Goal: Information Seeking & Learning: Learn about a topic

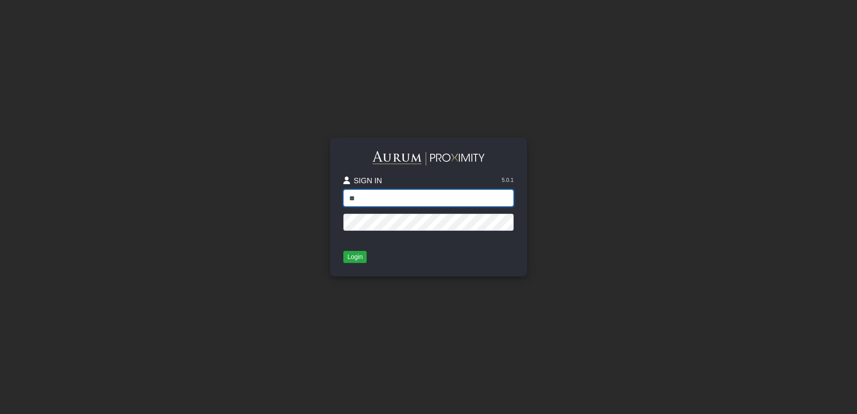
click at [405, 195] on input "**" at bounding box center [429, 198] width 170 height 17
type input "**********"
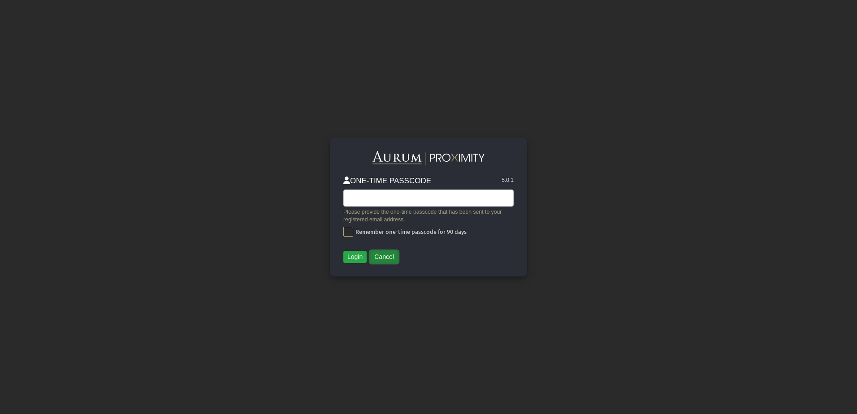
click at [388, 255] on button "Cancel" at bounding box center [384, 257] width 28 height 13
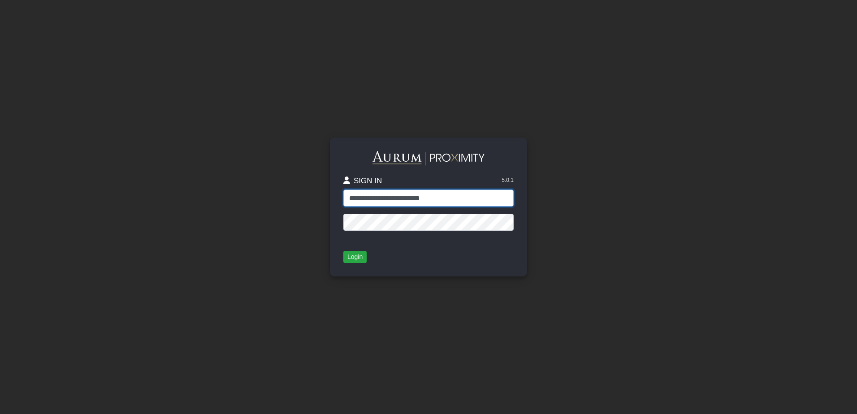
click at [373, 205] on input "**********" at bounding box center [429, 198] width 170 height 17
click at [351, 255] on button "Login" at bounding box center [355, 257] width 23 height 13
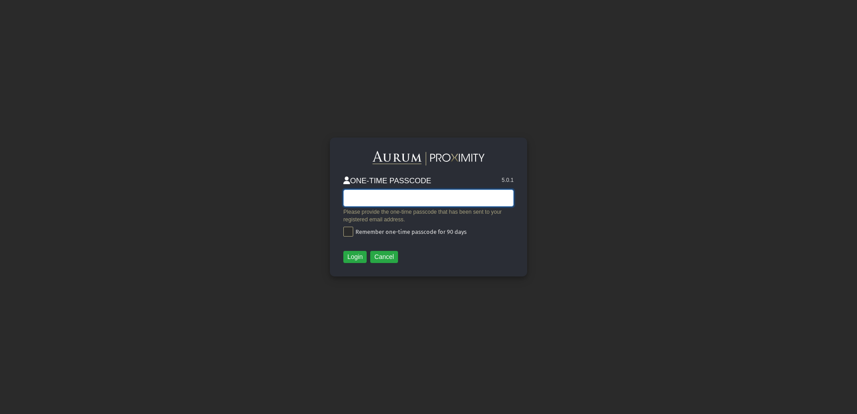
click at [392, 200] on input "text" at bounding box center [429, 198] width 170 height 17
type input "******"
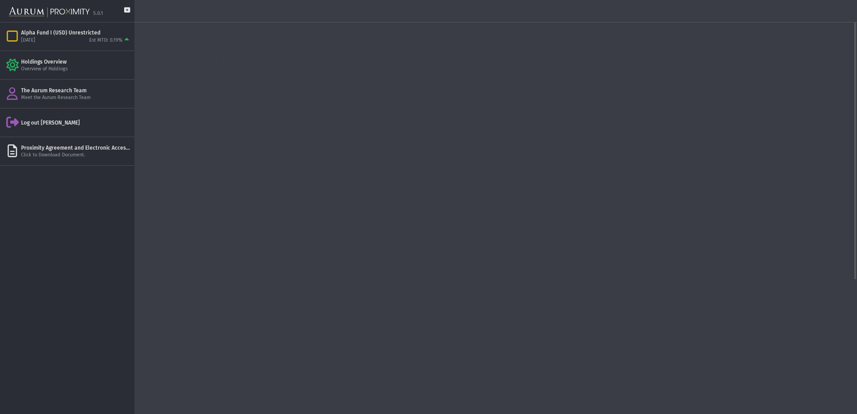
click at [215, 61] on link "PORTFOLIO" at bounding box center [229, 60] width 64 height 18
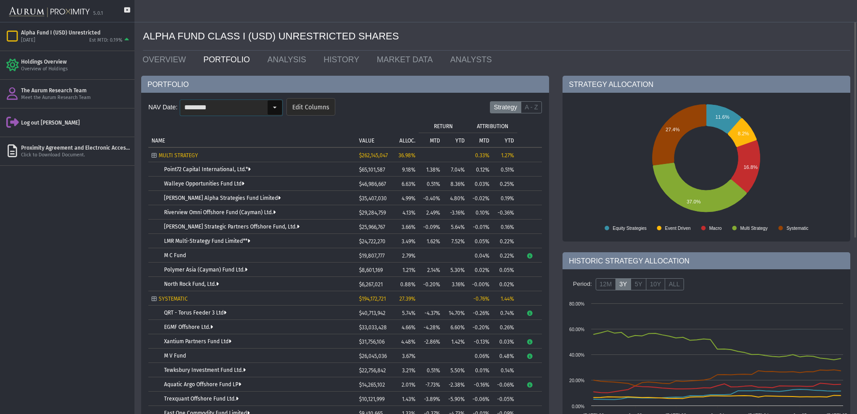
click at [258, 112] on input "********" at bounding box center [223, 107] width 87 height 15
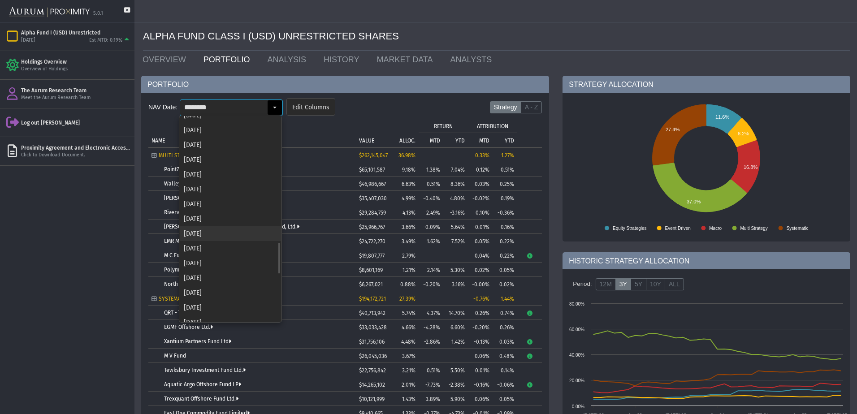
scroll to position [1111, 0]
click at [217, 311] on div "[DATE]" at bounding box center [230, 314] width 101 height 15
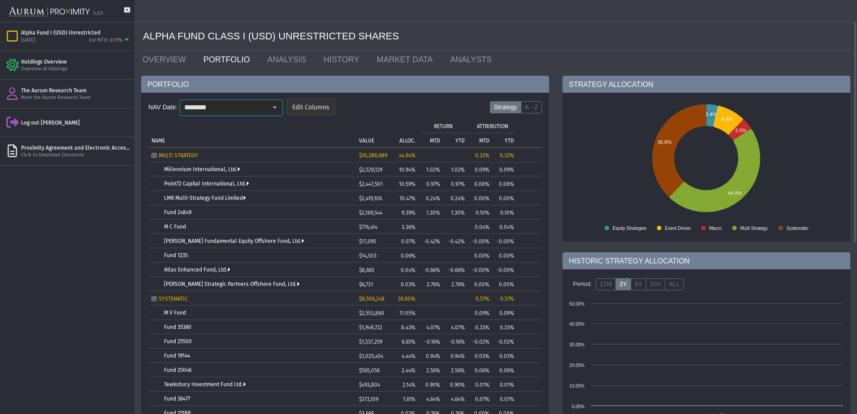
click at [326, 108] on span "Edit Columns" at bounding box center [310, 108] width 37 height 8
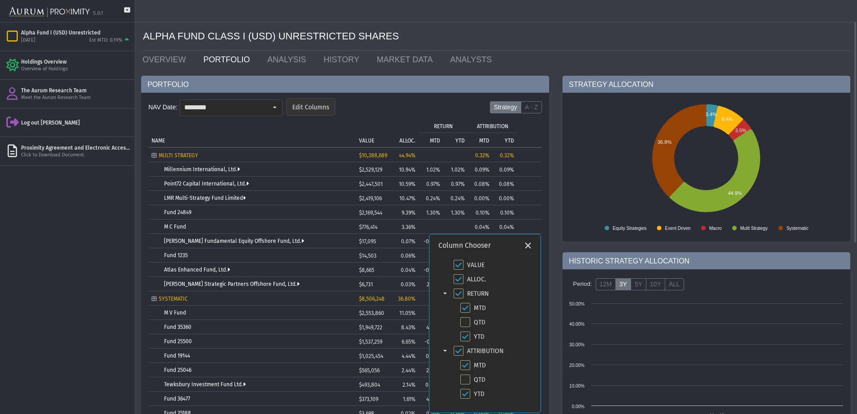
click at [351, 108] on form "NAV Date: ******** Pull down to refresh... Release to refresh... Refreshing... …" at bounding box center [345, 109] width 394 height 26
click at [532, 244] on div "Close" at bounding box center [528, 245] width 15 height 15
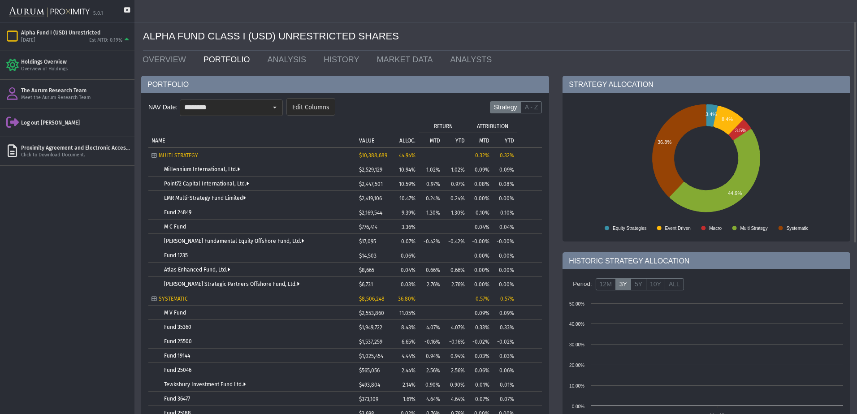
click at [534, 114] on form "NAV Date: ******** Pull down to refresh... Release to refresh... Refreshing... …" at bounding box center [345, 109] width 394 height 26
click at [535, 103] on label "A - Z" at bounding box center [532, 107] width 22 height 13
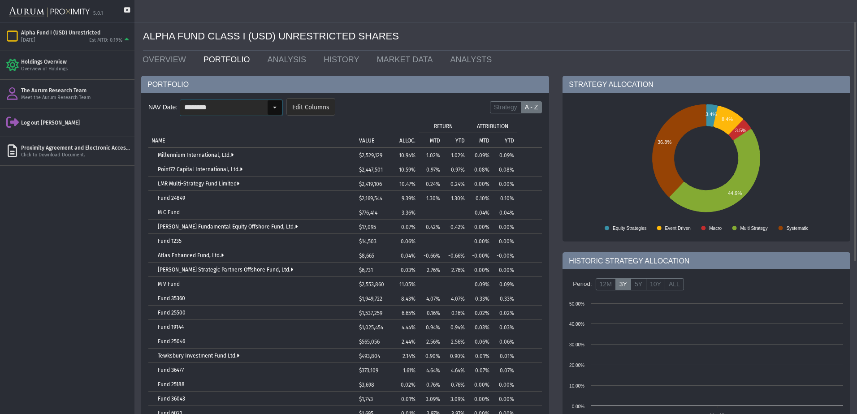
click at [248, 112] on input "********" at bounding box center [223, 107] width 87 height 15
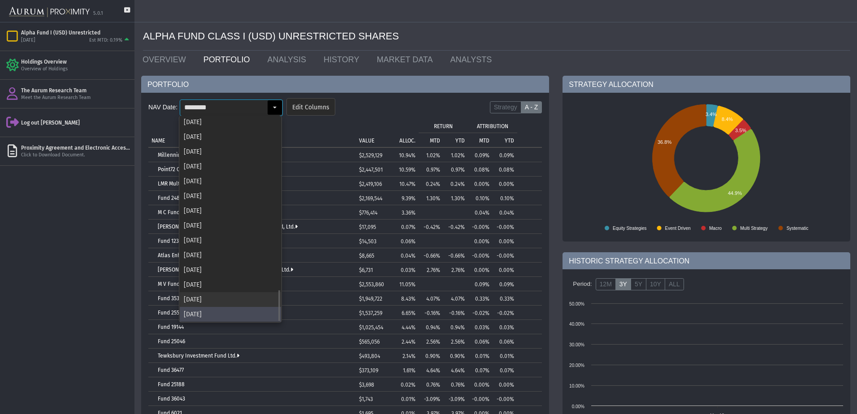
click at [229, 300] on div "[DATE]" at bounding box center [230, 299] width 101 height 15
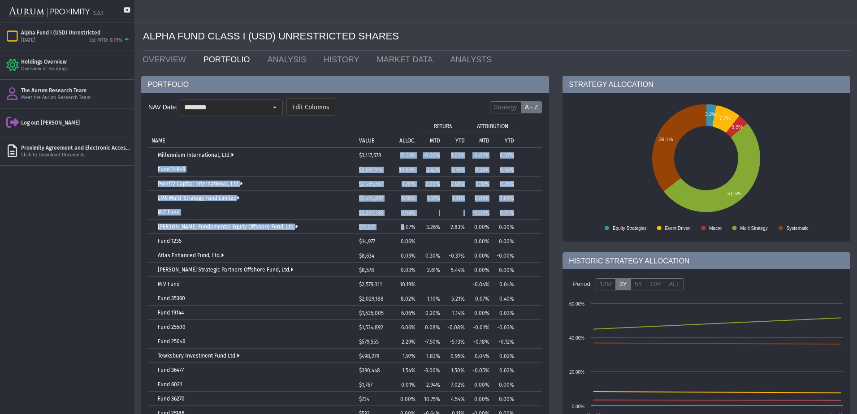
drag, startPoint x: 400, startPoint y: 153, endPoint x: 405, endPoint y: 223, distance: 70.6
click at [405, 223] on tbody "Millennium International, Ltd. $3,117,578 12.31% -0.00% 1.02% -0.02% 0.07% Fund…" at bounding box center [345, 370] width 394 height 445
click at [372, 164] on td "$2,697,916" at bounding box center [373, 169] width 34 height 14
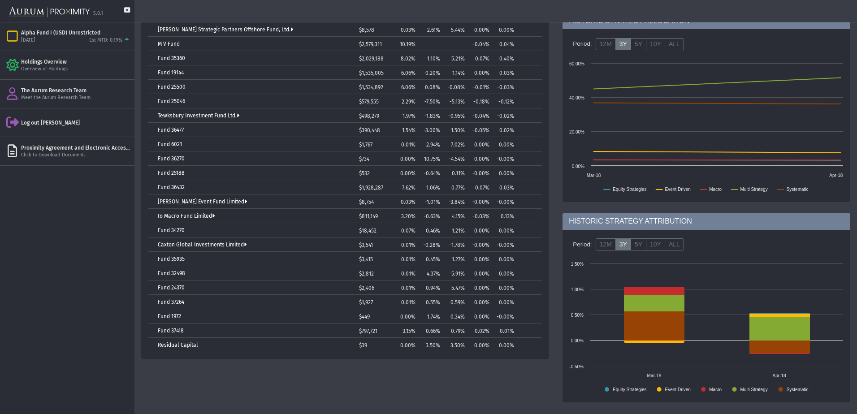
scroll to position [0, 0]
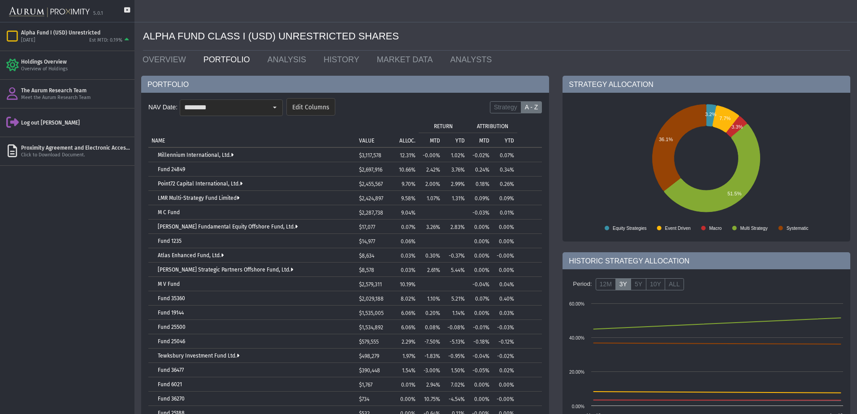
drag, startPoint x: 282, startPoint y: 196, endPoint x: 208, endPoint y: 175, distance: 76.4
click at [282, 196] on div "LMR Multi-Strategy Fund Limited" at bounding box center [255, 198] width 195 height 6
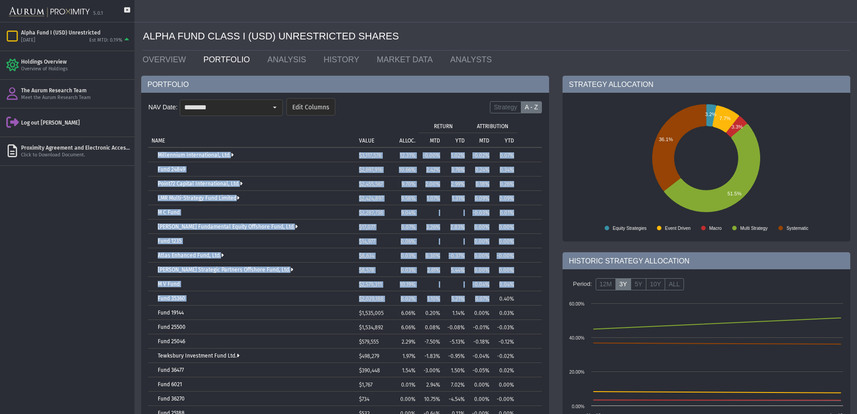
drag, startPoint x: 144, startPoint y: 144, endPoint x: 489, endPoint y: 297, distance: 377.4
click at [489, 297] on div "NAV Date: ******** Pull down to refresh... Release to refresh... Refreshing... …" at bounding box center [345, 346] width 408 height 507
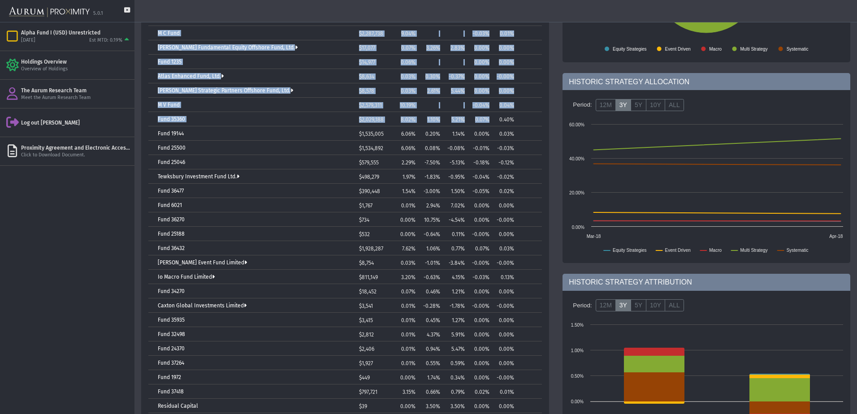
scroll to position [45, 0]
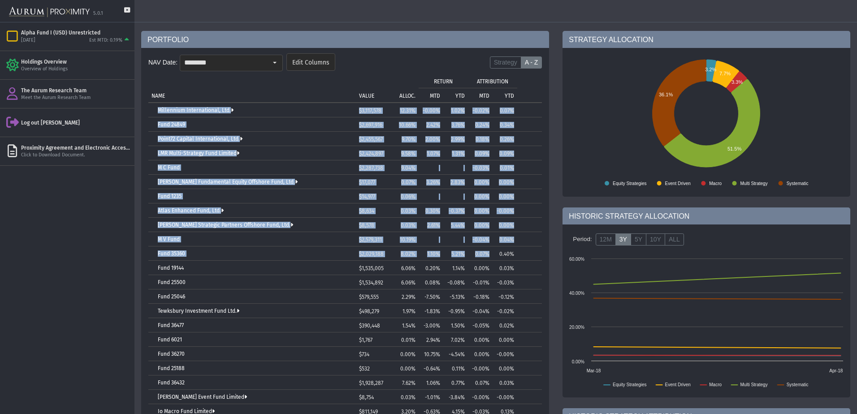
click at [532, 216] on td "Tree list with 31 rows and 10 columns. Press Ctrl + right arrow to expand the f…" at bounding box center [530, 211] width 25 height 14
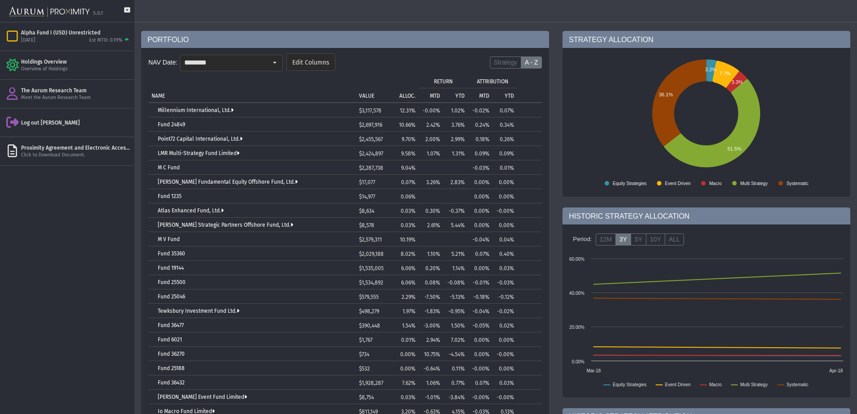
drag, startPoint x: 150, startPoint y: 101, endPoint x: 308, endPoint y: 221, distance: 198.4
click at [412, 260] on div "Tree list with 31 rows and 10 columns NAME VALUE ALLOC. RETURN ATTRIBUTION MTD …" at bounding box center [345, 311] width 394 height 474
drag, startPoint x: 149, startPoint y: 101, endPoint x: 173, endPoint y: 156, distance: 59.8
click at [349, 263] on div "Tree list with 31 rows and 10 columns NAME VALUE ALLOC. RETURN ATTRIBUTION MTD …" at bounding box center [345, 311] width 394 height 474
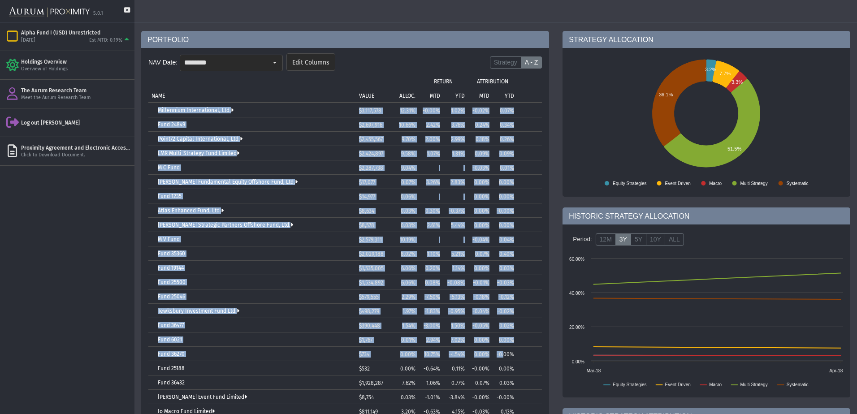
drag, startPoint x: 152, startPoint y: 109, endPoint x: 504, endPoint y: 357, distance: 430.9
click at [504, 357] on tbody "Millennium International, Ltd. $3,117,578 12.31% -0.00% 1.02% -0.02% 0.07% Fund…" at bounding box center [345, 325] width 394 height 445
copy tbody "Loremipsum Dolorsitametc, Adi. $1,307,760 16.85% -5.44% 3.44% -9.15% 5.29% Elit…"
drag, startPoint x: 305, startPoint y: 96, endPoint x: 274, endPoint y: 82, distance: 33.3
click at [305, 96] on td "NAME" at bounding box center [252, 88] width 208 height 29
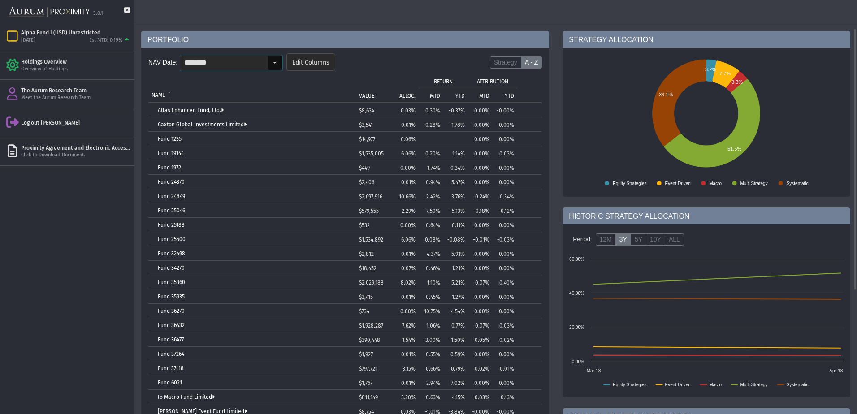
click at [277, 65] on div "Select" at bounding box center [275, 63] width 14 height 14
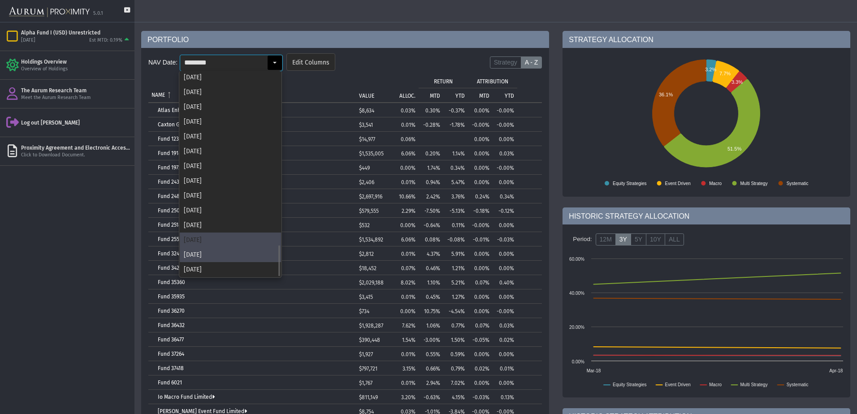
click at [200, 240] on div "[DATE]" at bounding box center [230, 240] width 101 height 15
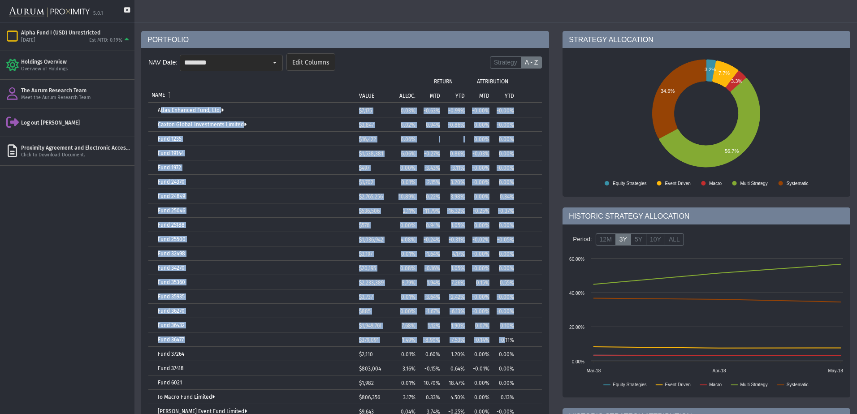
drag, startPoint x: 149, startPoint y: 104, endPoint x: 505, endPoint y: 345, distance: 429.9
click at [505, 345] on tbody "Atlas Enhanced Fund, Ltd. $7,175 0.03% -0.63% -0.99% -0.00% -0.00% Caxton Globa…" at bounding box center [345, 325] width 394 height 445
click at [269, 92] on td "NAME" at bounding box center [252, 88] width 208 height 29
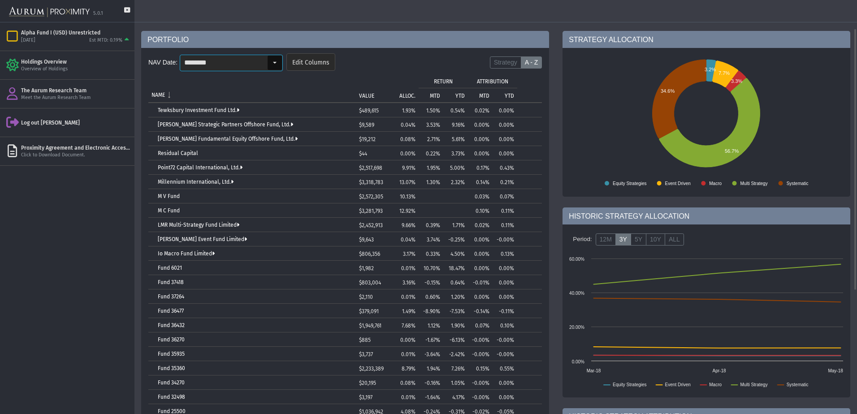
click at [249, 66] on input "********" at bounding box center [223, 62] width 87 height 15
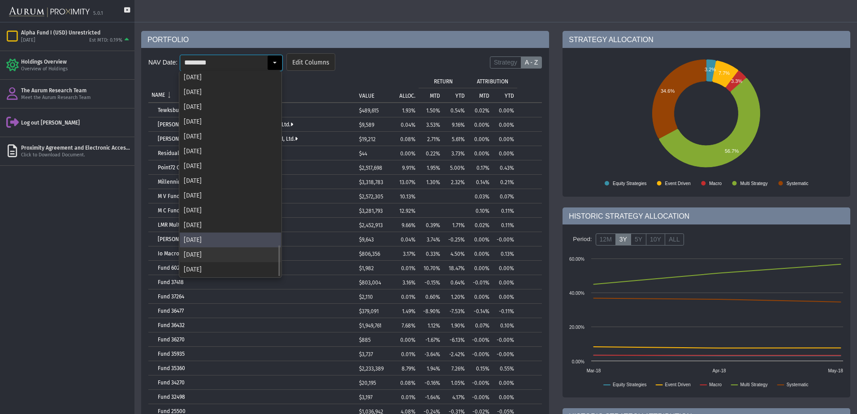
click at [201, 255] on div "[DATE]" at bounding box center [230, 255] width 101 height 15
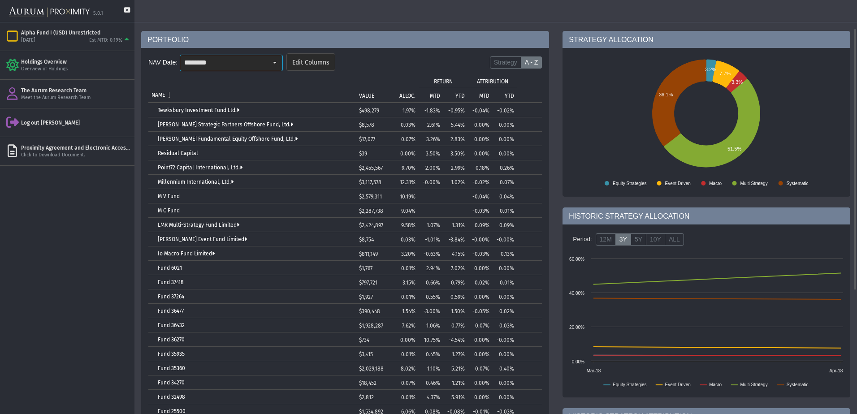
click at [409, 60] on form "NAV Date: ******** Pull down to refresh... Release to refresh... Refreshing... …" at bounding box center [345, 65] width 394 height 26
click at [489, 58] on form "NAV Date: ******** Pull down to refresh... Release to refresh... Refreshing... …" at bounding box center [345, 65] width 394 height 26
click at [315, 62] on span "Edit Columns" at bounding box center [310, 63] width 37 height 8
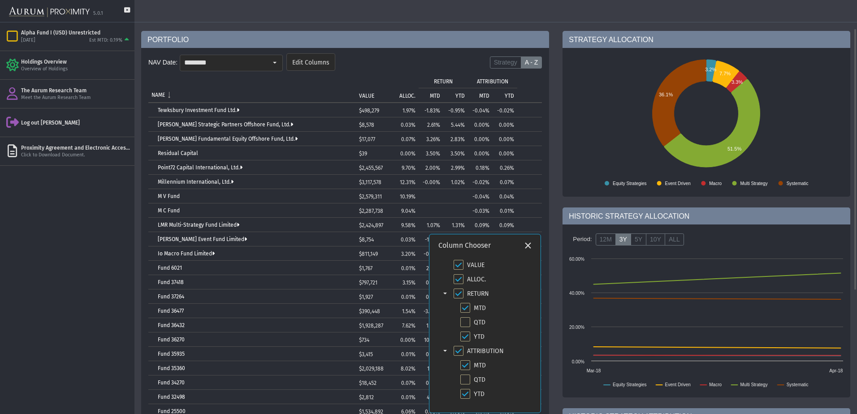
click at [405, 69] on form "NAV Date: ******** Pull down to refresh... Release to refresh... Refreshing... …" at bounding box center [345, 65] width 394 height 26
click at [531, 244] on icon "Close" at bounding box center [528, 246] width 8 height 8
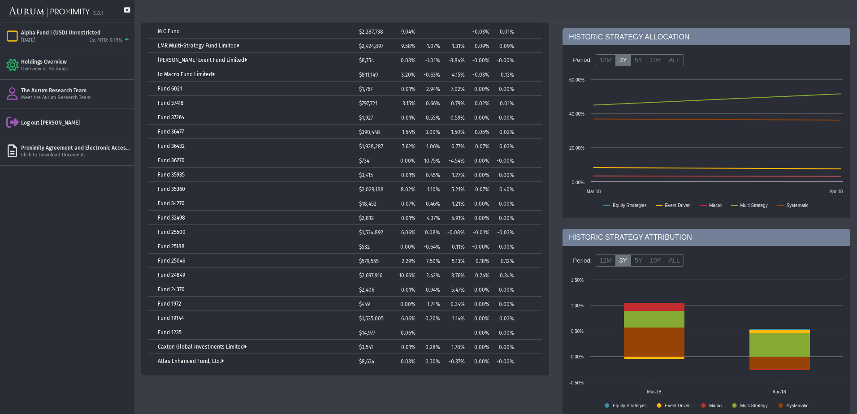
scroll to position [0, 0]
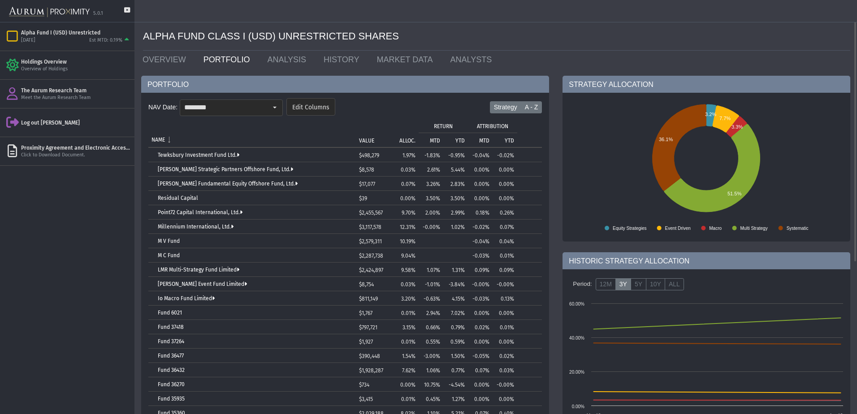
click at [516, 106] on label "Strategy" at bounding box center [505, 107] width 31 height 13
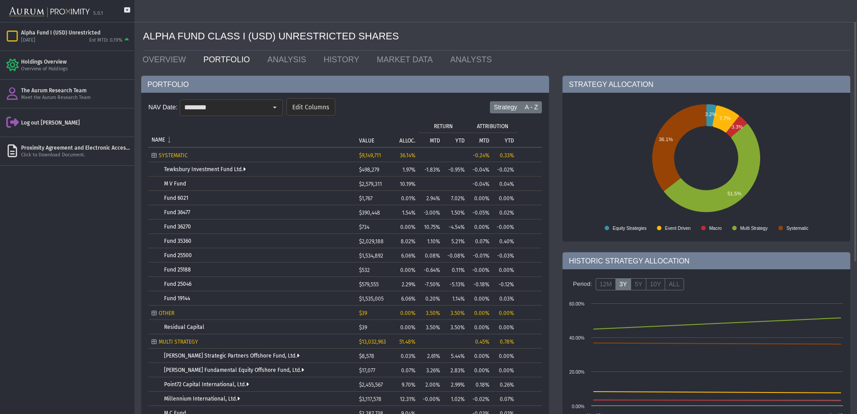
click at [537, 108] on label "A - Z" at bounding box center [532, 107] width 22 height 13
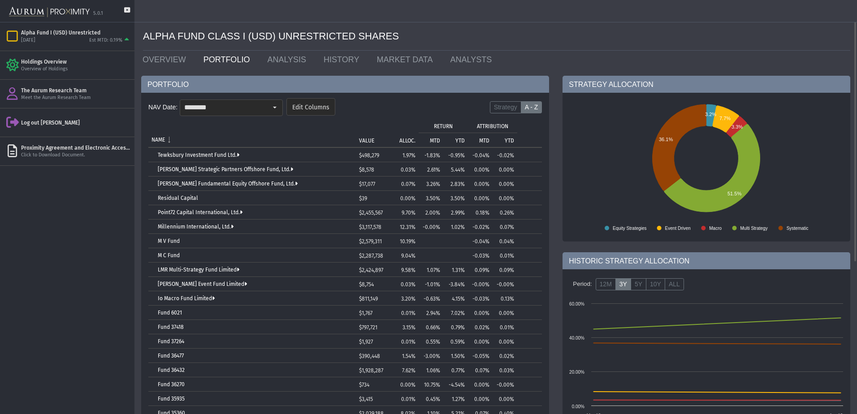
click at [234, 101] on input "********" at bounding box center [223, 107] width 87 height 15
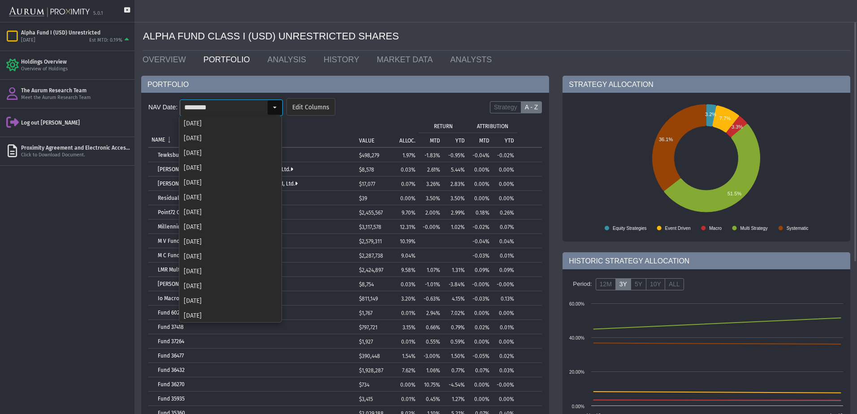
scroll to position [1111, 0]
click at [216, 309] on div "[DATE]" at bounding box center [230, 314] width 101 height 15
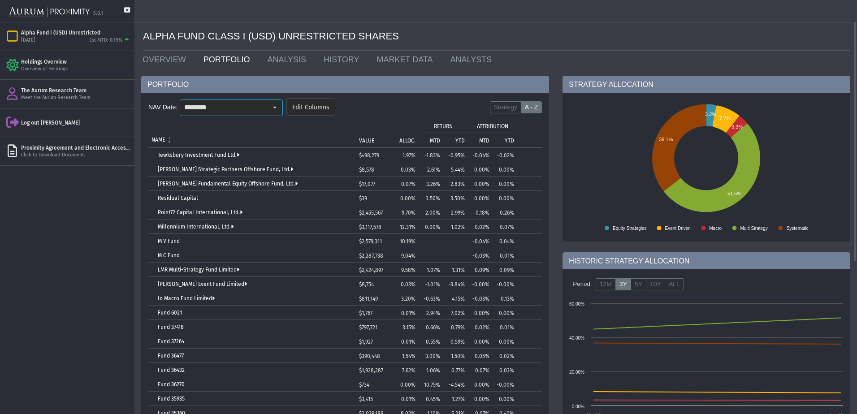
scroll to position [0, 0]
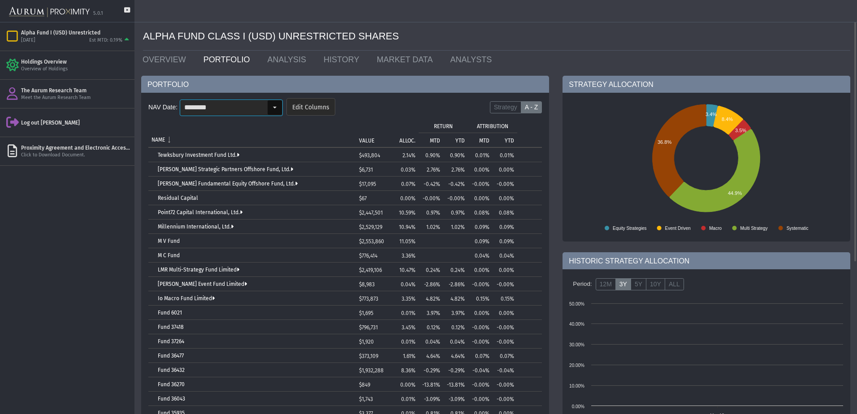
click at [273, 109] on div "Select" at bounding box center [275, 107] width 14 height 14
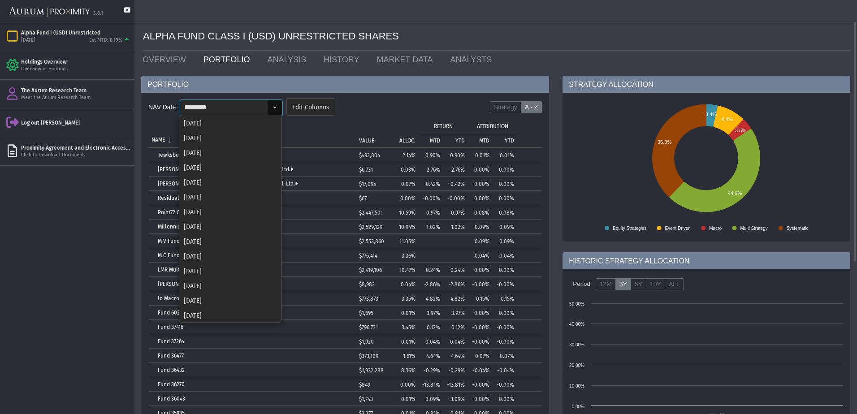
scroll to position [1111, 0]
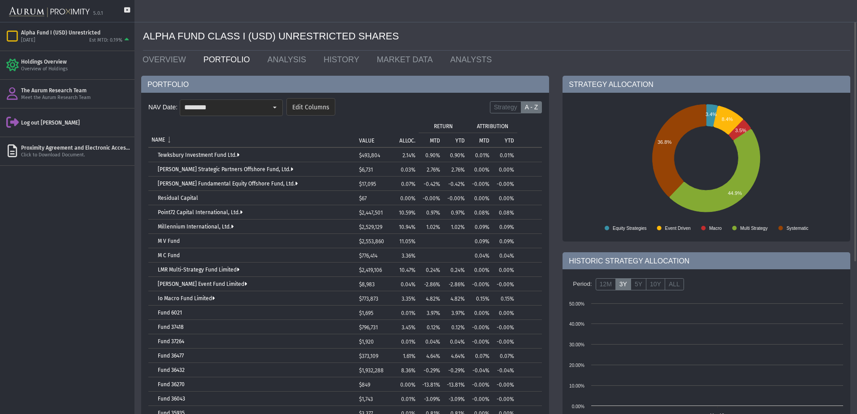
click at [352, 123] on td "NAME" at bounding box center [252, 132] width 208 height 29
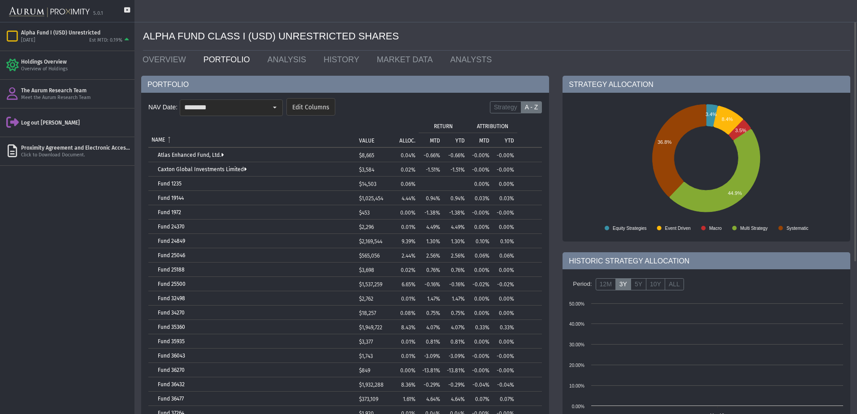
click at [306, 108] on span "Edit Columns" at bounding box center [310, 108] width 37 height 8
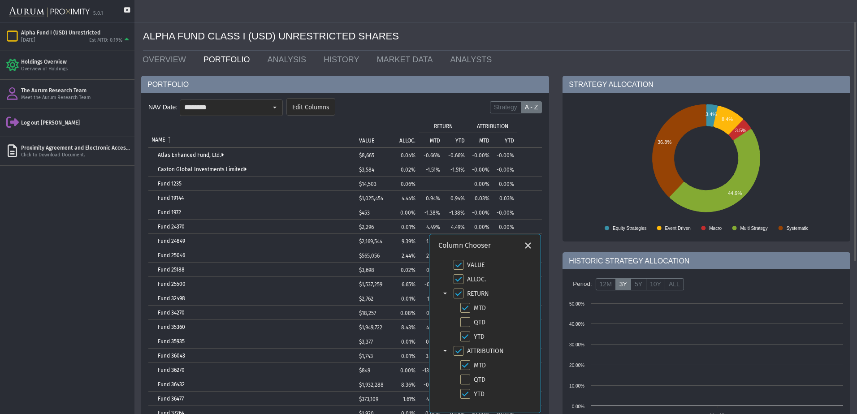
click at [380, 98] on form "NAV Date: ******** Pull down to refresh... Release to refresh... Refreshing... …" at bounding box center [345, 109] width 394 height 26
click at [361, 138] on p "VALUE" at bounding box center [366, 141] width 15 height 6
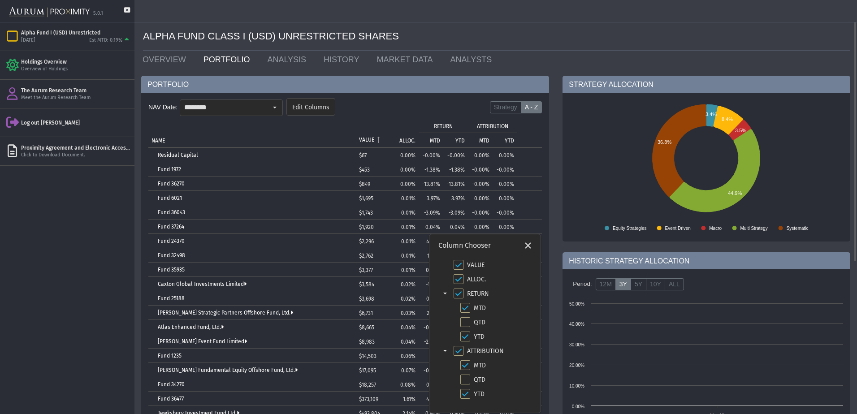
click at [368, 137] on p "VALUE" at bounding box center [366, 140] width 15 height 6
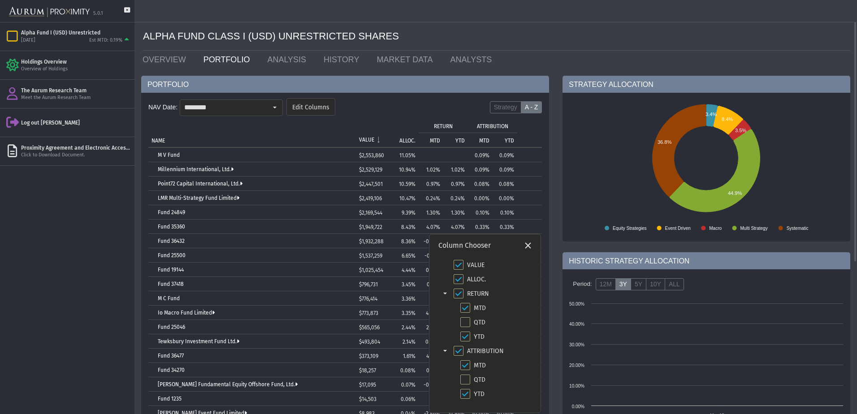
click at [386, 116] on form "NAV Date: ******** Pull down to refresh... Release to refresh... Refreshing... …" at bounding box center [345, 109] width 394 height 26
click at [400, 138] on p "ALLOC." at bounding box center [408, 141] width 16 height 6
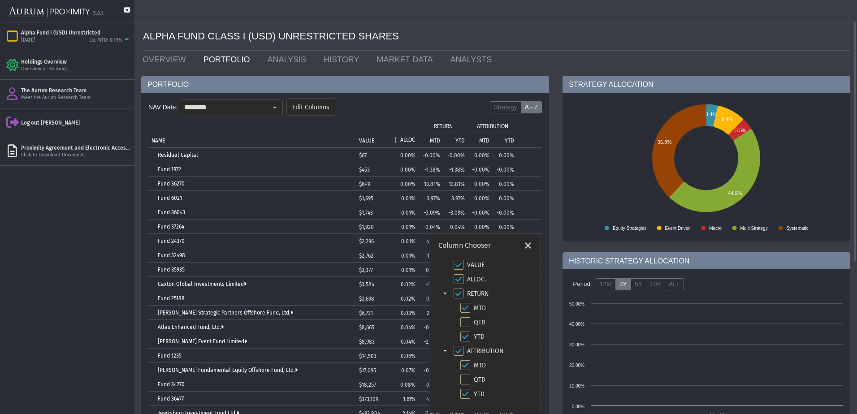
click at [402, 138] on p "ALLOC." at bounding box center [407, 140] width 15 height 6
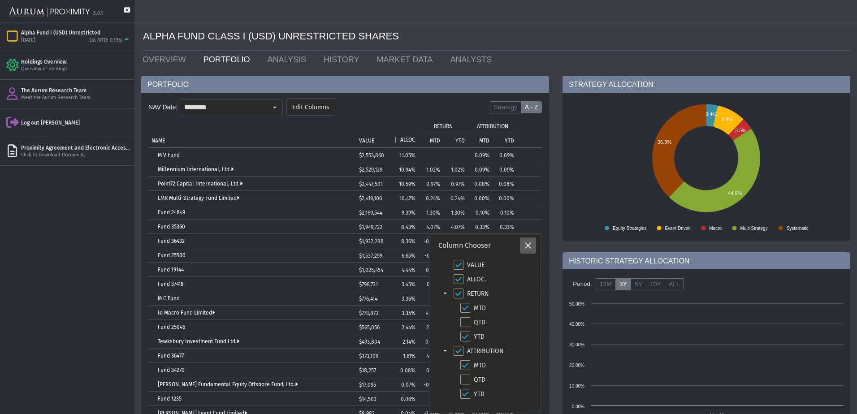
click at [528, 243] on icon "Close" at bounding box center [528, 246] width 8 height 8
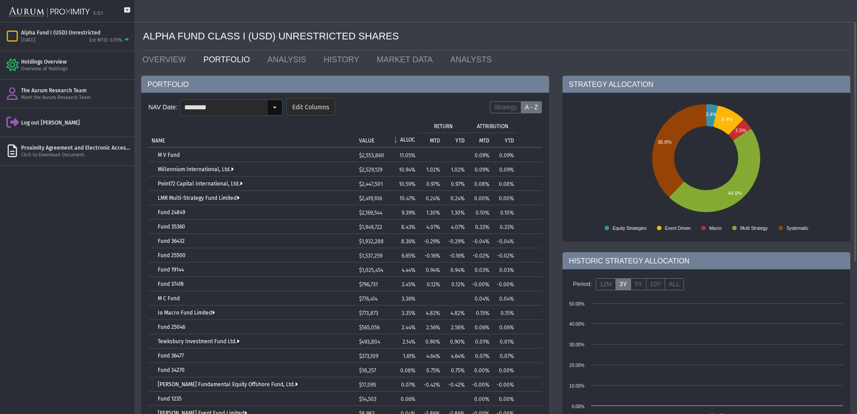
click at [261, 106] on input "********" at bounding box center [223, 107] width 87 height 15
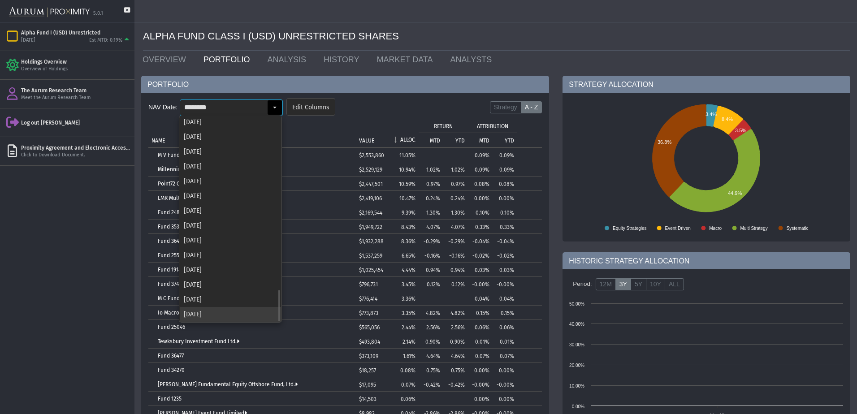
click at [226, 313] on div "[DATE]" at bounding box center [230, 314] width 101 height 15
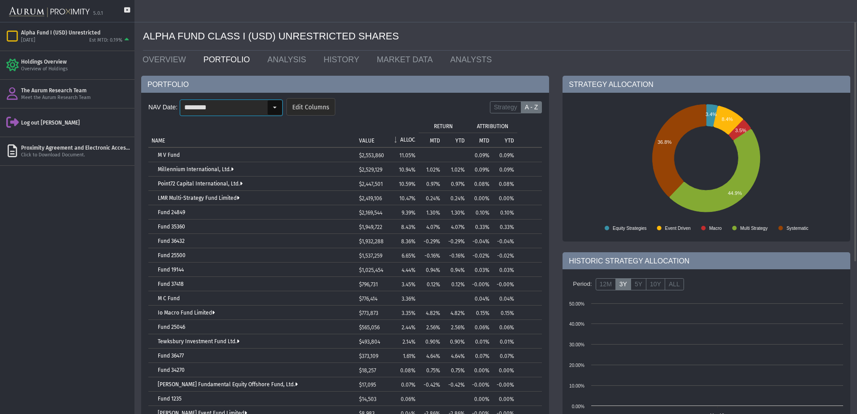
click at [224, 105] on input "********" at bounding box center [223, 107] width 87 height 15
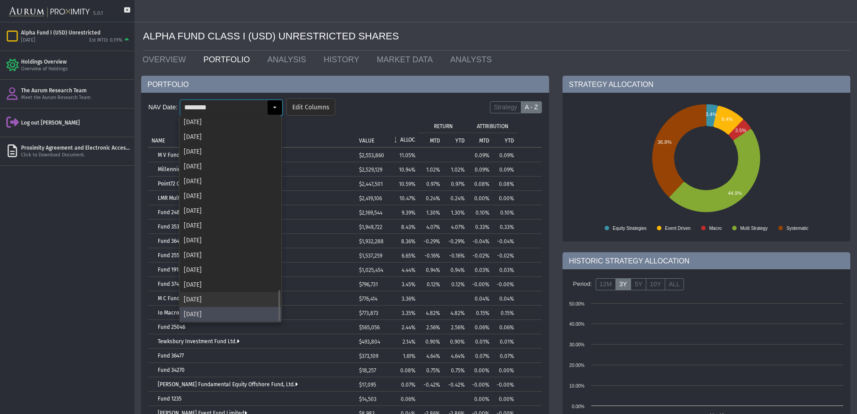
click at [210, 304] on div "[DATE]" at bounding box center [230, 299] width 101 height 15
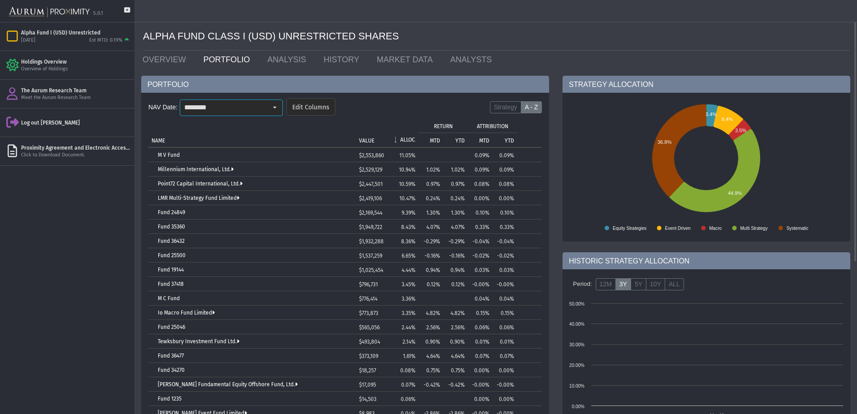
scroll to position [0, 0]
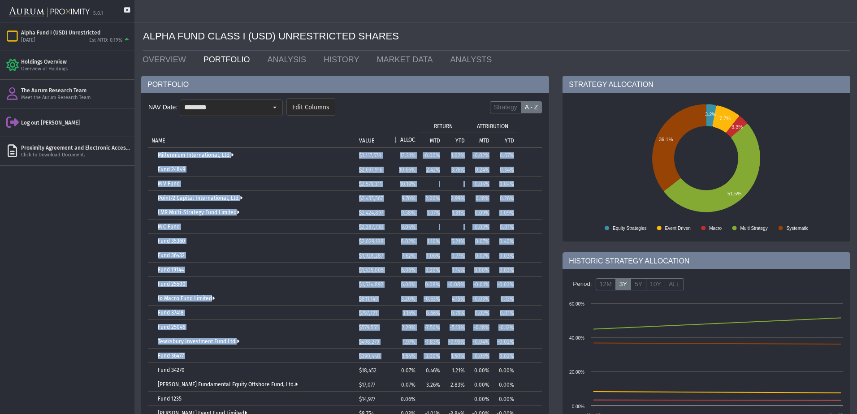
drag, startPoint x: 147, startPoint y: 144, endPoint x: 515, endPoint y: 357, distance: 425.4
click at [515, 357] on div "NAV Date: ******** Pull down to refresh... Release to refresh... Refreshing... …" at bounding box center [345, 346] width 408 height 507
click at [149, 148] on td "Millennium International, Ltd." at bounding box center [252, 155] width 208 height 14
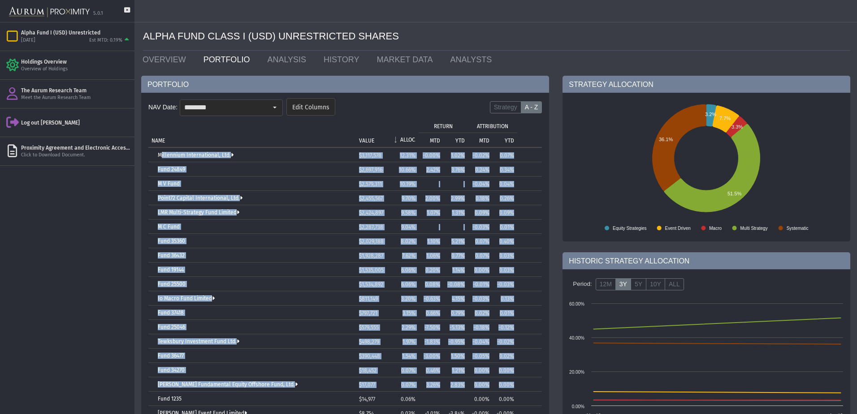
drag, startPoint x: 149, startPoint y: 157, endPoint x: 520, endPoint y: 384, distance: 434.8
click at [520, 384] on tbody "Millennium International, Ltd. $3,117,578 12.31% -0.00% 1.02% -0.02% 0.07% Fund…" at bounding box center [345, 370] width 394 height 445
copy tbody "Millennium International, Ltd. $3,117,578 12.31% -0.00% 1.02% -0.02% 0.07% Fund…"
click at [250, 195] on div "Point72 Capital International, Ltd." at bounding box center [255, 198] width 195 height 6
drag, startPoint x: 155, startPoint y: 148, endPoint x: 521, endPoint y: 374, distance: 430.1
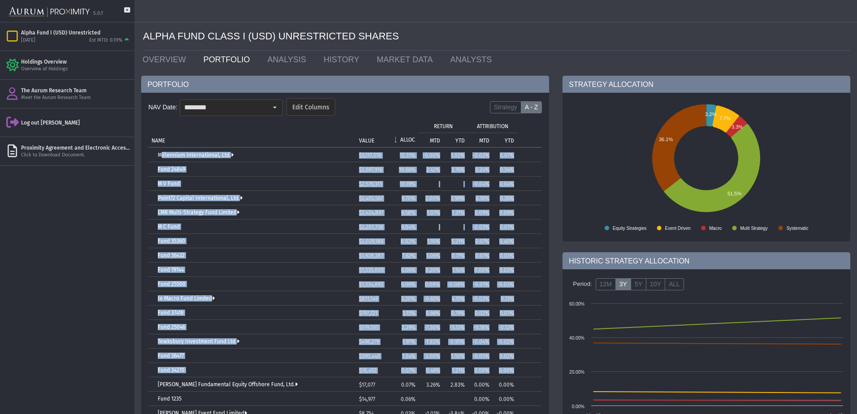
click at [521, 374] on tbody "Millennium International, Ltd. $3,117,578 12.31% -0.00% 1.02% -0.02% 0.07% Fund…" at bounding box center [345, 370] width 394 height 445
copy tbody "Millennium International, Ltd. $3,117,578 12.31% -0.00% 1.02% -0.02% 0.07% Fund…"
click at [281, 129] on td "NAME" at bounding box center [252, 132] width 208 height 29
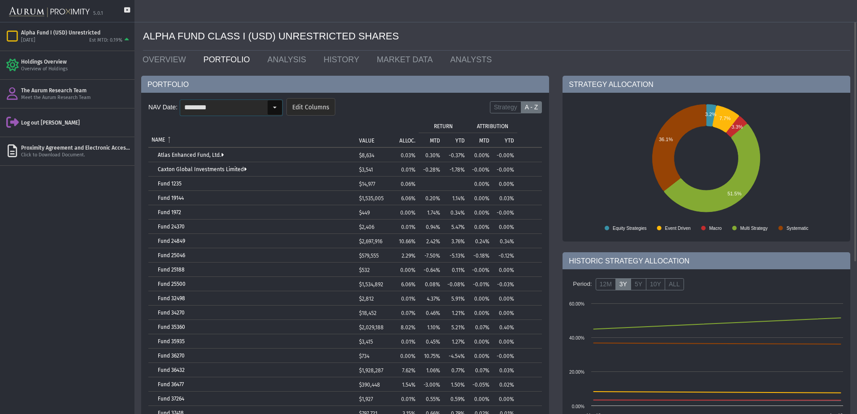
click at [272, 107] on div "Select" at bounding box center [275, 107] width 14 height 14
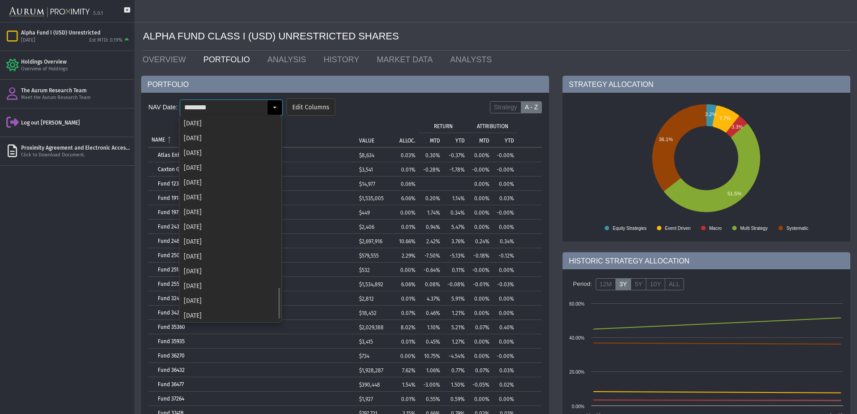
scroll to position [1096, 0]
click at [204, 300] on div "[DATE]" at bounding box center [230, 299] width 101 height 15
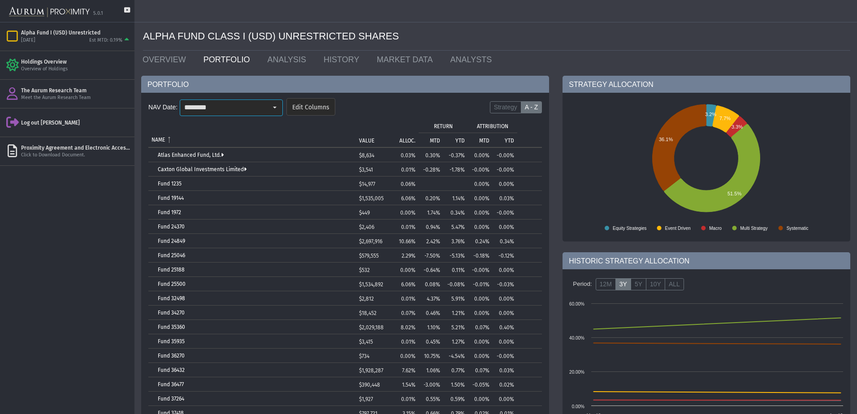
type input "********"
drag, startPoint x: 458, startPoint y: 105, endPoint x: 453, endPoint y: 105, distance: 5.0
click at [458, 105] on form "NAV Date: ******** Pull down to refresh... Release to refresh... Refreshing... …" at bounding box center [345, 109] width 394 height 26
click at [404, 136] on td "ALLOC." at bounding box center [404, 132] width 29 height 29
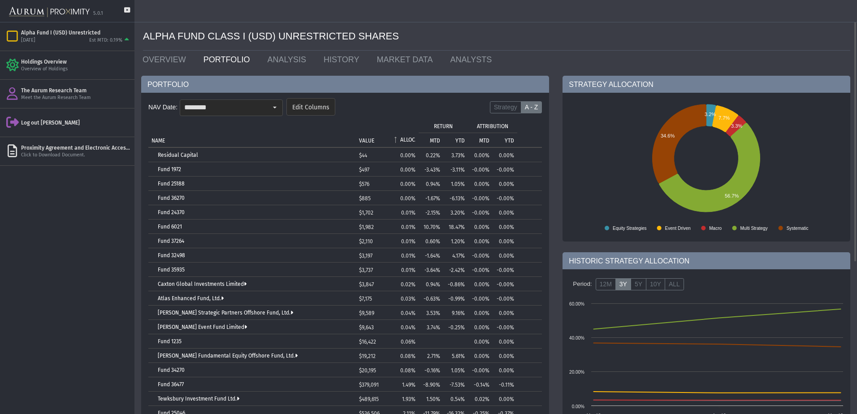
click at [409, 137] on p "ALLOC." at bounding box center [407, 140] width 15 height 6
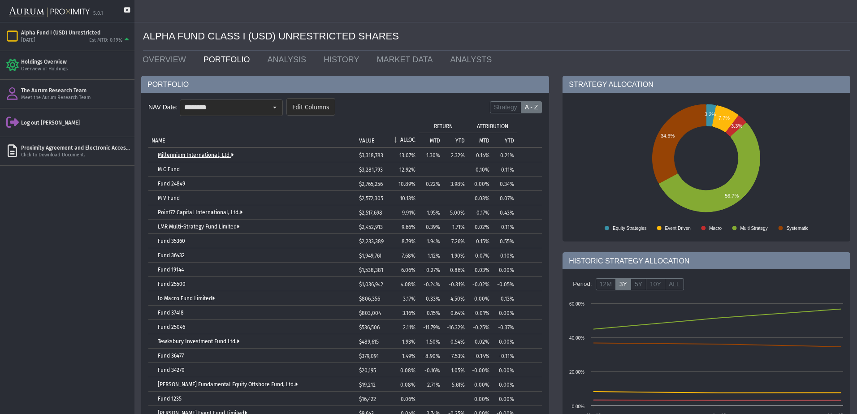
click at [158, 153] on link "Millennium International, Ltd." at bounding box center [196, 155] width 76 height 6
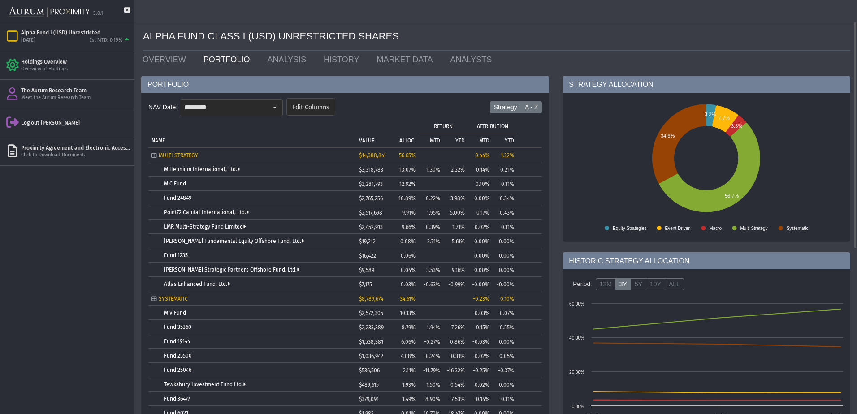
click at [524, 108] on label "A - Z" at bounding box center [532, 107] width 22 height 13
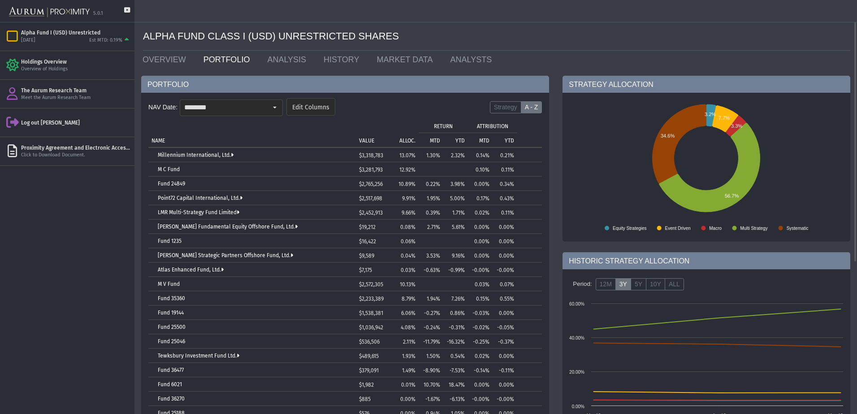
click at [407, 139] on p "ALLOC." at bounding box center [408, 141] width 16 height 6
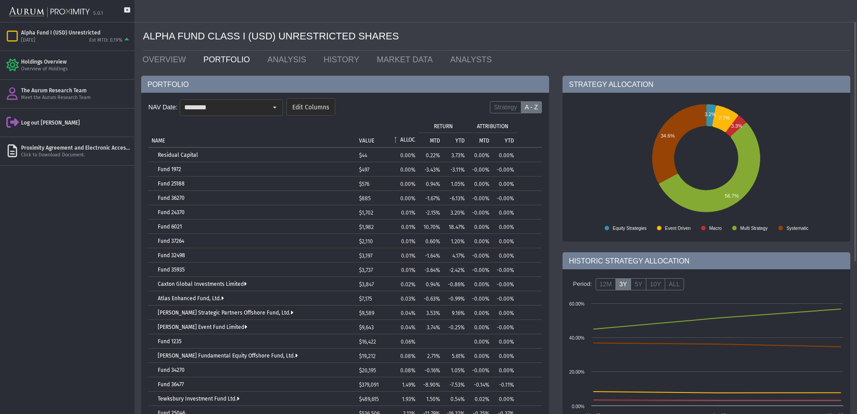
click at [407, 139] on p "ALLOC." at bounding box center [407, 140] width 15 height 6
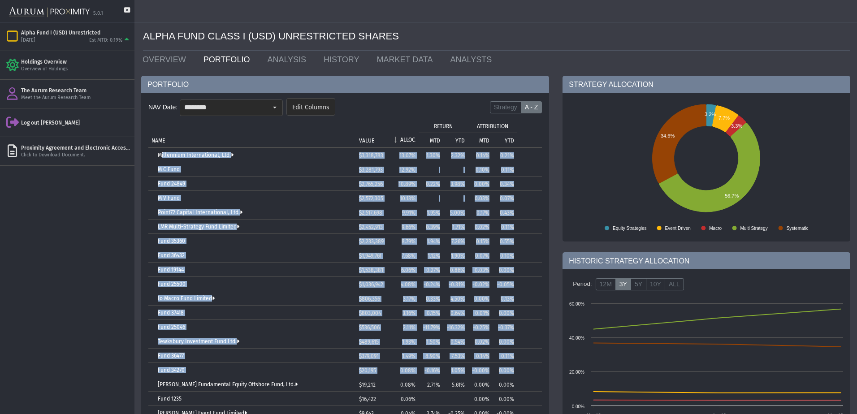
drag, startPoint x: 152, startPoint y: 151, endPoint x: 518, endPoint y: 365, distance: 423.1
click at [518, 365] on tbody "Millennium International, Ltd. $3,318,783 13.07% 1.30% 2.32% 0.14% 0.21% M C Fu…" at bounding box center [345, 370] width 394 height 445
copy tbody "Millennium International, Ltd. $3,318,783 13.07% 1.30% 2.32% 0.14% 0.21% M C Fu…"
click at [384, 108] on form "NAV Date: ******** Edit Columns Strategy A - Z" at bounding box center [345, 109] width 394 height 26
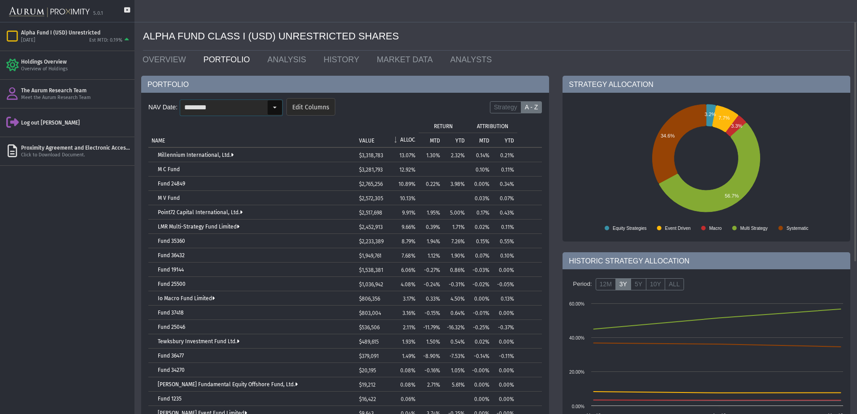
click at [257, 101] on input "********" at bounding box center [223, 107] width 87 height 15
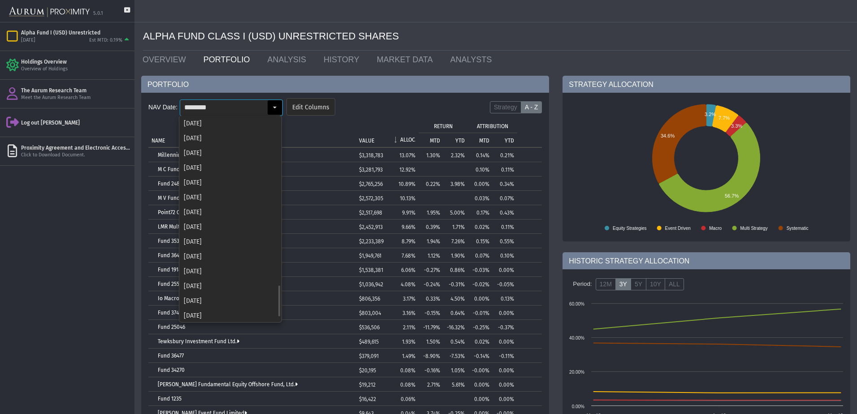
scroll to position [1082, 0]
click at [211, 303] on div "[DATE]" at bounding box center [230, 299] width 101 height 15
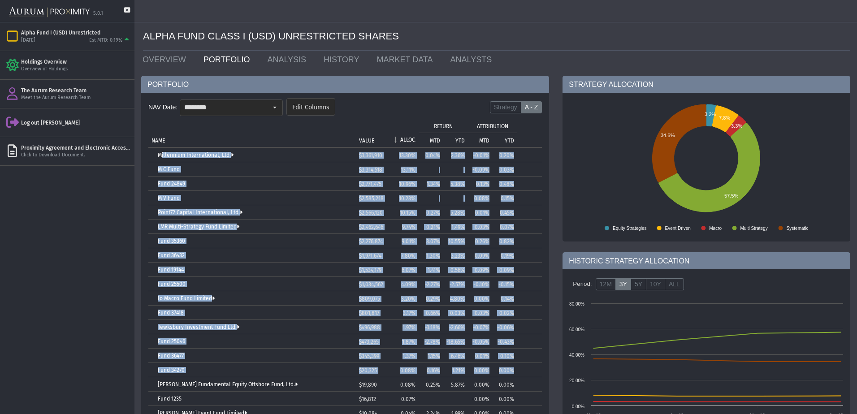
drag, startPoint x: 151, startPoint y: 150, endPoint x: 520, endPoint y: 374, distance: 432.1
click at [520, 374] on tbody "Millennium International, Ltd. $3,361,910 13.30% 0.04% 2.36% -0.01% 0.20% M C F…" at bounding box center [345, 370] width 394 height 445
copy tbody "Millennium International, Ltd. $3,361,910 13.30% 0.04% 2.36% -0.01% 0.20% M C F…"
click at [391, 103] on form "NAV Date: ******** Pull down to refresh... Release to refresh... Refreshing... …" at bounding box center [345, 109] width 394 height 26
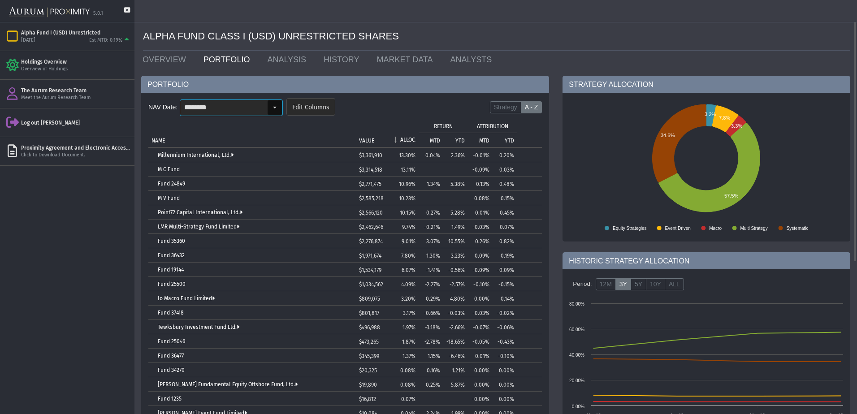
click at [268, 111] on div "Select" at bounding box center [275, 107] width 14 height 14
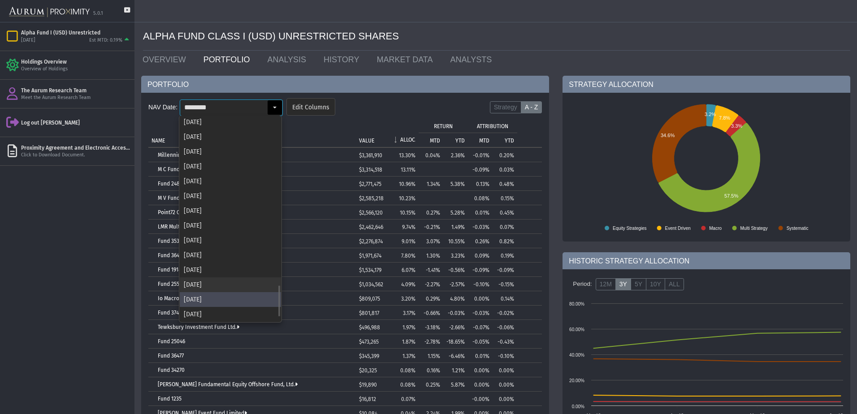
click at [190, 281] on div "[DATE]" at bounding box center [230, 285] width 101 height 15
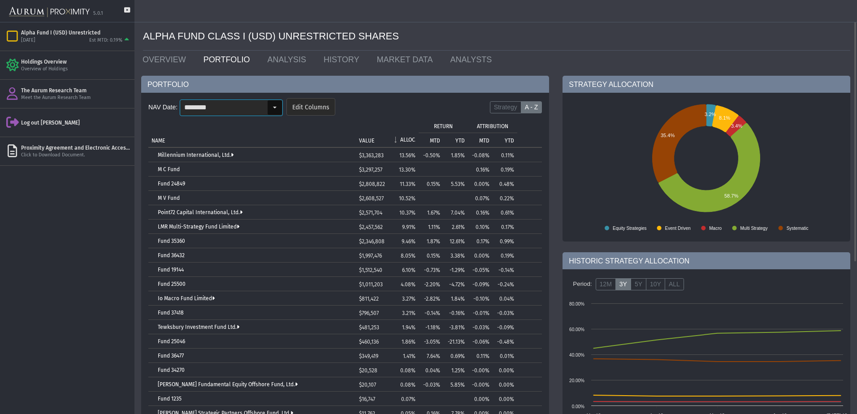
click at [233, 111] on input "********" at bounding box center [223, 107] width 87 height 15
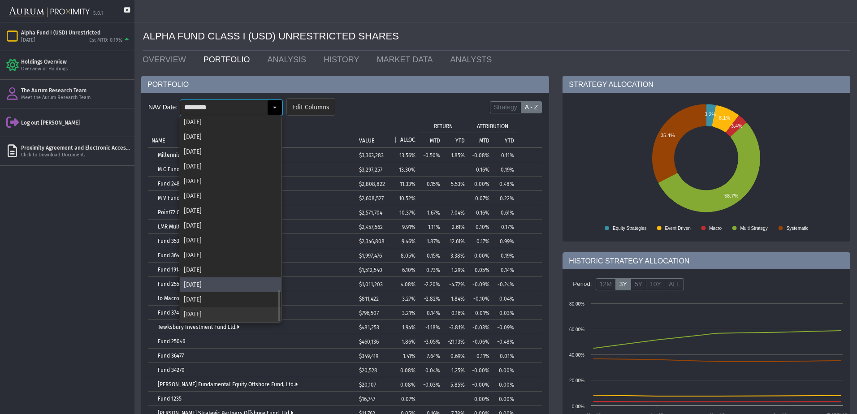
scroll to position [1111, 0]
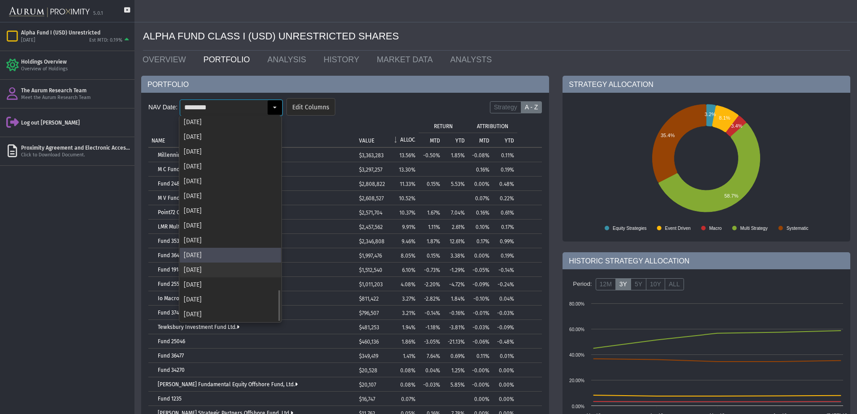
click at [221, 269] on div "[DATE]" at bounding box center [230, 270] width 101 height 15
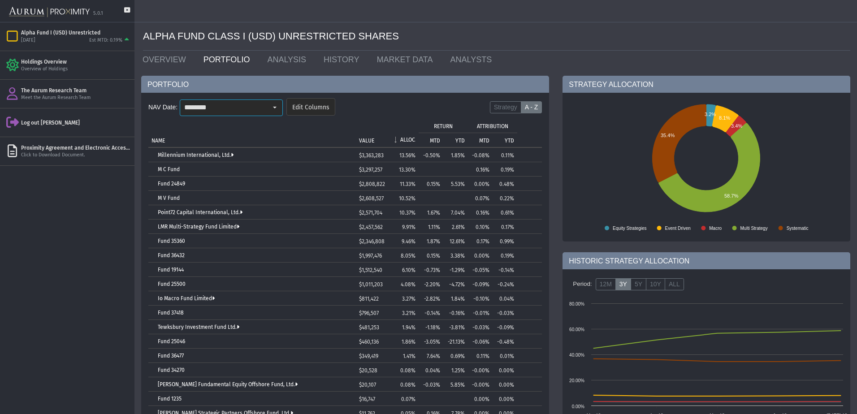
scroll to position [0, 0]
click at [222, 103] on input "********" at bounding box center [223, 107] width 87 height 15
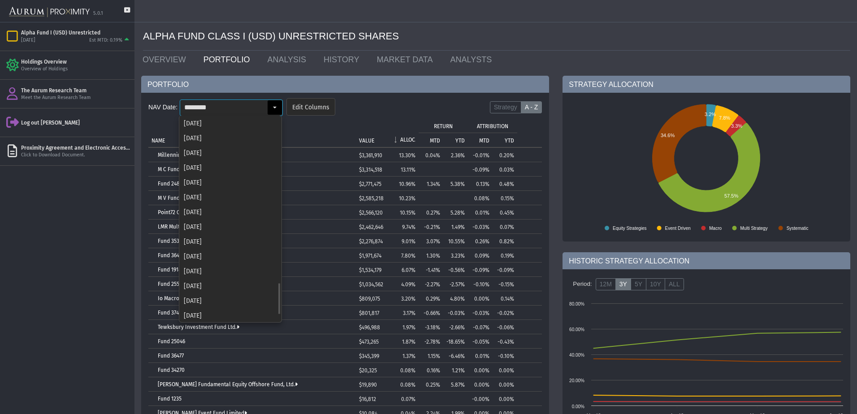
scroll to position [1067, 0]
click at [204, 300] on div "[DATE]" at bounding box center [230, 299] width 101 height 15
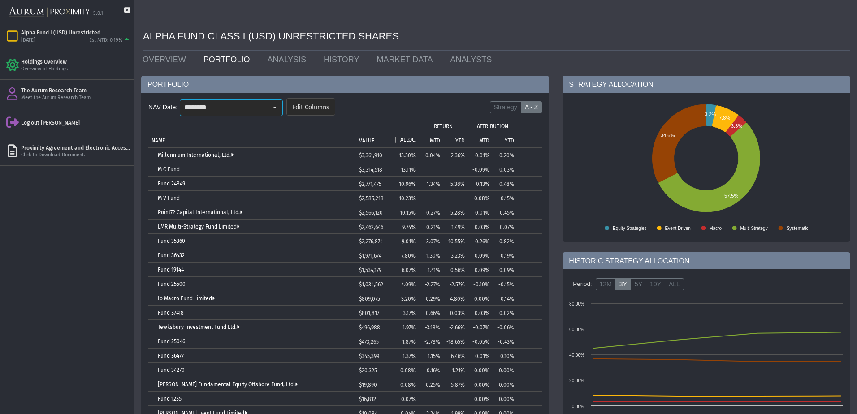
scroll to position [0, 0]
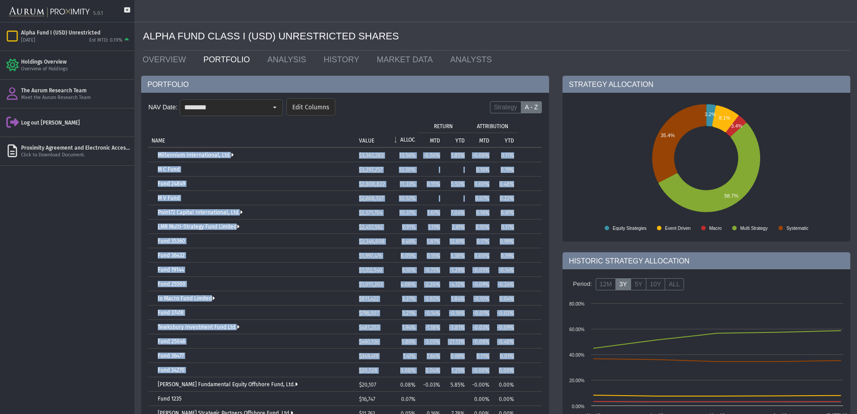
drag, startPoint x: 147, startPoint y: 152, endPoint x: 523, endPoint y: 370, distance: 434.4
click at [523, 370] on div "NAV Date: ******** Pull down to refresh... Release to refresh... Refreshing... …" at bounding box center [345, 325] width 408 height 464
copy table "Millennium International, Ltd. $3,363,283 13.56% -0.50% 1.85% -0.08% 0.11% M C …"
drag, startPoint x: 387, startPoint y: 119, endPoint x: 284, endPoint y: 113, distance: 103.3
click at [387, 119] on td "VALUE" at bounding box center [373, 132] width 34 height 29
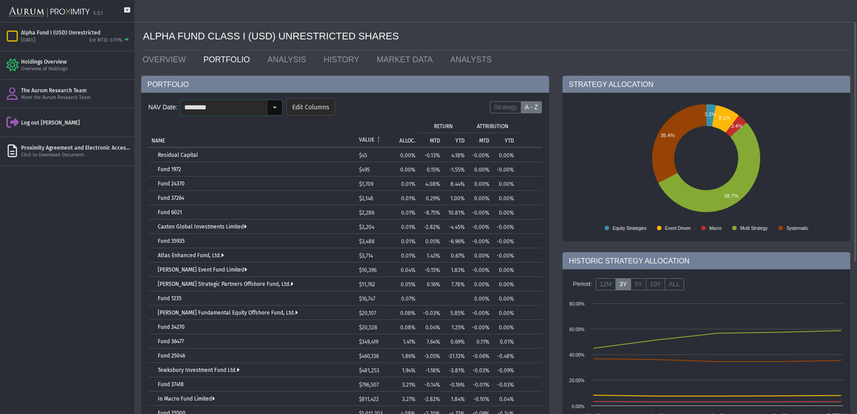
click at [268, 112] on div "Select" at bounding box center [275, 107] width 14 height 14
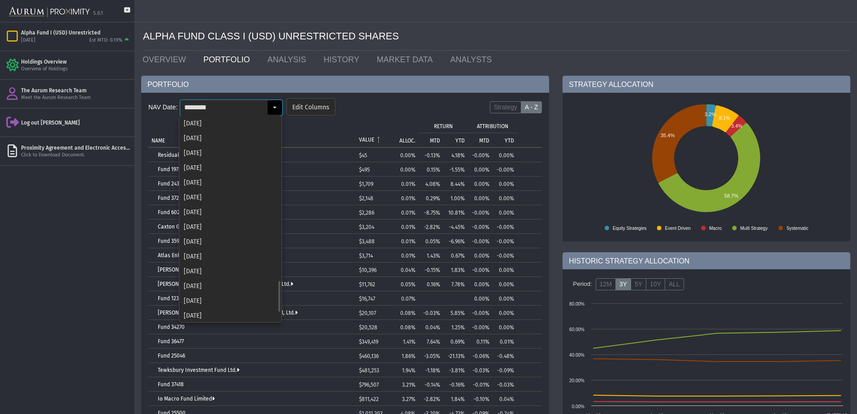
scroll to position [1052, 0]
click at [218, 296] on div "[DATE]" at bounding box center [230, 299] width 101 height 15
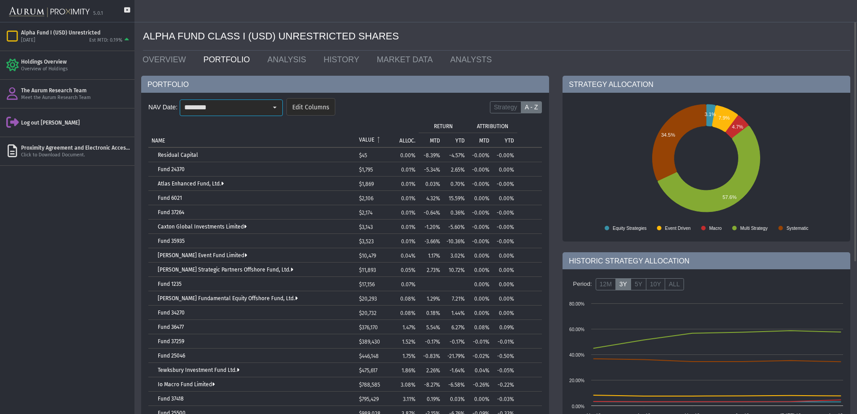
click at [411, 138] on p "ALLOC." at bounding box center [408, 141] width 16 height 6
click at [413, 137] on p "ALLOC." at bounding box center [407, 140] width 15 height 6
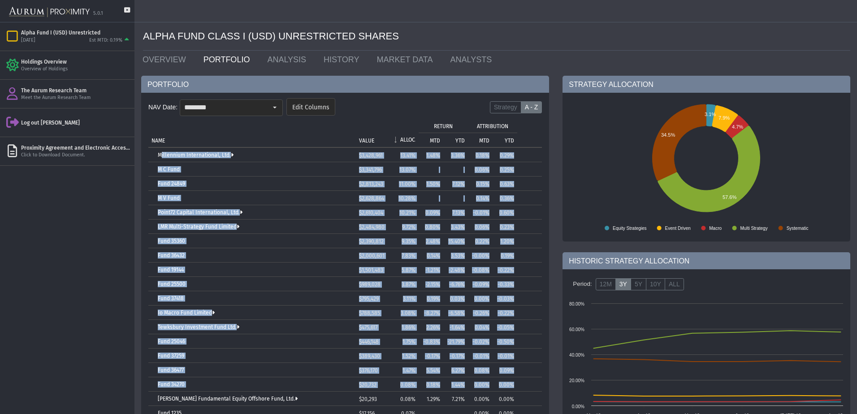
drag, startPoint x: 151, startPoint y: 152, endPoint x: 540, endPoint y: 387, distance: 455.2
click at [540, 387] on tbody "Millennium International, Ltd. $3,428,961 13.41% 1.48% 3.36% 0.18% 0.29% M C Fu…" at bounding box center [345, 349] width 394 height 402
copy tbody "Millennium International, Ltd. $3,428,961 13.41% 1.48% 3.36% 0.18% 0.29% M C Fu…"
drag, startPoint x: 278, startPoint y: 105, endPoint x: 280, endPoint y: 116, distance: 10.9
click at [278, 105] on div "Select" at bounding box center [275, 107] width 14 height 14
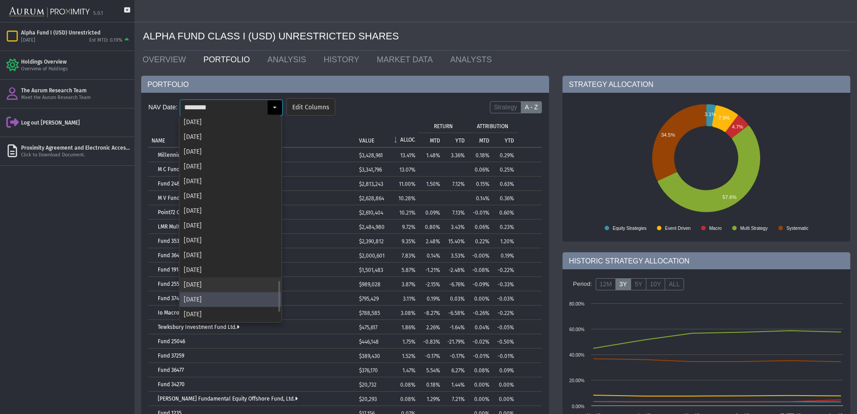
click at [209, 287] on div "[DATE]" at bounding box center [230, 285] width 101 height 15
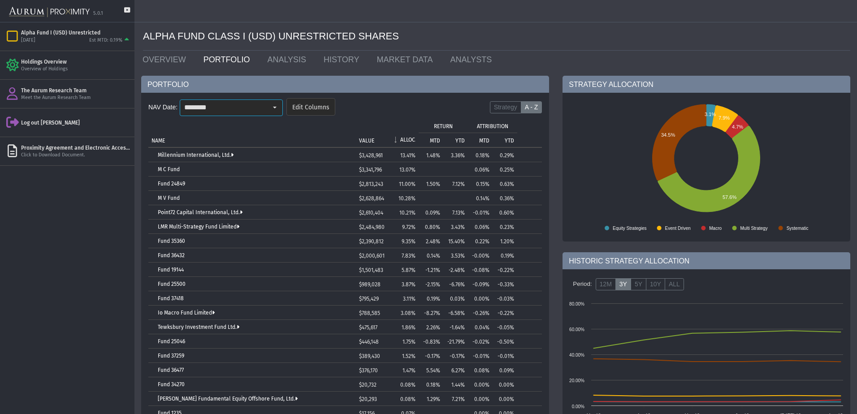
scroll to position [0, 0]
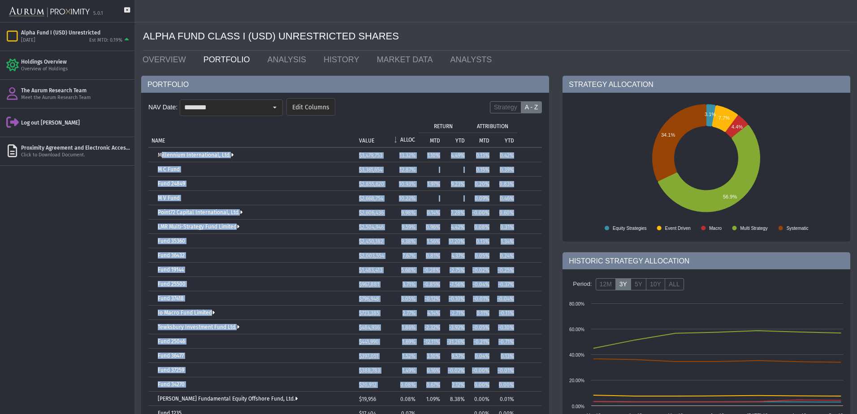
drag, startPoint x: 150, startPoint y: 155, endPoint x: 522, endPoint y: 385, distance: 437.0
click at [522, 385] on tbody "Millennium International, Ltd. $3,479,753 13.32% 1.10% 4.49% 0.13% 0.42% M C Fu…" at bounding box center [345, 349] width 394 height 402
copy tbody "Millennium International, Ltd. $3,479,753 13.32% 1.10% 4.49% 0.13% 0.42% M C Fu…"
drag, startPoint x: 251, startPoint y: 101, endPoint x: 260, endPoint y: 107, distance: 10.8
click at [251, 101] on input "********" at bounding box center [223, 107] width 87 height 15
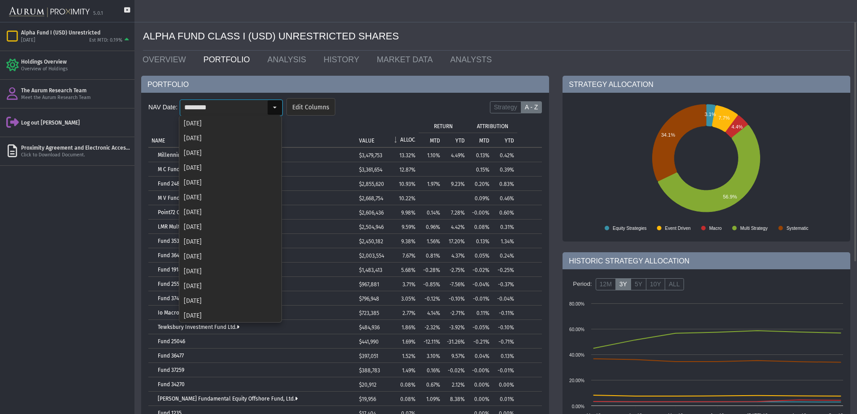
scroll to position [1022, 0]
click at [206, 298] on div "[DATE]" at bounding box center [230, 299] width 101 height 15
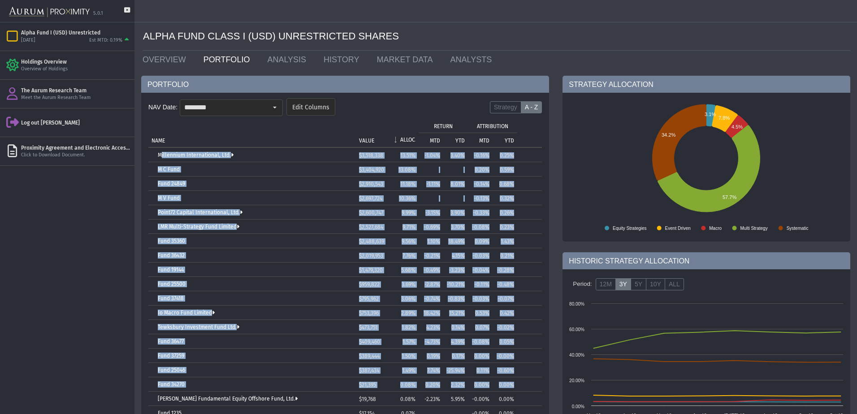
drag, startPoint x: 151, startPoint y: 154, endPoint x: 538, endPoint y: 379, distance: 448.1
click at [538, 379] on tbody "Millennium International, Ltd. $3,518,338 13.51% -1.04% 3.40% -0.16% 0.25% M C …" at bounding box center [345, 349] width 394 height 402
copy tbody "Millennium International, Ltd. $3,518,338 13.51% -1.04% 3.40% -0.16% 0.25% M C …"
click at [268, 101] on div "Select" at bounding box center [275, 107] width 14 height 14
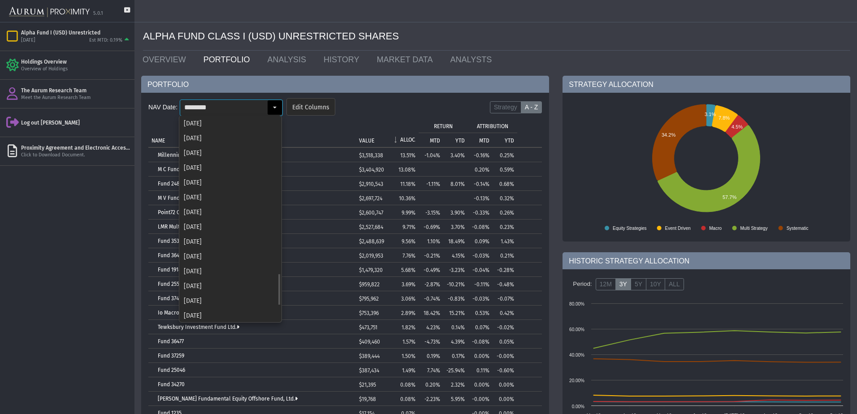
scroll to position [1008, 0]
click at [192, 301] on div "[DATE]" at bounding box center [230, 299] width 101 height 15
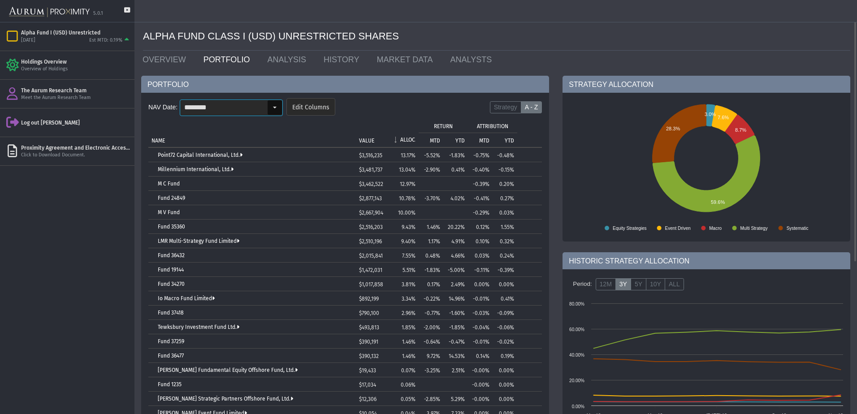
click at [271, 112] on div "Select" at bounding box center [275, 107] width 14 height 14
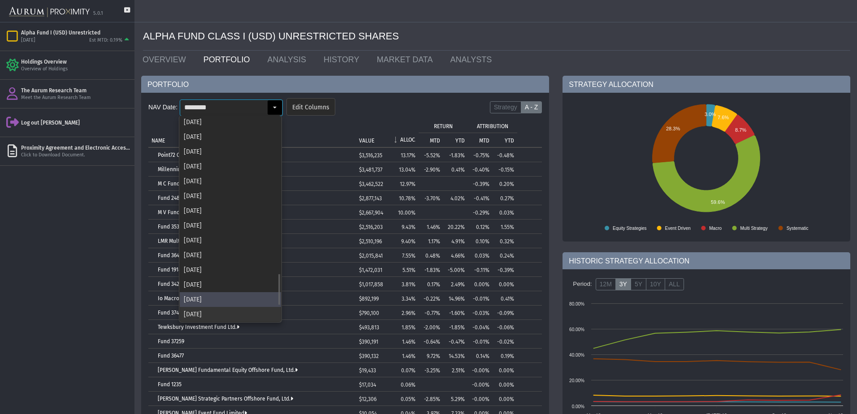
click at [224, 310] on div "[DATE]" at bounding box center [230, 314] width 101 height 15
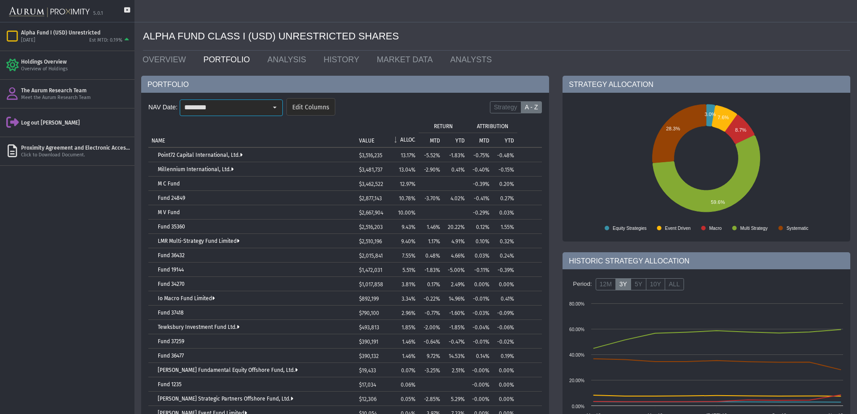
scroll to position [0, 0]
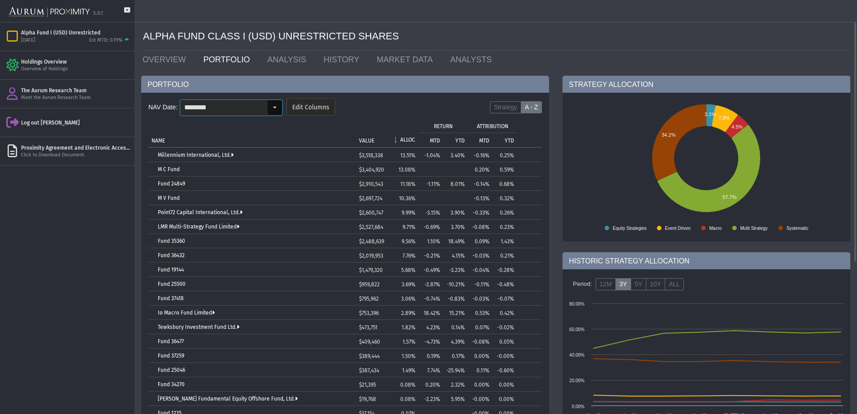
click at [248, 104] on input "********" at bounding box center [223, 107] width 87 height 15
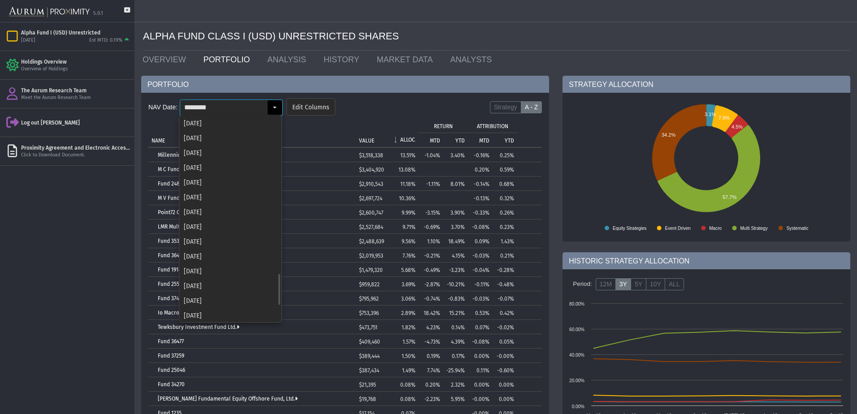
scroll to position [1008, 0]
click at [217, 295] on div "[DATE]" at bounding box center [230, 299] width 101 height 15
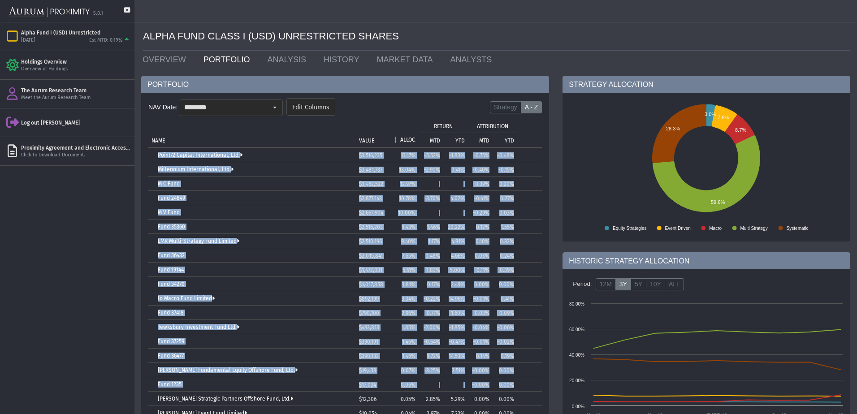
drag, startPoint x: 144, startPoint y: 152, endPoint x: 518, endPoint y: 383, distance: 438.8
click at [518, 383] on div "NAV Date: ******** Pull down to refresh... Release to refresh... Refreshing... …" at bounding box center [345, 318] width 408 height 450
copy table "Lorem30 Ipsumdo Sitametconsec, Adi. $9,408,447 43.36% -2.05% -5.01% -8.99% -8.7…"
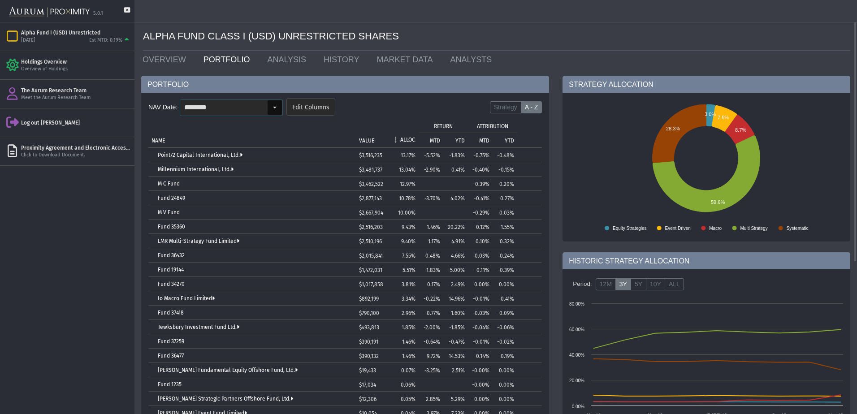
drag, startPoint x: 275, startPoint y: 106, endPoint x: 270, endPoint y: 144, distance: 37.5
click at [275, 106] on div "Select" at bounding box center [275, 107] width 14 height 14
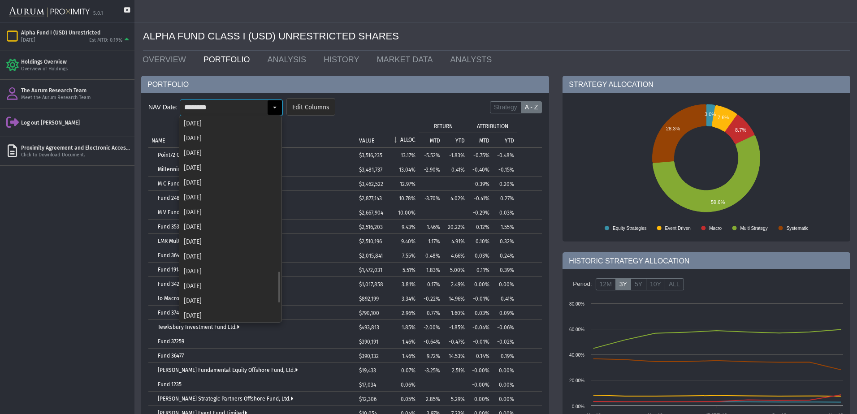
scroll to position [993, 0]
click at [237, 297] on div "[DATE]" at bounding box center [230, 299] width 101 height 15
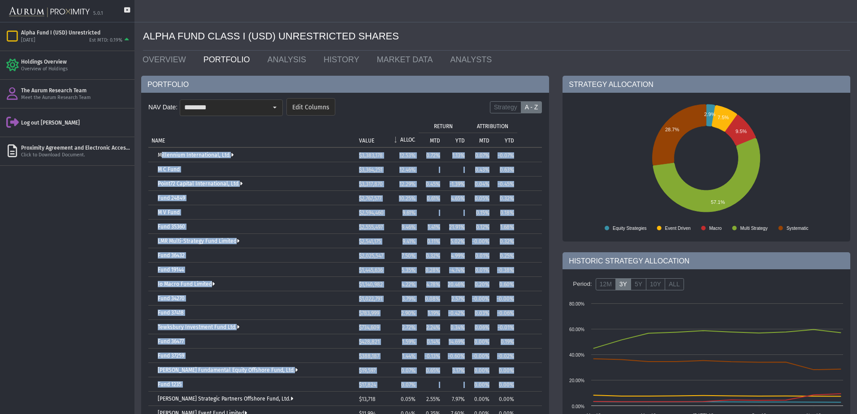
drag, startPoint x: 150, startPoint y: 152, endPoint x: 516, endPoint y: 386, distance: 434.3
click at [516, 386] on tbody "Millennium International, Ltd. $3,383,178 12.53% 0.72% 1.13% 0.07% -0.07% M C F…" at bounding box center [345, 334] width 394 height 373
drag, startPoint x: 252, startPoint y: 102, endPoint x: 250, endPoint y: 126, distance: 23.8
click at [252, 102] on input "********" at bounding box center [223, 107] width 87 height 15
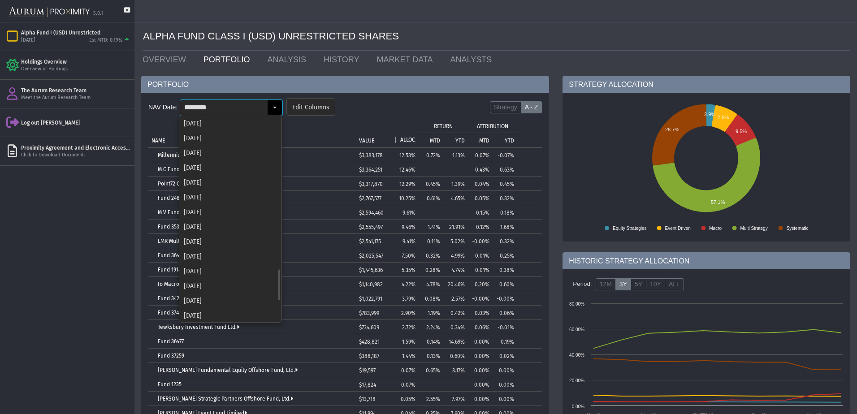
scroll to position [978, 0]
click at [209, 300] on div "[DATE]" at bounding box center [230, 299] width 101 height 15
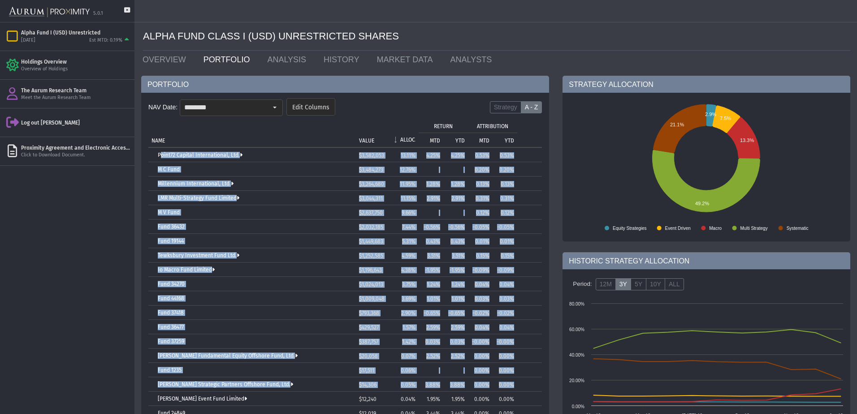
drag, startPoint x: 151, startPoint y: 152, endPoint x: 525, endPoint y: 389, distance: 443.5
click at [525, 389] on tbody "Point72 Capital International, Ltd. $3,582,053 13.11% 4.25% 4.25% 0.53% 0.53% M…" at bounding box center [345, 334] width 394 height 373
click at [274, 109] on div "Select" at bounding box center [275, 107] width 14 height 14
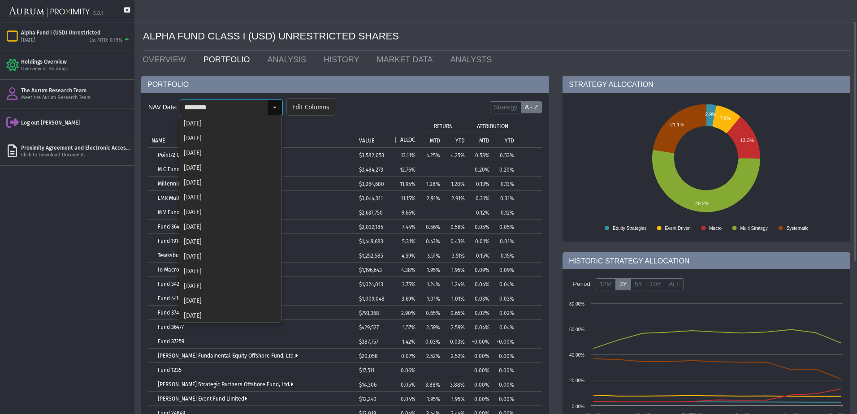
scroll to position [963, 0]
click at [238, 297] on div "[DATE]" at bounding box center [230, 299] width 101 height 15
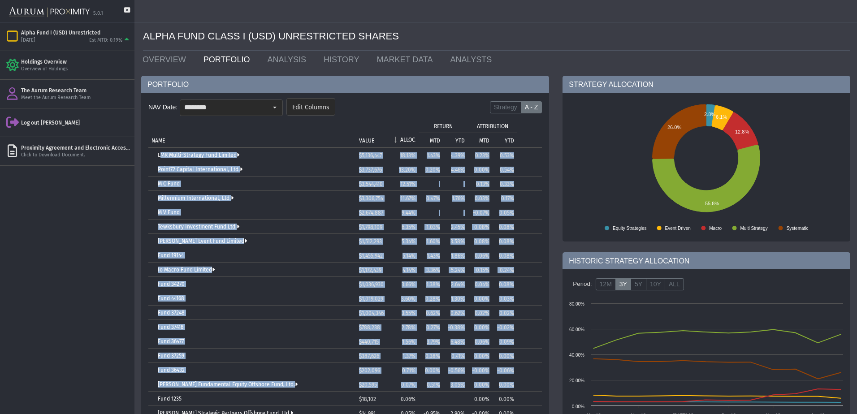
drag, startPoint x: 149, startPoint y: 152, endPoint x: 516, endPoint y: 381, distance: 432.3
click at [516, 381] on tbody "LMR Multi-Strategy Fund Limited $5,136,447 18.13% 1.43% 4.39% 0.23% 0.53% Point…" at bounding box center [345, 334] width 394 height 373
drag, startPoint x: 220, startPoint y: 115, endPoint x: 221, endPoint y: 153, distance: 38.6
click at [220, 115] on input "********" at bounding box center [223, 107] width 87 height 15
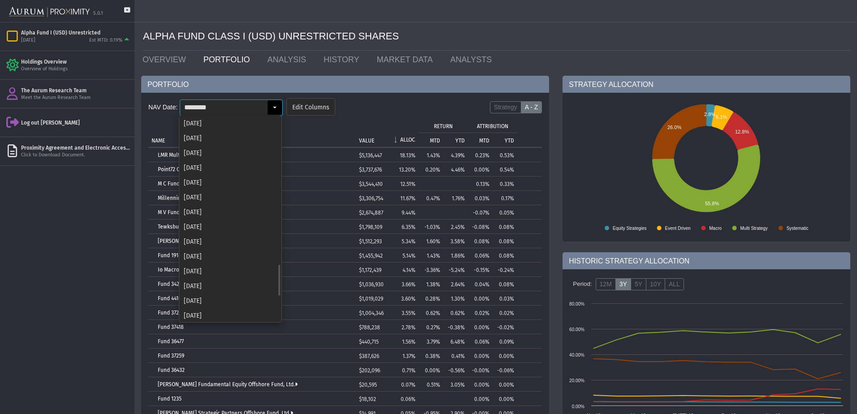
scroll to position [948, 0]
click at [218, 300] on div "[DATE]" at bounding box center [230, 299] width 101 height 15
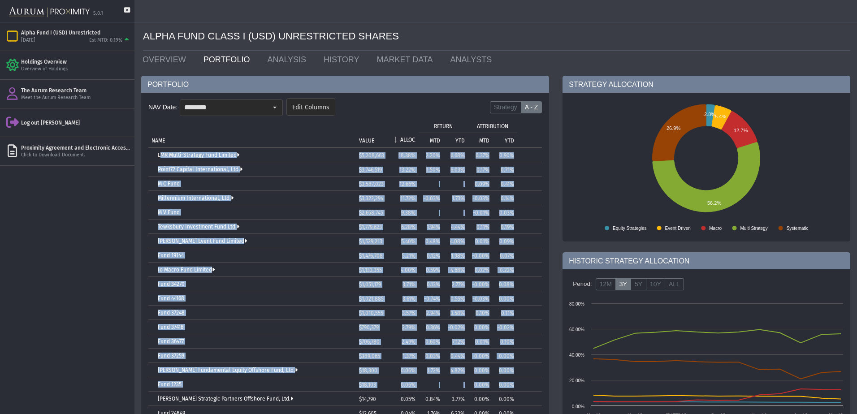
drag, startPoint x: 149, startPoint y: 152, endPoint x: 518, endPoint y: 386, distance: 436.4
click at [517, 386] on tbody "LMR Multi-Strategy Fund Limited $5,208,663 18.38% 2.20% 6.68% 0.37% 0.90% Point…" at bounding box center [345, 334] width 394 height 373
click at [222, 113] on input "********" at bounding box center [223, 107] width 87 height 15
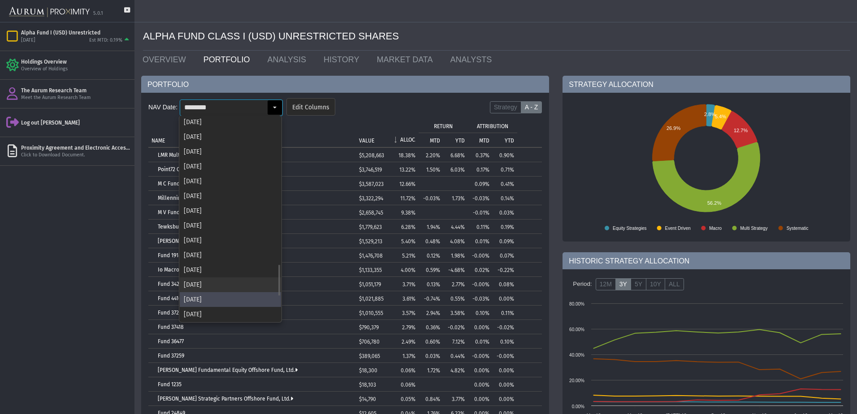
click at [241, 283] on div "[DATE]" at bounding box center [230, 285] width 101 height 15
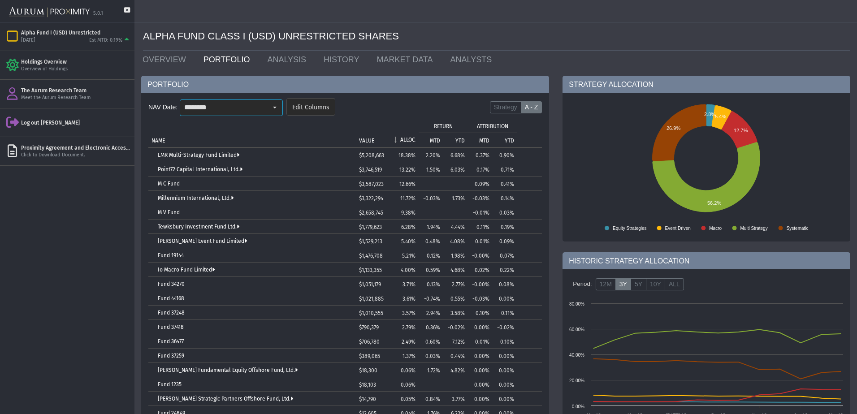
scroll to position [0, 0]
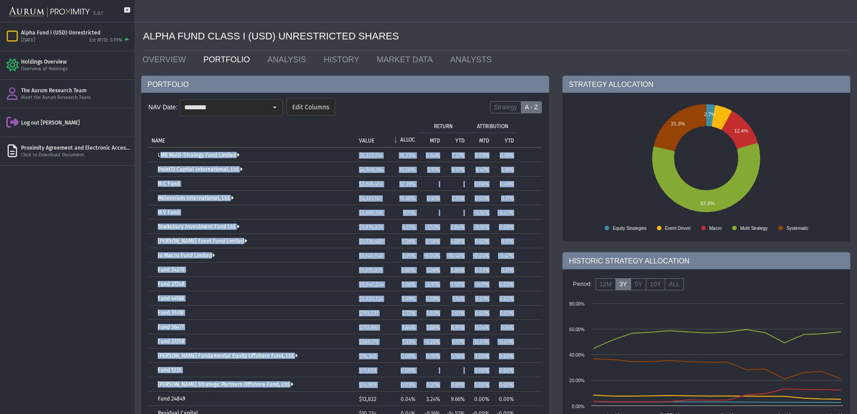
drag, startPoint x: 151, startPoint y: 152, endPoint x: 520, endPoint y: 380, distance: 434.6
click at [520, 380] on tbody "LMR Multi-Strategy Fund Limited $5,323,154 18.23% 0.64% 7.37% 0.09% 0.99% Point…" at bounding box center [345, 320] width 394 height 344
click at [268, 102] on div "Select" at bounding box center [275, 107] width 14 height 14
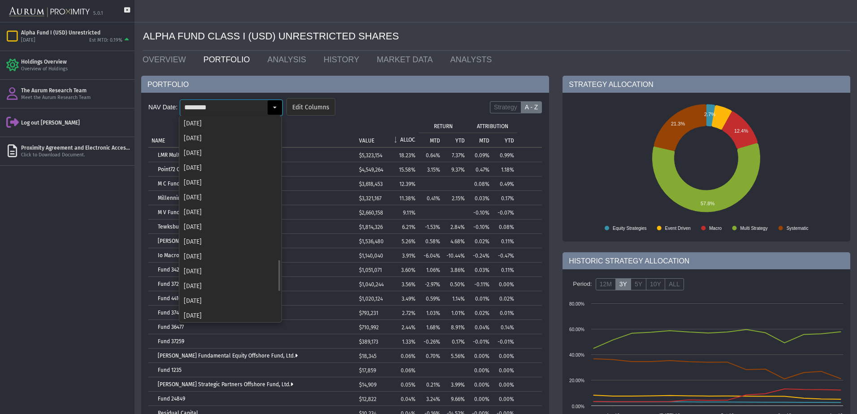
scroll to position [919, 0]
click at [215, 294] on div "[DATE]" at bounding box center [230, 299] width 101 height 15
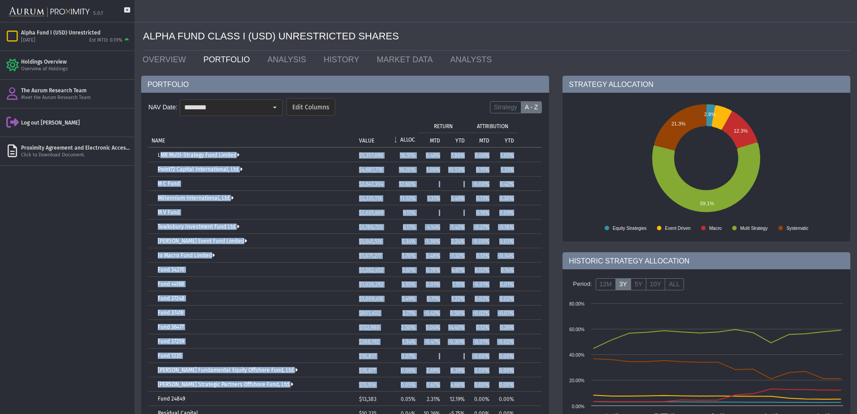
drag, startPoint x: 151, startPoint y: 154, endPoint x: 521, endPoint y: 382, distance: 434.1
click at [521, 382] on tbody "LMR Multi-Strategy Fund Limited $5,357,698 18.51% 0.46% 7.86% 0.06% 1.05% Point…" at bounding box center [345, 320] width 394 height 344
click at [276, 105] on div "Select" at bounding box center [275, 107] width 14 height 14
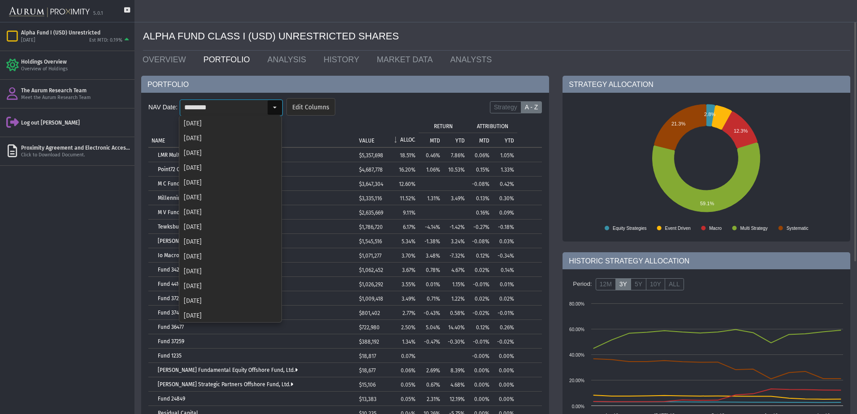
scroll to position [904, 0]
click at [202, 300] on div "[DATE]" at bounding box center [230, 299] width 101 height 15
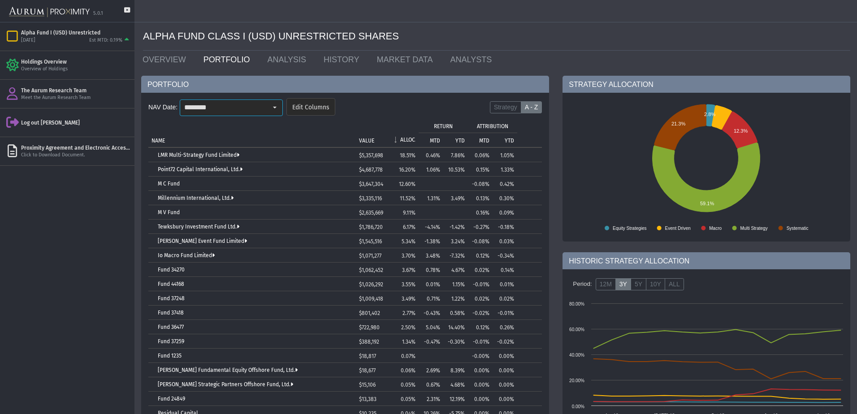
scroll to position [0, 0]
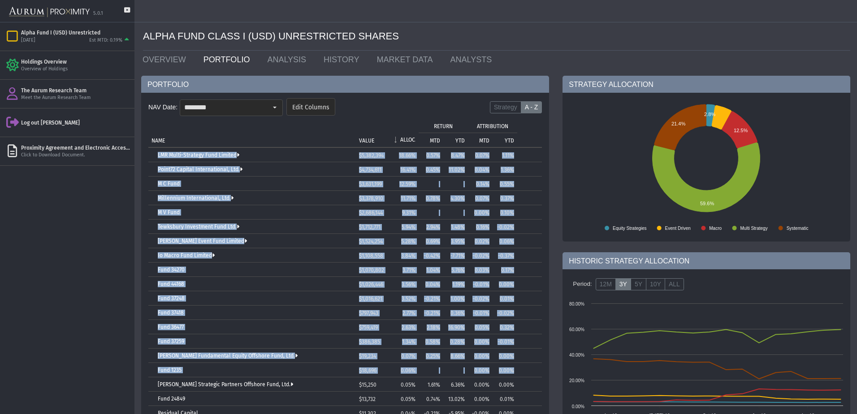
drag, startPoint x: 146, startPoint y: 151, endPoint x: 519, endPoint y: 371, distance: 433.9
click at [519, 371] on div "NAV Date: ******** Pull down to refresh... Release to refresh... Refreshing... …" at bounding box center [345, 296] width 408 height 407
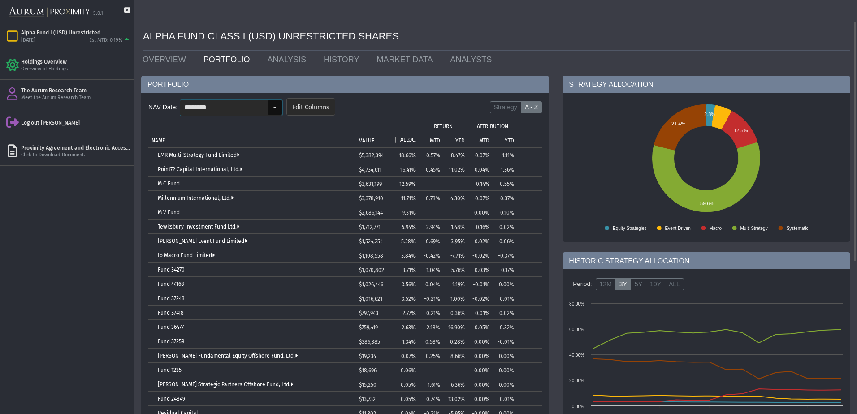
drag, startPoint x: 261, startPoint y: 108, endPoint x: 263, endPoint y: 141, distance: 33.2
click at [261, 108] on input "********" at bounding box center [223, 107] width 87 height 15
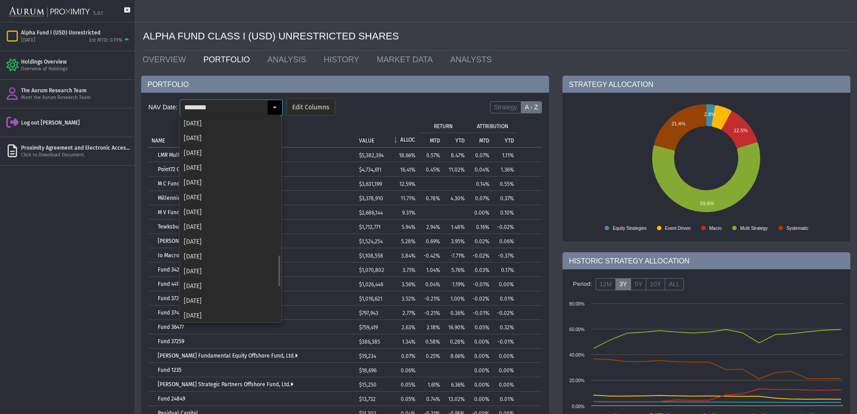
scroll to position [889, 0]
click at [222, 298] on div "[DATE]" at bounding box center [230, 299] width 101 height 15
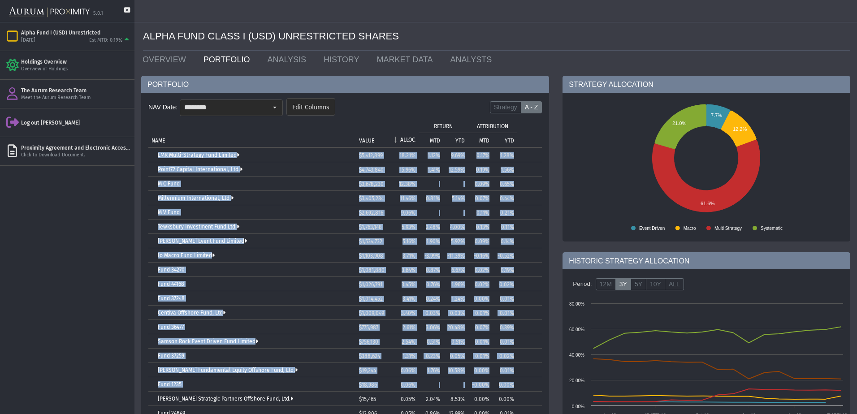
drag, startPoint x: 148, startPoint y: 154, endPoint x: 514, endPoint y: 385, distance: 433.1
click at [514, 385] on div "NAV Date: ******** Pull down to refresh... Release to refresh... Refreshing... …" at bounding box center [345, 303] width 408 height 421
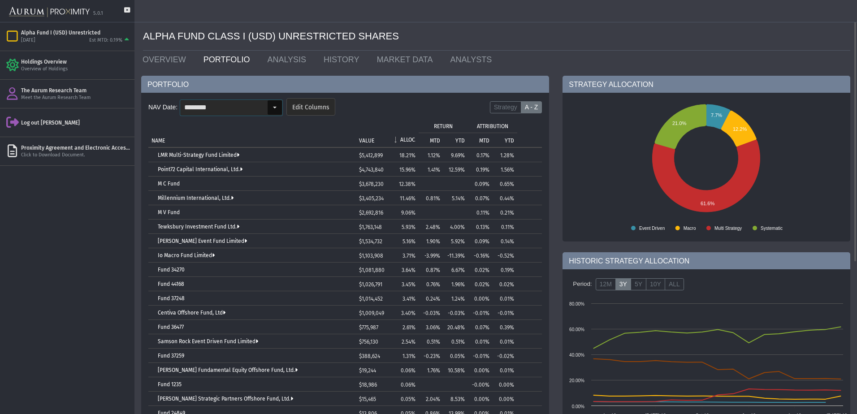
drag, startPoint x: 225, startPoint y: 104, endPoint x: 225, endPoint y: 113, distance: 9.0
click at [225, 104] on input "********" at bounding box center [223, 107] width 87 height 15
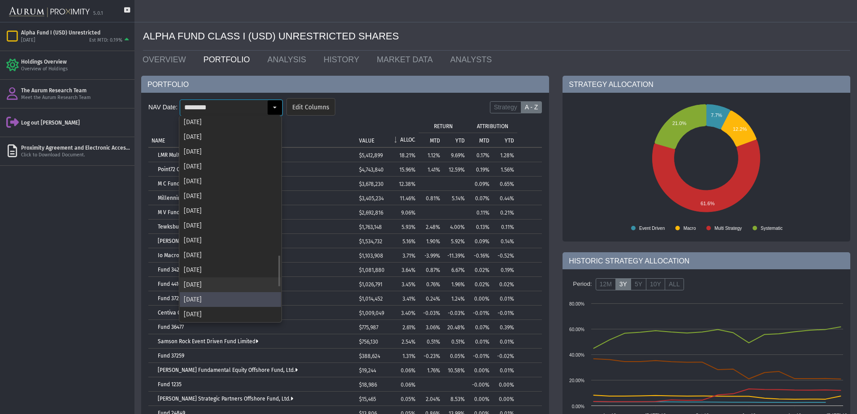
click at [213, 286] on div "[DATE]" at bounding box center [230, 285] width 101 height 15
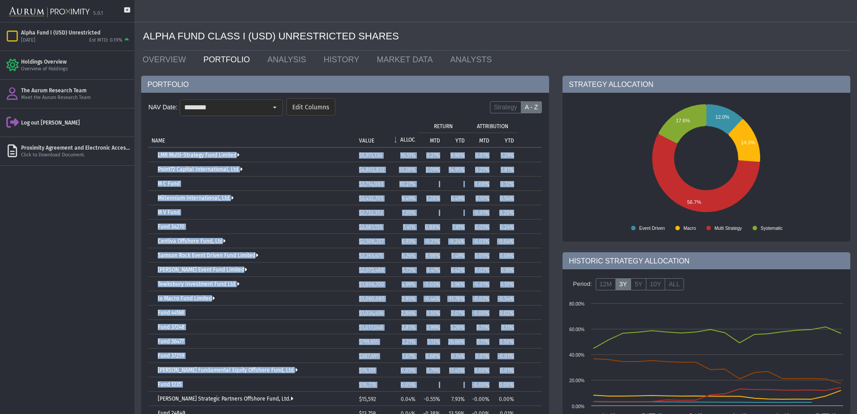
drag, startPoint x: 221, startPoint y: 178, endPoint x: 524, endPoint y: 378, distance: 363.8
click at [524, 378] on div "NAV Date: ******** Pull down to refresh... Release to refresh... Refreshing... …" at bounding box center [345, 303] width 408 height 421
click at [259, 104] on input "********" at bounding box center [223, 107] width 87 height 15
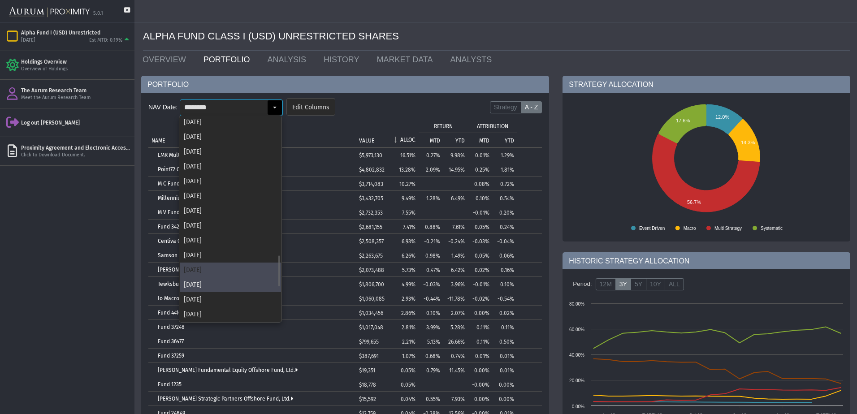
click at [231, 272] on div "[DATE]" at bounding box center [230, 270] width 101 height 15
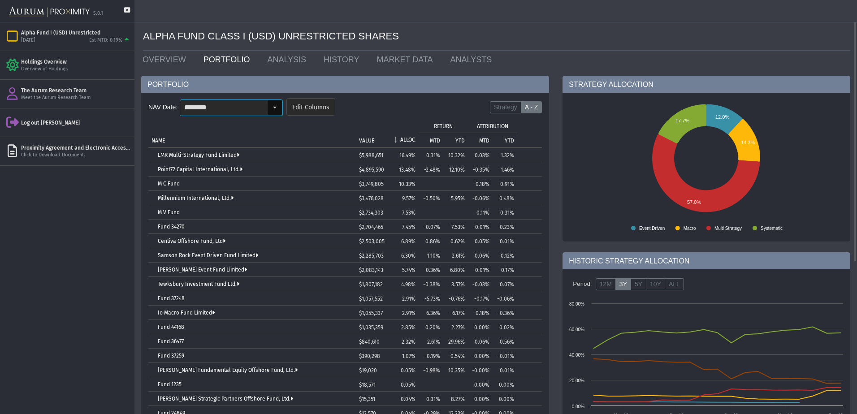
click at [243, 112] on input "********" at bounding box center [223, 107] width 87 height 15
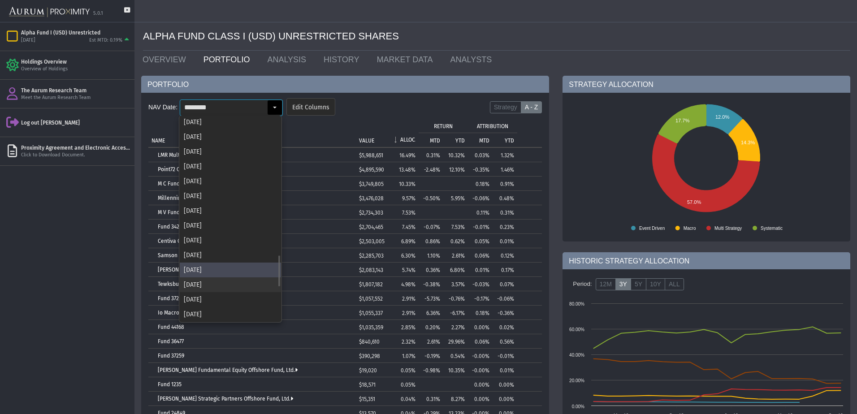
click at [230, 283] on div "[DATE]" at bounding box center [230, 285] width 101 height 15
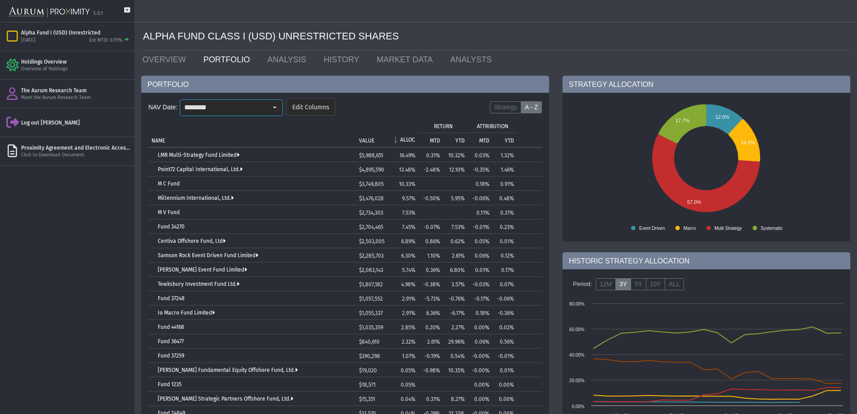
scroll to position [0, 0]
click at [240, 109] on input "********" at bounding box center [223, 107] width 87 height 15
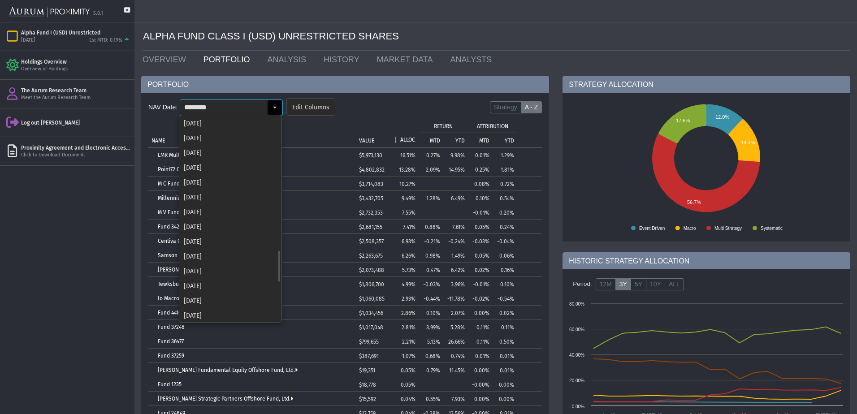
scroll to position [860, 0]
click at [230, 294] on div "[DATE]" at bounding box center [230, 299] width 101 height 15
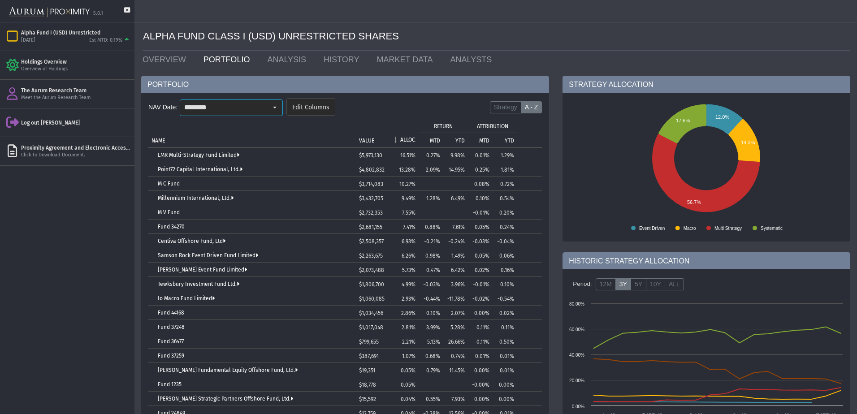
scroll to position [0, 0]
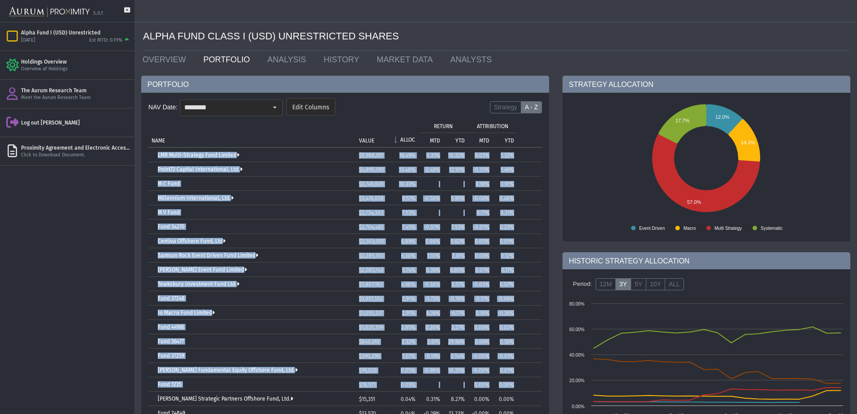
drag, startPoint x: 142, startPoint y: 152, endPoint x: 517, endPoint y: 389, distance: 443.7
click at [517, 389] on div "NAV Date: ******** Pull down to refresh... Release to refresh... Refreshing... …" at bounding box center [345, 303] width 408 height 421
drag, startPoint x: 229, startPoint y: 106, endPoint x: 229, endPoint y: 129, distance: 23.3
click at [229, 106] on input "********" at bounding box center [223, 107] width 87 height 15
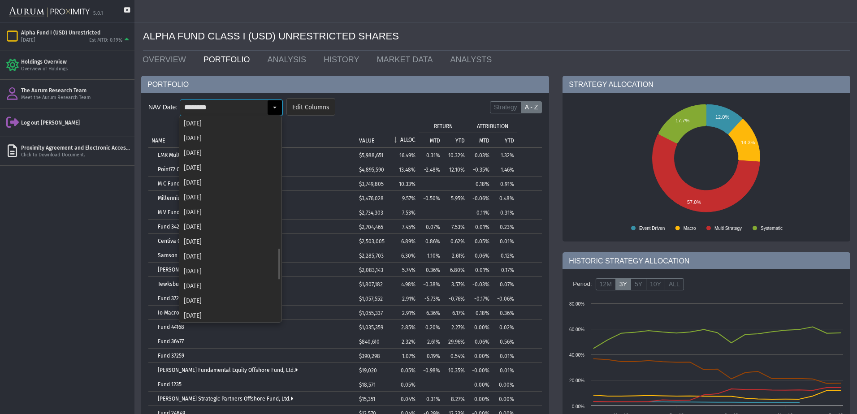
scroll to position [845, 0]
click at [205, 304] on div "[DATE]" at bounding box center [230, 299] width 101 height 15
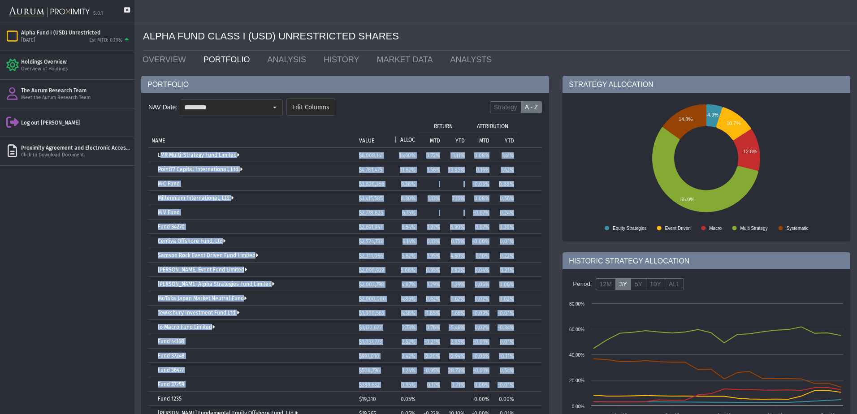
drag, startPoint x: 151, startPoint y: 154, endPoint x: 519, endPoint y: 382, distance: 433.2
click at [519, 382] on tbody "LMR Multi-Strategy Fund Limited $6,008,141 14.60% 0.72% 11.11% 0.08% 1.41% Poin…" at bounding box center [345, 341] width 394 height 387
click at [259, 102] on input "********" at bounding box center [223, 107] width 87 height 15
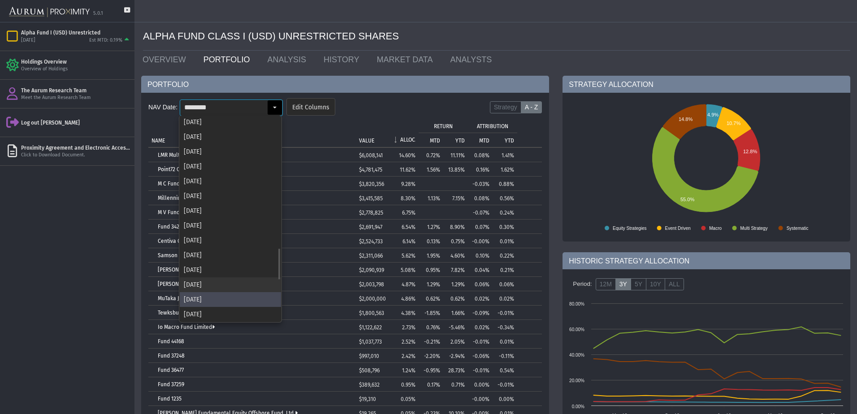
click at [231, 280] on div "[DATE]" at bounding box center [230, 285] width 101 height 15
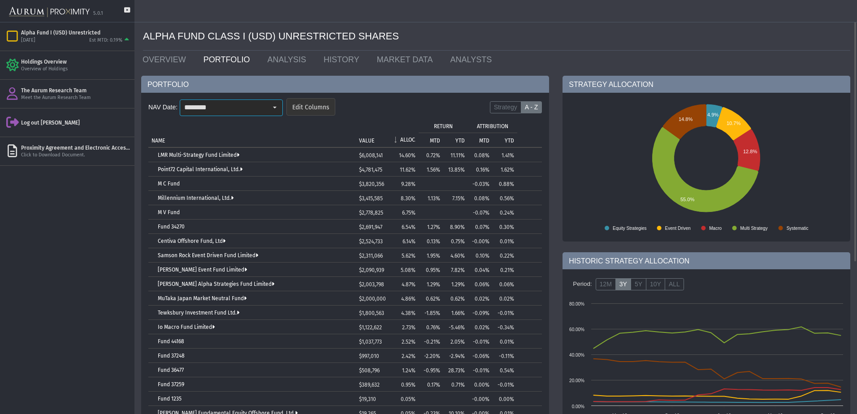
scroll to position [0, 0]
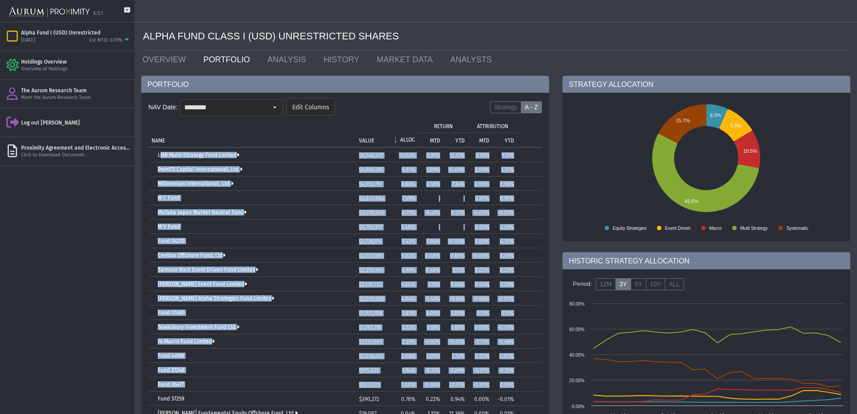
drag, startPoint x: 151, startPoint y: 153, endPoint x: 524, endPoint y: 379, distance: 436.6
click at [524, 379] on tbody "LMR Multi-Strategy Fund Limited $6,548,472 13.04% 0.91% 12.12% 0.10% 1.51% Poin…" at bounding box center [345, 349] width 394 height 402
click at [248, 111] on input "********" at bounding box center [223, 107] width 87 height 15
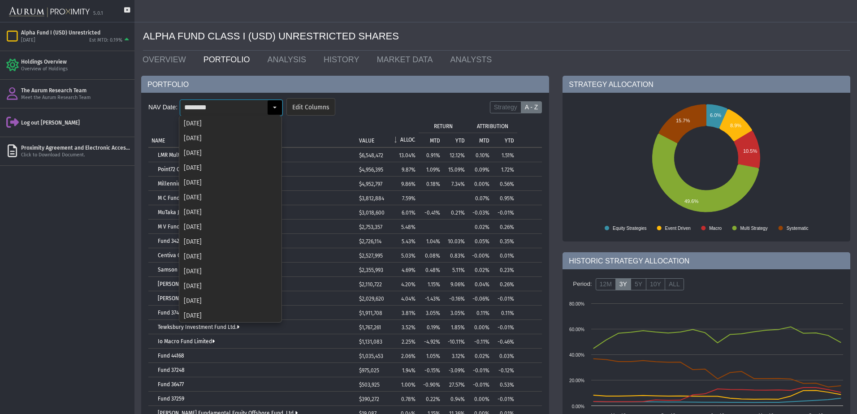
scroll to position [815, 0]
click at [241, 298] on div "[DATE]" at bounding box center [230, 299] width 101 height 15
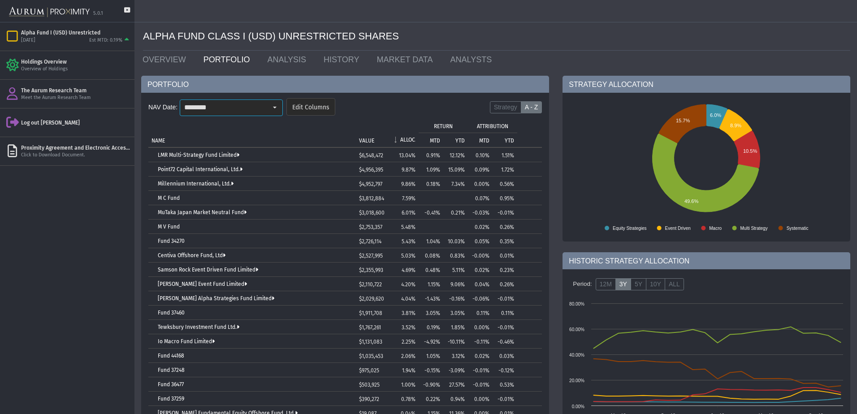
scroll to position [0, 0]
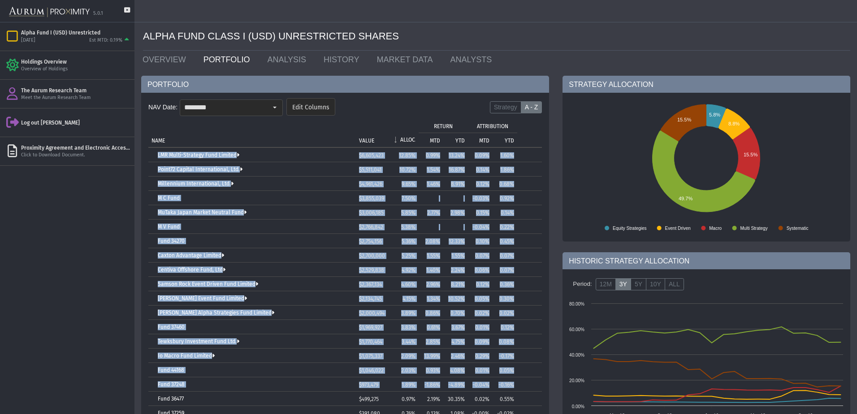
drag, startPoint x: 146, startPoint y: 153, endPoint x: 516, endPoint y: 385, distance: 436.6
click at [516, 385] on div "NAV Date: ******** Pull down to refresh... Release to refresh... Refreshing... …" at bounding box center [345, 332] width 408 height 479
drag, startPoint x: 215, startPoint y: 108, endPoint x: 219, endPoint y: 153, distance: 45.9
click at [215, 108] on input "********" at bounding box center [223, 107] width 87 height 15
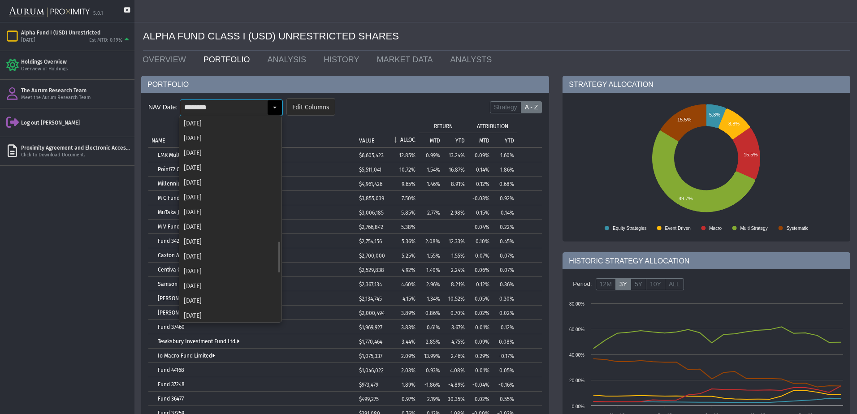
scroll to position [800, 0]
click at [209, 295] on div "[DATE]" at bounding box center [230, 299] width 101 height 15
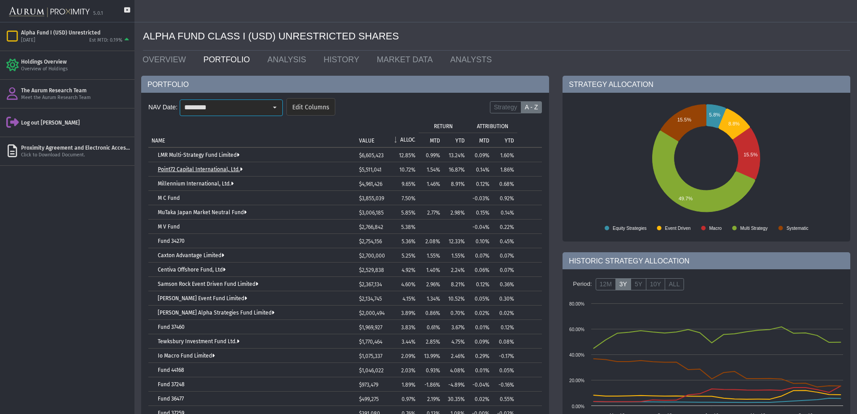
scroll to position [0, 0]
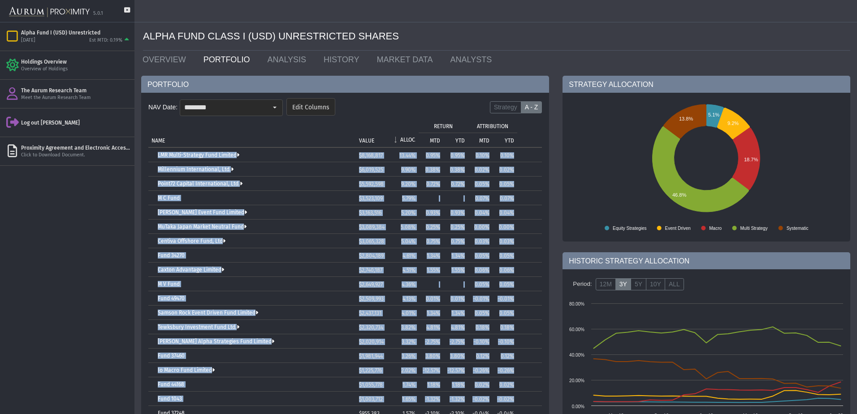
drag, startPoint x: 152, startPoint y: 152, endPoint x: 520, endPoint y: 397, distance: 441.9
click at [520, 397] on tbody "LMR Multi-Strategy Fund Limited $8,168,817 13.44% 0.95% 0.95% 0.10% 0.10% Mille…" at bounding box center [345, 370] width 394 height 445
click at [279, 144] on td "NAME" at bounding box center [252, 132] width 208 height 29
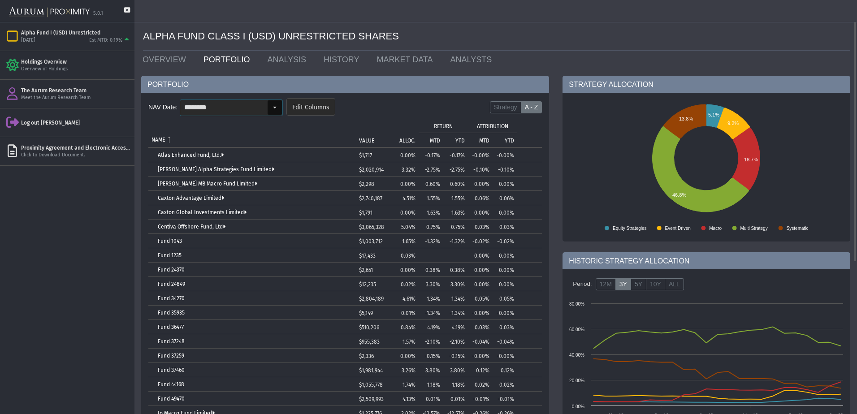
click at [262, 109] on input "********" at bounding box center [223, 107] width 87 height 15
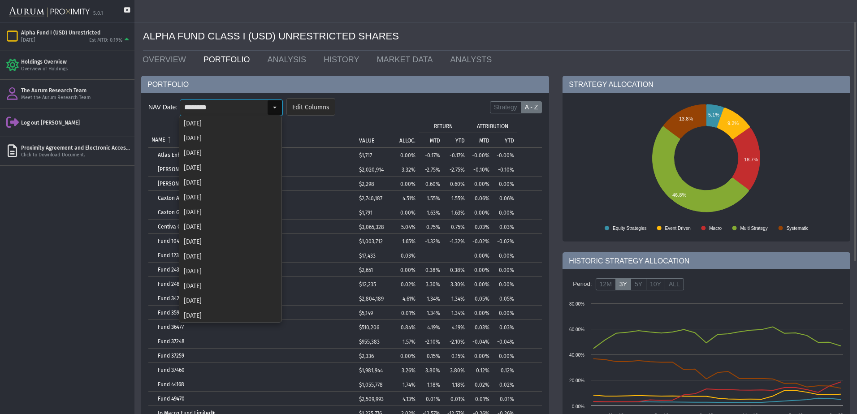
scroll to position [786, 0]
click at [226, 313] on div "[DATE]" at bounding box center [230, 314] width 101 height 15
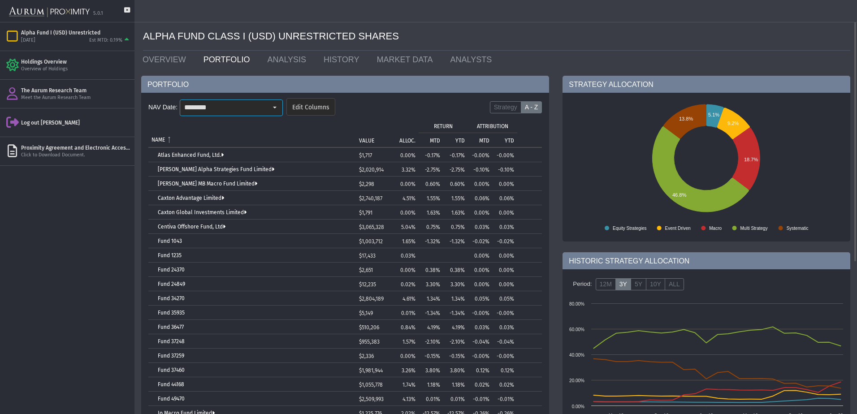
click at [407, 139] on p "ALLOC." at bounding box center [408, 141] width 16 height 6
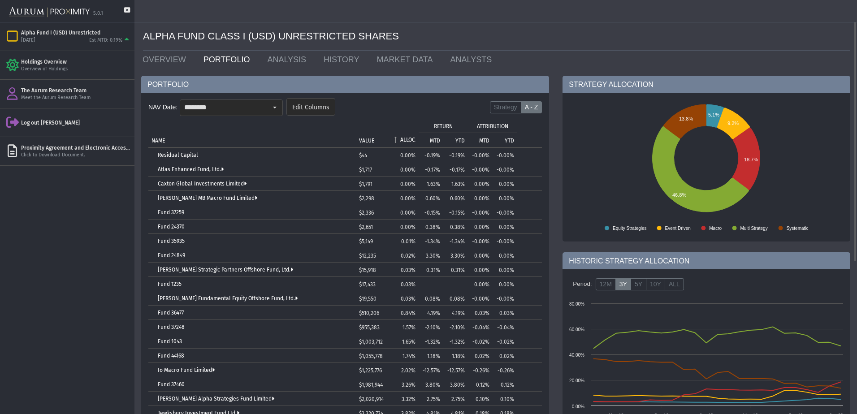
click at [407, 139] on p "ALLOC." at bounding box center [407, 140] width 15 height 6
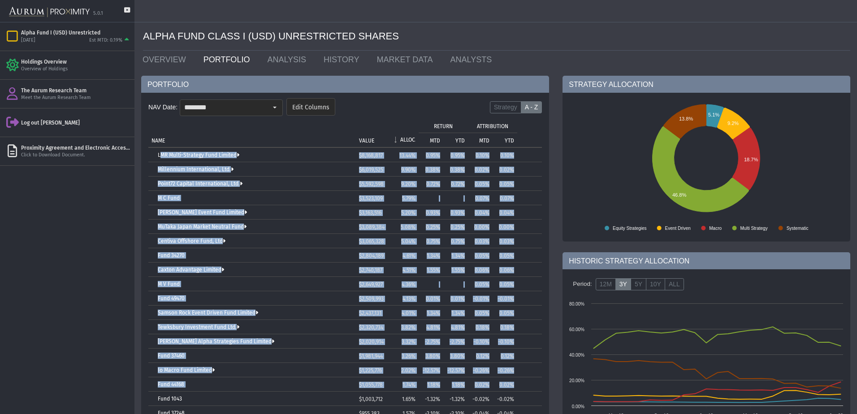
drag, startPoint x: 151, startPoint y: 154, endPoint x: 518, endPoint y: 381, distance: 431.7
click at [518, 381] on tbody "LMR Multi-Strategy Fund Limited $8,168,817 13.44% 0.95% 0.95% 0.10% 0.10% Mille…" at bounding box center [345, 370] width 394 height 445
click at [233, 109] on input "********" at bounding box center [223, 107] width 87 height 15
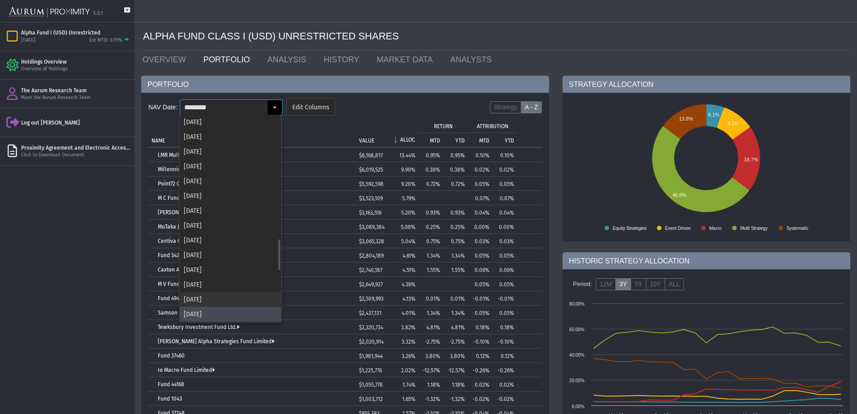
click at [212, 299] on div "[DATE]" at bounding box center [230, 299] width 101 height 15
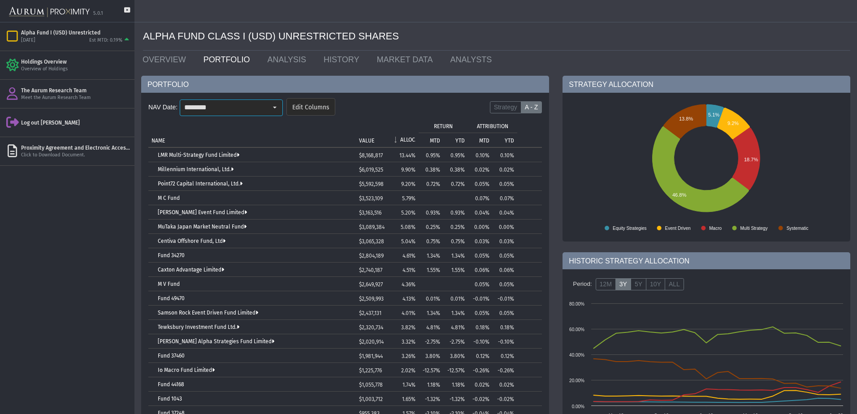
scroll to position [0, 0]
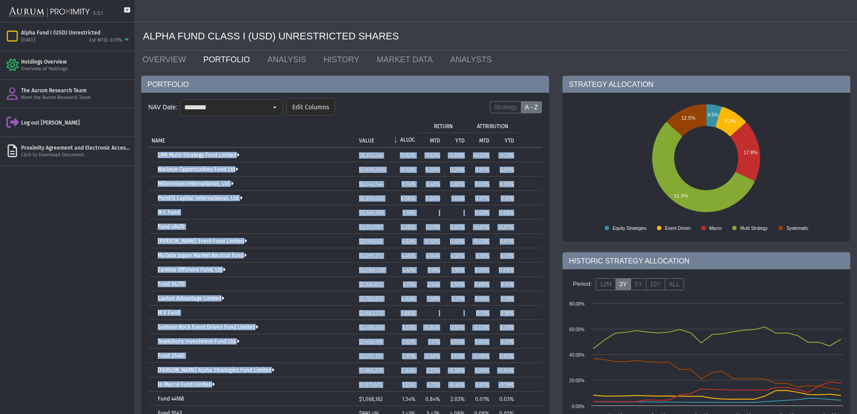
drag, startPoint x: 152, startPoint y: 152, endPoint x: 514, endPoint y: 388, distance: 431.7
click at [514, 388] on tbody "LMR Multi-Strategy Fund Limited $8,241,246 11.92% -1.82% -0.89% -0.23% -0.13% W…" at bounding box center [345, 377] width 394 height 459
click at [203, 134] on td "NAME" at bounding box center [252, 132] width 208 height 29
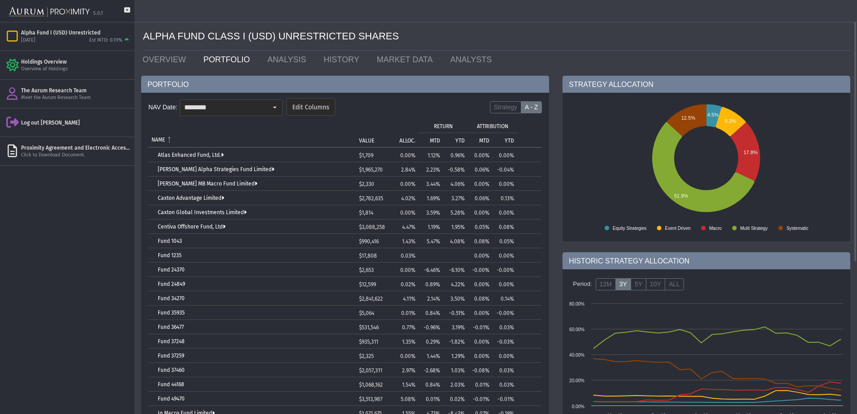
click at [405, 139] on p "ALLOC." at bounding box center [408, 141] width 16 height 6
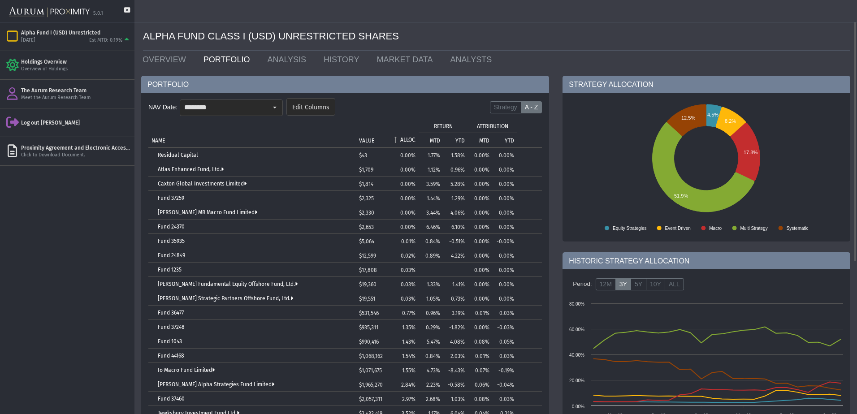
click at [405, 139] on p "ALLOC." at bounding box center [407, 140] width 15 height 6
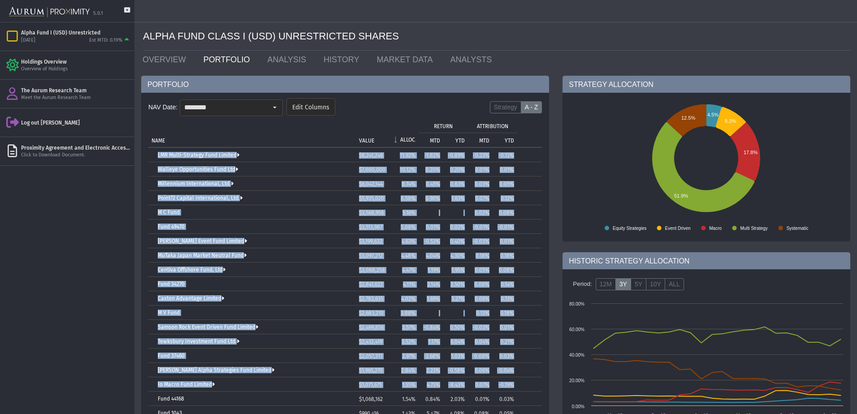
drag, startPoint x: 153, startPoint y: 157, endPoint x: 515, endPoint y: 379, distance: 425.0
click at [515, 379] on tbody "LMR Multi-Strategy Fund Limited $8,241,246 11.92% -1.82% -0.89% -0.23% -0.13% W…" at bounding box center [345, 377] width 394 height 459
drag, startPoint x: 236, startPoint y: 135, endPoint x: 230, endPoint y: 141, distance: 8.9
click at [236, 135] on td "NAME" at bounding box center [252, 132] width 208 height 29
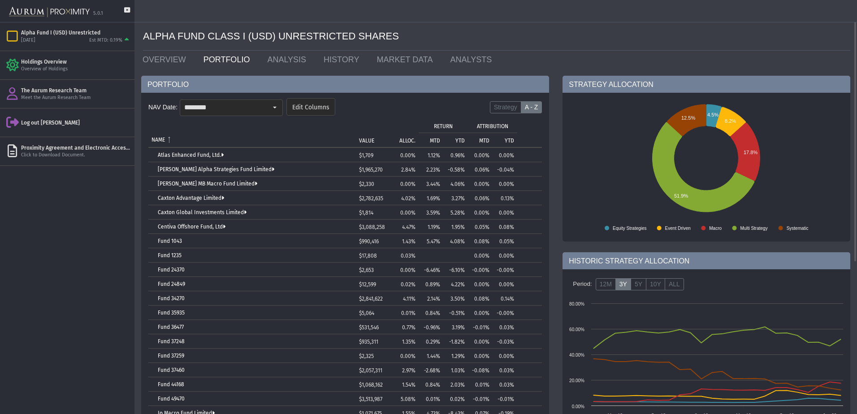
click at [408, 139] on p "ALLOC." at bounding box center [408, 141] width 16 height 6
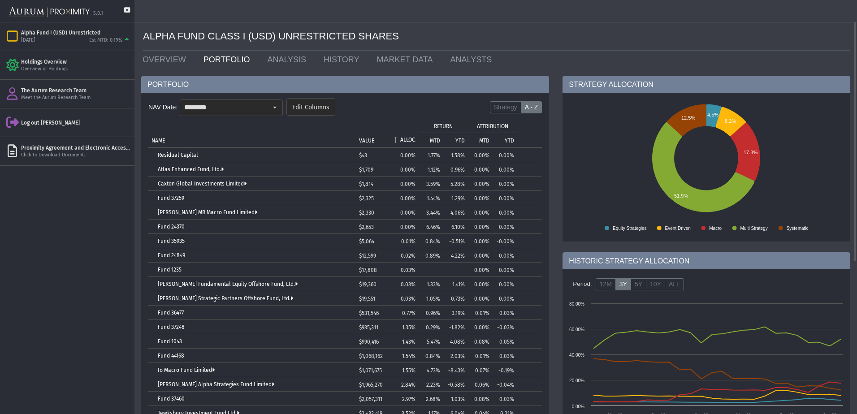
click at [408, 139] on p "ALLOC." at bounding box center [407, 140] width 15 height 6
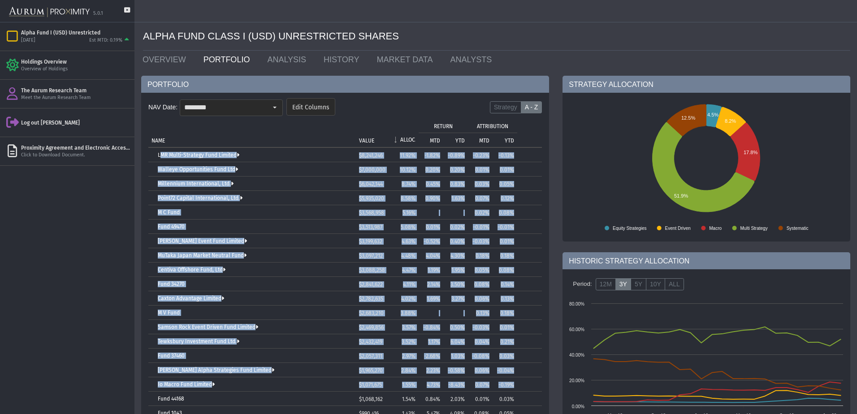
drag, startPoint x: 151, startPoint y: 155, endPoint x: 530, endPoint y: 384, distance: 442.7
click at [530, 384] on tbody "LMR Multi-Strategy Fund Limited $8,241,246 11.92% -1.82% -0.89% -0.23% -0.13% W…" at bounding box center [345, 377] width 394 height 459
drag, startPoint x: 274, startPoint y: 109, endPoint x: 276, endPoint y: 126, distance: 18.1
click at [274, 109] on div "Select" at bounding box center [275, 107] width 14 height 14
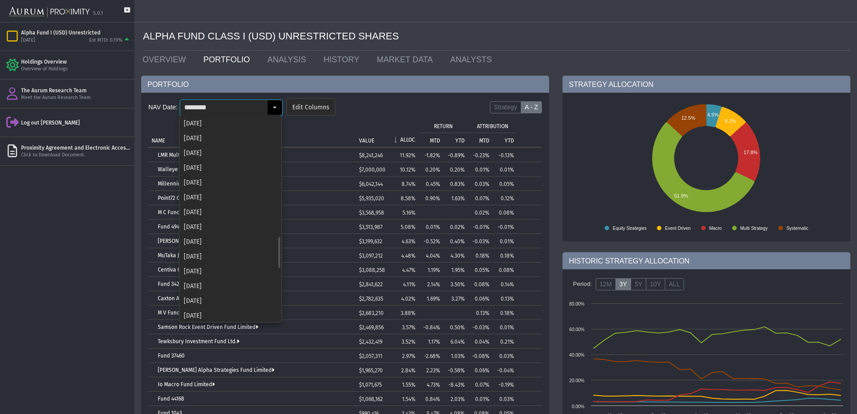
scroll to position [771, 0]
click at [207, 297] on div "[DATE]" at bounding box center [230, 299] width 101 height 15
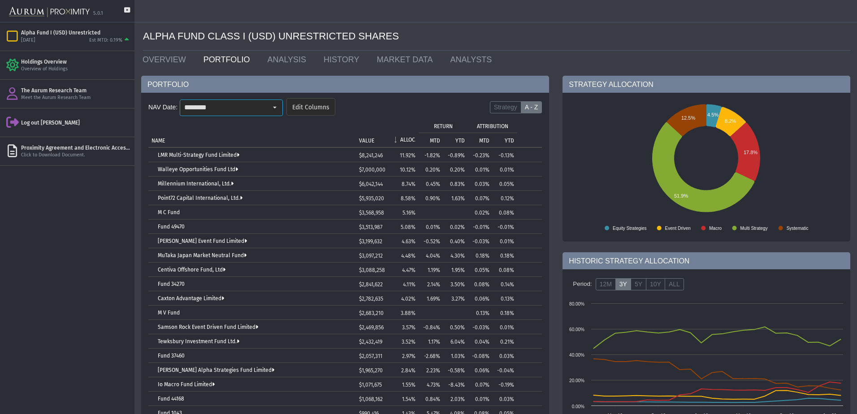
scroll to position [0, 0]
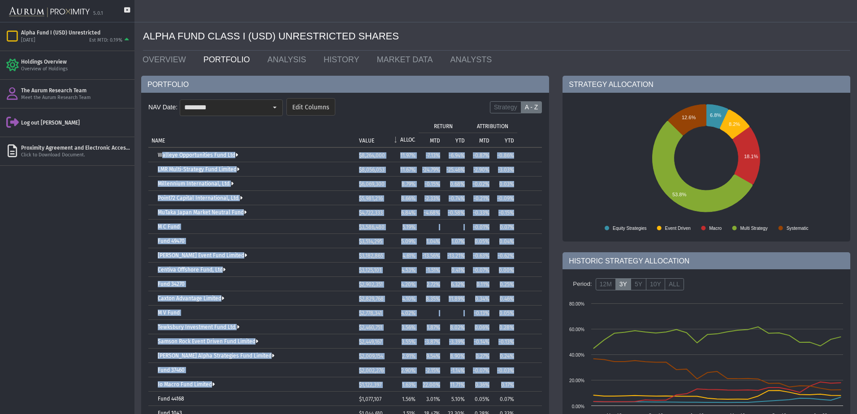
drag, startPoint x: 151, startPoint y: 155, endPoint x: 521, endPoint y: 382, distance: 434.0
click at [521, 382] on tbody "Walleye Opportunities Fund Ltd $8,264,000 11.97% -7.13% -6.94% -0.87% -0.86% LM…" at bounding box center [345, 377] width 394 height 459
click at [269, 108] on div "Select" at bounding box center [275, 107] width 14 height 14
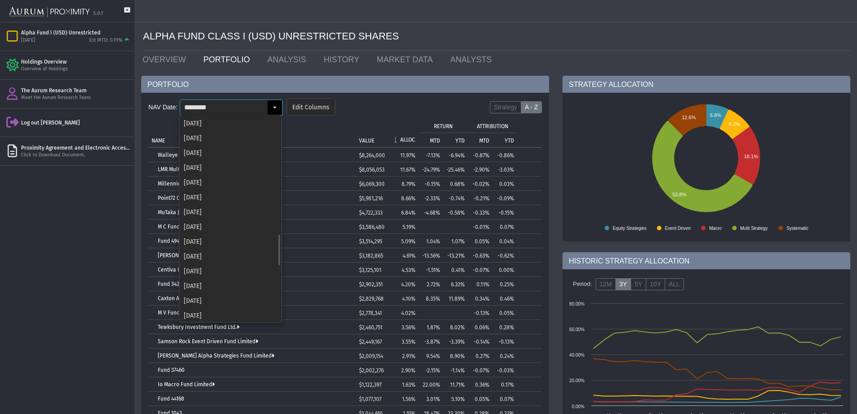
scroll to position [756, 0]
click at [237, 300] on div "[DATE]" at bounding box center [230, 299] width 101 height 15
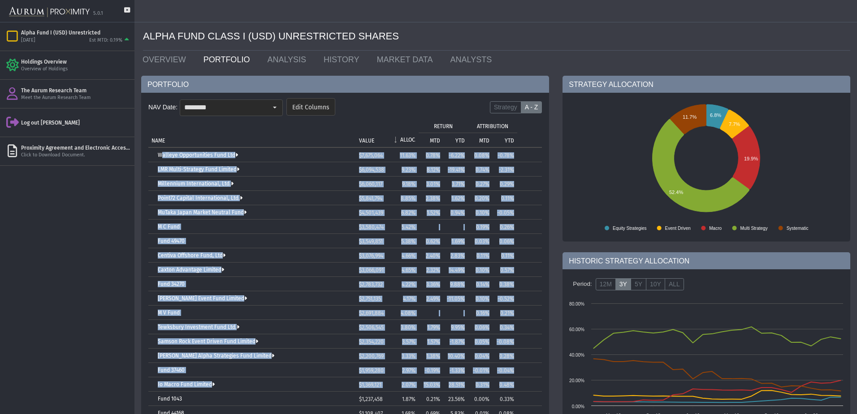
drag, startPoint x: 150, startPoint y: 156, endPoint x: 522, endPoint y: 386, distance: 436.6
click at [522, 386] on tbody "Walleye Opportunities Fund Ltd $7,675,064 11.63% 0.78% -6.22% 0.08% -0.78% LMR …" at bounding box center [345, 377] width 394 height 459
click at [392, 120] on td "ALLOC." at bounding box center [404, 132] width 29 height 29
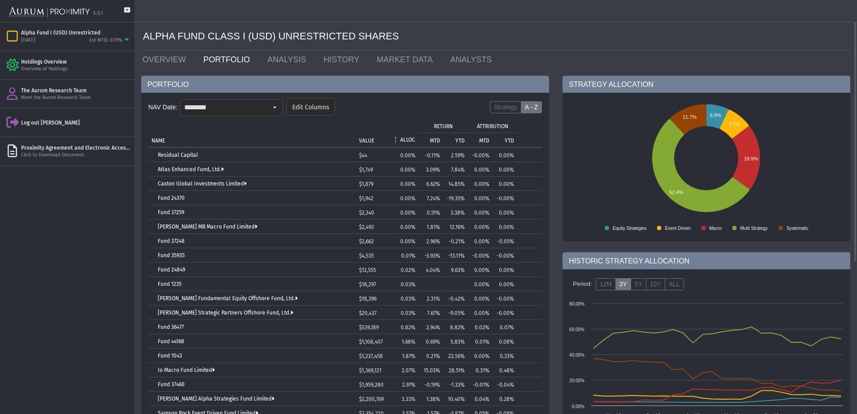
click at [402, 140] on p "ALLOC." at bounding box center [407, 140] width 15 height 6
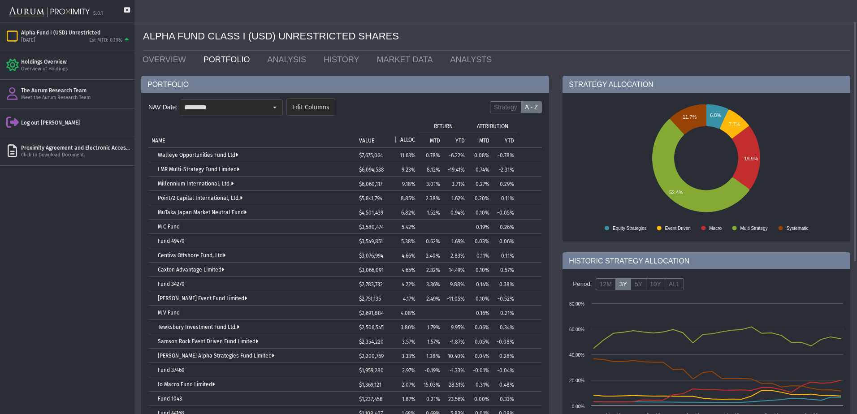
click at [257, 113] on input "********" at bounding box center [223, 107] width 87 height 15
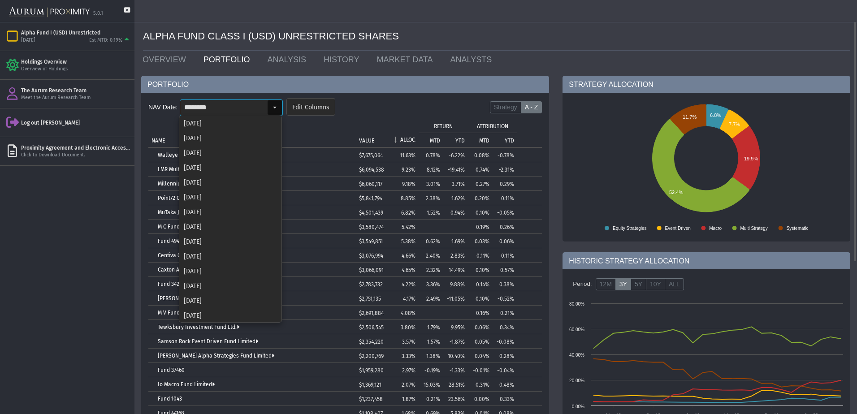
scroll to position [741, 0]
click at [223, 304] on div "[DATE]" at bounding box center [230, 299] width 101 height 15
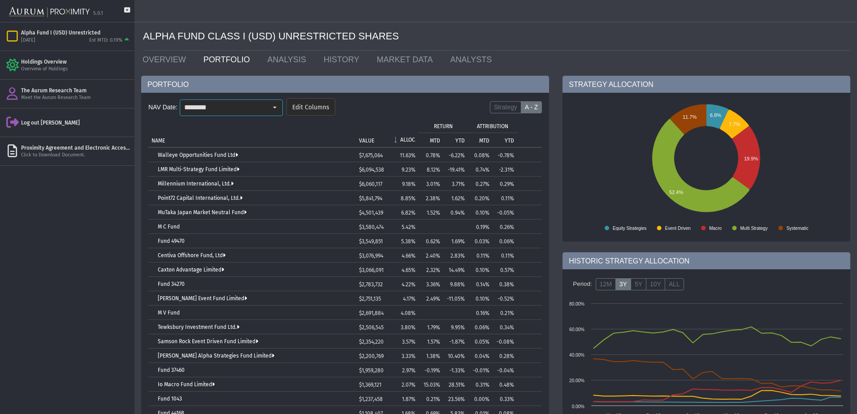
scroll to position [0, 0]
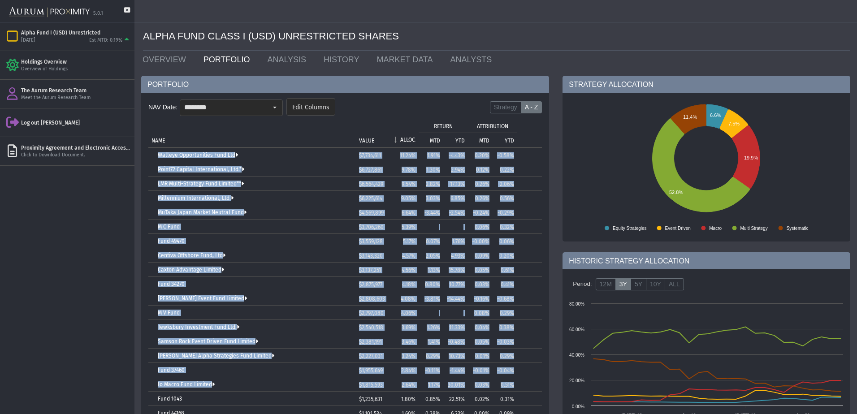
drag, startPoint x: 147, startPoint y: 156, endPoint x: 517, endPoint y: 386, distance: 435.5
click at [517, 386] on div "NAV Date: ******** Pull down to refresh... Release to refresh... Refreshing... …" at bounding box center [345, 282] width 408 height 379
click at [268, 111] on div "Select" at bounding box center [275, 107] width 14 height 14
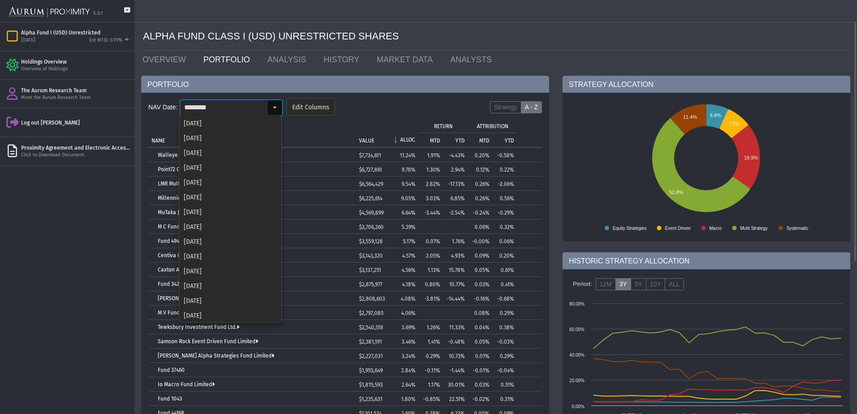
scroll to position [726, 0]
click at [220, 300] on div "[DATE]" at bounding box center [230, 299] width 101 height 15
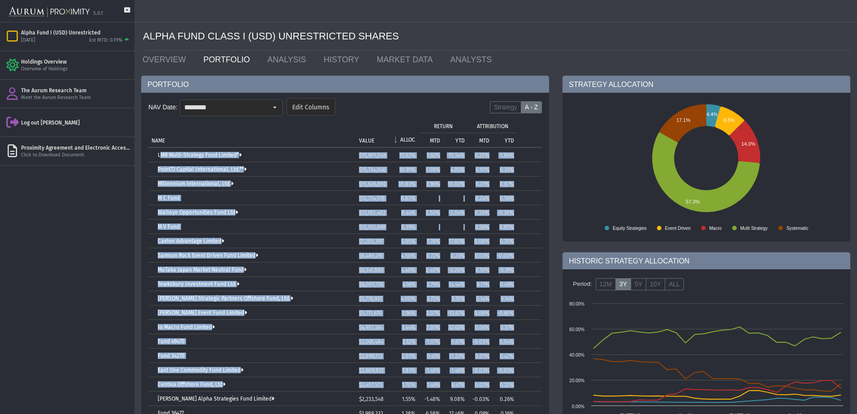
drag, startPoint x: 150, startPoint y: 152, endPoint x: 527, endPoint y: 387, distance: 444.0
click at [527, 387] on tbody "LMR Multi-Strategy Fund Limited* $15,901,049 11.02% 1.92% -15.54% 0.20% -1.86% …" at bounding box center [345, 313] width 394 height 330
click at [240, 107] on input "********" at bounding box center [223, 107] width 87 height 15
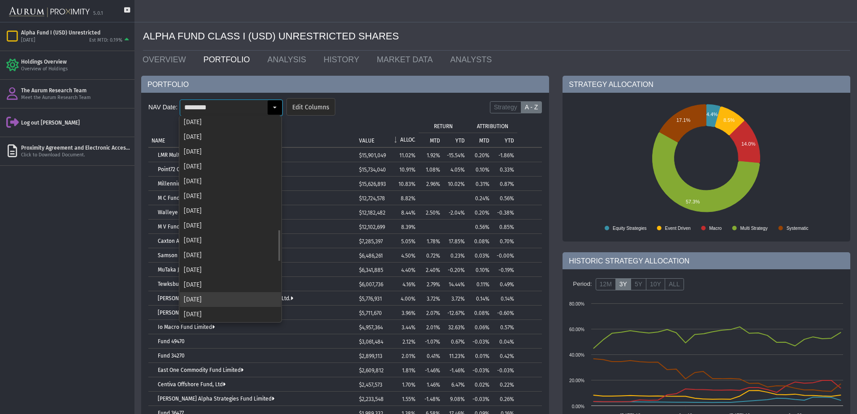
click at [215, 283] on div "[DATE]" at bounding box center [230, 285] width 101 height 15
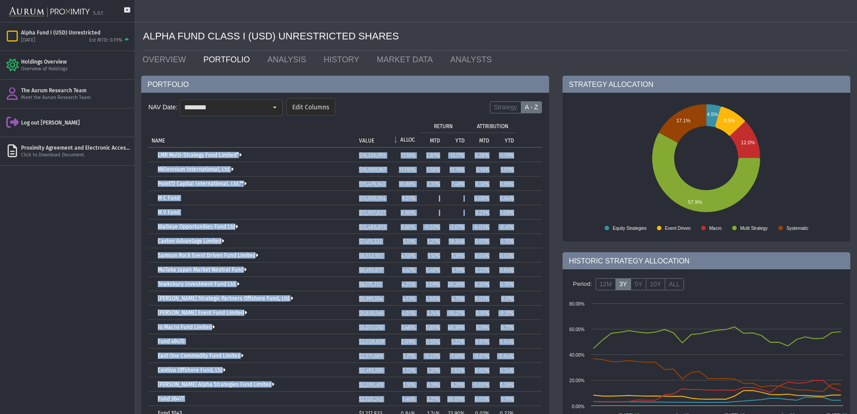
drag, startPoint x: 153, startPoint y: 155, endPoint x: 519, endPoint y: 397, distance: 438.8
click at [519, 397] on tbody "LMR Multi-Strategy Fund Limited* $16,206,955 11.16% 2.81% -13.17% 0.28% -1.59% …" at bounding box center [345, 306] width 394 height 316
click at [149, 156] on td "LMR Multi-Strategy Fund Limited*" at bounding box center [252, 155] width 208 height 14
drag, startPoint x: 153, startPoint y: 153, endPoint x: 522, endPoint y: 385, distance: 435.5
click at [522, 385] on tbody "LMR Multi-Strategy Fund Limited* $16,206,955 11.16% 2.81% -13.17% 0.28% -1.59% …" at bounding box center [345, 306] width 394 height 316
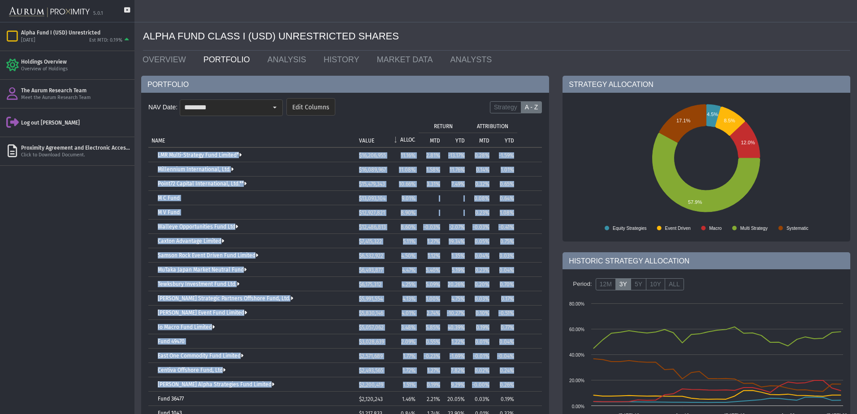
click at [153, 159] on td "LMR Multi-Strategy Fund Limited*" at bounding box center [252, 155] width 208 height 14
drag, startPoint x: 156, startPoint y: 155, endPoint x: 524, endPoint y: 387, distance: 434.9
click at [524, 387] on tbody "LMR Multi-Strategy Fund Limited* $16,206,955 11.16% 2.81% -13.17% 0.28% -1.59% …" at bounding box center [345, 306] width 394 height 316
click at [218, 137] on td "NAME" at bounding box center [252, 132] width 208 height 29
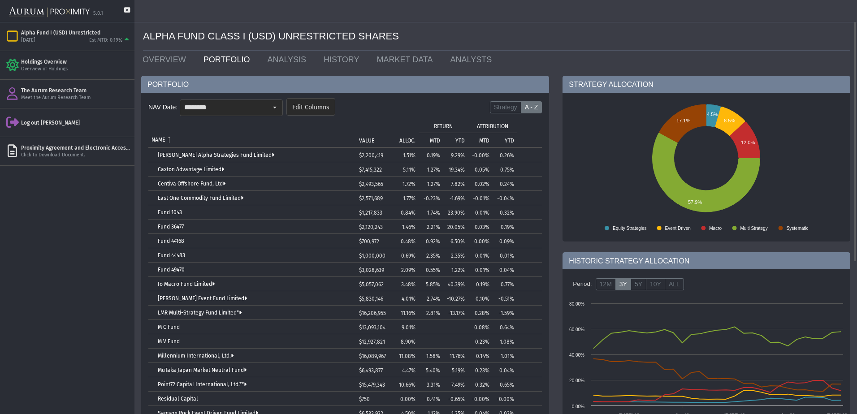
click at [413, 141] on p "ALLOC." at bounding box center [408, 141] width 16 height 6
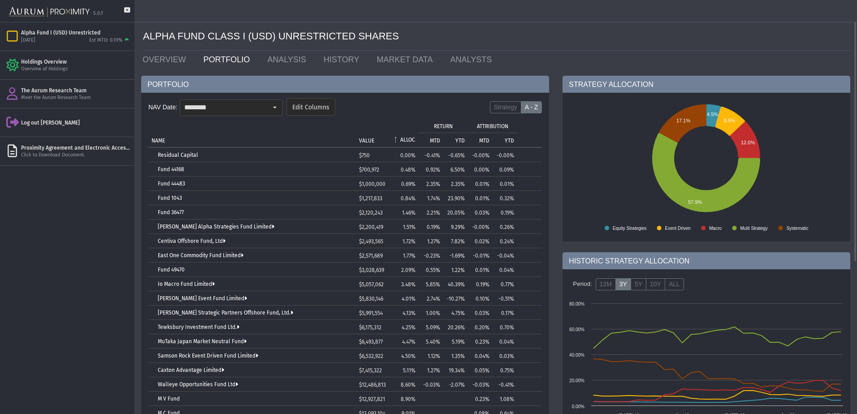
click at [413, 141] on p "ALLOC." at bounding box center [407, 140] width 15 height 6
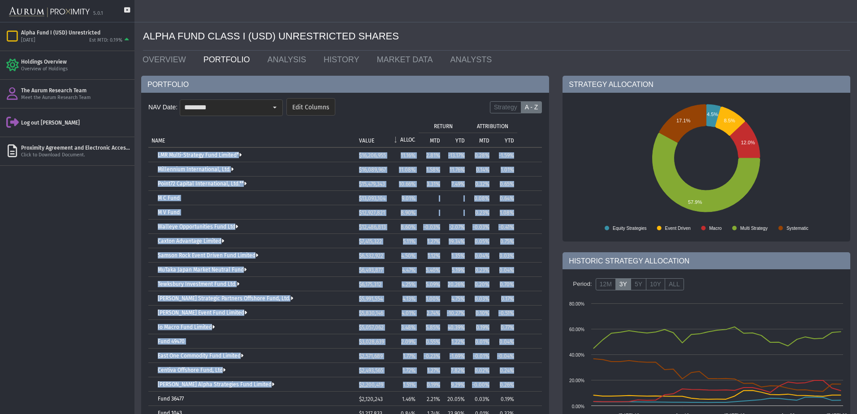
drag, startPoint x: 156, startPoint y: 153, endPoint x: 531, endPoint y: 382, distance: 439.0
click at [531, 382] on tbody "LMR Multi-Strategy Fund Limited* $16,206,955 11.16% 2.81% -13.17% 0.28% -1.59% …" at bounding box center [345, 306] width 394 height 316
click at [241, 105] on input "********" at bounding box center [223, 107] width 87 height 15
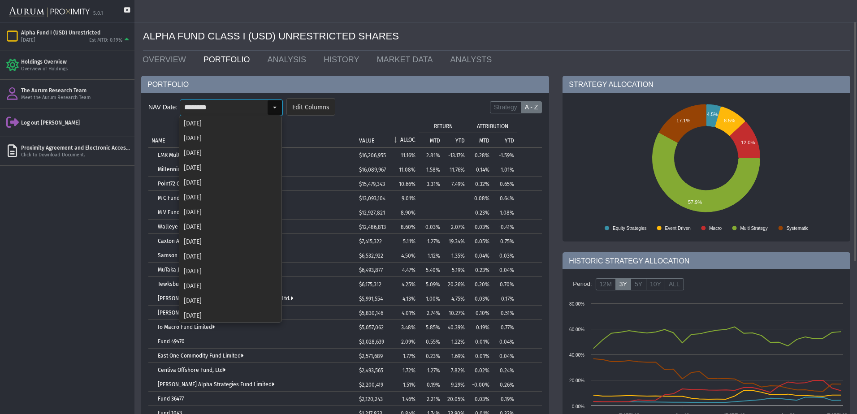
scroll to position [697, 0]
click at [216, 296] on div "[DATE]" at bounding box center [230, 299] width 101 height 15
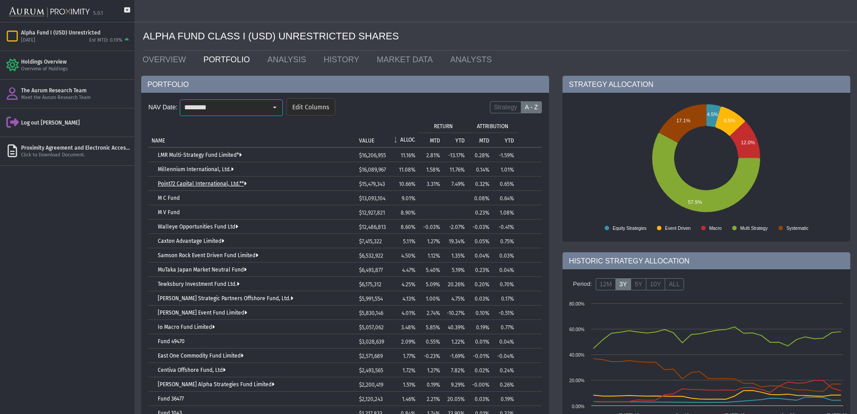
scroll to position [0, 0]
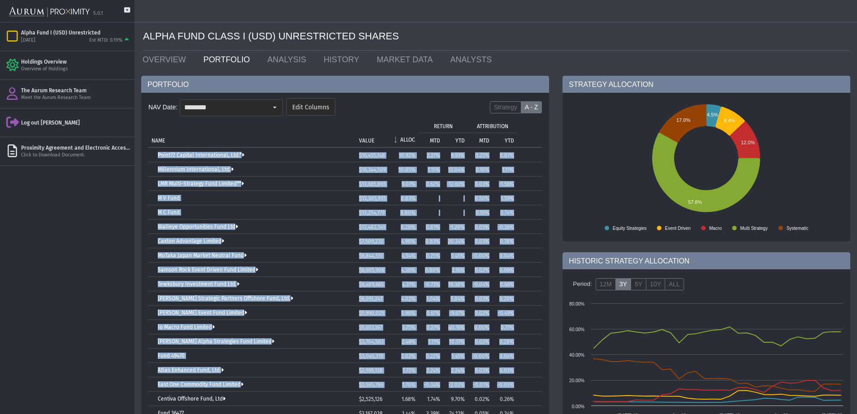
drag, startPoint x: 152, startPoint y: 157, endPoint x: 531, endPoint y: 386, distance: 443.8
click at [531, 386] on tbody "Point72 Capital International, Ltd.* $16,455,148 10.92% 2.27% 9.93% 0.22% 0.87%…" at bounding box center [345, 313] width 394 height 330
click at [253, 101] on input "********" at bounding box center [223, 107] width 87 height 15
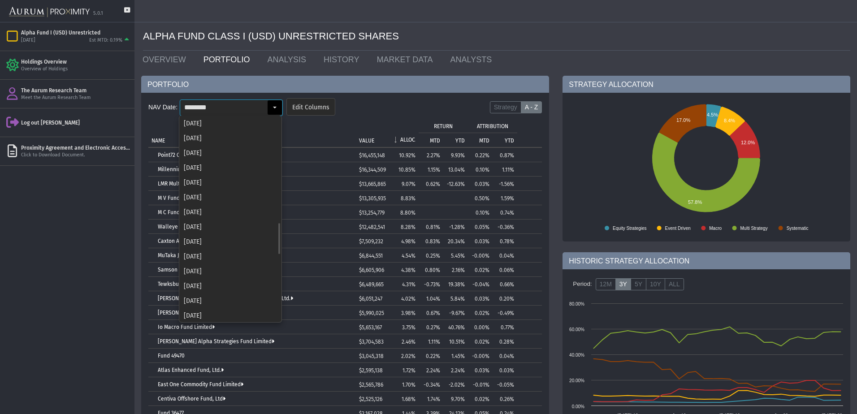
scroll to position [682, 0]
click at [213, 301] on div "[DATE]" at bounding box center [230, 299] width 101 height 15
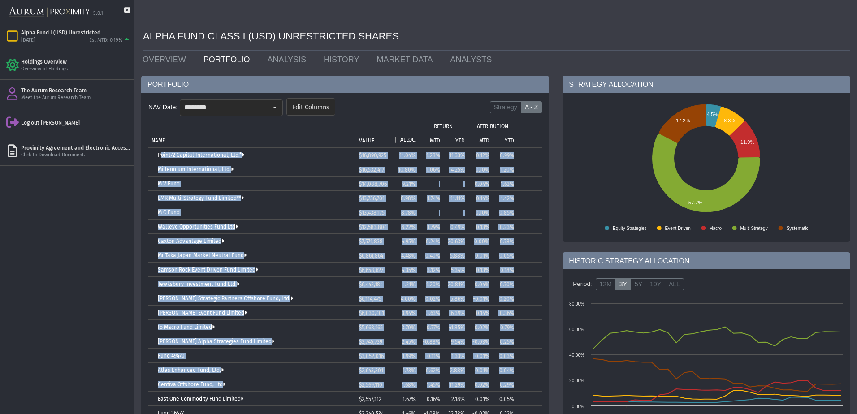
drag, startPoint x: 151, startPoint y: 153, endPoint x: 524, endPoint y: 387, distance: 440.0
click at [524, 387] on tbody "Point72 Capital International, Ltd.* $16,890,925 11.04% 1.28% 11.33% 0.12% 0.99…" at bounding box center [345, 313] width 394 height 330
click at [219, 103] on input "********" at bounding box center [223, 107] width 87 height 15
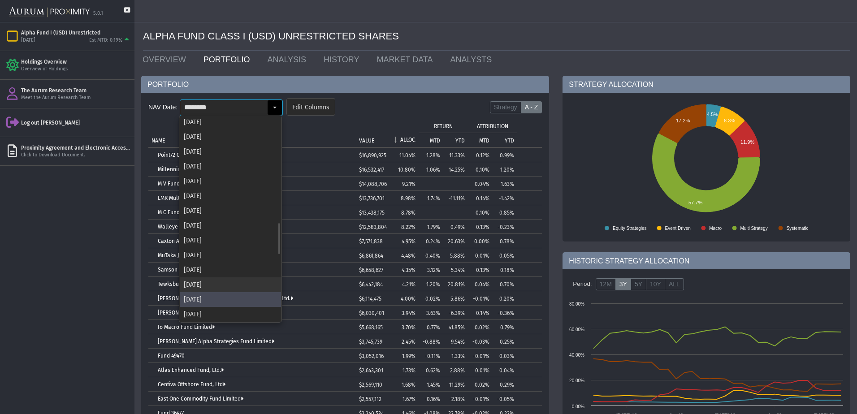
click at [225, 284] on div "[DATE]" at bounding box center [230, 285] width 101 height 15
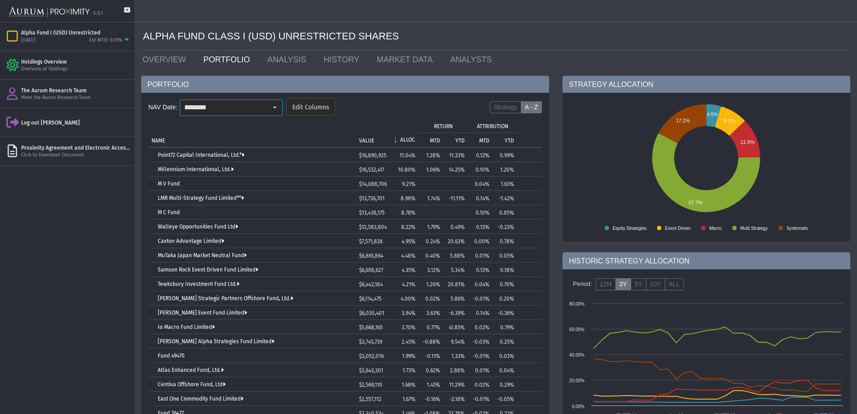
scroll to position [0, 0]
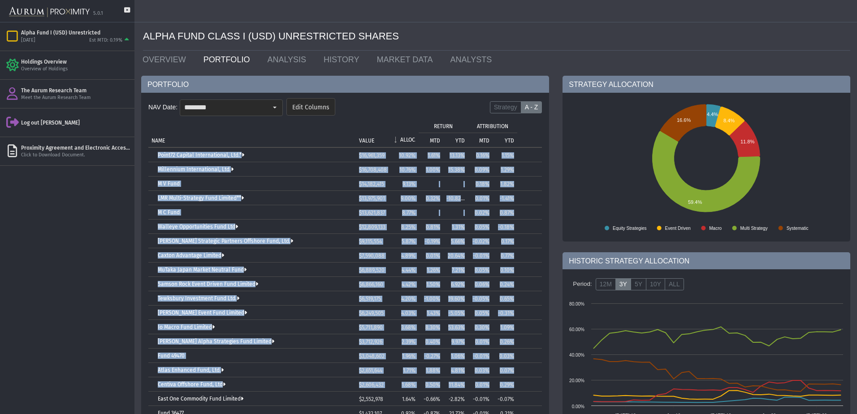
drag, startPoint x: 157, startPoint y: 153, endPoint x: 538, endPoint y: 387, distance: 446.7
click at [538, 387] on tbody "Point72 Capital International, Ltd.* $16,961,359 10.92% 1.61% 13.13% 0.16% 1.15…" at bounding box center [345, 313] width 394 height 330
drag, startPoint x: 245, startPoint y: 110, endPoint x: 244, endPoint y: 150, distance: 39.9
click at [245, 110] on input "********" at bounding box center [223, 107] width 87 height 15
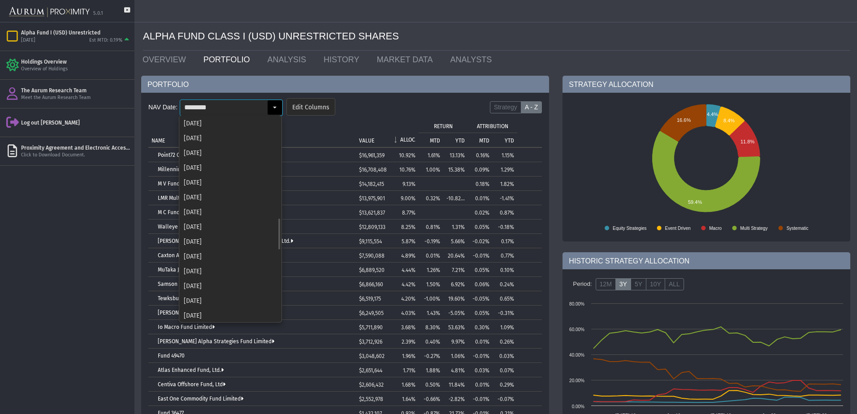
scroll to position [653, 0]
click at [228, 305] on div "[DATE]" at bounding box center [230, 299] width 101 height 15
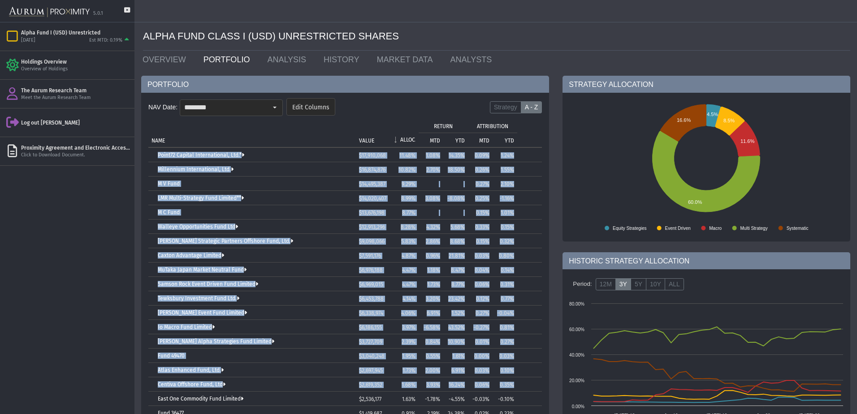
drag, startPoint x: 156, startPoint y: 154, endPoint x: 522, endPoint y: 380, distance: 430.5
click at [522, 380] on tbody "Point72 Capital International, Ltd.* $17,910,068 11.48% 1.08% 14.35% 0.09% 1.24…" at bounding box center [345, 306] width 394 height 316
click at [235, 113] on input "********" at bounding box center [223, 107] width 87 height 15
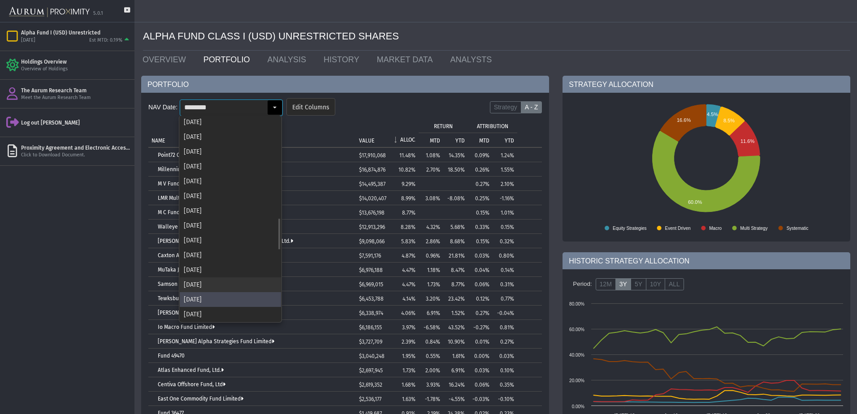
click at [203, 286] on div "[DATE]" at bounding box center [230, 285] width 101 height 15
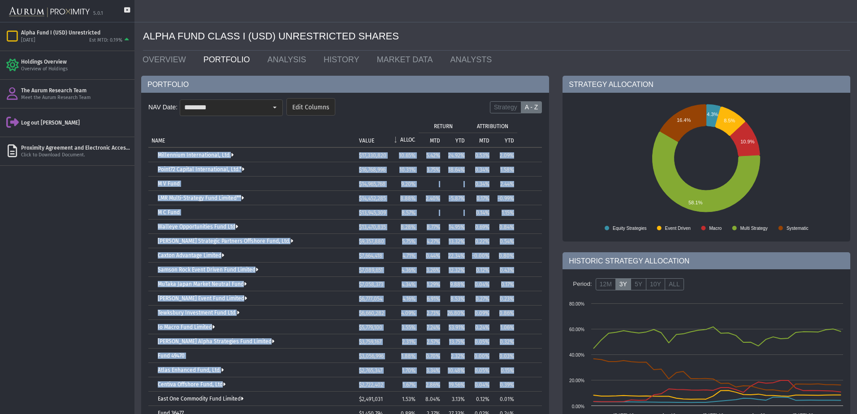
drag, startPoint x: 155, startPoint y: 154, endPoint x: 518, endPoint y: 378, distance: 426.5
click at [518, 378] on tbody "Millennium International, Ltd. $17,330,820 10.65% 5.42% 24.92% 0.53% 2.09% Poin…" at bounding box center [345, 306] width 394 height 316
click at [197, 124] on td "NAME" at bounding box center [252, 132] width 208 height 29
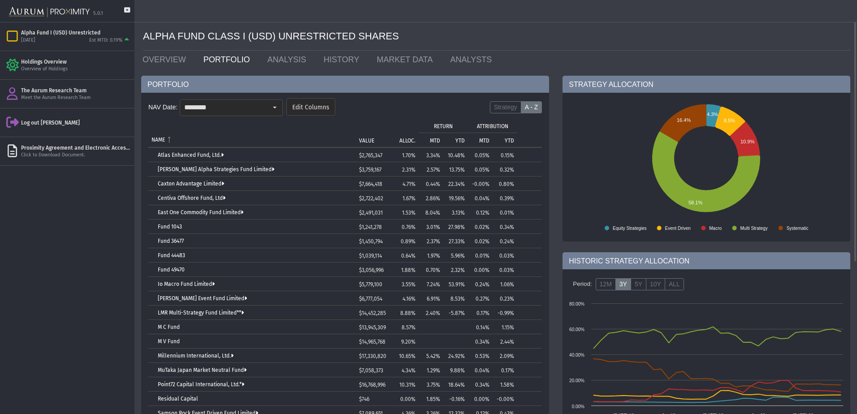
click at [404, 138] on p "ALLOC." at bounding box center [408, 141] width 16 height 6
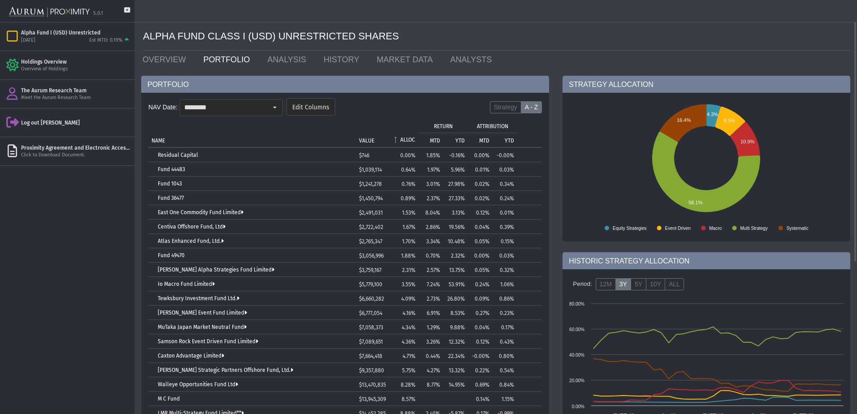
click at [404, 138] on p "ALLOC." at bounding box center [407, 140] width 15 height 6
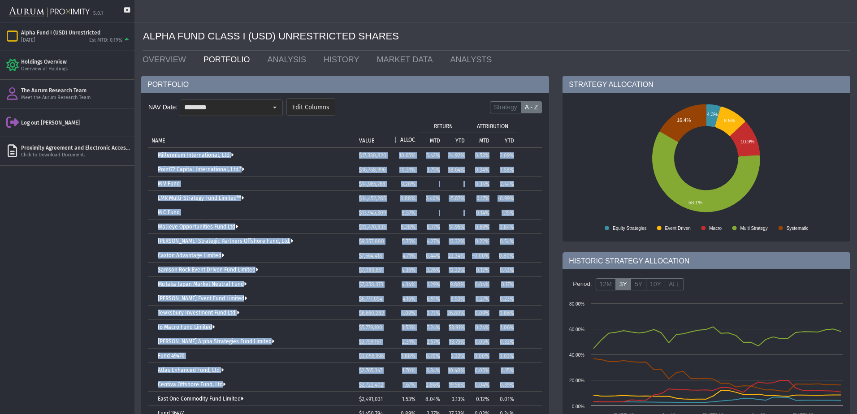
drag, startPoint x: 152, startPoint y: 156, endPoint x: 515, endPoint y: 384, distance: 429.4
click at [515, 384] on tbody "Millennium International, Ltd. $17,330,820 10.65% 5.42% 24.92% 0.53% 2.09% Poin…" at bounding box center [345, 306] width 394 height 316
click at [252, 109] on input "********" at bounding box center [223, 107] width 87 height 15
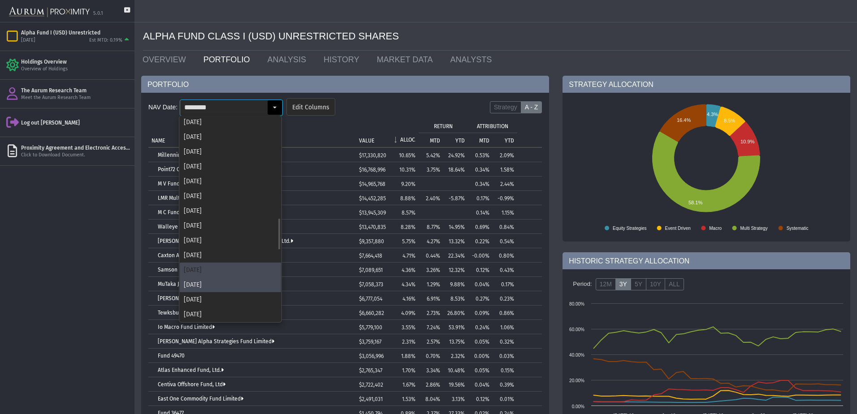
click at [249, 269] on div "[DATE]" at bounding box center [230, 270] width 101 height 15
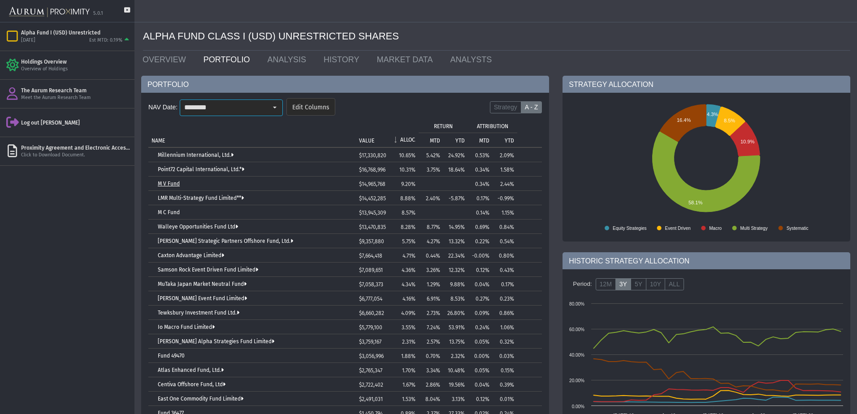
scroll to position [0, 0]
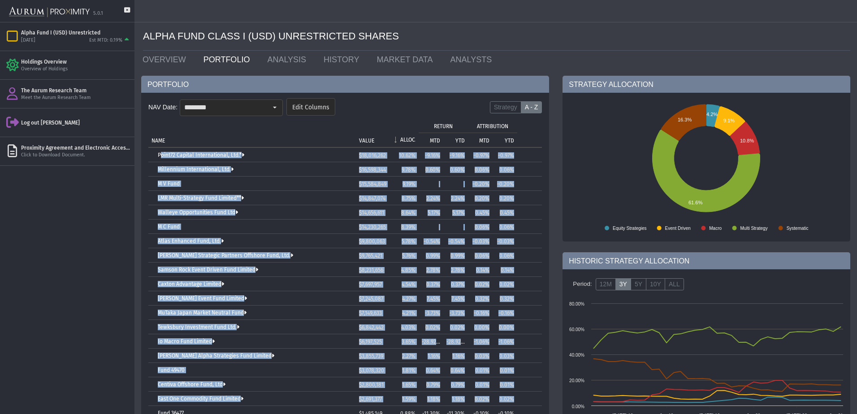
drag, startPoint x: 149, startPoint y: 152, endPoint x: 518, endPoint y: 399, distance: 444.0
click at [518, 399] on tbody "Point72 Capital International, Ltd.* $18,016,262 10.62% -9.16% -9.16% -0.97% -0…" at bounding box center [345, 298] width 394 height 301
click at [248, 108] on input "********" at bounding box center [223, 107] width 87 height 15
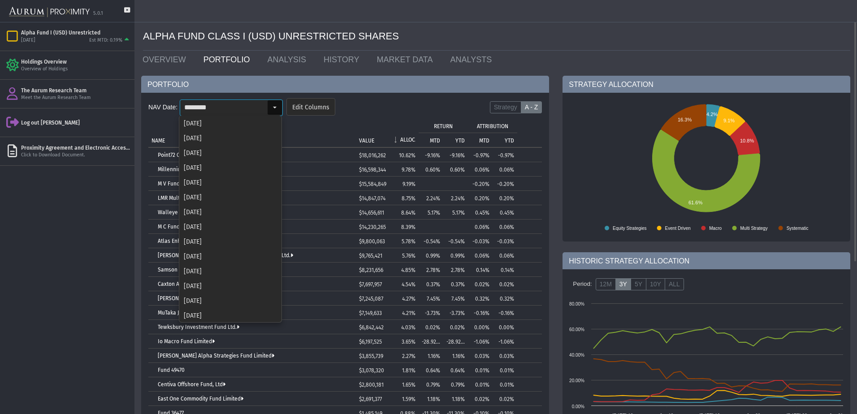
scroll to position [608, 0]
click at [219, 294] on div "[DATE]" at bounding box center [230, 299] width 101 height 15
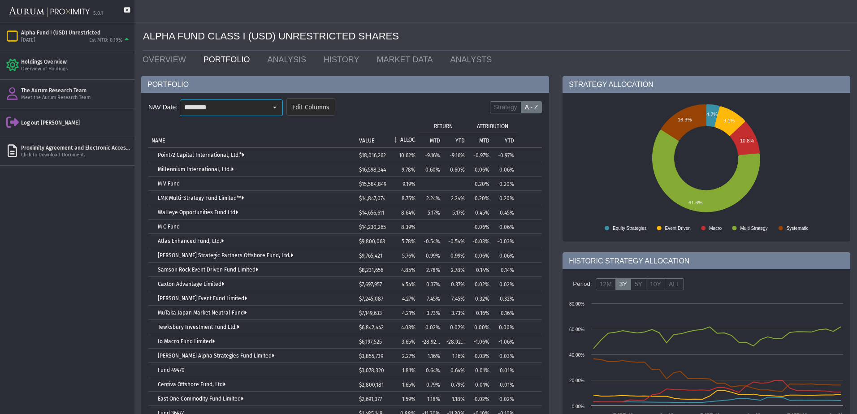
scroll to position [0, 0]
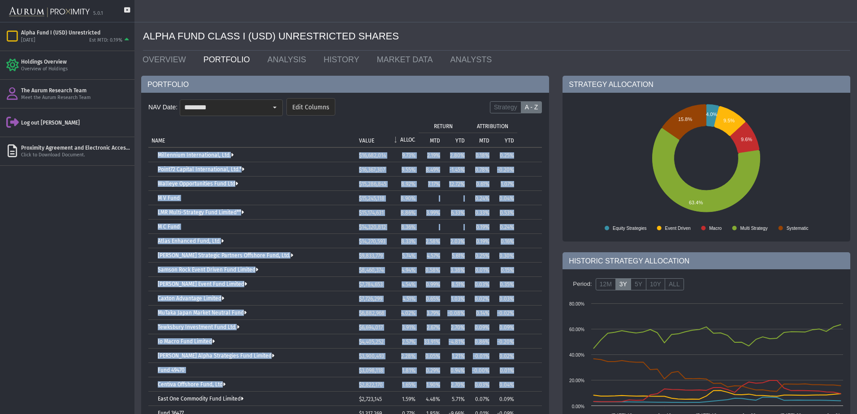
drag, startPoint x: 155, startPoint y: 154, endPoint x: 522, endPoint y: 388, distance: 435.5
click at [522, 388] on tbody "Millennium International, Ltd. $16,682,014 9.73% 2.19% 2.80% 0.18% 0.25% Point7…" at bounding box center [345, 298] width 394 height 301
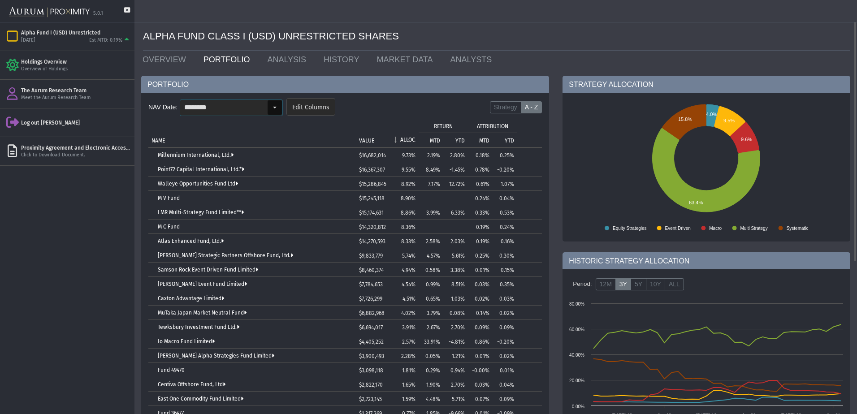
click at [279, 108] on div "Select" at bounding box center [275, 107] width 14 height 14
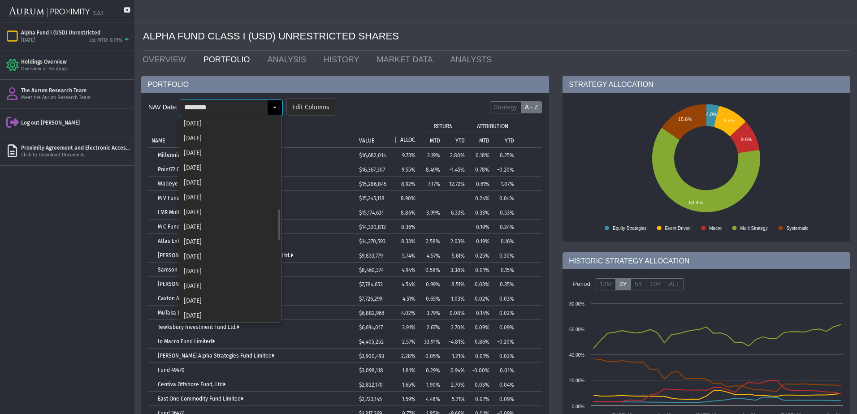
scroll to position [593, 0]
click at [200, 300] on div "[DATE]" at bounding box center [230, 299] width 101 height 15
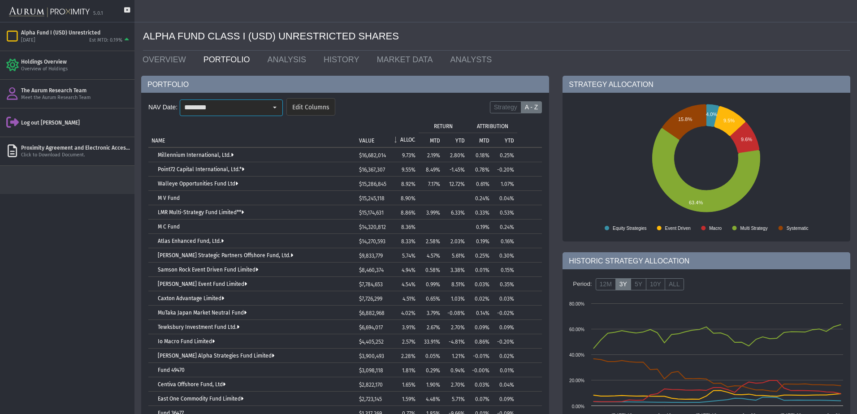
scroll to position [0, 0]
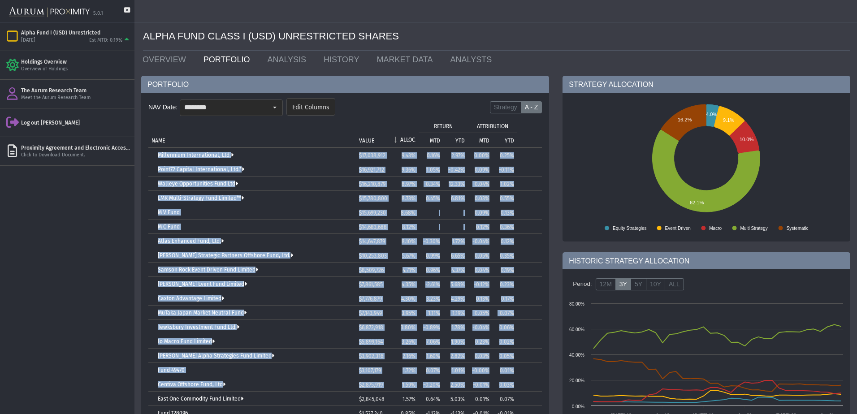
drag, startPoint x: 156, startPoint y: 155, endPoint x: 531, endPoint y: 378, distance: 436.2
click at [531, 378] on tbody "Millennium International, Ltd. $17,038,912 9.43% 0.16% 2.97% 0.00% 0.25% Point7…" at bounding box center [345, 306] width 394 height 316
click at [264, 104] on input "********" at bounding box center [223, 107] width 87 height 15
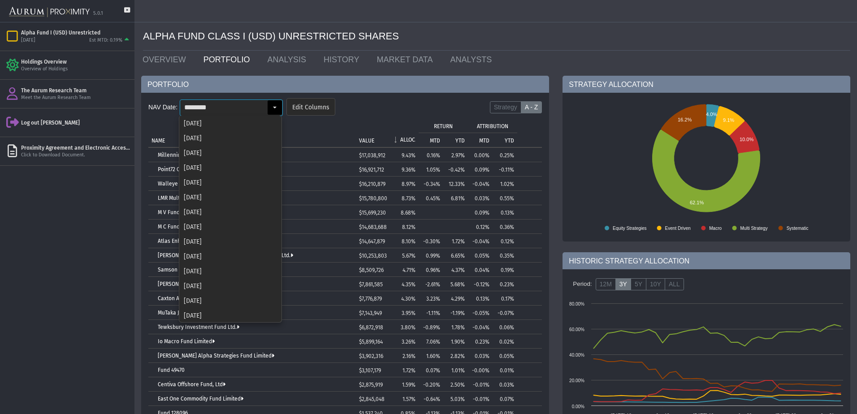
scroll to position [579, 0]
click at [234, 296] on div "[DATE]" at bounding box center [230, 299] width 101 height 15
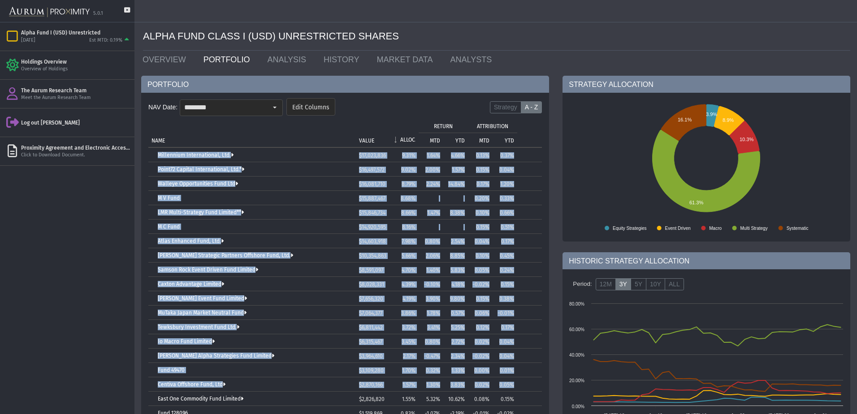
drag, startPoint x: 157, startPoint y: 154, endPoint x: 533, endPoint y: 383, distance: 440.3
click at [533, 383] on tbody "Millennium International, Ltd. $17,023,836 9.31% 1.64% 4.66% 0.13% 0.37% Point7…" at bounding box center [345, 306] width 394 height 316
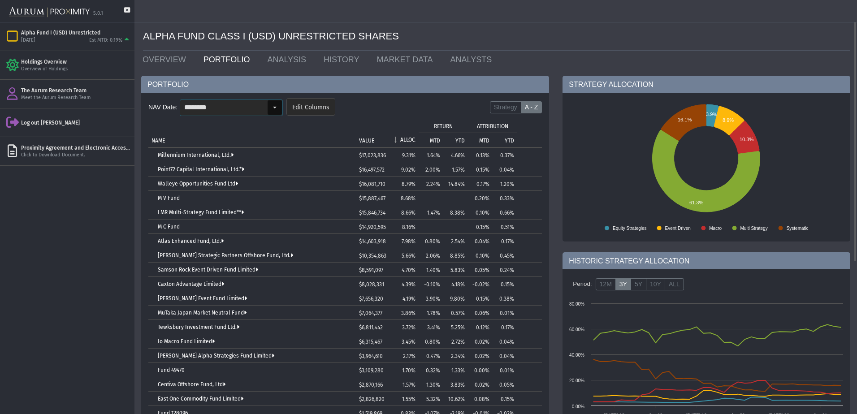
click at [274, 104] on div "Select" at bounding box center [275, 107] width 14 height 14
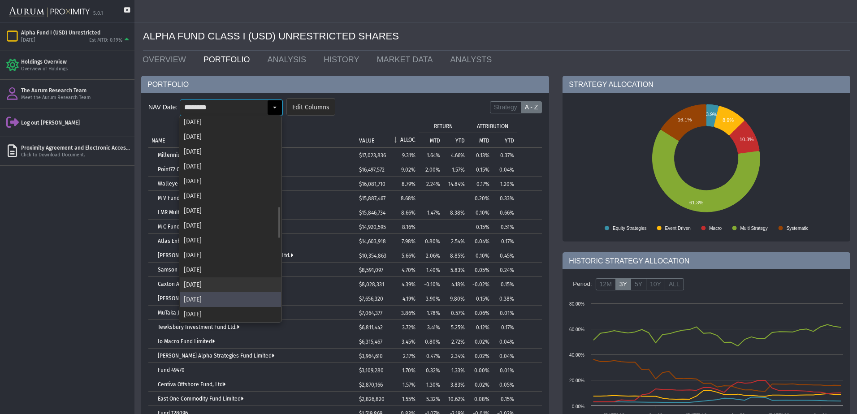
click at [218, 281] on div "[DATE]" at bounding box center [230, 285] width 101 height 15
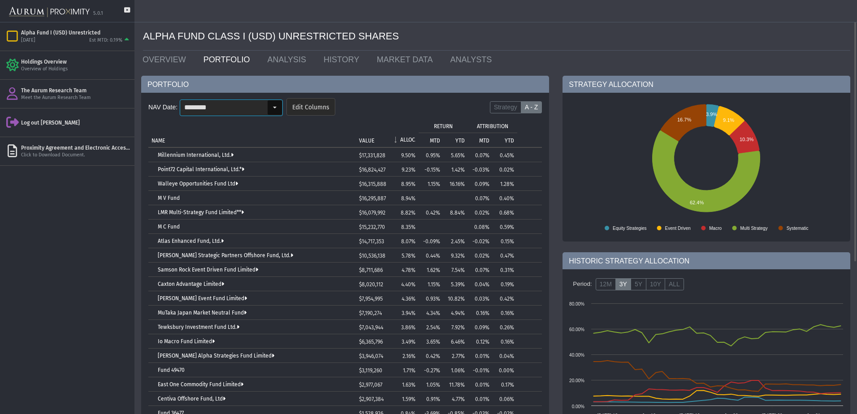
click at [254, 109] on input "********" at bounding box center [223, 107] width 87 height 15
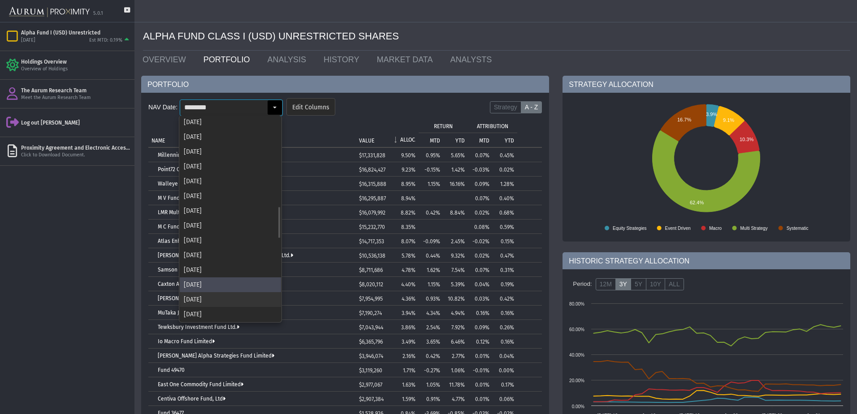
click at [223, 295] on div "[DATE]" at bounding box center [230, 299] width 101 height 15
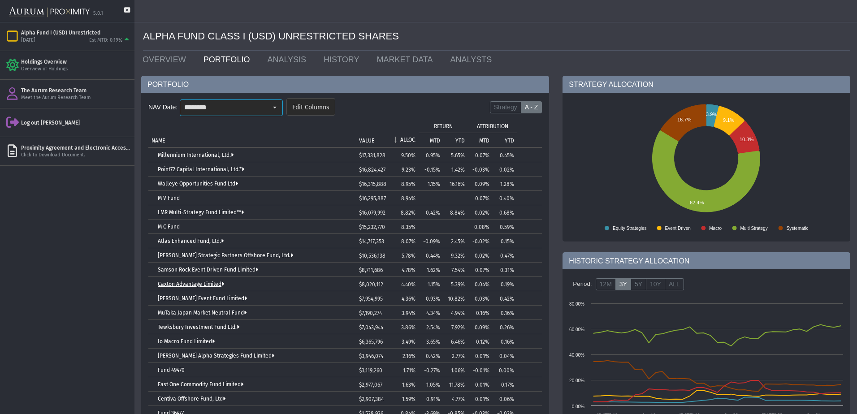
scroll to position [0, 0]
click at [240, 108] on input "********" at bounding box center [223, 107] width 87 height 15
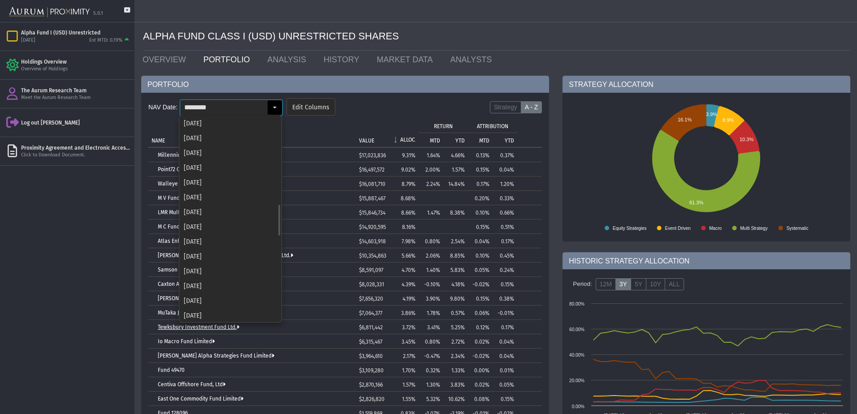
scroll to position [564, 0]
click at [214, 294] on div "[DATE]" at bounding box center [230, 299] width 101 height 15
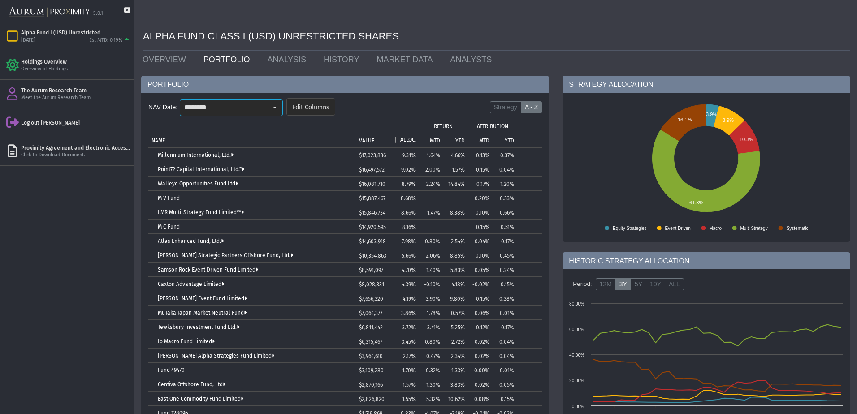
scroll to position [0, 0]
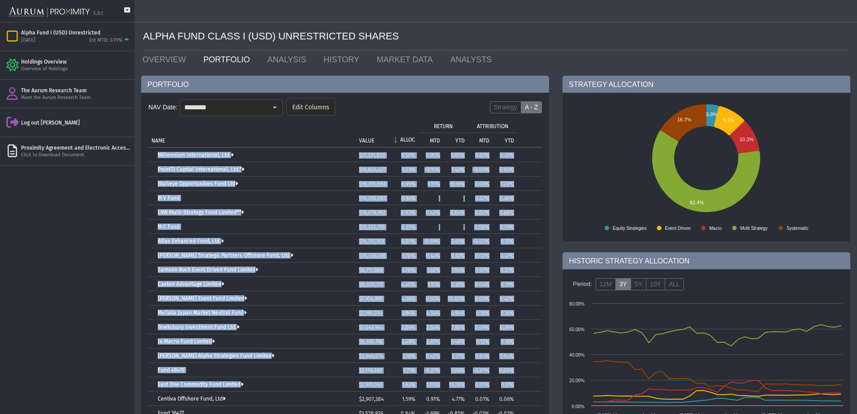
drag, startPoint x: 152, startPoint y: 153, endPoint x: 539, endPoint y: 384, distance: 449.7
click at [539, 384] on tbody "Millennium International, Ltd. $17,331,828 9.50% 0.95% 5.65% 0.07% 0.45% Point7…" at bounding box center [345, 306] width 394 height 316
click at [264, 107] on input "********" at bounding box center [223, 107] width 87 height 15
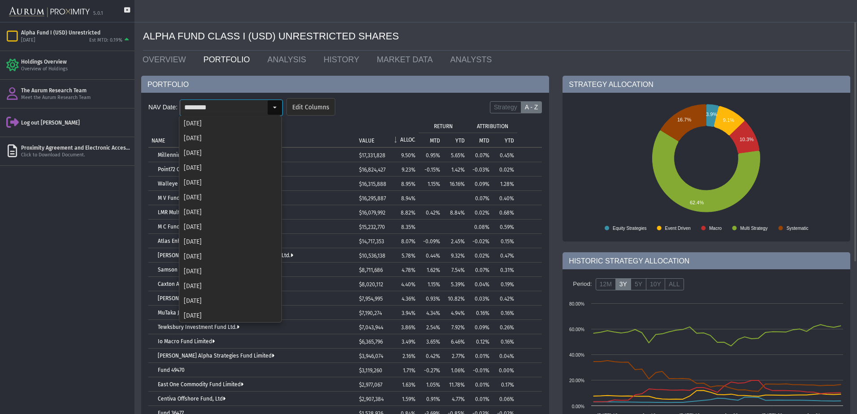
scroll to position [549, 0]
click at [224, 298] on div "[DATE]" at bounding box center [230, 299] width 101 height 15
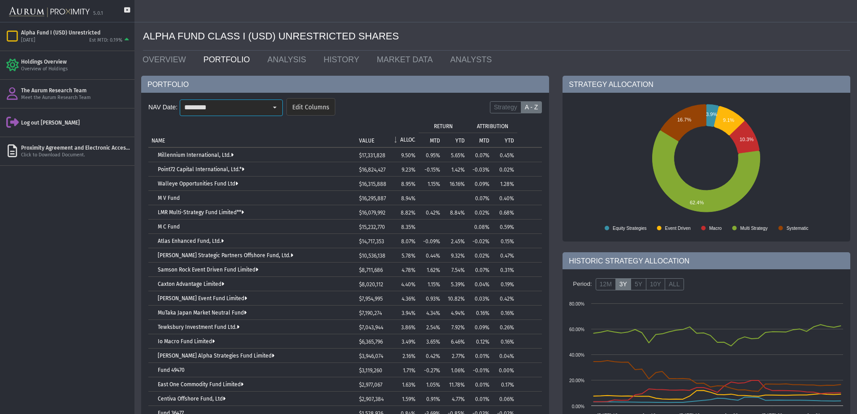
scroll to position [0, 0]
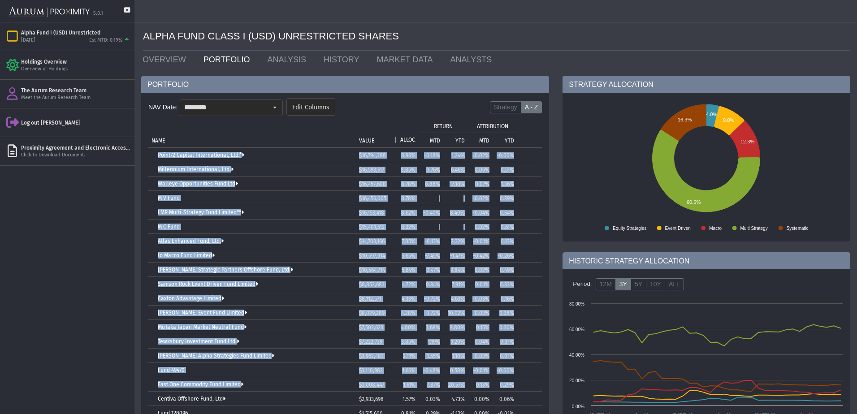
drag, startPoint x: 152, startPoint y: 155, endPoint x: 516, endPoint y: 387, distance: 431.4
click at [516, 387] on tbody "Point72 Capital International, Ltd.* $16,794,388 8.96% -0.18% 1.24% -0.02% -0.0…" at bounding box center [345, 306] width 394 height 316
drag, startPoint x: 262, startPoint y: 113, endPoint x: 268, endPoint y: 165, distance: 51.9
click at [262, 113] on input "********" at bounding box center [223, 107] width 87 height 15
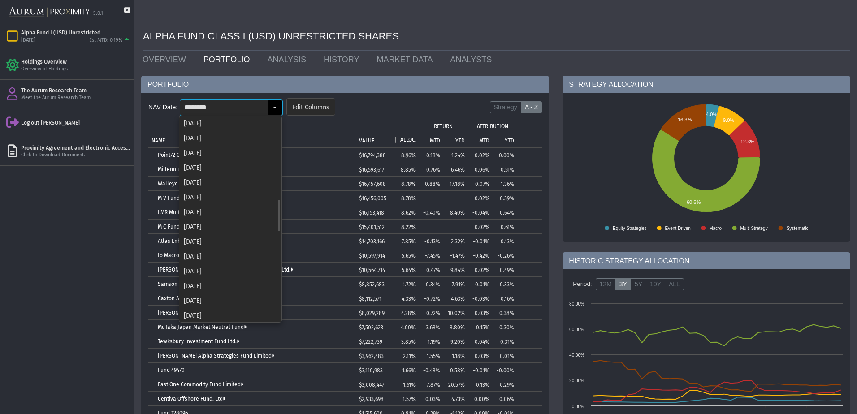
scroll to position [534, 0]
click at [217, 296] on div "[DATE]" at bounding box center [230, 299] width 101 height 15
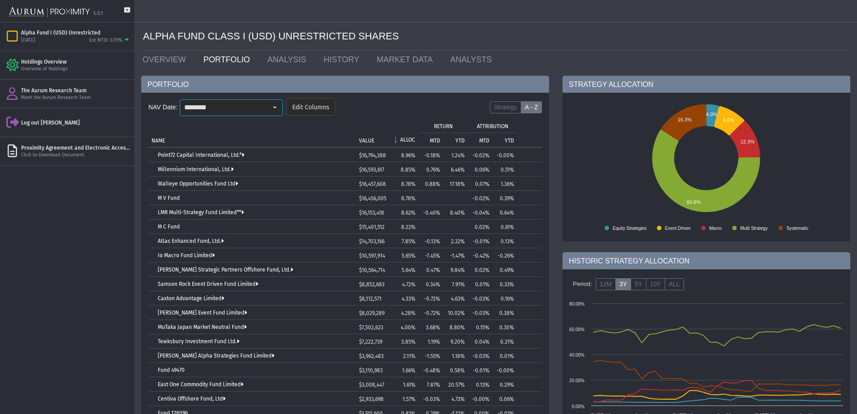
scroll to position [0, 0]
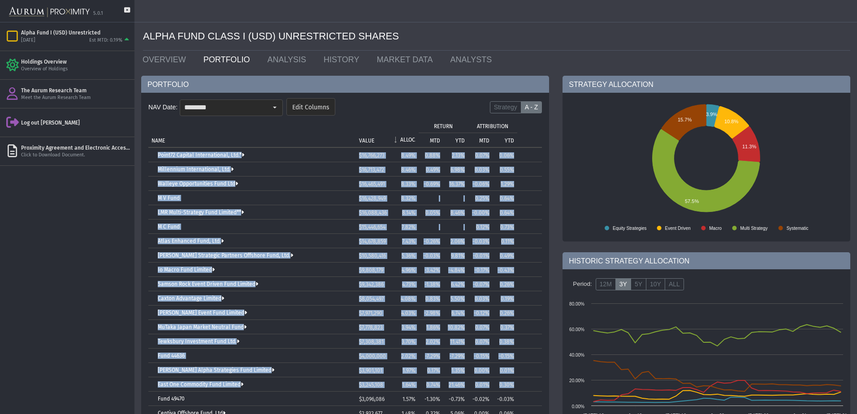
drag, startPoint x: 155, startPoint y: 156, endPoint x: 527, endPoint y: 383, distance: 435.7
click at [527, 383] on tbody "Point72 Capital International, Ltd.* $16,766,273 8.49% 0.88% 2.13% 0.07% 0.06% …" at bounding box center [345, 313] width 394 height 330
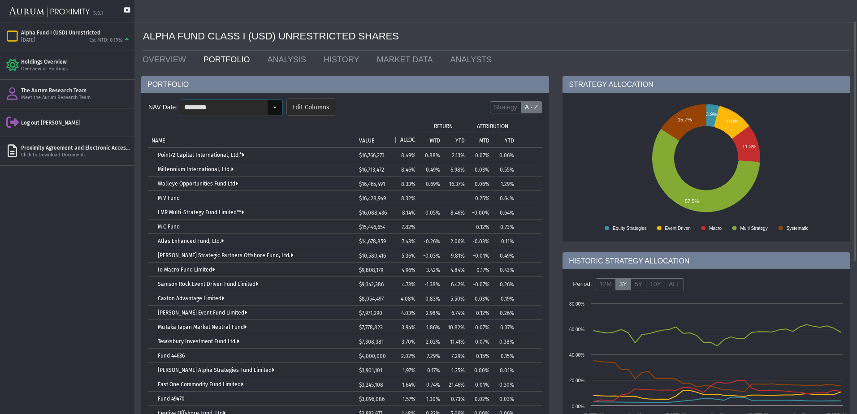
drag, startPoint x: 270, startPoint y: 104, endPoint x: 244, endPoint y: 194, distance: 93.4
click at [270, 104] on div "Select" at bounding box center [275, 107] width 14 height 14
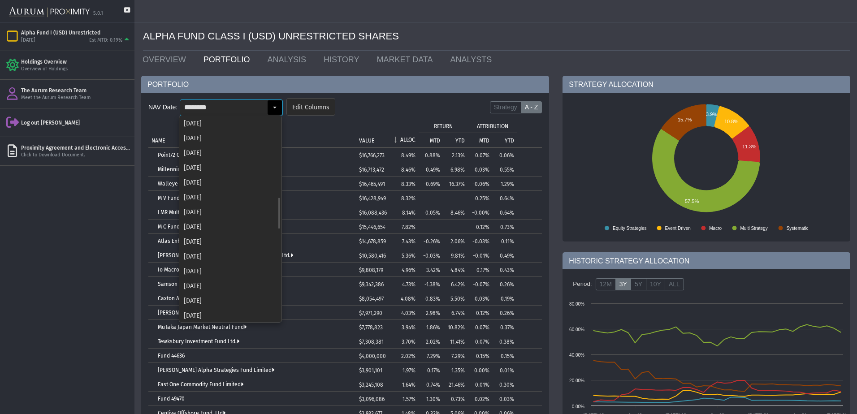
scroll to position [519, 0]
click at [207, 296] on div "[DATE]" at bounding box center [230, 299] width 101 height 15
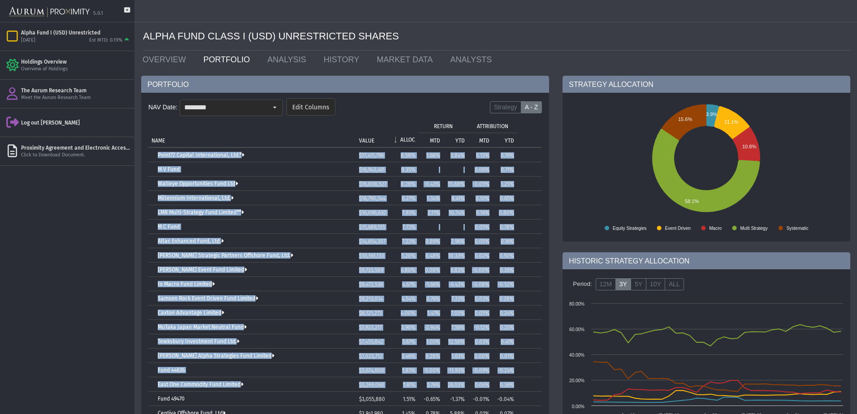
drag, startPoint x: 156, startPoint y: 155, endPoint x: 527, endPoint y: 390, distance: 439.8
click at [527, 390] on tbody "Point72 Capital International, Ltd.* $17,415,796 8.58% 1.68% 3.84% 0.13% 0.19% …" at bounding box center [345, 313] width 394 height 330
drag, startPoint x: 254, startPoint y: 110, endPoint x: 251, endPoint y: 147, distance: 37.4
click at [254, 110] on input "********" at bounding box center [223, 107] width 87 height 15
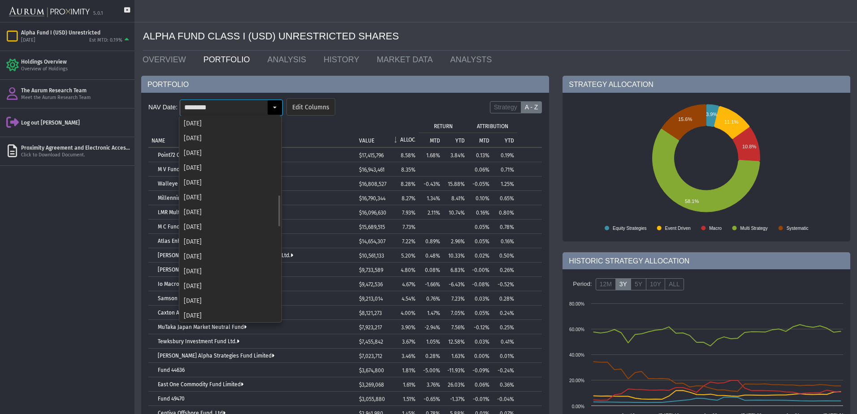
scroll to position [505, 0]
click at [223, 300] on div "[DATE]" at bounding box center [230, 299] width 101 height 15
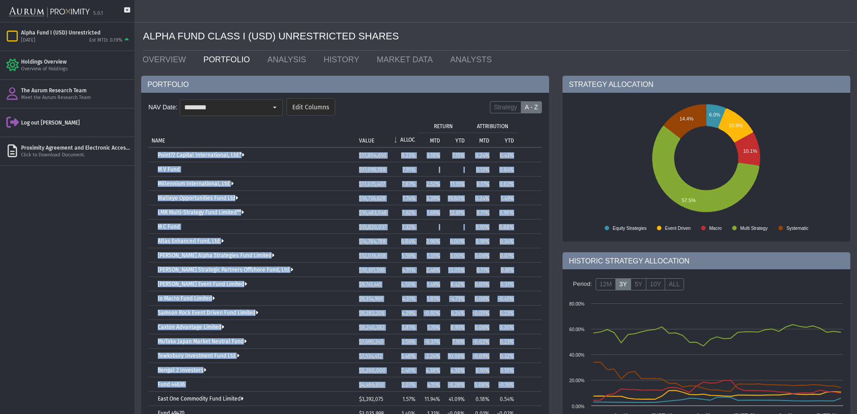
drag, startPoint x: 157, startPoint y: 153, endPoint x: 529, endPoint y: 388, distance: 439.4
click at [529, 388] on tbody "Point72 Capital International, Ltd.* $17,804,650 8.23% 3.18% 7.15% 0.24% 0.43% …" at bounding box center [345, 313] width 394 height 330
drag, startPoint x: 228, startPoint y: 111, endPoint x: 247, endPoint y: 157, distance: 50.1
click at [228, 111] on input "********" at bounding box center [223, 107] width 87 height 15
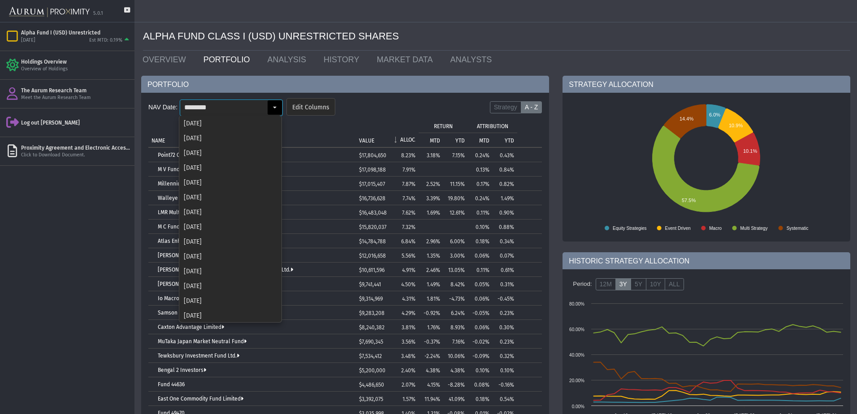
scroll to position [490, 0]
click at [225, 301] on div "[DATE]" at bounding box center [230, 299] width 101 height 15
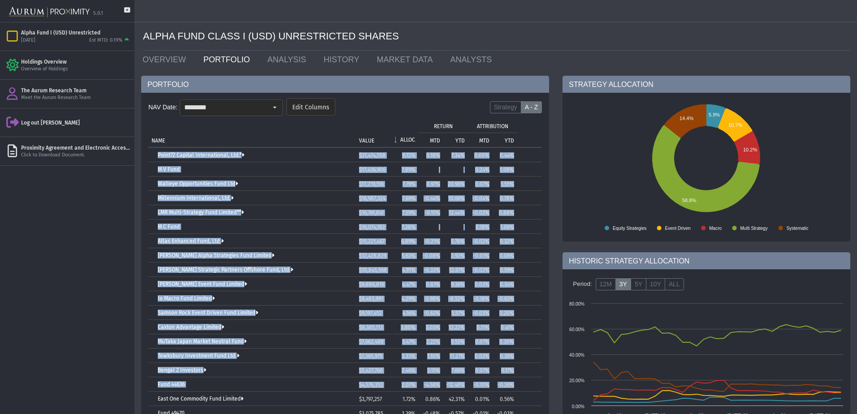
drag, startPoint x: 155, startPoint y: 155, endPoint x: 531, endPoint y: 387, distance: 442.0
click at [531, 387] on tbody "Point72 Capital International, Ltd.* $21,474,558 9.72% 0.18% 7.34% 0.00% 0.44% …" at bounding box center [345, 313] width 394 height 330
click at [283, 112] on div "NAV Date: ******** Pull down to refresh... Release to refresh... Refreshing... …" at bounding box center [241, 107] width 187 height 18
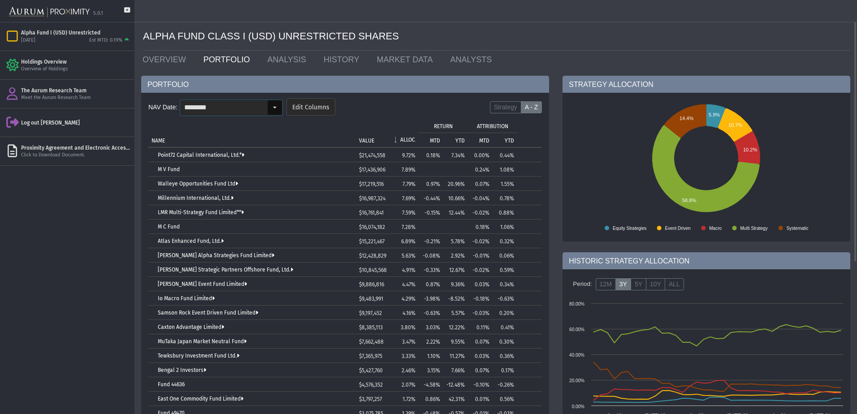
click at [281, 111] on div "Select" at bounding box center [275, 107] width 14 height 14
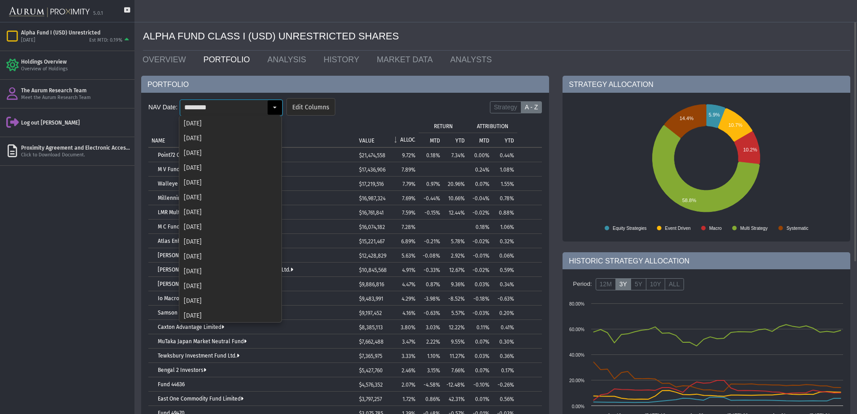
scroll to position [475, 0]
click at [227, 302] on div "[DATE]" at bounding box center [230, 299] width 101 height 15
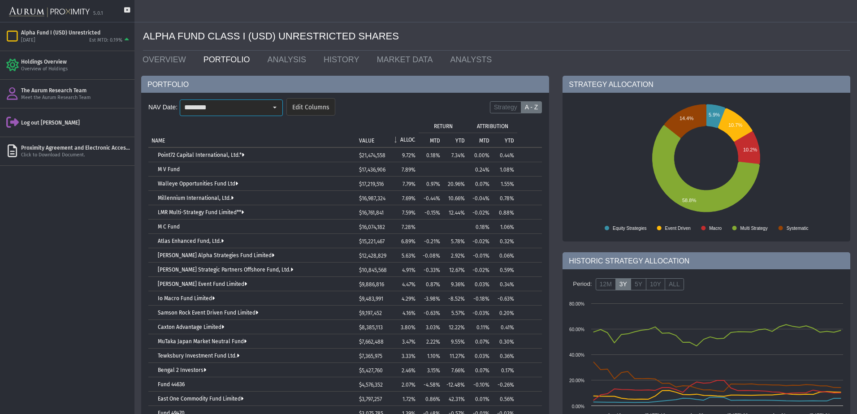
scroll to position [0, 0]
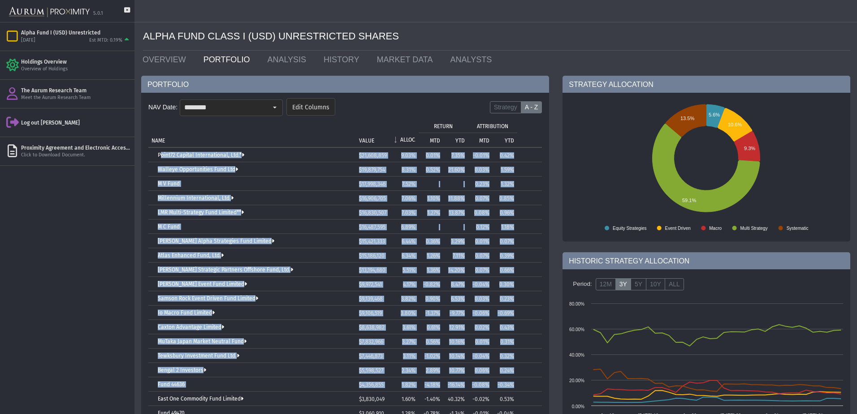
drag, startPoint x: 151, startPoint y: 155, endPoint x: 529, endPoint y: 385, distance: 442.5
click at [529, 385] on tbody "Point72 Capital International, Ltd.* $21,608,859 9.03% 0.01% 7.35% -0.01% 0.42%…" at bounding box center [345, 327] width 394 height 359
drag, startPoint x: 272, startPoint y: 103, endPoint x: 262, endPoint y: 157, distance: 54.8
click at [272, 103] on div "Select" at bounding box center [275, 107] width 14 height 14
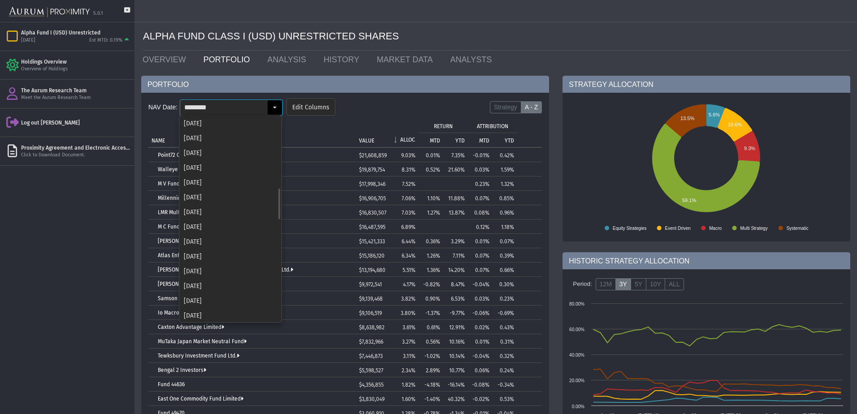
scroll to position [460, 0]
click at [220, 297] on div "[DATE]" at bounding box center [230, 299] width 101 height 15
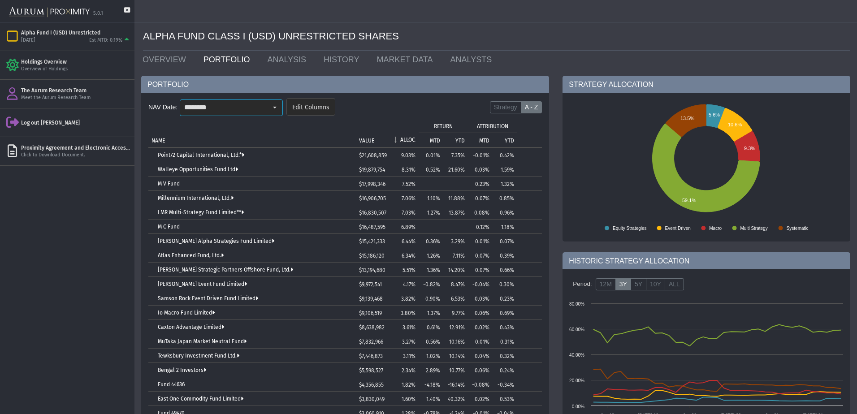
scroll to position [0, 0]
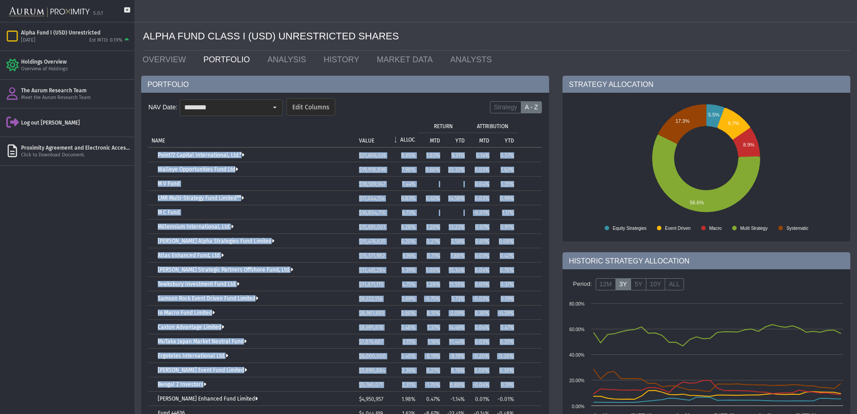
drag, startPoint x: 156, startPoint y: 156, endPoint x: 519, endPoint y: 382, distance: 427.8
click at [519, 382] on tbody "Point72 Capital International, Ltd.* $21,606,526 8.65% 1.83% 9.31% 0.14% 0.57% …" at bounding box center [345, 334] width 394 height 373
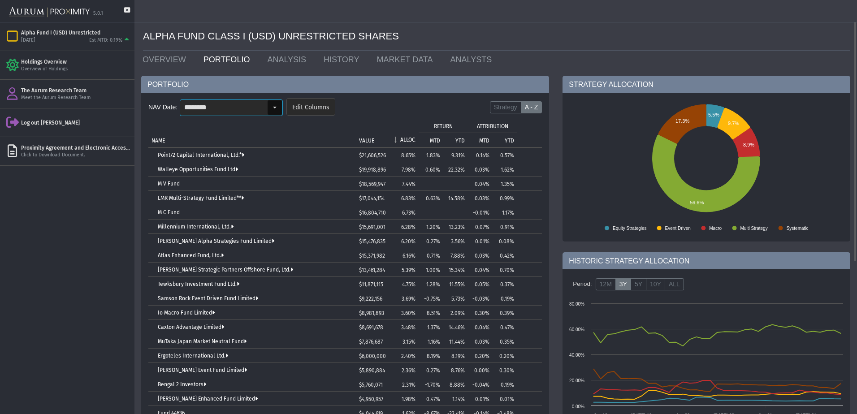
click at [274, 115] on div "Select" at bounding box center [274, 107] width 15 height 15
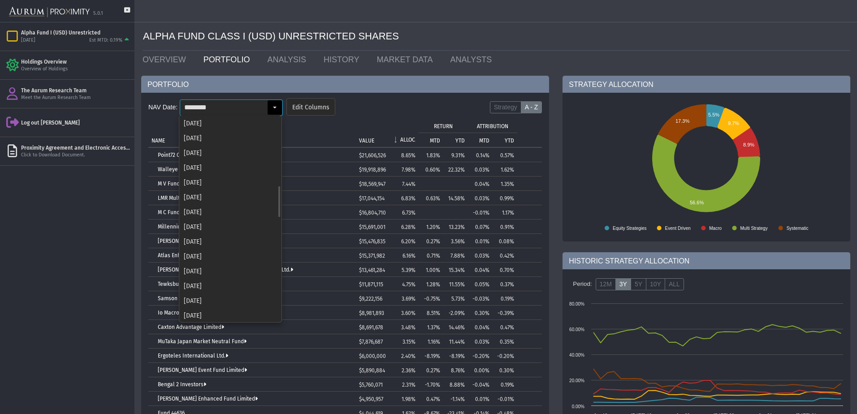
scroll to position [445, 0]
click at [205, 298] on div "[DATE]" at bounding box center [230, 299] width 101 height 15
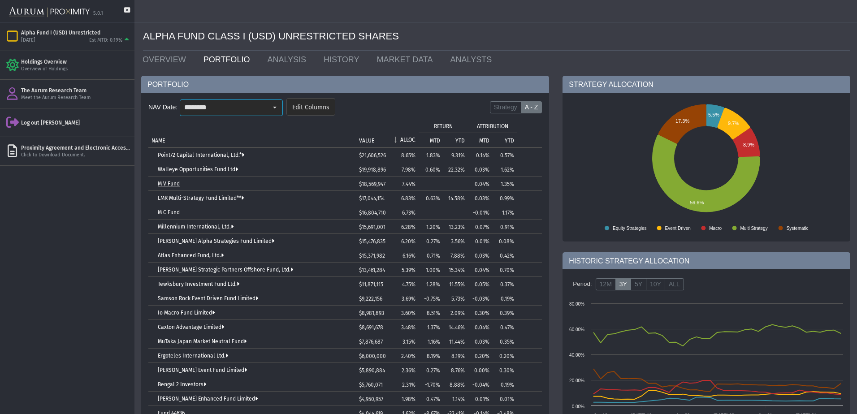
scroll to position [0, 0]
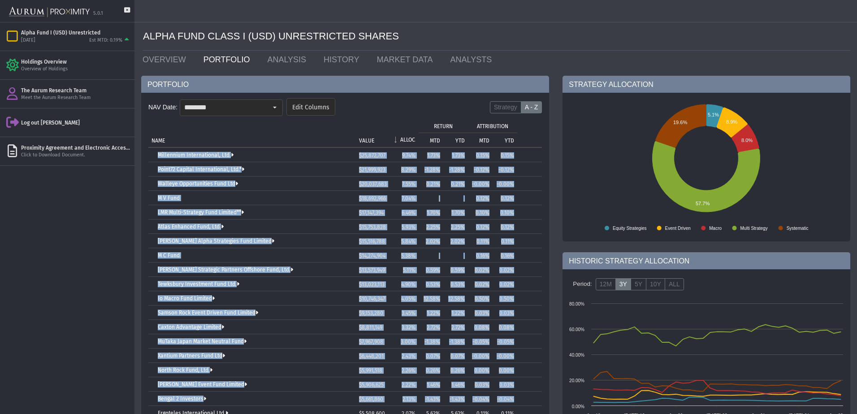
drag, startPoint x: 155, startPoint y: 156, endPoint x: 531, endPoint y: 391, distance: 443.5
click at [531, 391] on tbody "Millennium International, Ltd. $25,872,707 9.74% 1.73% 1.73% 0.15% 0.15% Point7…" at bounding box center [345, 334] width 394 height 373
click at [240, 98] on form "NAV Date: ******** Pull down to refresh... Release to refresh... Refreshing... …" at bounding box center [345, 109] width 394 height 26
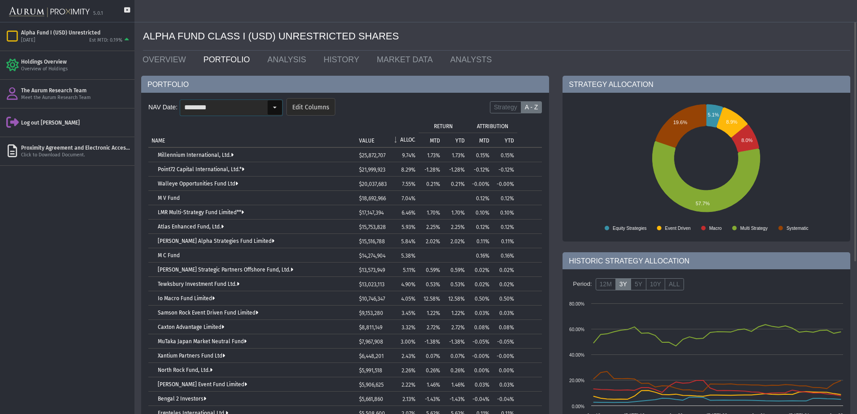
click at [239, 104] on input "********" at bounding box center [223, 107] width 87 height 15
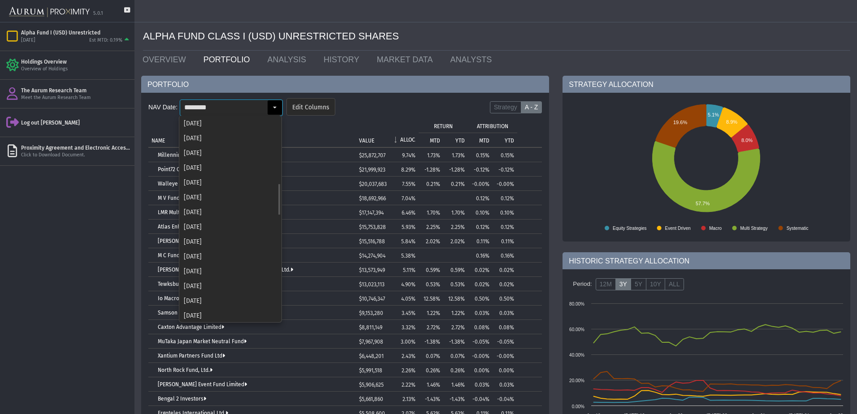
scroll to position [431, 0]
click at [231, 293] on div "[DATE]" at bounding box center [230, 299] width 101 height 15
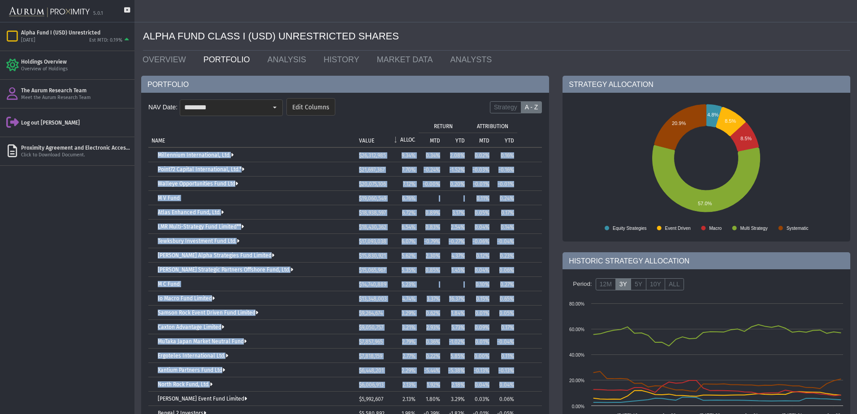
drag, startPoint x: 157, startPoint y: 155, endPoint x: 528, endPoint y: 385, distance: 437.2
click at [528, 385] on tbody "Millennium International, Ltd. $26,312,985 9.34% 0.34% 2.08% 0.02% 0.16% Point7…" at bounding box center [345, 334] width 394 height 373
drag, startPoint x: 296, startPoint y: 133, endPoint x: 287, endPoint y: 142, distance: 12.4
click at [296, 133] on td "NAME" at bounding box center [252, 132] width 208 height 29
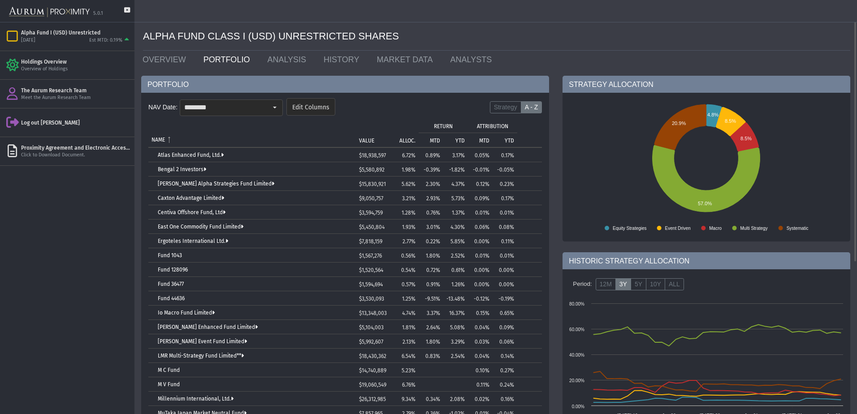
click at [408, 140] on p "ALLOC." at bounding box center [408, 141] width 16 height 6
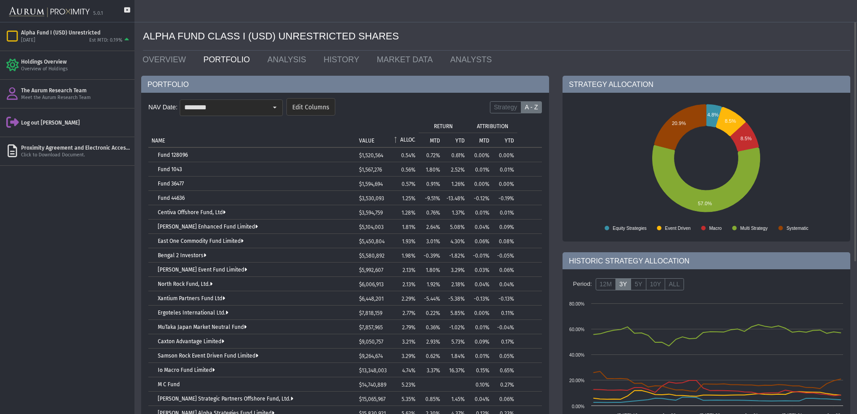
click at [408, 140] on p "ALLOC." at bounding box center [407, 140] width 15 height 6
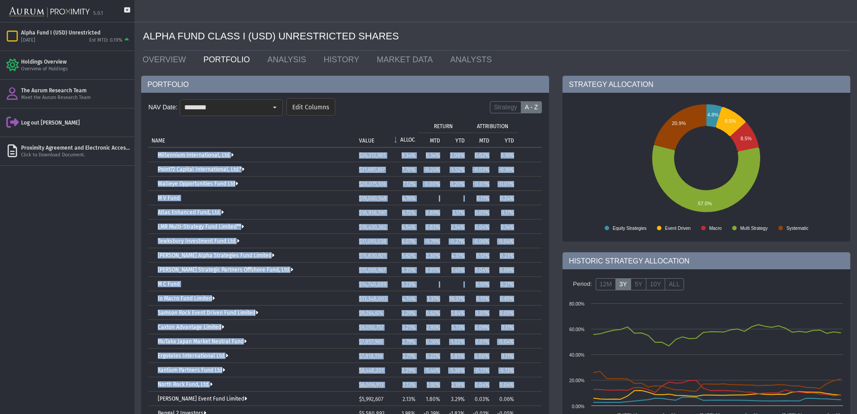
drag, startPoint x: 156, startPoint y: 155, endPoint x: 521, endPoint y: 383, distance: 430.8
click at [521, 383] on tbody "Millennium International, Ltd. $26,312,985 9.34% 0.34% 2.08% 0.02% 0.16% Point7…" at bounding box center [345, 334] width 394 height 373
drag, startPoint x: 270, startPoint y: 106, endPoint x: 274, endPoint y: 111, distance: 6.2
click at [270, 106] on div "Select" at bounding box center [275, 107] width 14 height 14
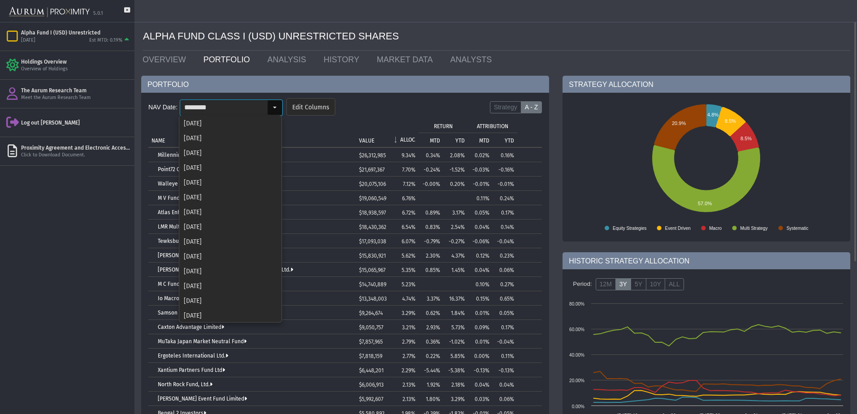
scroll to position [416, 0]
click at [202, 300] on div "[DATE]" at bounding box center [230, 299] width 101 height 15
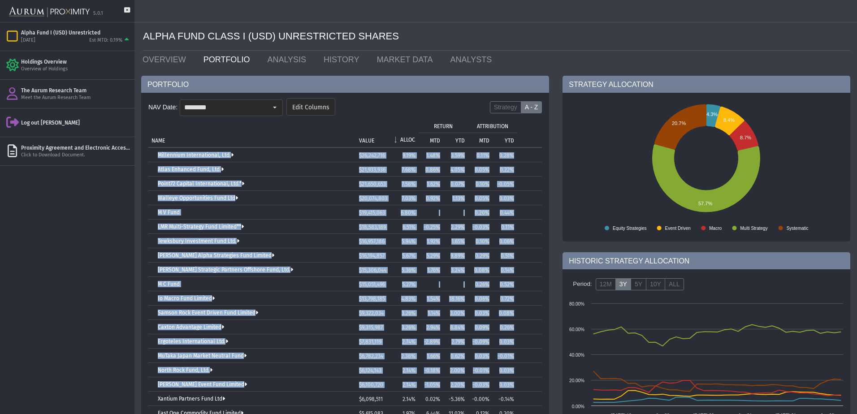
drag, startPoint x: 156, startPoint y: 153, endPoint x: 519, endPoint y: 381, distance: 428.8
click at [517, 387] on tbody "Millennium International, Ltd. $26,242,716 9.19% 1.48% 3.59% 0.11% 0.28% Atlas …" at bounding box center [345, 334] width 394 height 373
click at [271, 102] on div "Select" at bounding box center [275, 107] width 14 height 14
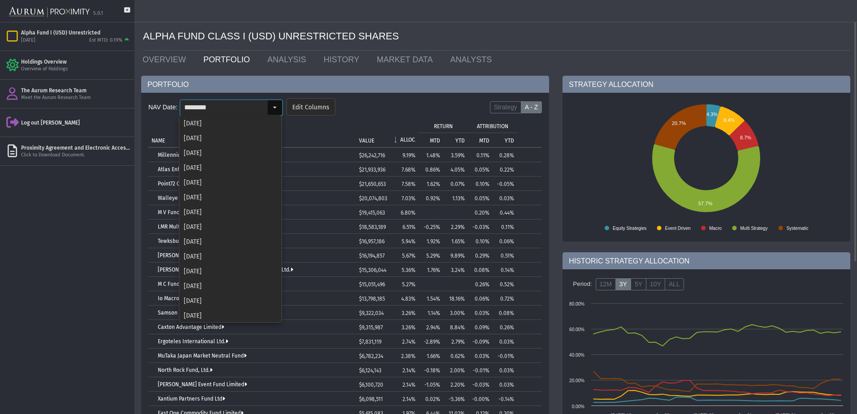
scroll to position [401, 0]
click at [226, 297] on div "[DATE]" at bounding box center [230, 299] width 101 height 15
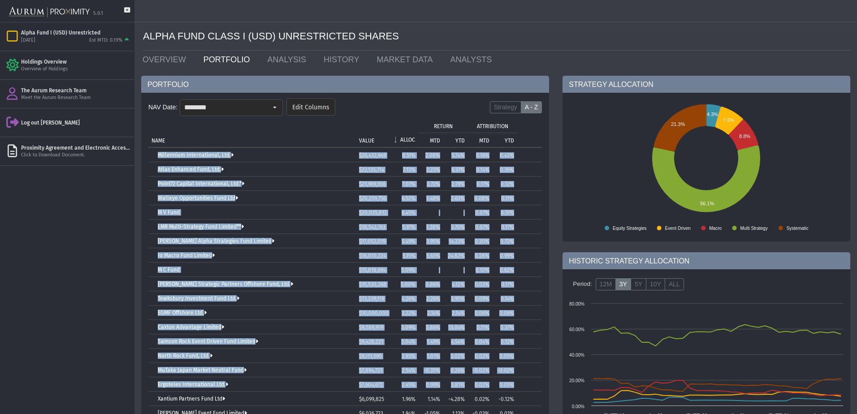
drag, startPoint x: 155, startPoint y: 153, endPoint x: 518, endPoint y: 389, distance: 432.9
click at [518, 389] on tbody "Millennium International, Ltd. $26,432,949 8.51% 2.08% 5.74% 0.16% 0.43% Atlas …" at bounding box center [345, 349] width 394 height 402
drag, startPoint x: 271, startPoint y: 103, endPoint x: 272, endPoint y: 153, distance: 49.8
click at [271, 103] on div "Select" at bounding box center [275, 107] width 14 height 14
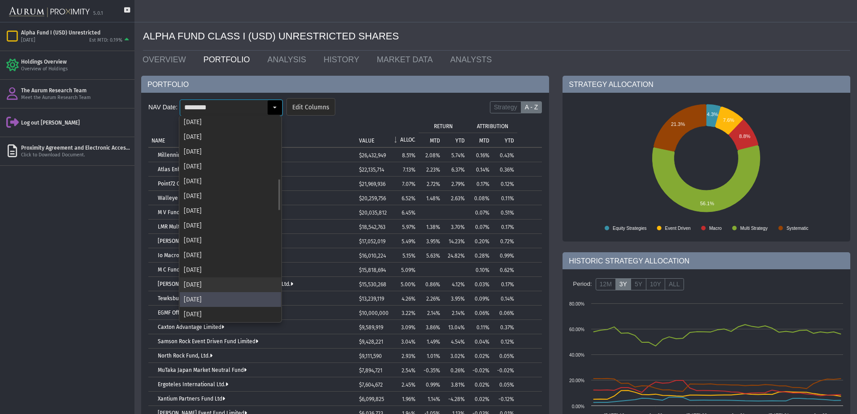
click at [242, 279] on div "[DATE]" at bounding box center [230, 285] width 101 height 15
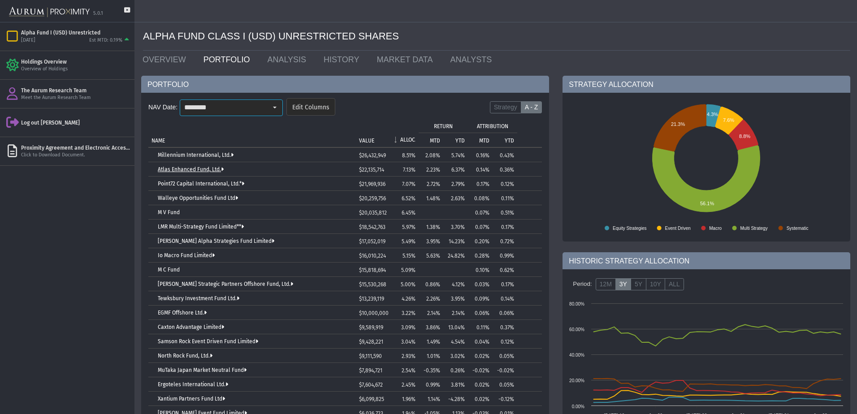
scroll to position [0, 0]
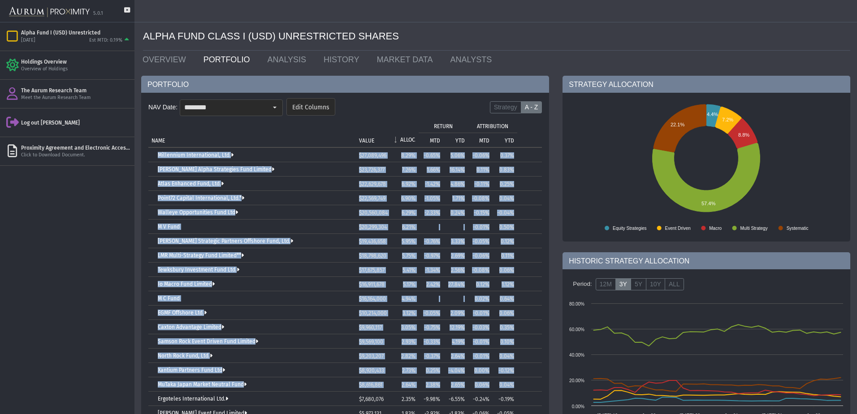
drag, startPoint x: 156, startPoint y: 155, endPoint x: 525, endPoint y: 382, distance: 433.9
click at [524, 382] on tbody "Millennium International, Ltd. $27,089,496 8.29% -0.65% 5.06% -0.06% 0.37% [PER…" at bounding box center [345, 341] width 394 height 387
click at [275, 102] on div "Select" at bounding box center [275, 107] width 14 height 14
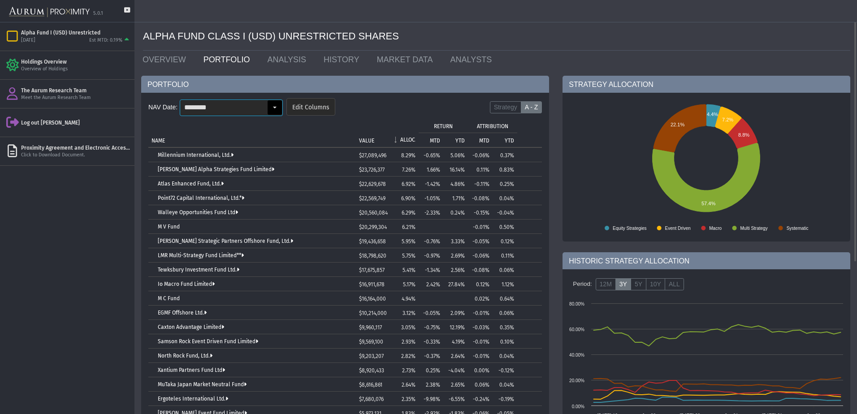
scroll to position [371, 0]
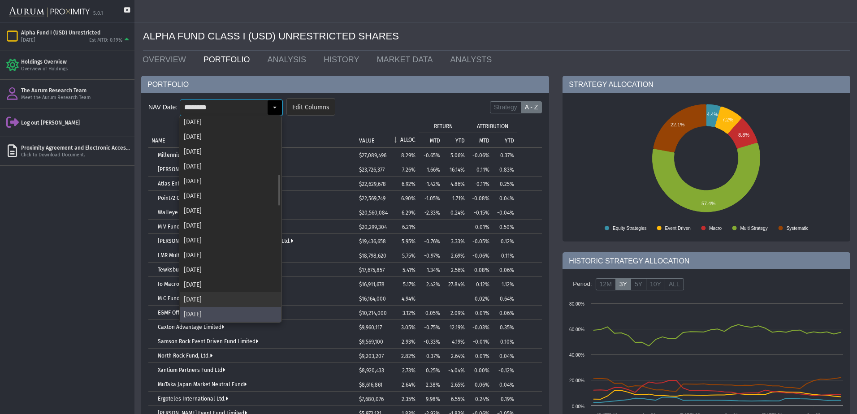
click at [232, 296] on div "[DATE]" at bounding box center [230, 299] width 101 height 15
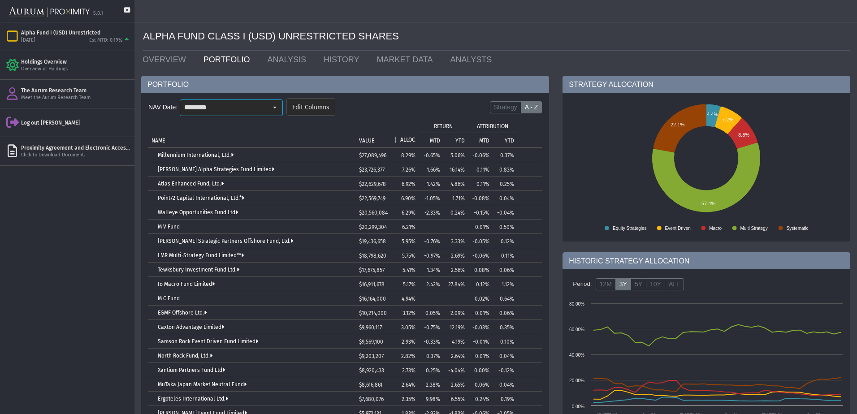
scroll to position [0, 0]
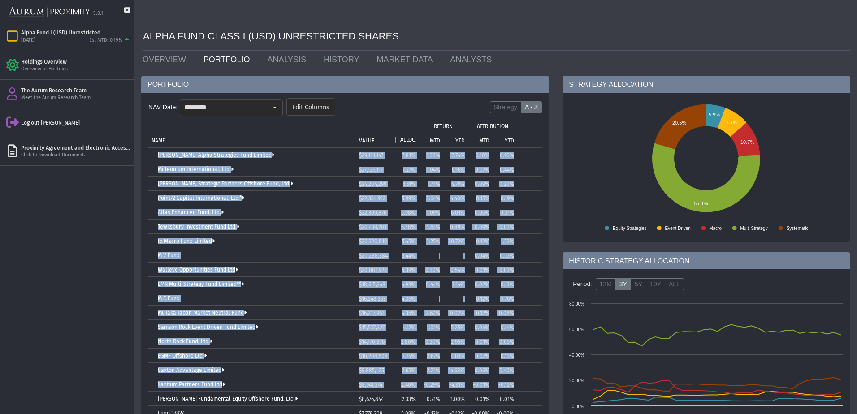
drag, startPoint x: 156, startPoint y: 155, endPoint x: 522, endPoint y: 384, distance: 431.4
click at [522, 384] on tbody "[PERSON_NAME] Alpha Strategies Fund Limited $29,121,147 7.81% 1.38% 17.74% 0.10…" at bounding box center [345, 349] width 394 height 402
drag, startPoint x: 275, startPoint y: 110, endPoint x: 245, endPoint y: 257, distance: 150.2
click at [275, 110] on div "Select" at bounding box center [275, 107] width 14 height 14
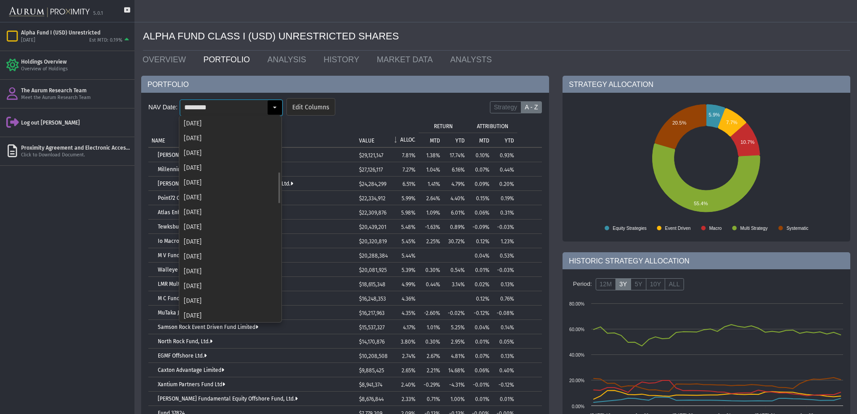
scroll to position [357, 0]
click at [233, 301] on div "[DATE]" at bounding box center [230, 299] width 101 height 15
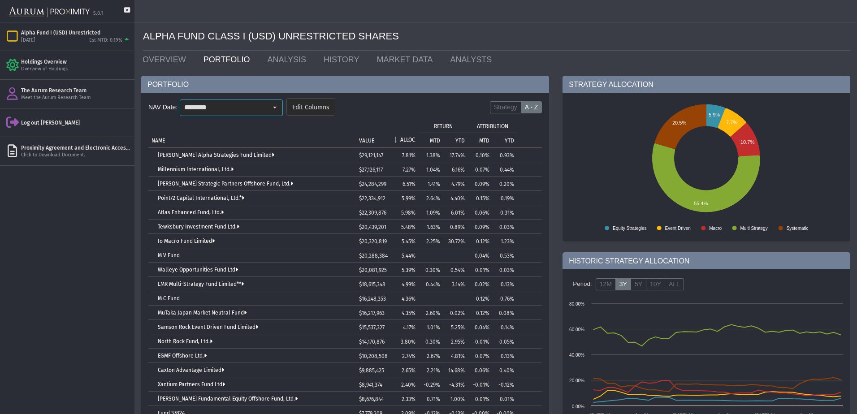
scroll to position [0, 0]
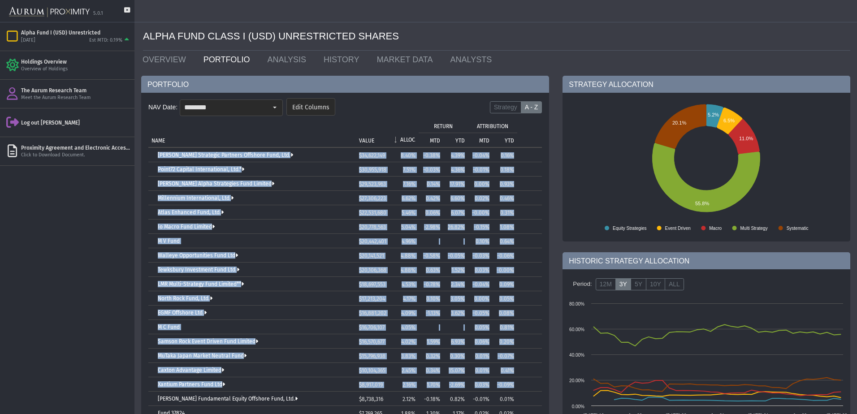
drag, startPoint x: 155, startPoint y: 155, endPoint x: 520, endPoint y: 387, distance: 432.4
click at [520, 387] on tbody "[PERSON_NAME] Strategic Partners Offshore Fund, Ltd. $34,622,149 8.40% -0.38% 4…" at bounding box center [345, 349] width 394 height 402
drag, startPoint x: 273, startPoint y: 110, endPoint x: 270, endPoint y: 156, distance: 45.9
click at [273, 110] on div "Select" at bounding box center [275, 107] width 14 height 14
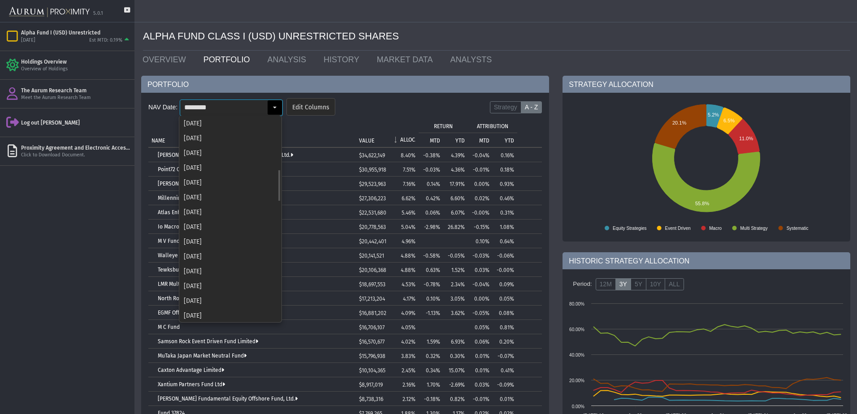
scroll to position [342, 0]
click at [207, 295] on div "[DATE]" at bounding box center [230, 299] width 101 height 15
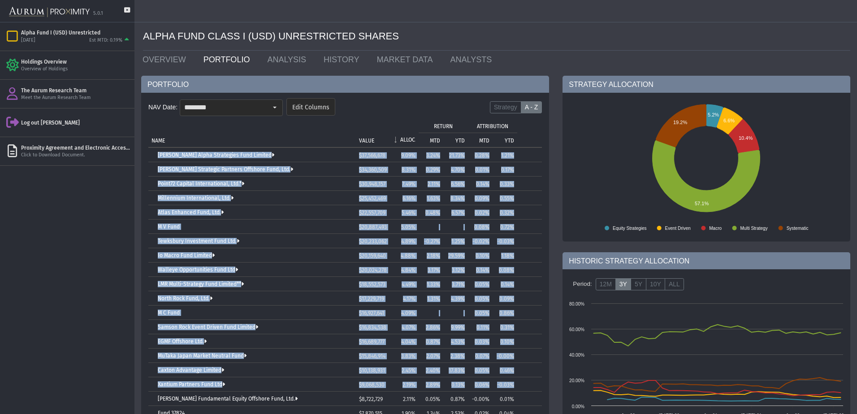
drag, startPoint x: 157, startPoint y: 154, endPoint x: 524, endPoint y: 387, distance: 434.9
click at [524, 387] on tbody "[PERSON_NAME] Alpha Strategies Fund Limited $37,566,678 9.09% 3.24% 21.73% 0.28…" at bounding box center [345, 334] width 394 height 373
drag, startPoint x: 274, startPoint y: 111, endPoint x: 260, endPoint y: 107, distance: 14.5
click at [274, 111] on div "Select" at bounding box center [275, 107] width 14 height 14
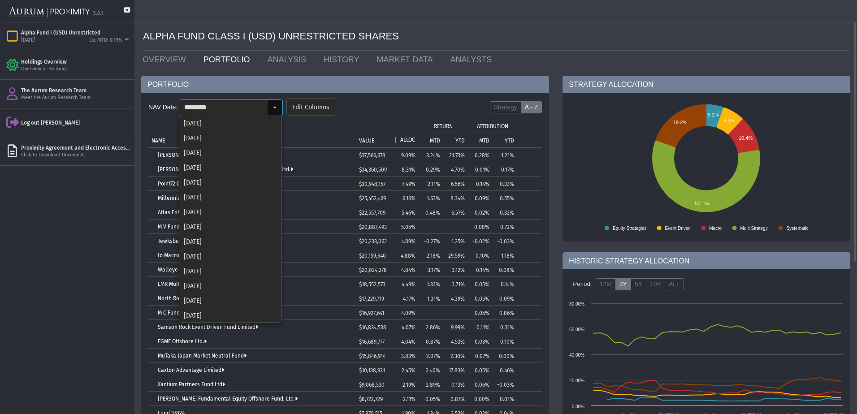
scroll to position [327, 0]
click at [203, 303] on div "[DATE]" at bounding box center [230, 299] width 101 height 15
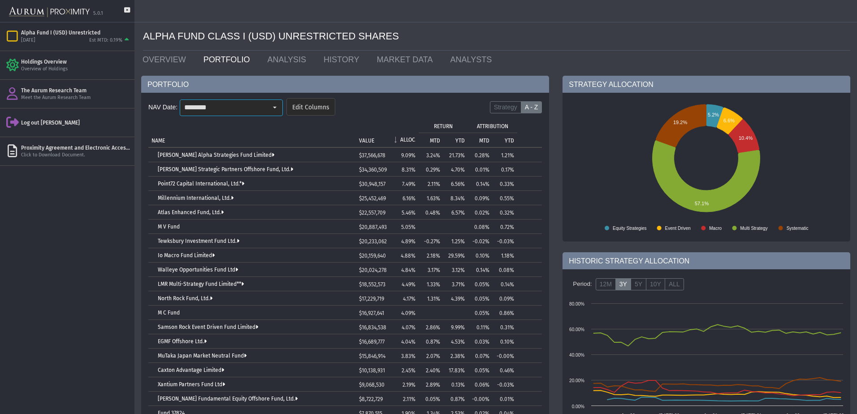
scroll to position [0, 0]
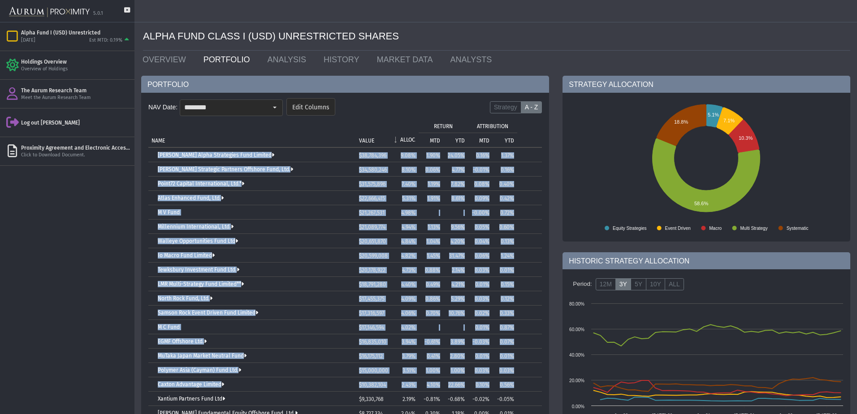
drag, startPoint x: 156, startPoint y: 156, endPoint x: 524, endPoint y: 390, distance: 435.9
click at [524, 390] on tbody "[PERSON_NAME] Alpha Strategies Fund Limited $38,784,396 9.08% 1.90% 24.05% 0.16…" at bounding box center [345, 341] width 394 height 387
drag, startPoint x: 275, startPoint y: 104, endPoint x: 278, endPoint y: 113, distance: 9.4
click at [275, 104] on div "Select" at bounding box center [275, 107] width 14 height 14
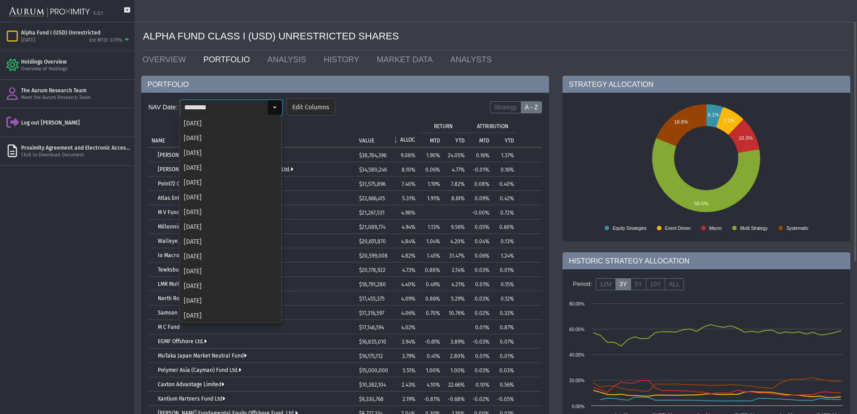
scroll to position [312, 0]
click at [208, 300] on div "[DATE]" at bounding box center [230, 299] width 101 height 15
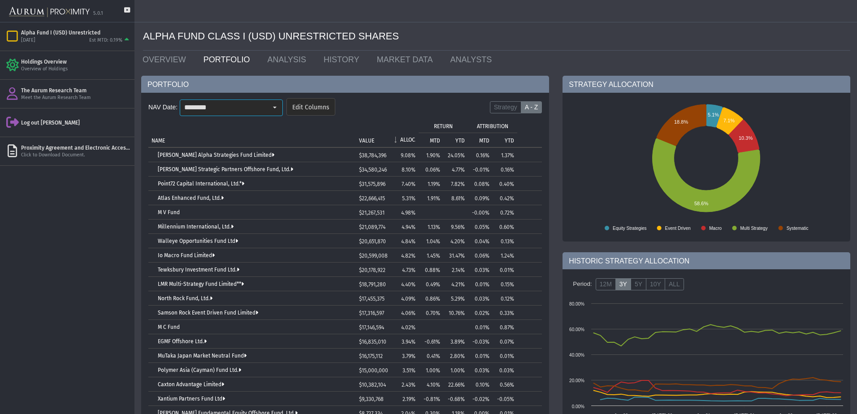
scroll to position [0, 0]
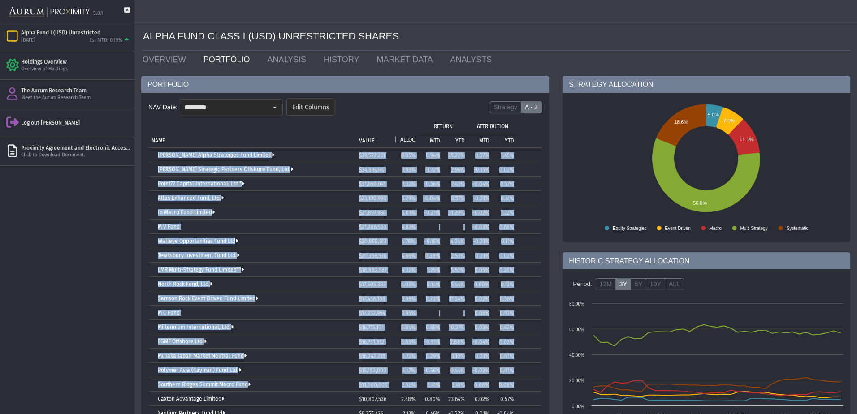
drag, startPoint x: 156, startPoint y: 156, endPoint x: 519, endPoint y: 389, distance: 431.7
click at [519, 389] on tbody "[PERSON_NAME] Alpha Strategies Fund Limited $39,522,261 9.05% 0.94% 25.22% 0.07…" at bounding box center [345, 341] width 394 height 387
click at [282, 107] on div "Select" at bounding box center [274, 107] width 15 height 15
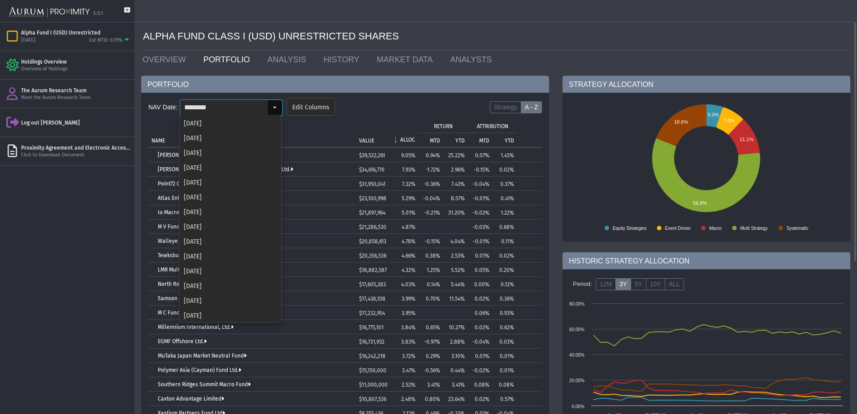
scroll to position [297, 0]
click at [196, 303] on div "[DATE]" at bounding box center [230, 299] width 101 height 15
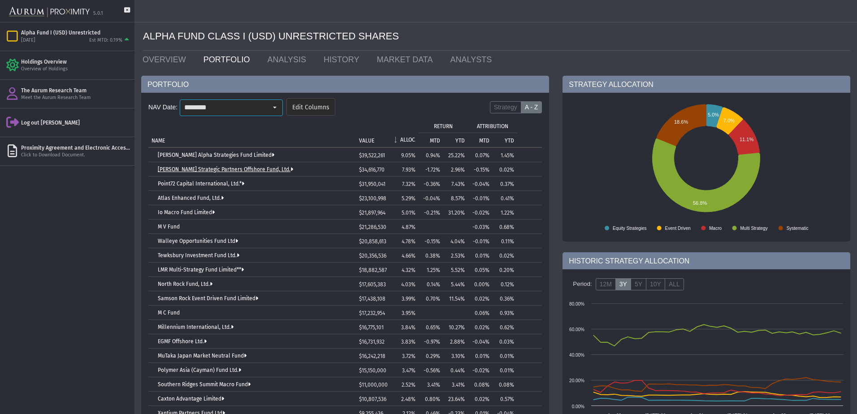
scroll to position [0, 0]
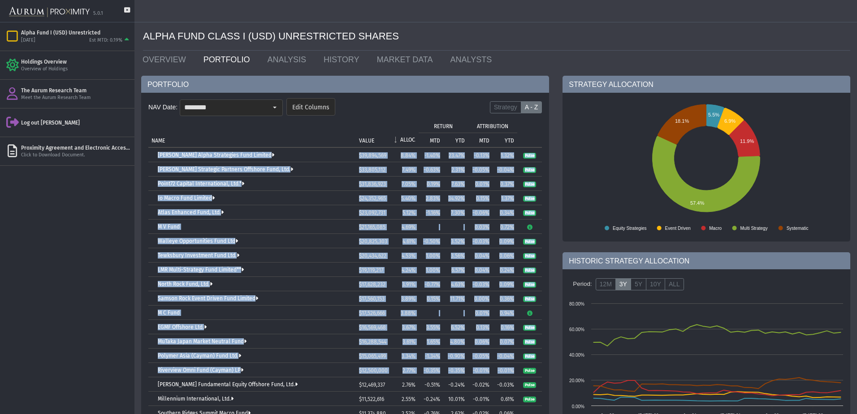
drag, startPoint x: 155, startPoint y: 155, endPoint x: 522, endPoint y: 369, distance: 425.2
click at [522, 369] on tbody "[PERSON_NAME] Alpha Strategies Fund Limited $39,894,569 8.84% -1.40% 23.47% -0.…" at bounding box center [345, 356] width 394 height 416
click at [539, 151] on td "Pulse" at bounding box center [530, 155] width 25 height 14
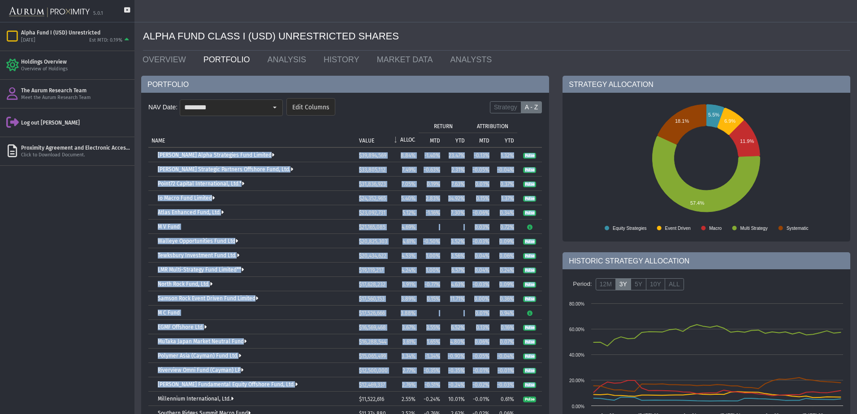
drag, startPoint x: 156, startPoint y: 155, endPoint x: 539, endPoint y: 383, distance: 446.4
click at [539, 383] on tbody "[PERSON_NAME] Alpha Strategies Fund Limited $39,894,569 8.84% -1.40% 23.47% -0.…" at bounding box center [345, 356] width 394 height 416
click at [273, 106] on div "Select" at bounding box center [275, 107] width 14 height 14
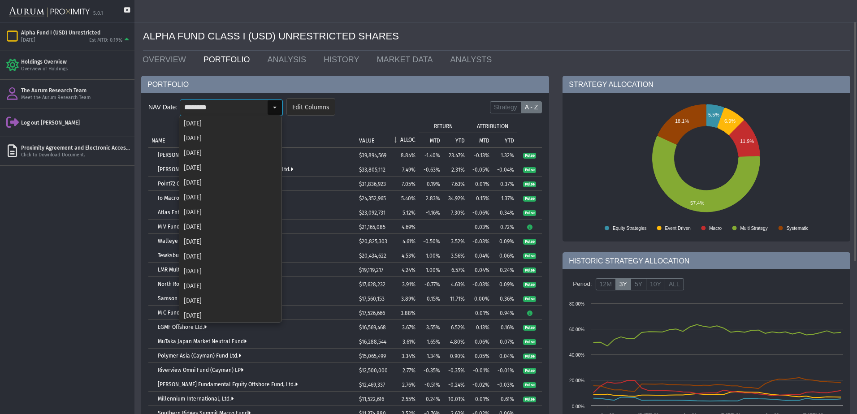
scroll to position [283, 0]
click at [210, 303] on div "[DATE]" at bounding box center [230, 299] width 101 height 15
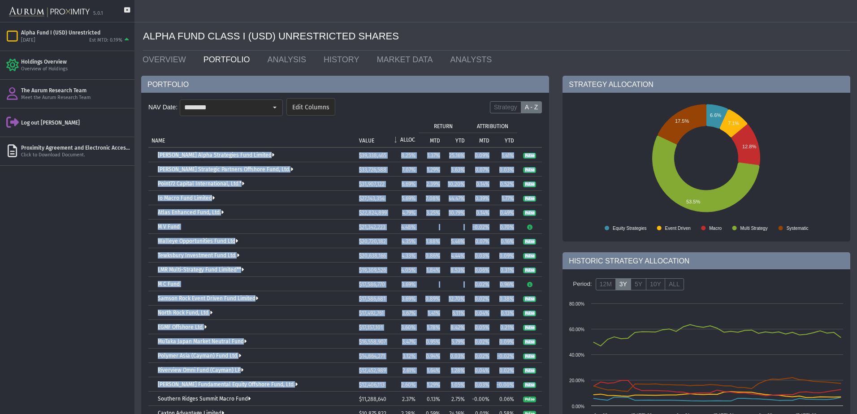
drag, startPoint x: 157, startPoint y: 153, endPoint x: 538, endPoint y: 390, distance: 449.1
click at [538, 390] on tbody "[PERSON_NAME] Alpha Strategies Fund Limited $39,338,465 8.25% 1.37% 25.16% 0.09…" at bounding box center [345, 363] width 394 height 431
drag, startPoint x: 271, startPoint y: 101, endPoint x: 258, endPoint y: 217, distance: 116.8
click at [271, 101] on div "Select" at bounding box center [275, 107] width 14 height 14
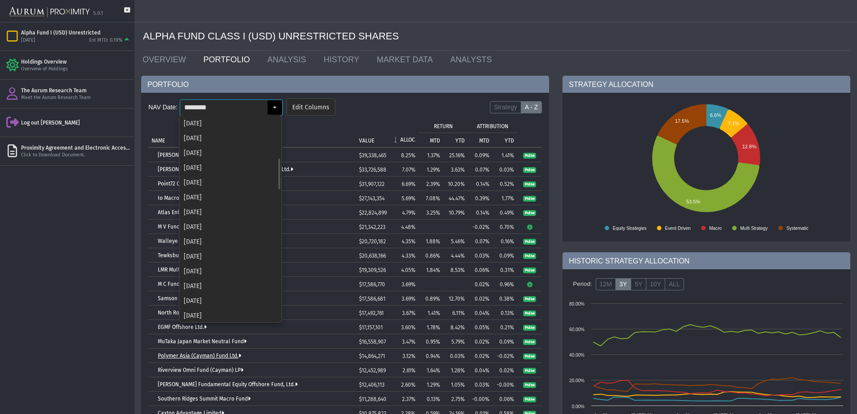
scroll to position [268, 0]
click at [200, 301] on div "[DATE]" at bounding box center [230, 299] width 101 height 15
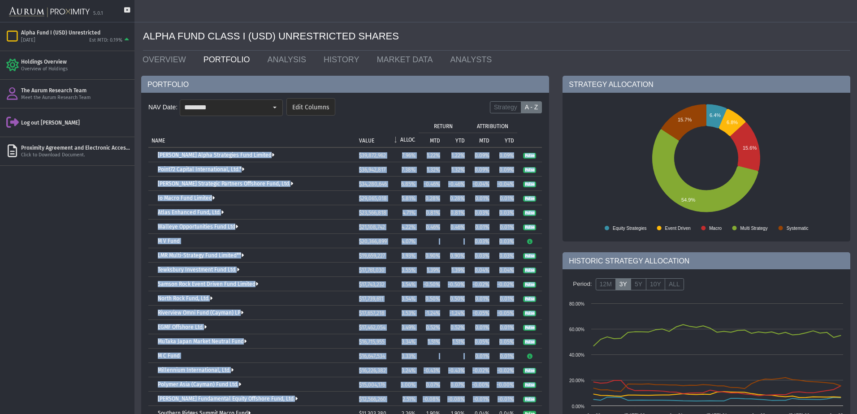
drag, startPoint x: 154, startPoint y: 156, endPoint x: 541, endPoint y: 395, distance: 454.9
click at [541, 395] on tbody "[PERSON_NAME] Alpha Strategies Fund Limited $39,872,962 7.96% 1.22% 1.22% 0.09%…" at bounding box center [345, 370] width 394 height 445
drag, startPoint x: 277, startPoint y: 103, endPoint x: 274, endPoint y: 122, distance: 18.7
click at [277, 103] on div "Select" at bounding box center [275, 107] width 14 height 14
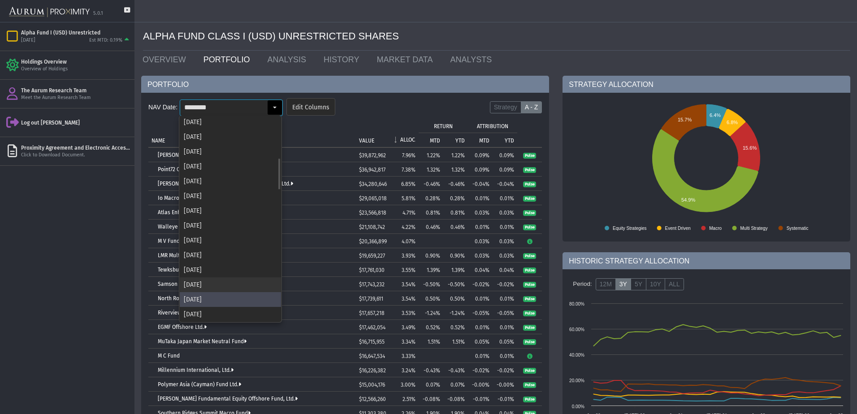
click at [247, 287] on div "[DATE]" at bounding box center [230, 285] width 101 height 15
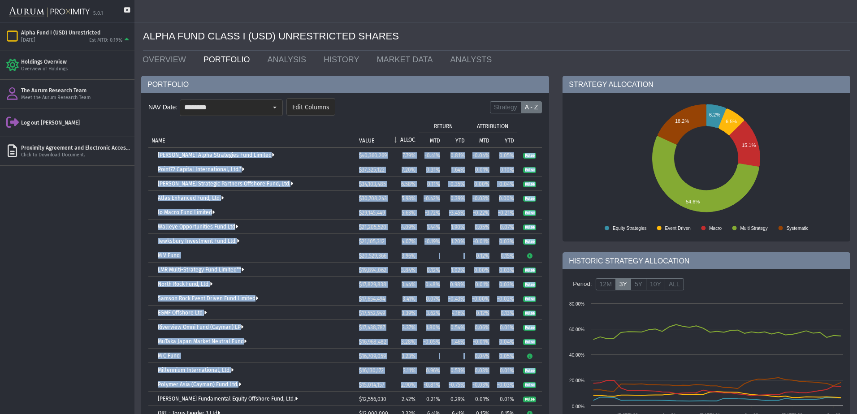
drag, startPoint x: 155, startPoint y: 154, endPoint x: 539, endPoint y: 387, distance: 449.3
click at [539, 387] on tbody "[PERSON_NAME] Alpha Strategies Fund Limited $40,360,269 7.79% -0.41% 0.81% -0.0…" at bounding box center [345, 377] width 394 height 459
click at [270, 109] on div "Select" at bounding box center [275, 107] width 14 height 14
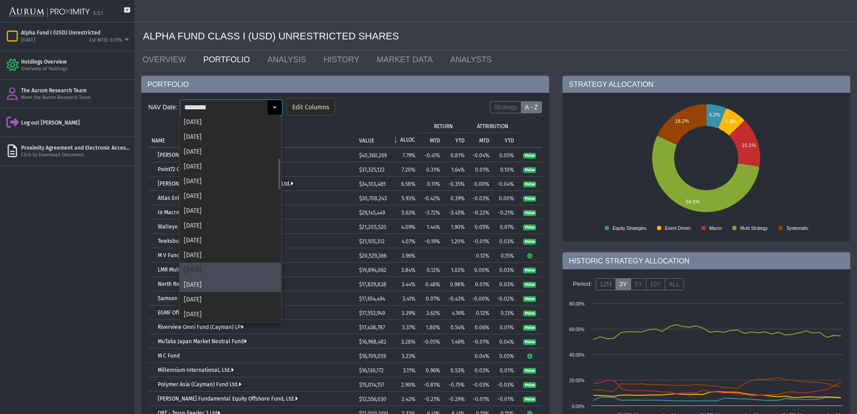
click at [239, 273] on div "[DATE]" at bounding box center [230, 270] width 101 height 15
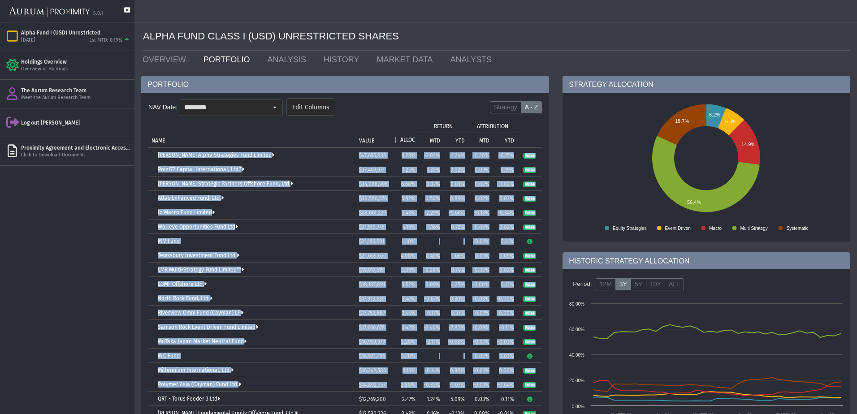
drag, startPoint x: 154, startPoint y: 155, endPoint x: 539, endPoint y: 383, distance: 447.8
click at [539, 383] on tbody "[PERSON_NAME] Alpha Strategies Fund Limited $47,695,838 9.23% -2.03% -1.24% -0.…" at bounding box center [345, 377] width 394 height 459
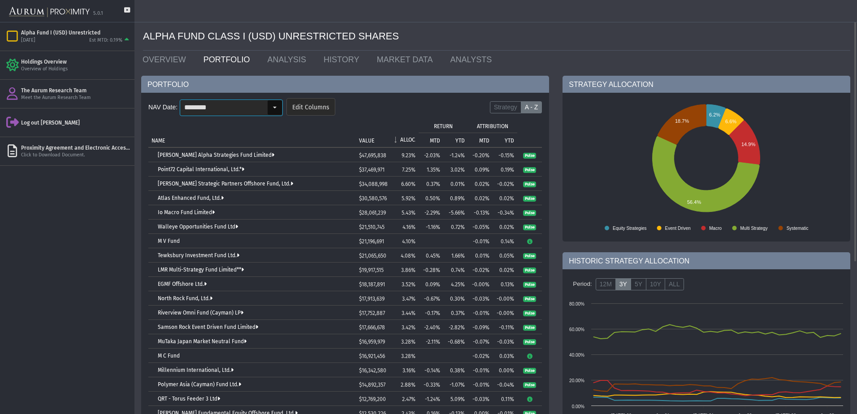
click at [271, 107] on div "Select" at bounding box center [275, 107] width 14 height 14
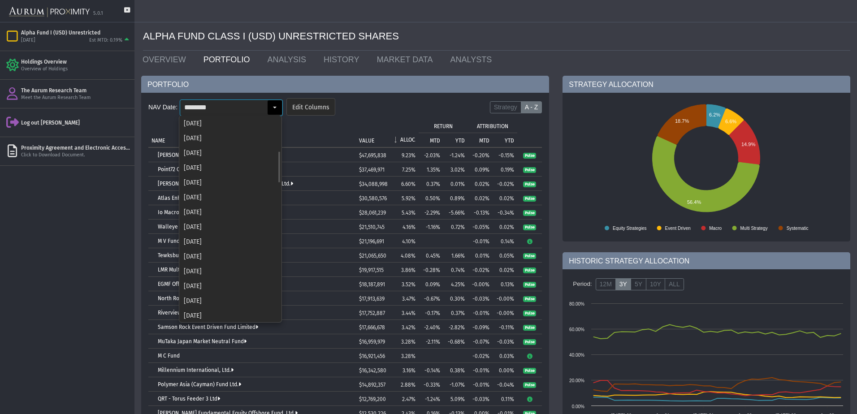
scroll to position [223, 0]
click at [196, 300] on div "[DATE]" at bounding box center [230, 299] width 101 height 15
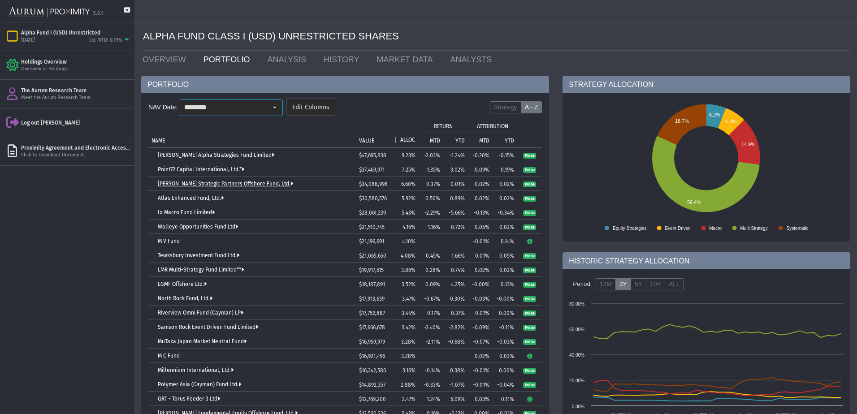
scroll to position [0, 0]
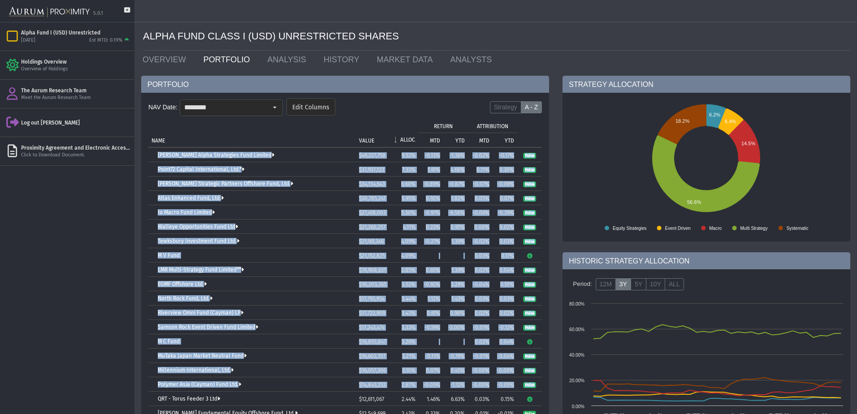
drag, startPoint x: 156, startPoint y: 153, endPoint x: 540, endPoint y: 382, distance: 447.0
click at [540, 382] on tbody "[PERSON_NAME] Alpha Strategies Fund Limited $49,227,758 9.52% -0.13% -1.36% -0.…" at bounding box center [345, 377] width 394 height 459
drag, startPoint x: 278, startPoint y: 106, endPoint x: 272, endPoint y: 127, distance: 22.0
click at [278, 106] on div "Select" at bounding box center [275, 107] width 14 height 14
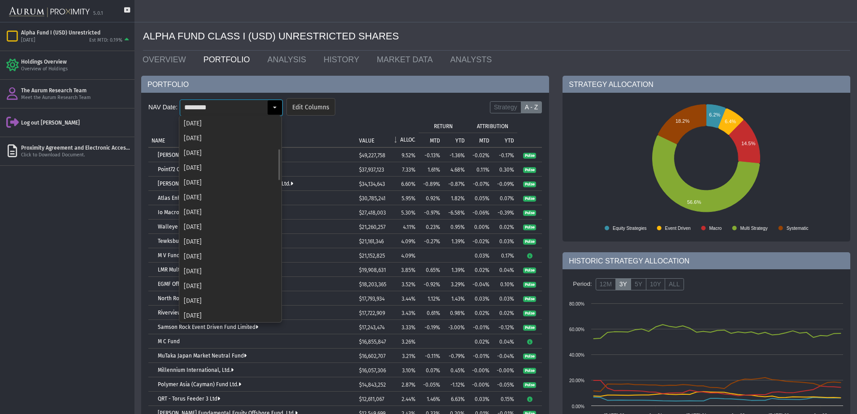
scroll to position [209, 0]
click at [211, 296] on div "[DATE]" at bounding box center [230, 299] width 101 height 15
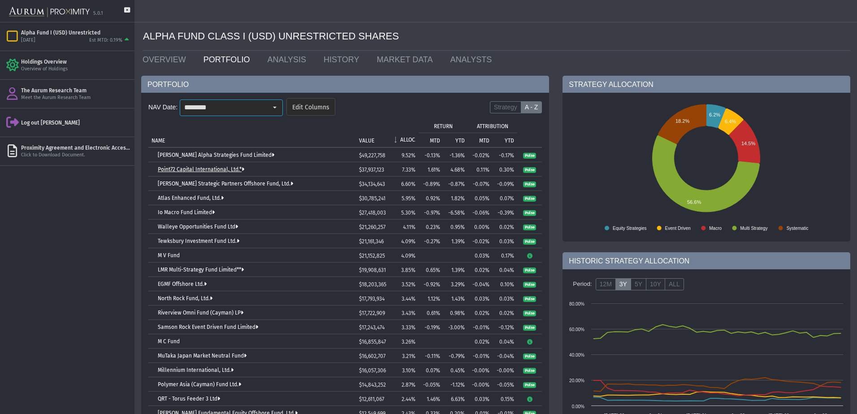
scroll to position [0, 0]
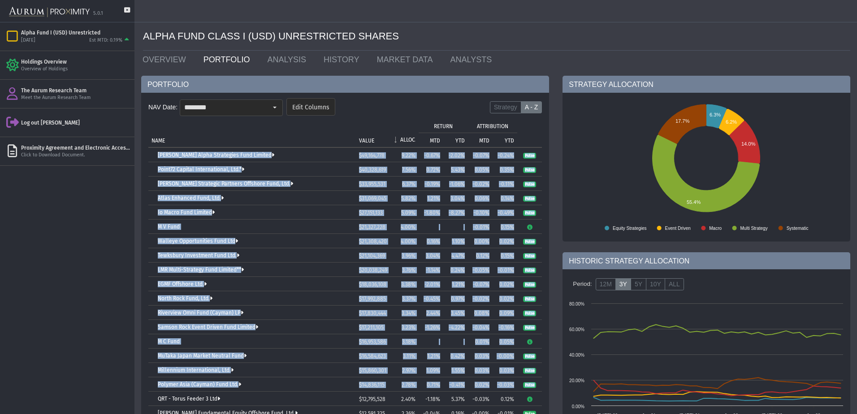
drag, startPoint x: 156, startPoint y: 156, endPoint x: 542, endPoint y: 380, distance: 446.1
click at [542, 380] on tbody "[PERSON_NAME] Alpha Strategies Fund Limited $49,164,778 9.22% -0.67% -2.02% -0.…" at bounding box center [345, 377] width 394 height 459
click at [274, 102] on div "Select" at bounding box center [275, 107] width 14 height 14
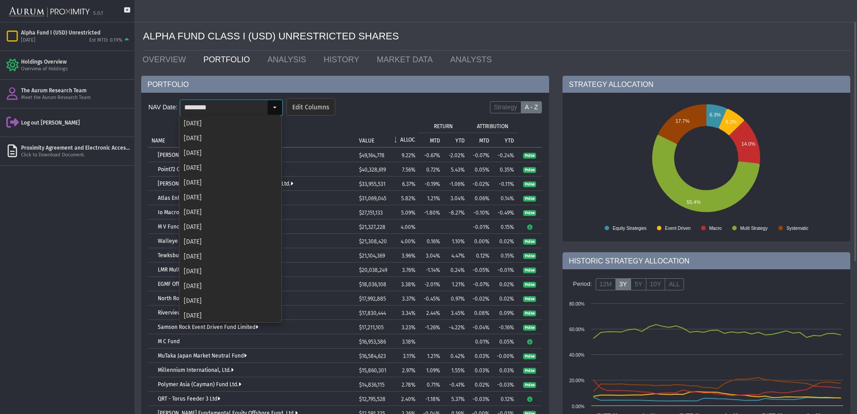
scroll to position [194, 0]
click at [218, 298] on div "[DATE]" at bounding box center [230, 299] width 101 height 15
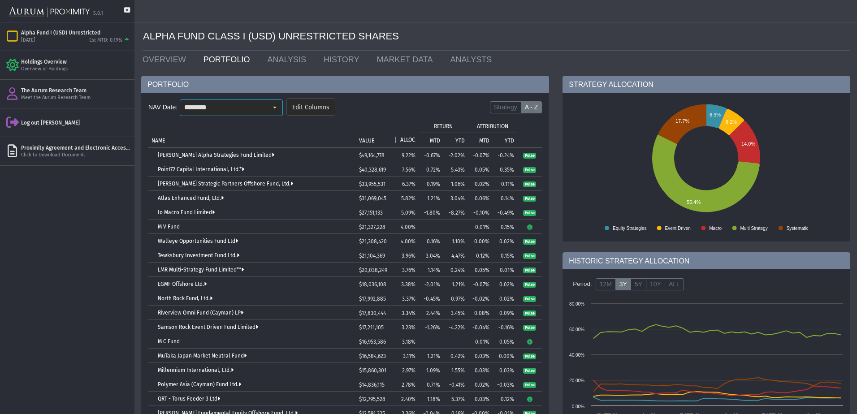
scroll to position [0, 0]
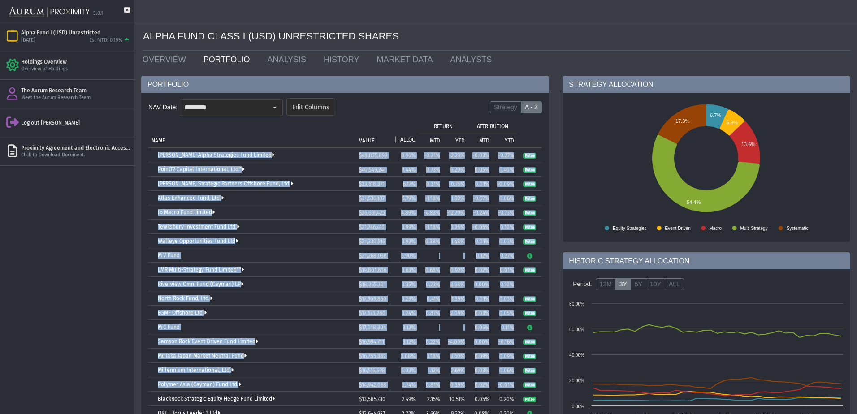
drag, startPoint x: 154, startPoint y: 157, endPoint x: 540, endPoint y: 382, distance: 447.3
click at [540, 382] on tbody "[PERSON_NAME] Alpha Strategies Fund Limited $48,835,899 8.96% -0.21% -2.23% -0.…" at bounding box center [345, 377] width 394 height 459
drag, startPoint x: 273, startPoint y: 107, endPoint x: 269, endPoint y: 169, distance: 62.5
click at [273, 107] on div "Select" at bounding box center [275, 107] width 14 height 14
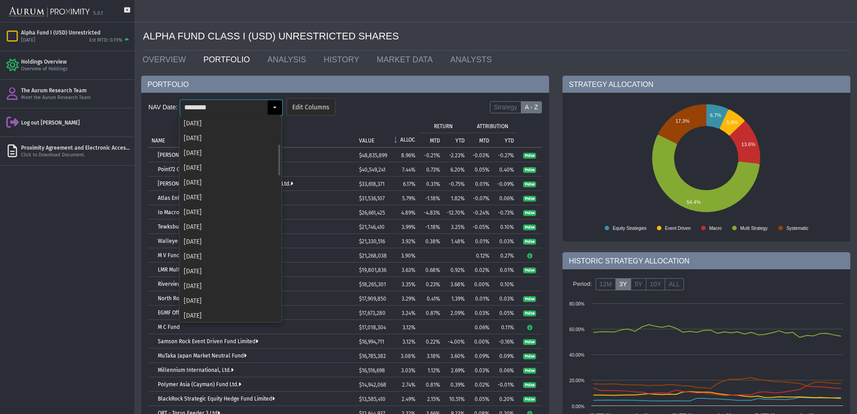
scroll to position [179, 0]
click at [225, 300] on div "[DATE]" at bounding box center [230, 299] width 101 height 15
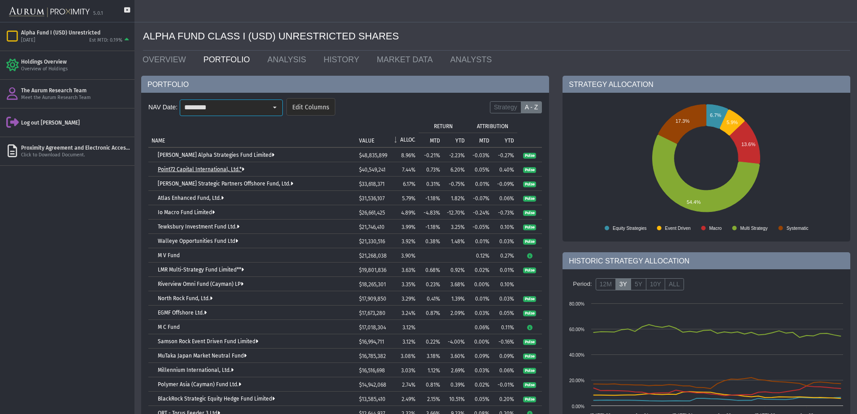
scroll to position [0, 0]
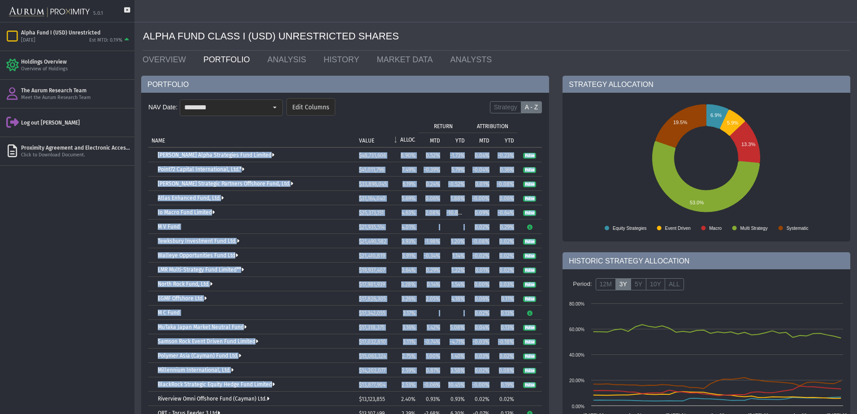
drag, startPoint x: 157, startPoint y: 156, endPoint x: 538, endPoint y: 385, distance: 444.9
click at [538, 385] on tbody "[PERSON_NAME] Alpha Strategies Fund Limited $48,731,606 8.90% 0.52% -1.73% 0.04…" at bounding box center [345, 385] width 394 height 474
click at [273, 100] on div "Select" at bounding box center [274, 107] width 15 height 15
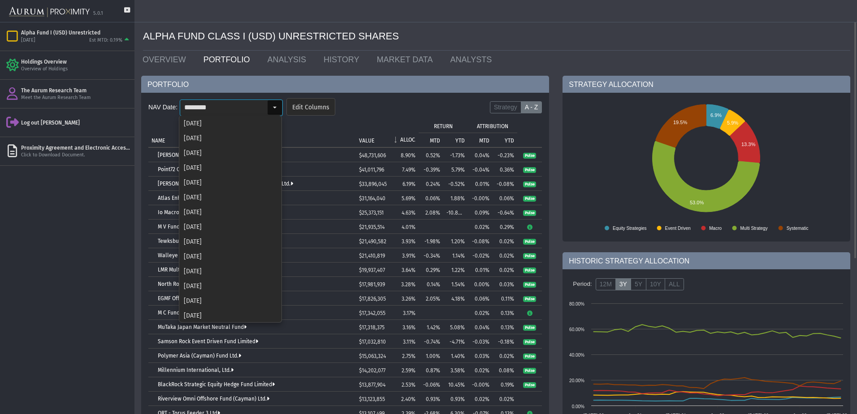
scroll to position [164, 0]
click at [191, 301] on div "[DATE]" at bounding box center [230, 299] width 101 height 15
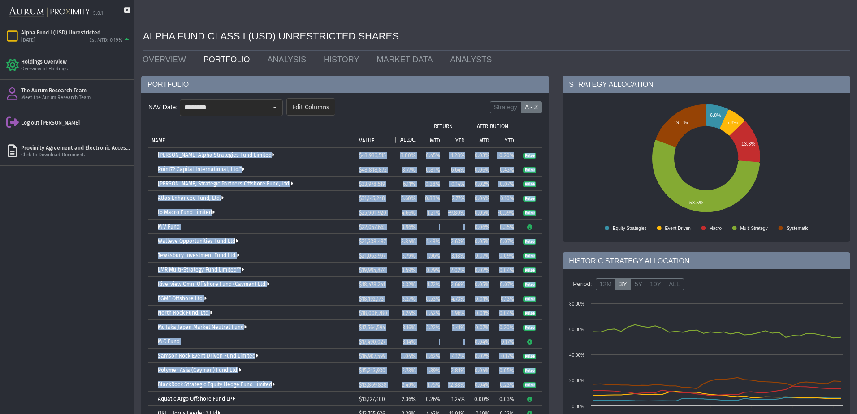
drag, startPoint x: 156, startPoint y: 153, endPoint x: 542, endPoint y: 386, distance: 451.0
click at [542, 386] on tbody "[PERSON_NAME] Alpha Strategies Fund Limited $48,983,515 8.80% 0.45% -1.28% 0.03…" at bounding box center [345, 385] width 394 height 474
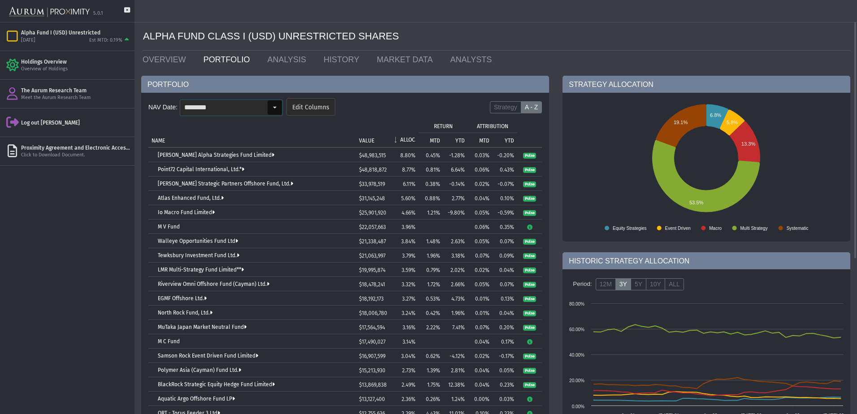
click at [274, 104] on div "Select" at bounding box center [275, 107] width 14 height 14
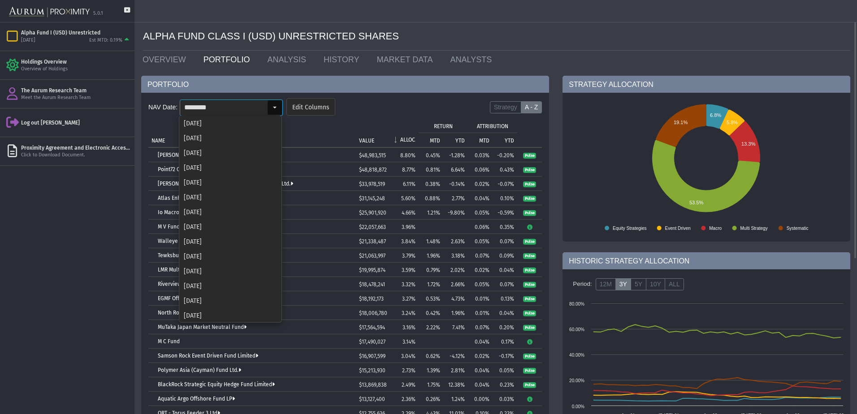
scroll to position [149, 0]
click at [209, 302] on div "[DATE]" at bounding box center [230, 299] width 101 height 15
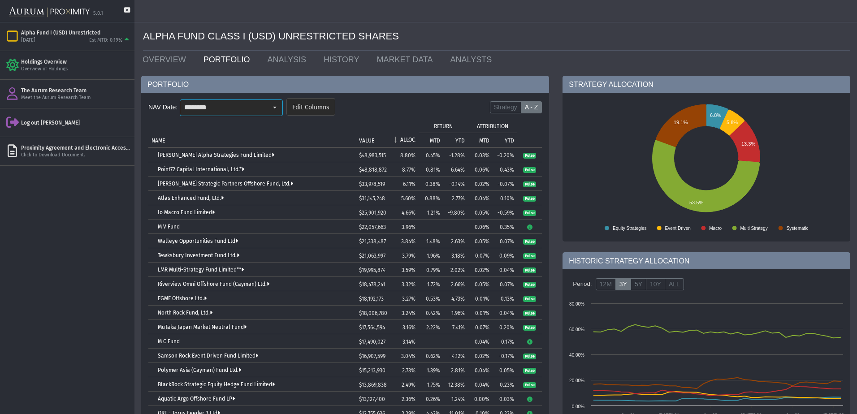
type input "********"
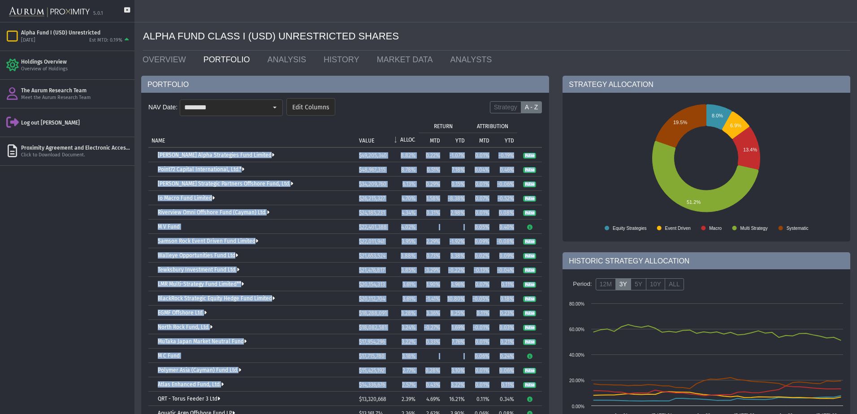
drag, startPoint x: 155, startPoint y: 152, endPoint x: 542, endPoint y: 387, distance: 452.9
click at [542, 387] on tbody "Brevan Howard Alpha Strategies Fund Limited $49,205,340 8.82% 0.22% -1.07% 0.01…" at bounding box center [345, 385] width 394 height 474
copy tbody "Brevan Howard Alpha Strategies Fund Limited $49,205,340 8.82% 0.22% -1.07% 0.01…"
drag, startPoint x: 276, startPoint y: 109, endPoint x: 276, endPoint y: 114, distance: 5.4
click at [276, 109] on div "Select" at bounding box center [275, 107] width 14 height 14
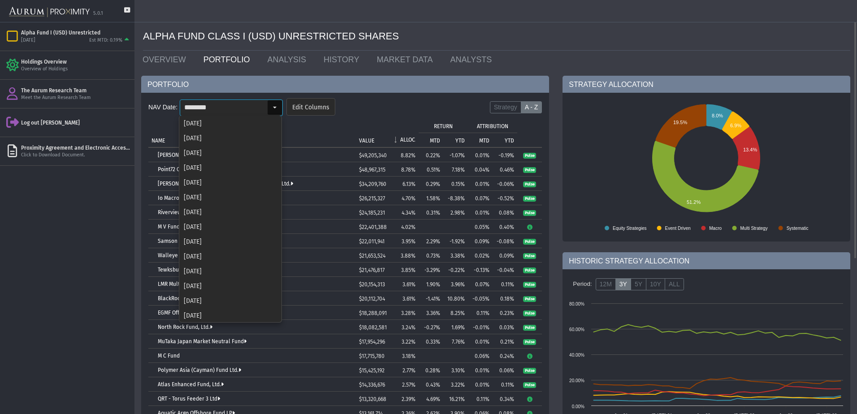
scroll to position [135, 0]
click at [237, 296] on div "[DATE]" at bounding box center [230, 299] width 101 height 15
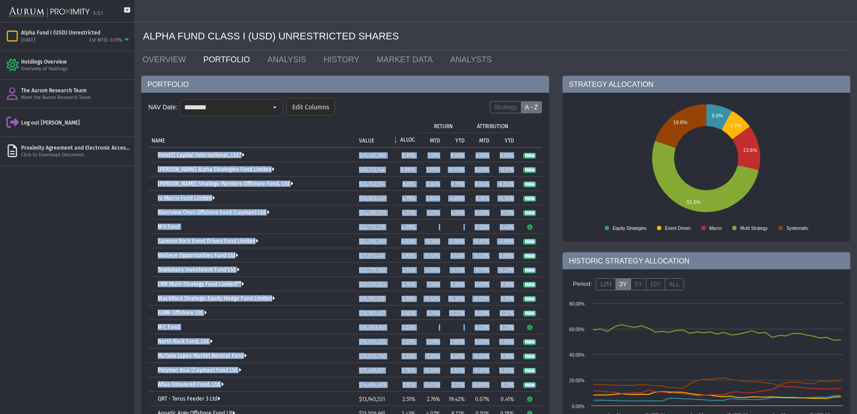
drag, startPoint x: 156, startPoint y: 156, endPoint x: 542, endPoint y: 385, distance: 448.6
click at [542, 385] on tbody "Point72 Capital International, Ltd.* $49,487,968 8.91% 1.19% 8.46% 0.10% 0.56% …" at bounding box center [345, 377] width 394 height 459
copy tbody "Point72 Capital International, Ltd.* $49,487,968 8.91% 1.19% 8.46% 0.10% 0.56% …"
click at [274, 103] on div "Select" at bounding box center [275, 107] width 14 height 14
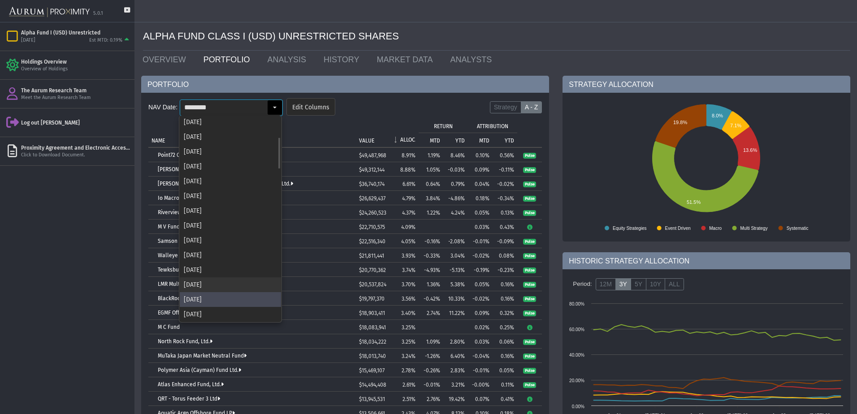
click at [209, 285] on div "[DATE]" at bounding box center [230, 285] width 101 height 15
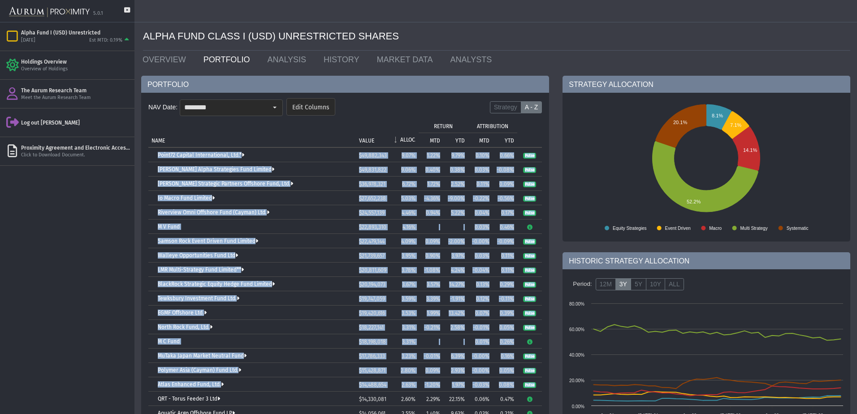
drag, startPoint x: 155, startPoint y: 156, endPoint x: 542, endPoint y: 384, distance: 449.3
click at [542, 384] on tbody "Point72 Capital International, Ltd.* $49,882,343 9.07% 1.22% 9.79% 0.10% 0.66% …" at bounding box center [345, 370] width 394 height 445
copy tbody "Point72 Capital International, Ltd.* $49,882,343 9.07% 1.22% 9.79% 0.10% 0.66% …"
drag, startPoint x: 255, startPoint y: 110, endPoint x: 257, endPoint y: 126, distance: 16.3
click at [255, 110] on input "********" at bounding box center [223, 107] width 87 height 15
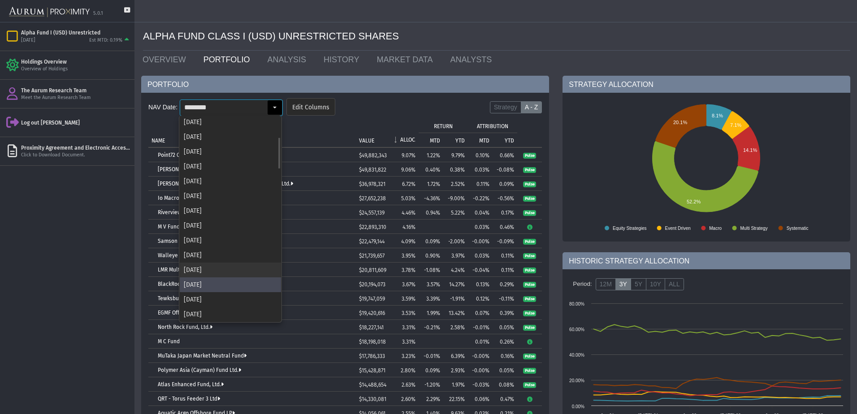
click at [197, 265] on div "[DATE]" at bounding box center [230, 270] width 101 height 15
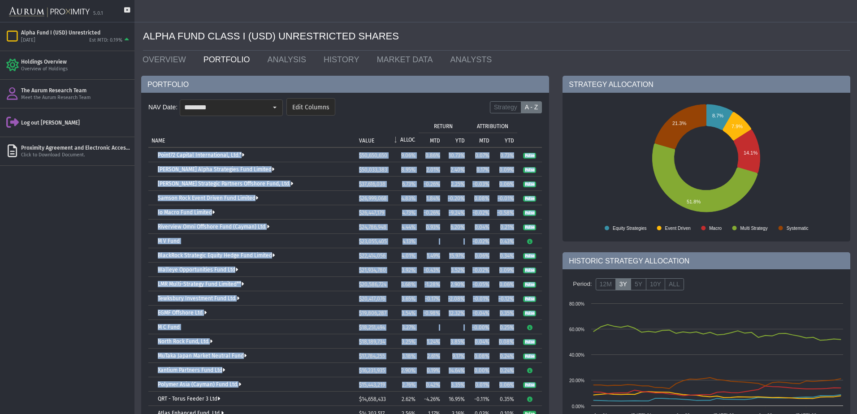
drag, startPoint x: 154, startPoint y: 153, endPoint x: 533, endPoint y: 389, distance: 446.5
click at [533, 389] on tbody "Point72 Capital International, Ltd.* $50,650,650 9.06% 0.86% 10.73% 0.07% 0.73%…" at bounding box center [345, 370] width 394 height 445
copy tbody "Point72 Capital International, Ltd.* $50,650,650 9.06% 0.86% 10.73% 0.07% 0.73%…"
click at [278, 107] on div "Select" at bounding box center [275, 107] width 14 height 14
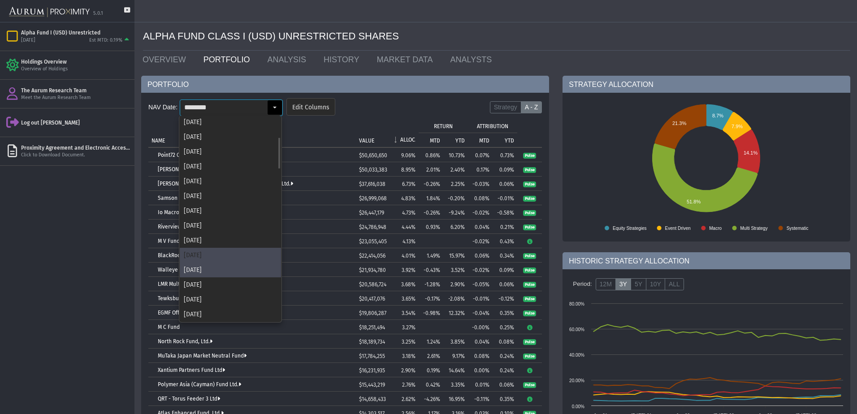
click at [200, 259] on div "[DATE]" at bounding box center [230, 255] width 101 height 15
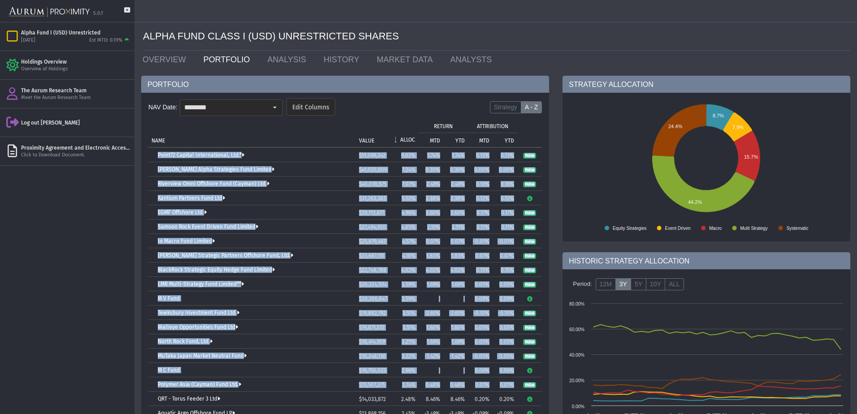
drag, startPoint x: 157, startPoint y: 154, endPoint x: 541, endPoint y: 387, distance: 449.5
click at [541, 387] on tbody "Point72 Capital International, Ltd.* $51,099,342 9.02% 1.74% 1.74% 0.13% 0.13% …" at bounding box center [345, 370] width 394 height 445
copy tbody "Point72 Capital International, Ltd.* $51,099,342 9.02% 1.74% 1.74% 0.13% 0.13% …"
drag, startPoint x: 277, startPoint y: 103, endPoint x: 277, endPoint y: 110, distance: 7.6
click at [277, 103] on div "Select" at bounding box center [275, 107] width 14 height 14
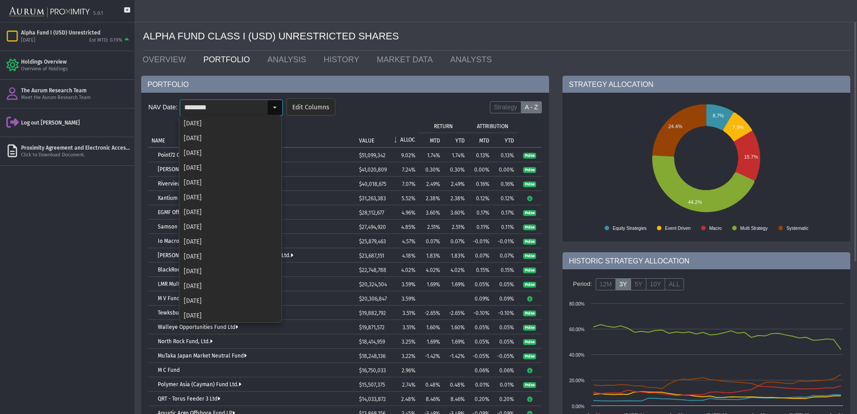
scroll to position [75, 0]
click at [221, 294] on div "[DATE]" at bounding box center [230, 299] width 101 height 15
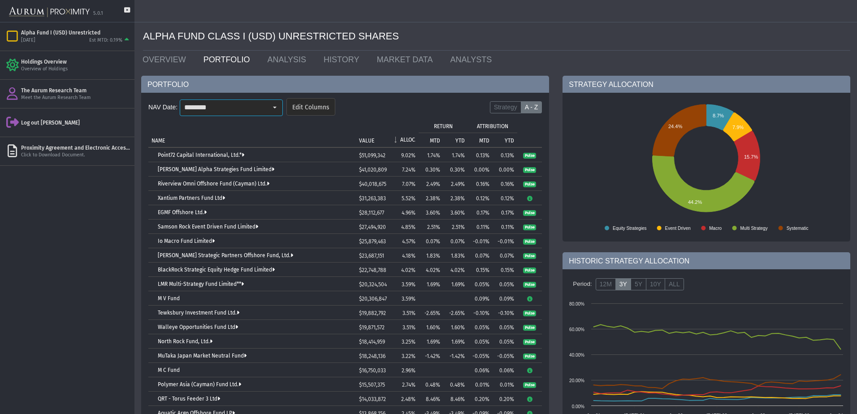
scroll to position [0, 0]
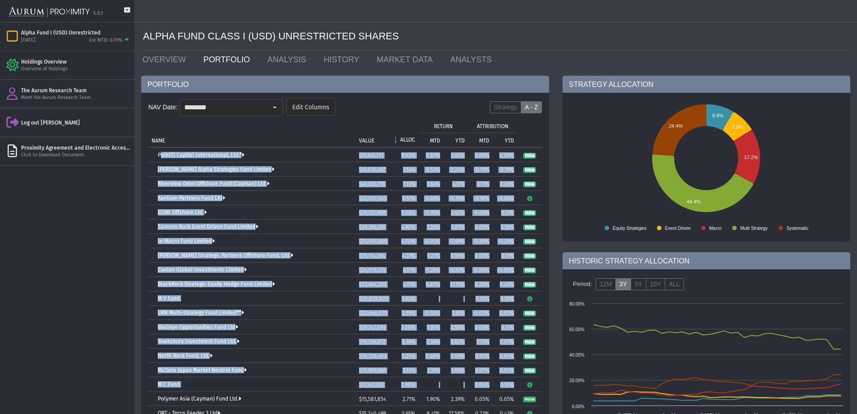
drag, startPoint x: 153, startPoint y: 150, endPoint x: 538, endPoint y: 385, distance: 450.9
click at [538, 385] on tbody "Point72 Capital International, Ltd.* $51,941,211 9.03% 0.87% 2.63% 0.06% 0.20% …" at bounding box center [345, 370] width 394 height 445
copy tbody "Point72 Capital International, Ltd.* $51,941,211 9.03% 0.87% 2.63% 0.06% 0.20% …"
drag, startPoint x: 275, startPoint y: 110, endPoint x: 261, endPoint y: 171, distance: 62.6
click at [275, 110] on div "Select" at bounding box center [275, 107] width 14 height 14
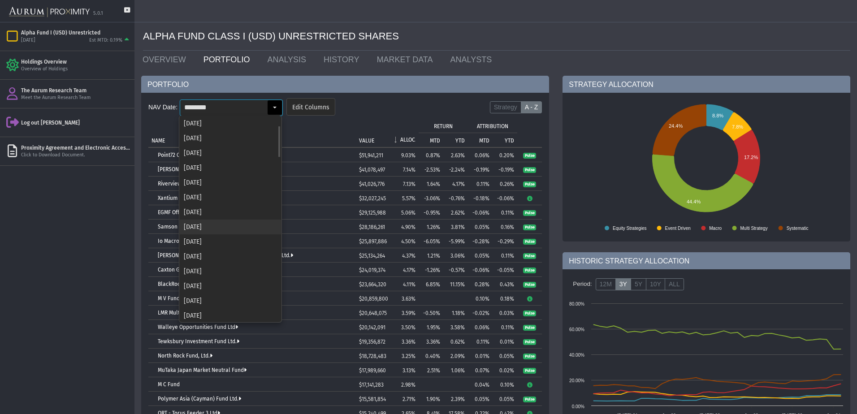
scroll to position [61, 0]
click at [203, 293] on div "[DATE]" at bounding box center [230, 299] width 101 height 15
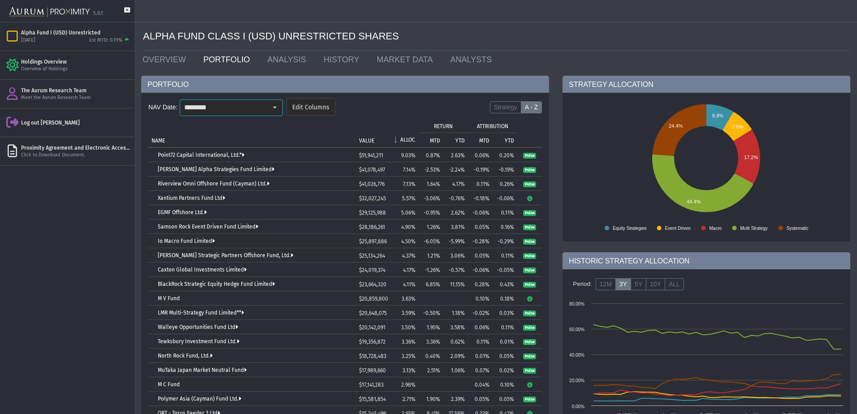
scroll to position [0, 0]
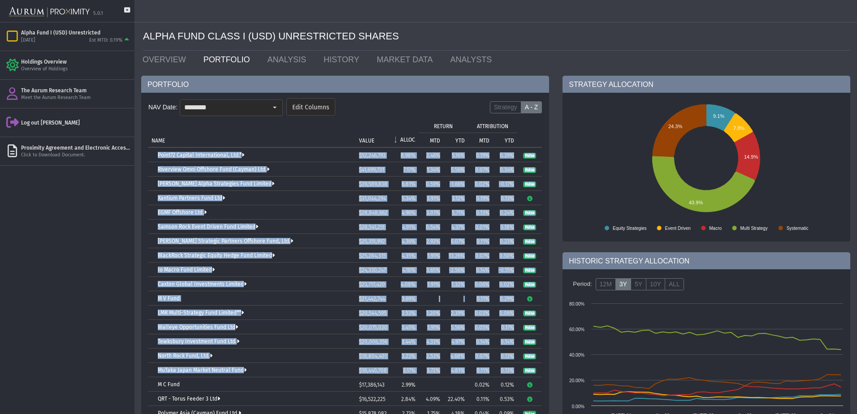
drag, startPoint x: 168, startPoint y: 167, endPoint x: 539, endPoint y: 372, distance: 423.3
click at [539, 372] on tbody "Point72 Capital International, Ltd.* $52,246,793 8.98% 2.46% 5.16% 0.19% 0.39% …" at bounding box center [345, 363] width 394 height 431
copy tbody "Point72 Capital International, Ltd.* $52,246,793 8.98% 2.46% 5.16% 0.19% 0.39% …"
click at [277, 109] on div "Select" at bounding box center [275, 107] width 14 height 14
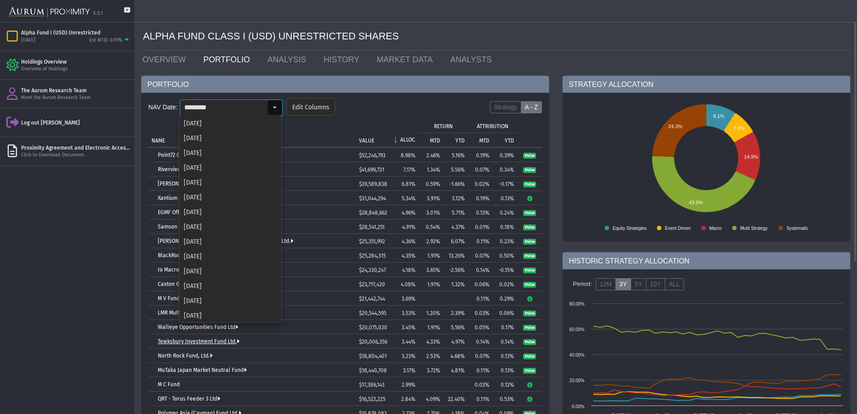
scroll to position [46, 0]
click at [203, 293] on div "[DATE]" at bounding box center [230, 299] width 101 height 15
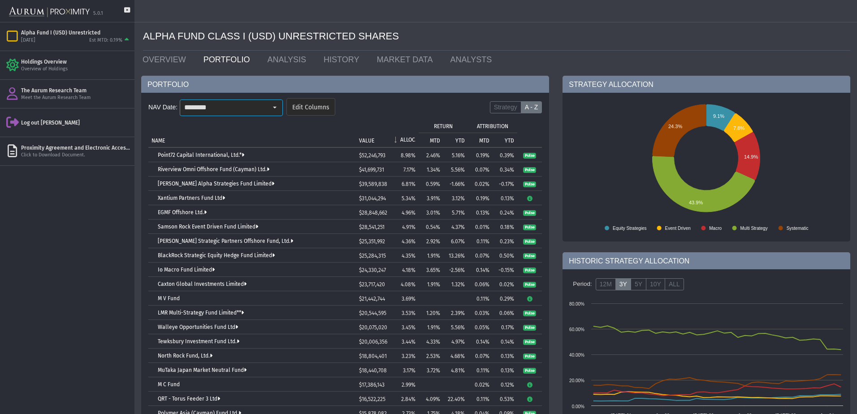
scroll to position [0, 0]
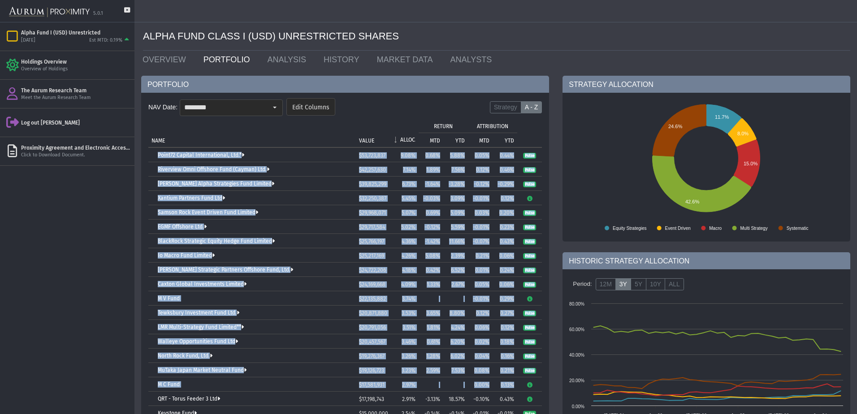
drag, startPoint x: 157, startPoint y: 156, endPoint x: 538, endPoint y: 386, distance: 444.8
click at [538, 386] on tbody "Point72 Capital International, Ltd.* $53,723,837 9.08% 0.68% 5.88% 0.05% 0.44% …" at bounding box center [345, 356] width 394 height 416
copy tbody "Point72 Capital International, Ltd.* $53,723,837 9.08% 0.68% 5.88% 0.05% 0.44% …"
drag, startPoint x: 271, startPoint y: 112, endPoint x: 231, endPoint y: 202, distance: 98.8
click at [271, 112] on div "Select" at bounding box center [275, 107] width 14 height 14
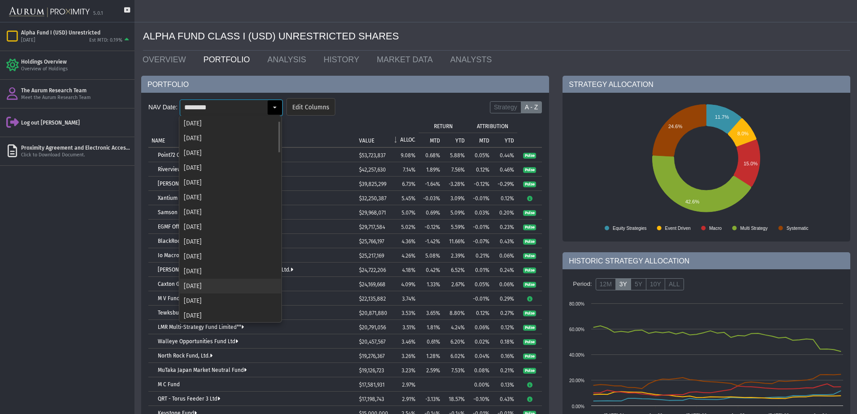
scroll to position [31, 0]
click at [201, 299] on div "[DATE]" at bounding box center [230, 299] width 101 height 15
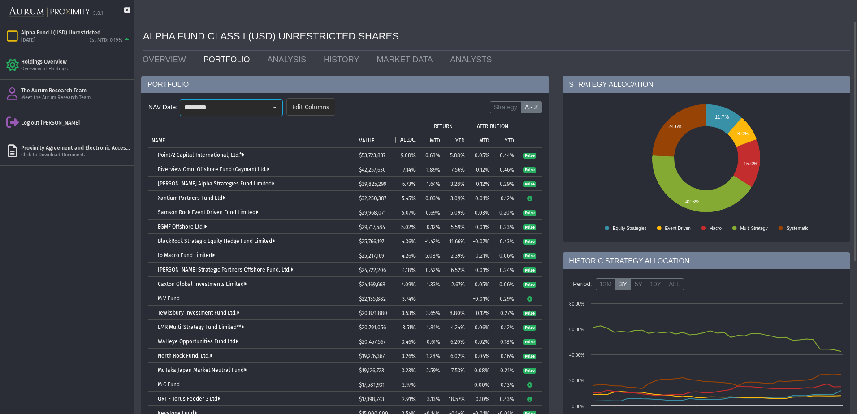
scroll to position [0, 0]
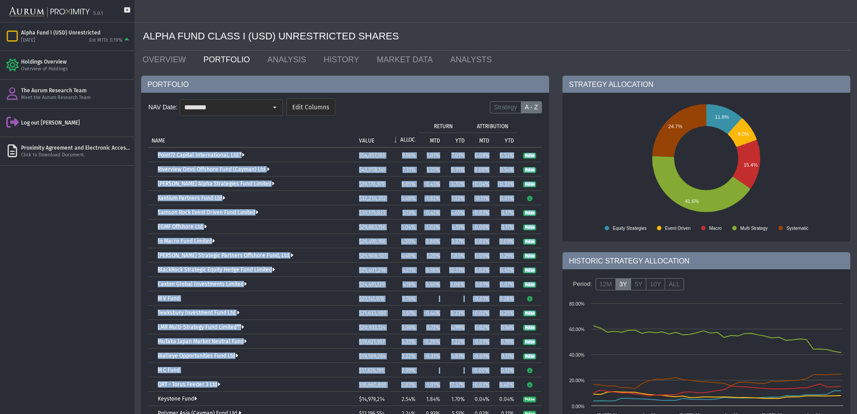
drag, startPoint x: 155, startPoint y: 154, endPoint x: 536, endPoint y: 380, distance: 443.2
click at [536, 380] on tbody "Point72 Capital International, Ltd.* $54,057,163 9.18% 1.07% 7.01% 0.09% 0.53% …" at bounding box center [345, 356] width 394 height 416
copy tbody "Point72 Capital International, Ltd.* $54,057,163 9.18% 1.07% 7.01% 0.09% 0.53% …"
drag, startPoint x: 274, startPoint y: 106, endPoint x: 267, endPoint y: 143, distance: 37.3
click at [274, 106] on div "Select" at bounding box center [275, 107] width 14 height 14
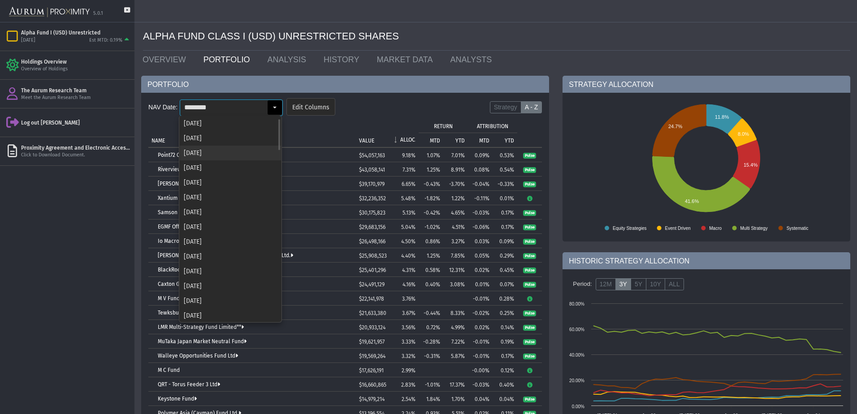
scroll to position [16, 0]
click at [209, 301] on div "[DATE]" at bounding box center [230, 299] width 101 height 15
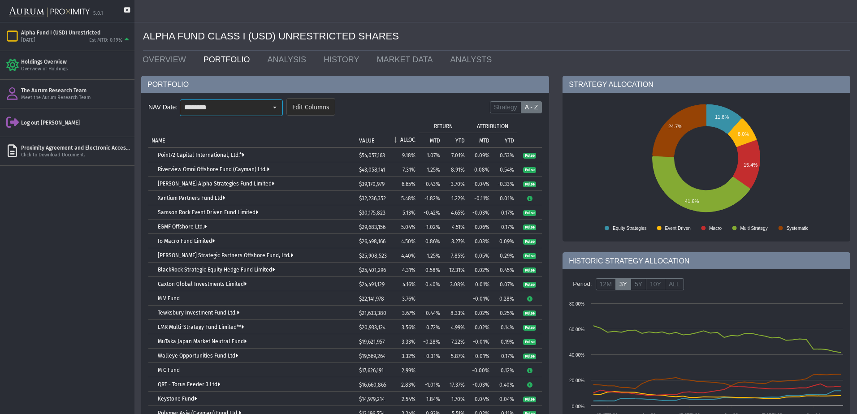
scroll to position [0, 0]
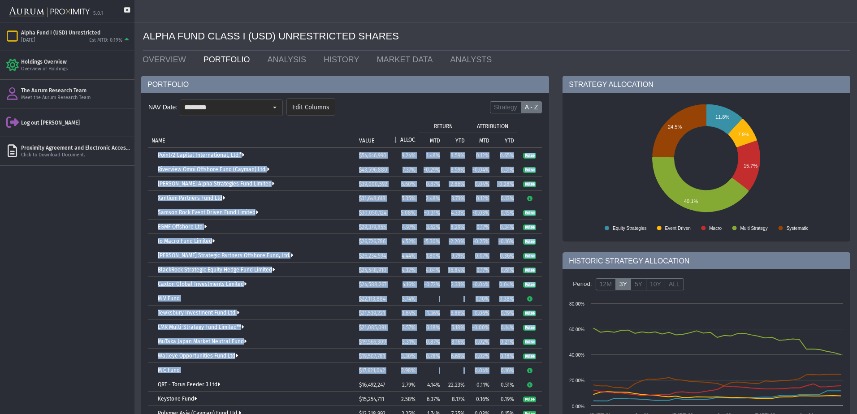
drag, startPoint x: 154, startPoint y: 155, endPoint x: 535, endPoint y: 370, distance: 437.8
click at [535, 370] on tbody "Point72 Capital International, Ltd.* $54,646,990 9.24% 1.48% 8.59% 0.12% 0.65% …" at bounding box center [345, 356] width 394 height 416
copy tbody "Point72 Capital International, Ltd.* $54,646,990 9.24% 1.48% 8.59% 0.12% 0.65% …"
click at [274, 113] on div "Select" at bounding box center [275, 107] width 14 height 14
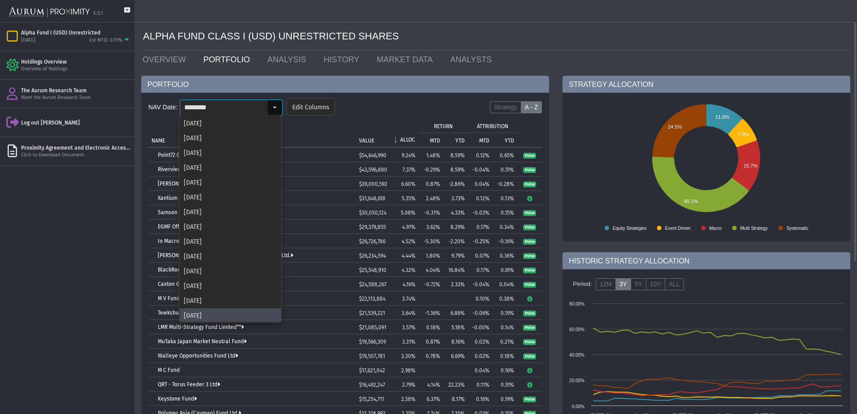
scroll to position [1, 0]
click at [204, 293] on div "[DATE]" at bounding box center [230, 299] width 101 height 15
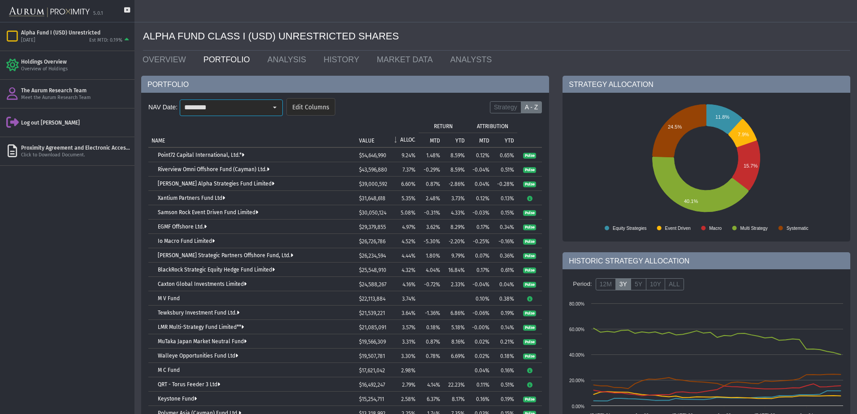
scroll to position [0, 0]
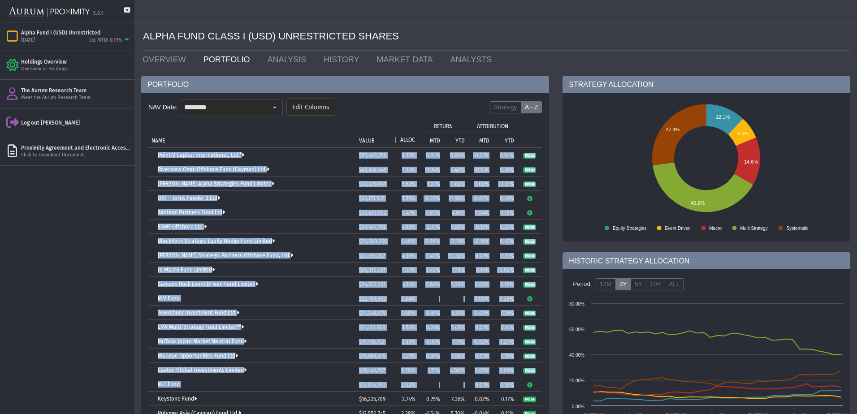
drag, startPoint x: 157, startPoint y: 157, endPoint x: 540, endPoint y: 386, distance: 446.5
click at [540, 388] on tbody "Point72 Capital International, Ltd.* $55,482,356 9.35% 0.01% 8.60% -0.01% 0.64%…" at bounding box center [345, 356] width 394 height 416
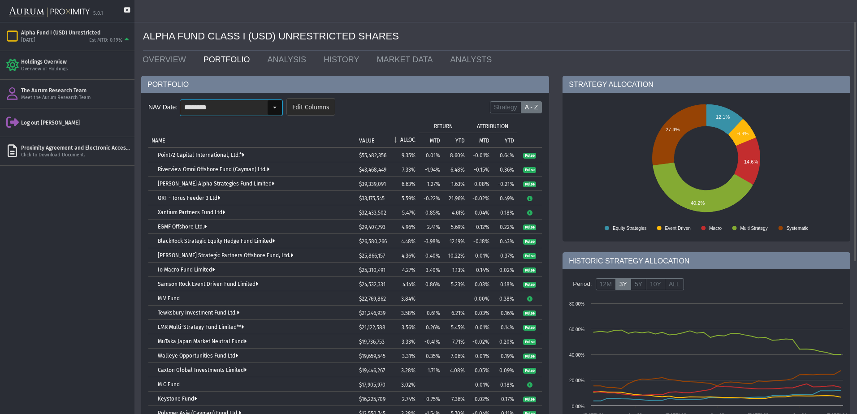
click at [271, 100] on div "Select" at bounding box center [275, 107] width 14 height 14
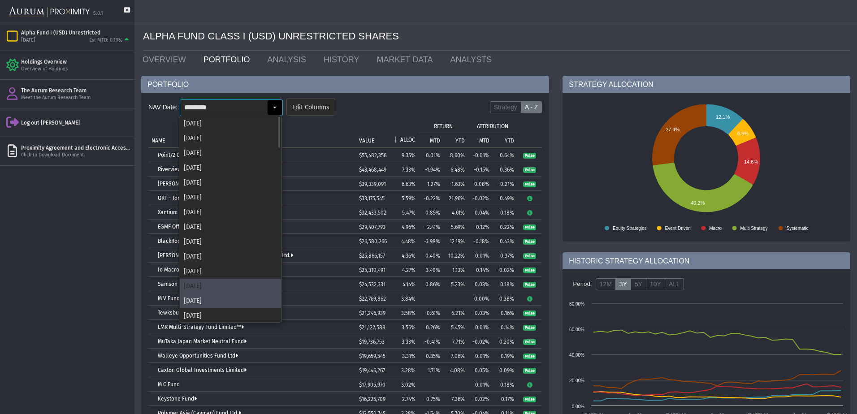
click at [203, 286] on div "[DATE]" at bounding box center [230, 286] width 101 height 15
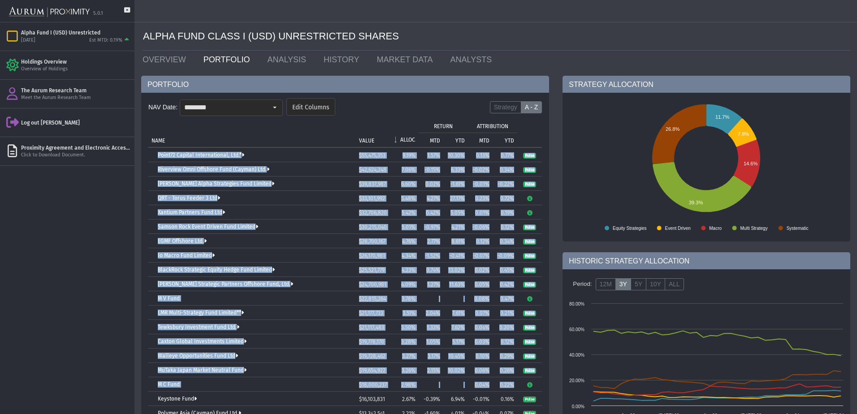
drag, startPoint x: 157, startPoint y: 153, endPoint x: 539, endPoint y: 381, distance: 444.8
click at [539, 381] on tbody "Point72 Capital International, Ltd.* $55,475,353 9.19% 1.57% 10.30% 0.13% 0.77%…" at bounding box center [345, 356] width 394 height 416
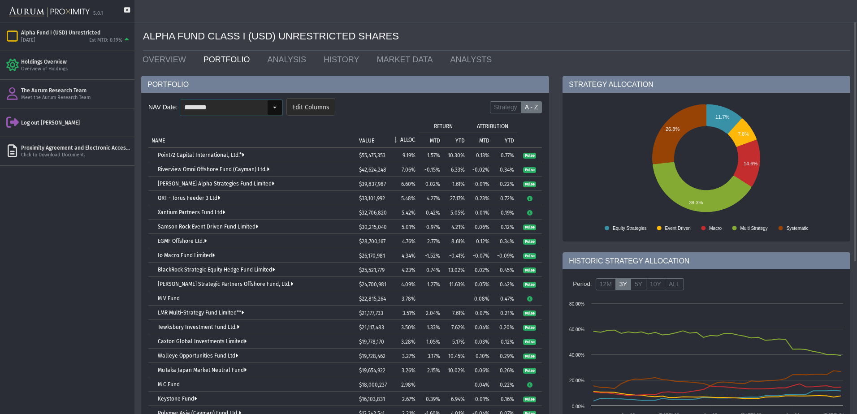
drag, startPoint x: 271, startPoint y: 104, endPoint x: 226, endPoint y: 226, distance: 130.8
click at [271, 104] on div "Select" at bounding box center [275, 107] width 14 height 14
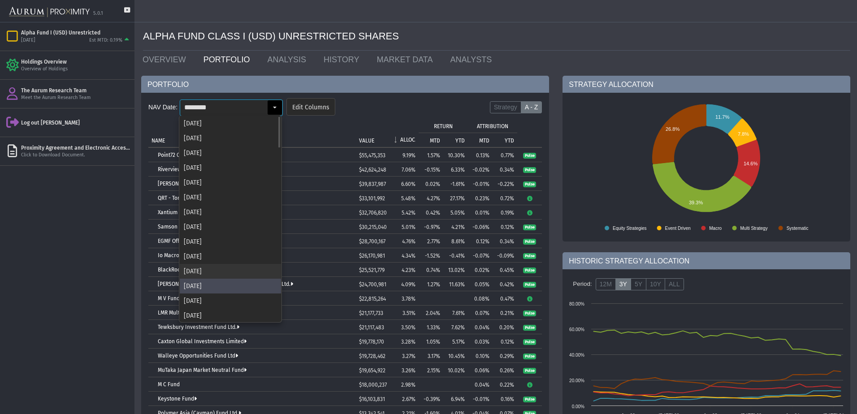
click at [202, 270] on div "[DATE]" at bounding box center [230, 271] width 101 height 15
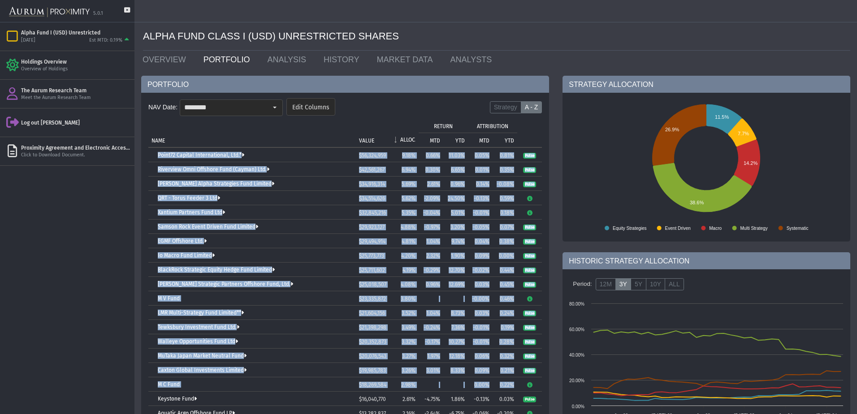
drag, startPoint x: 155, startPoint y: 156, endPoint x: 536, endPoint y: 382, distance: 443.8
click at [536, 382] on tbody "Point72 Capital International, Ltd.* $56,324,959 9.18% 0.66% 11.03% 0.05% 0.81%…" at bounding box center [345, 356] width 394 height 416
click at [270, 106] on div "Select" at bounding box center [275, 107] width 14 height 14
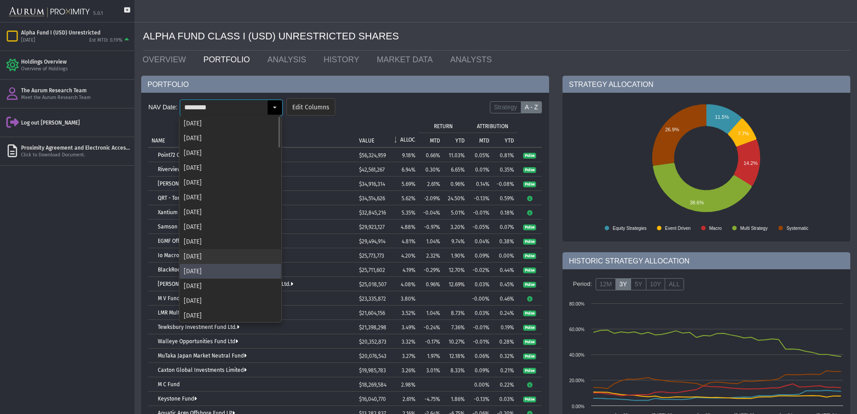
click at [233, 259] on div "[DATE]" at bounding box center [230, 256] width 101 height 15
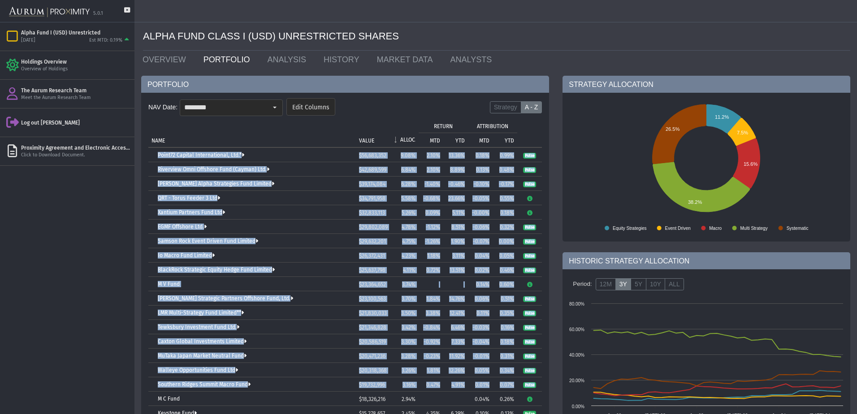
drag, startPoint x: 157, startPoint y: 156, endPoint x: 541, endPoint y: 381, distance: 446.0
click at [541, 381] on tbody "Point72 Capital International, Ltd.* $56,683,352 9.08% 2.10% 13.36% 0.18% 0.99%…" at bounding box center [345, 356] width 394 height 416
click at [273, 105] on div "Select" at bounding box center [275, 107] width 14 height 14
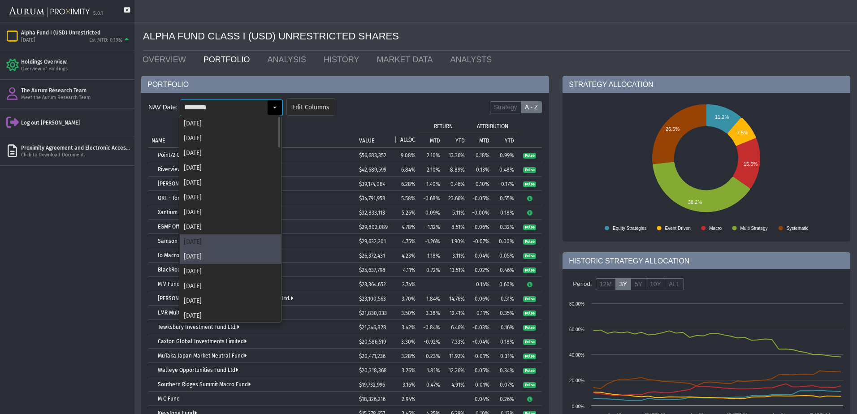
click at [196, 246] on div "[DATE]" at bounding box center [230, 242] width 101 height 15
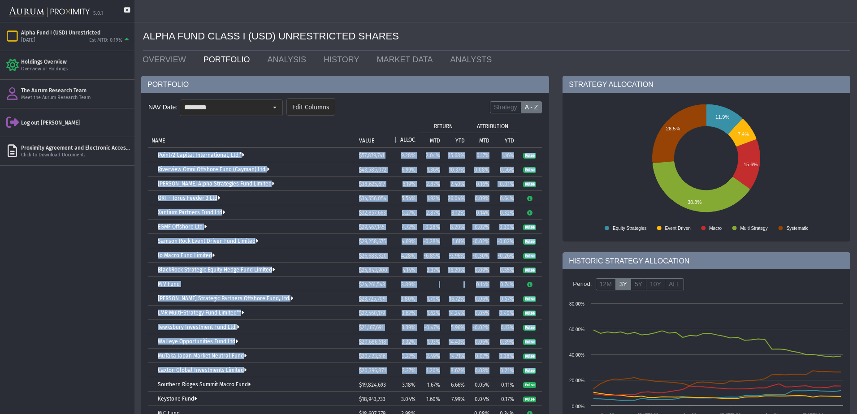
drag, startPoint x: 156, startPoint y: 154, endPoint x: 540, endPoint y: 374, distance: 443.1
click at [540, 374] on tbody "Point72 Capital International, Ltd.* $57,879,741 9.28% 2.04% 15.68% 0.17% 1.16%…" at bounding box center [345, 356] width 394 height 416
click at [275, 107] on div "Select" at bounding box center [275, 107] width 14 height 14
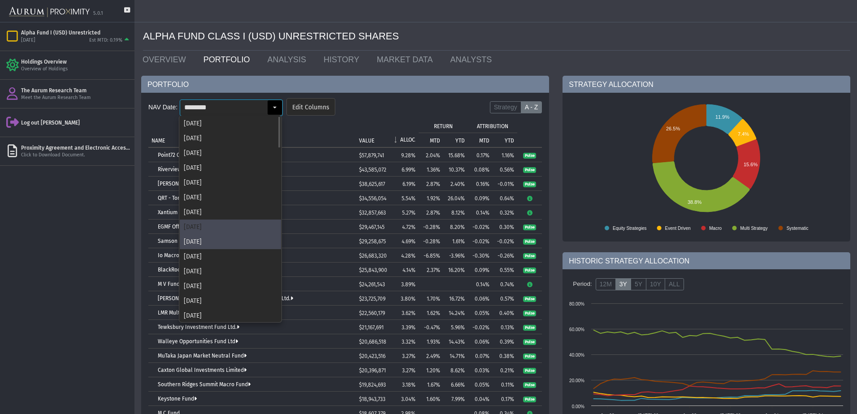
click at [231, 225] on div "[DATE]" at bounding box center [230, 227] width 101 height 15
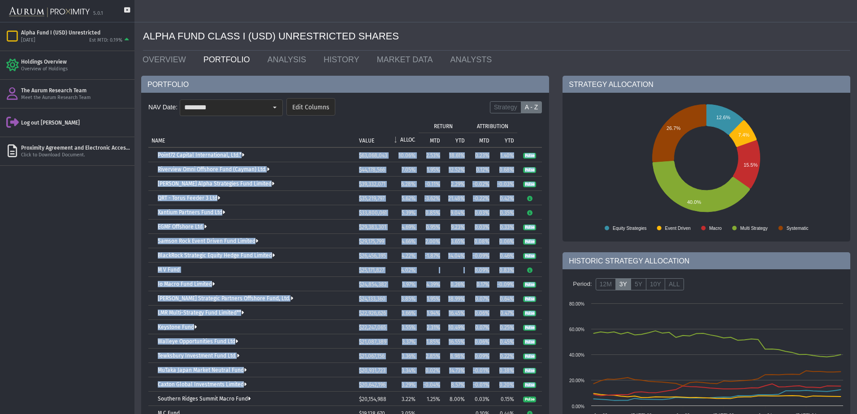
drag, startPoint x: 157, startPoint y: 155, endPoint x: 539, endPoint y: 380, distance: 444.5
click at [539, 380] on tbody "Point72 Capital International, Ltd.* $63,068,043 10.06% 2.53% 18.61% 0.23% 1.40…" at bounding box center [345, 356] width 394 height 416
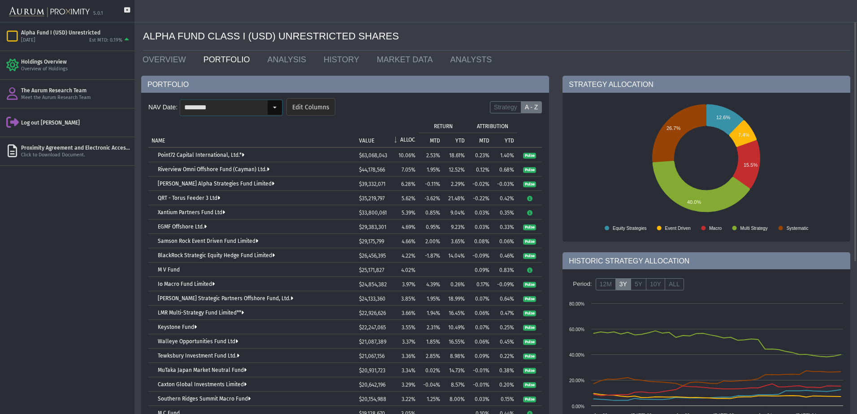
click at [272, 109] on div "Select" at bounding box center [275, 107] width 14 height 14
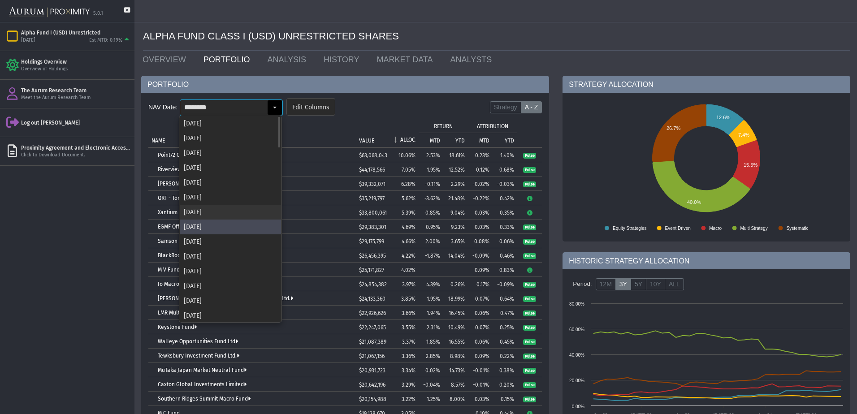
click at [199, 213] on div "[DATE]" at bounding box center [230, 212] width 101 height 15
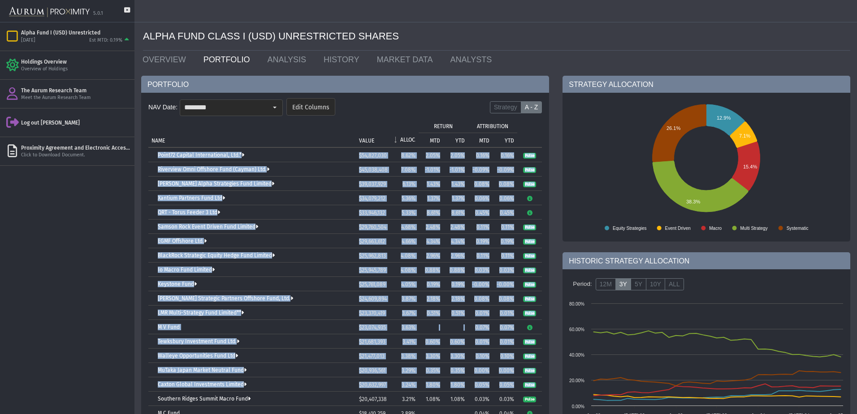
drag, startPoint x: 156, startPoint y: 153, endPoint x: 542, endPoint y: 380, distance: 447.5
click at [542, 380] on tbody "Point72 Capital International, Ltd.* $54,827,030 8.62% 2.05% 2.05% 0.16% 0.16% …" at bounding box center [345, 349] width 394 height 402
click at [276, 108] on div "Select" at bounding box center [275, 107] width 14 height 14
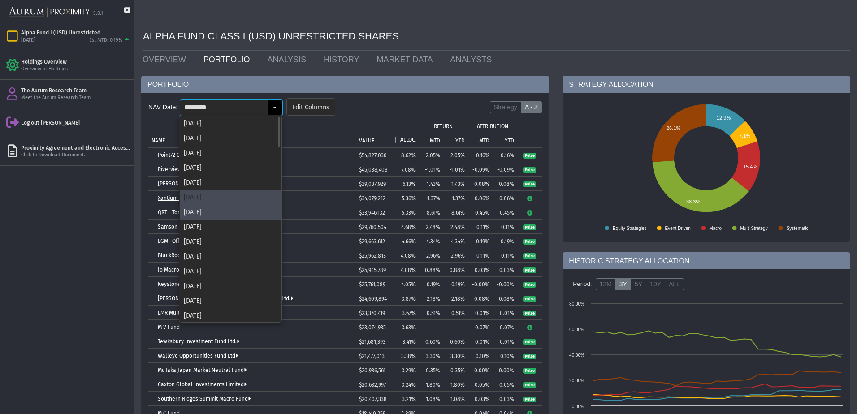
click at [202, 197] on div "[DATE]" at bounding box center [230, 197] width 101 height 15
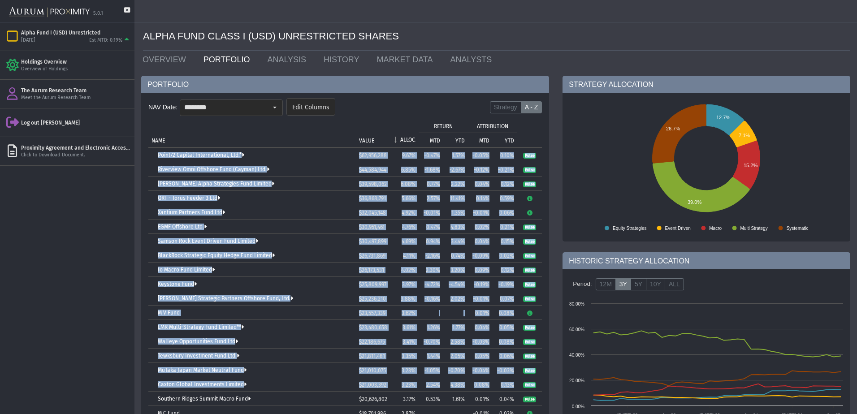
drag, startPoint x: 156, startPoint y: 155, endPoint x: 539, endPoint y: 382, distance: 445.2
click at [539, 382] on tbody "Point72 Capital International, Ltd.* $62,956,288 9.67% -0.47% 1.57% -0.05% 0.10…" at bounding box center [345, 356] width 394 height 416
click at [275, 108] on div "Select" at bounding box center [275, 107] width 14 height 14
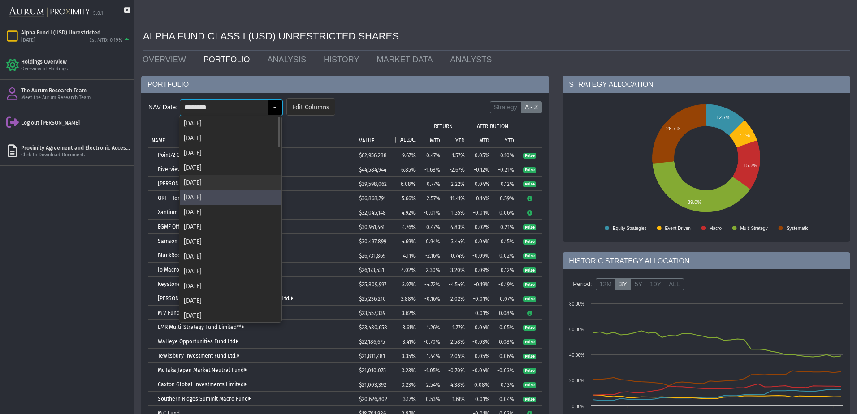
click at [199, 181] on div "[DATE]" at bounding box center [230, 182] width 101 height 15
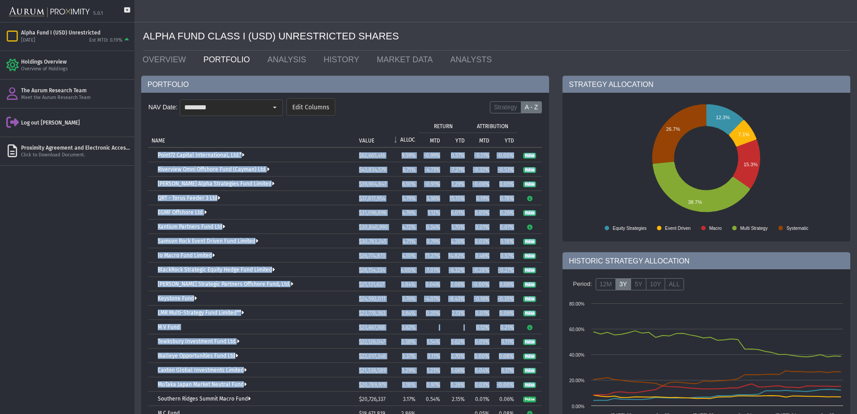
drag, startPoint x: 156, startPoint y: 153, endPoint x: 538, endPoint y: 379, distance: 443.8
click at [538, 379] on tbody "Point72 Capital International, Ltd.* $62,665,416 9.59% -0.99% 0.57% -0.11% -0.0…" at bounding box center [345, 356] width 394 height 416
click at [158, 162] on td "Riverview Omni Offshore Fund (Cayman) Ltd." at bounding box center [252, 169] width 208 height 14
drag, startPoint x: 153, startPoint y: 154, endPoint x: 540, endPoint y: 387, distance: 452.0
click at [540, 387] on tbody "Point72 Capital International, Ltd.* $62,665,416 9.59% -0.99% 0.57% -0.11% -0.0…" at bounding box center [345, 356] width 394 height 416
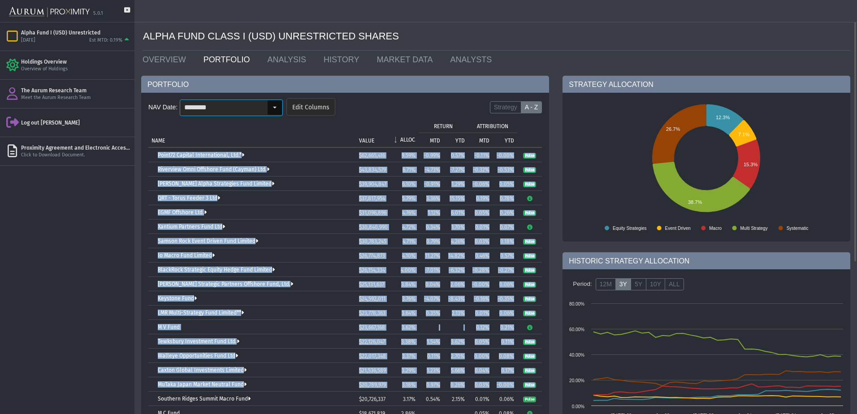
click at [277, 113] on div "Select" at bounding box center [275, 107] width 14 height 14
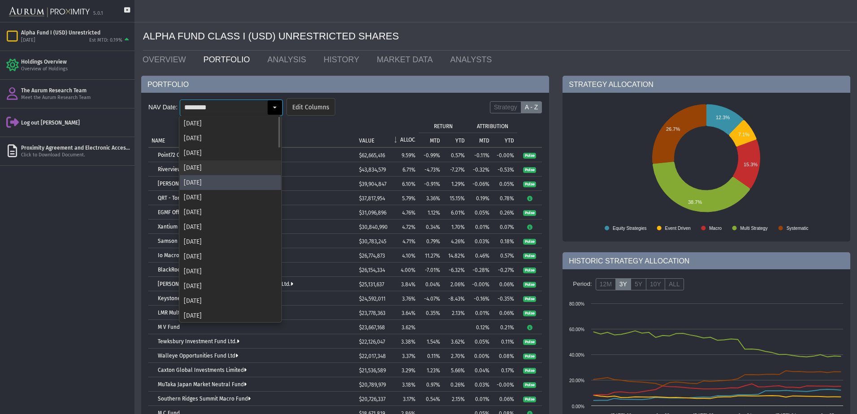
click at [199, 163] on div "[DATE]" at bounding box center [230, 168] width 101 height 15
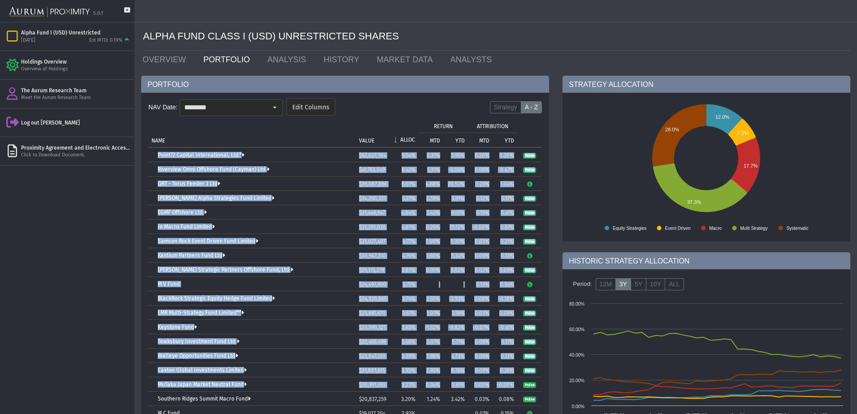
drag, startPoint x: 156, startPoint y: 155, endPoint x: 536, endPoint y: 382, distance: 442.8
click at [536, 382] on tbody "Point72 Capital International, Ltd.* $62,027,784 9.54% 2.37% 2.95% 0.20% 0.20% …" at bounding box center [345, 363] width 394 height 431
click at [154, 158] on div "Tree list with 30 rows and 10 columns. Press Ctrl + right arrow to expand the f…" at bounding box center [155, 155] width 6 height 7
drag, startPoint x: 154, startPoint y: 153, endPoint x: 541, endPoint y: 380, distance: 448.4
click at [541, 380] on tbody "Point72 Capital International, Ltd.* $62,027,784 9.54% 2.37% 2.95% 0.20% 0.20% …" at bounding box center [345, 363] width 394 height 431
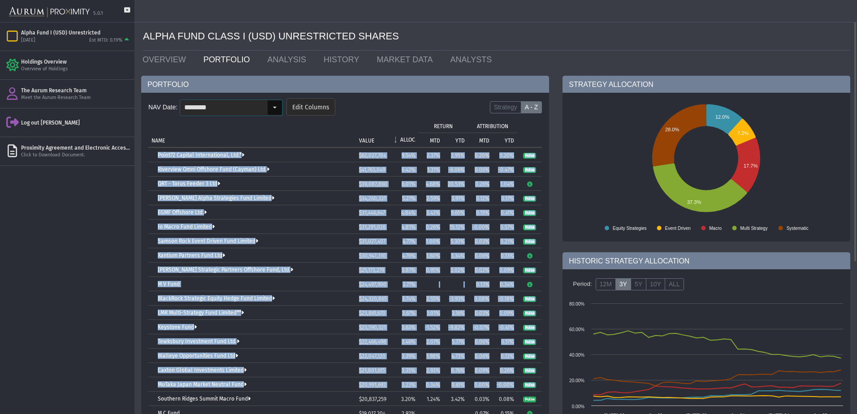
click at [269, 108] on div "Select" at bounding box center [275, 107] width 14 height 14
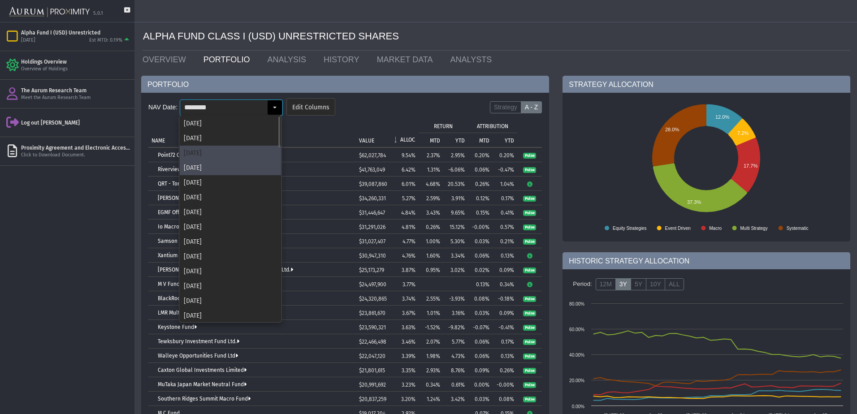
click at [201, 150] on div "[DATE]" at bounding box center [230, 153] width 101 height 15
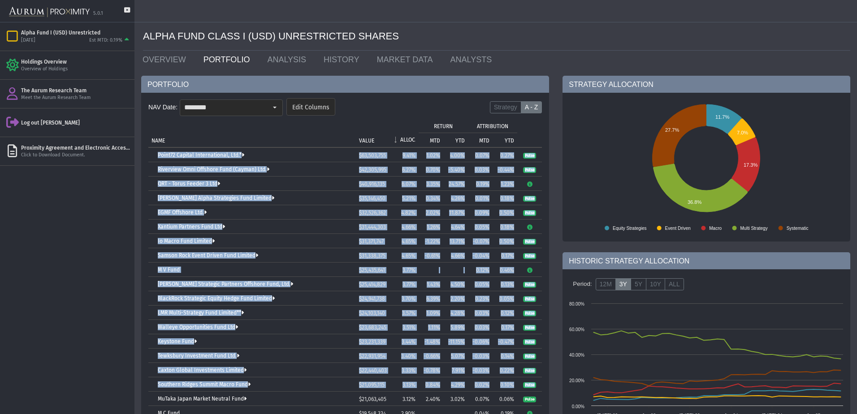
drag, startPoint x: 156, startPoint y: 155, endPoint x: 538, endPoint y: 385, distance: 446.4
click at [538, 385] on tbody "Point72 Capital International, Ltd.* $63,503,755 9.41% 1.02% 4.00% 0.07% 0.27% …" at bounding box center [345, 363] width 394 height 431
click at [271, 107] on div "Select" at bounding box center [275, 107] width 14 height 14
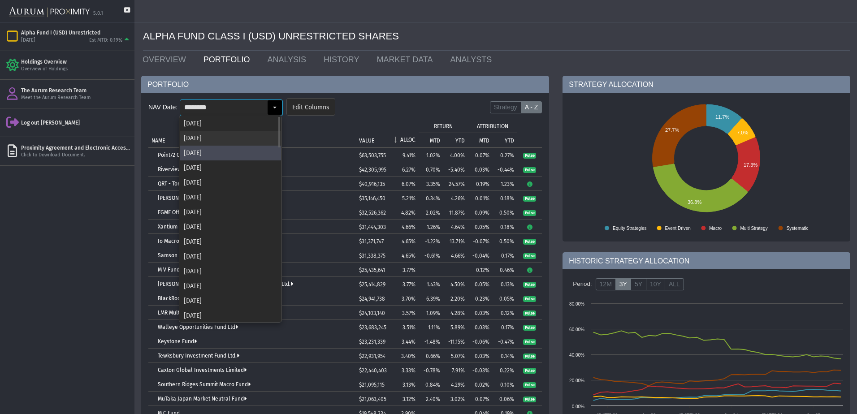
click at [196, 137] on div "[DATE]" at bounding box center [230, 138] width 101 height 15
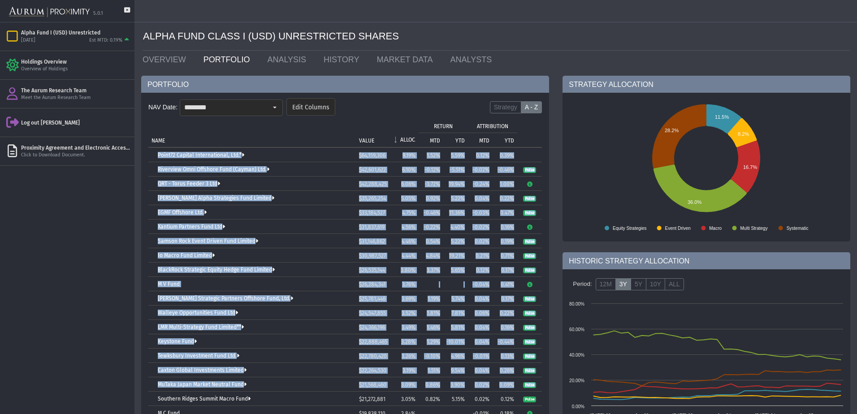
drag, startPoint x: 157, startPoint y: 153, endPoint x: 537, endPoint y: 383, distance: 444.6
click at [537, 383] on tbody "Point72 Capital International, Ltd.* $64,159,306 9.19% 1.52% 5.59% 0.12% 0.39% …" at bounding box center [345, 377] width 394 height 459
drag, startPoint x: 274, startPoint y: 108, endPoint x: 262, endPoint y: 153, distance: 46.2
click at [274, 108] on div "Select" at bounding box center [275, 107] width 14 height 14
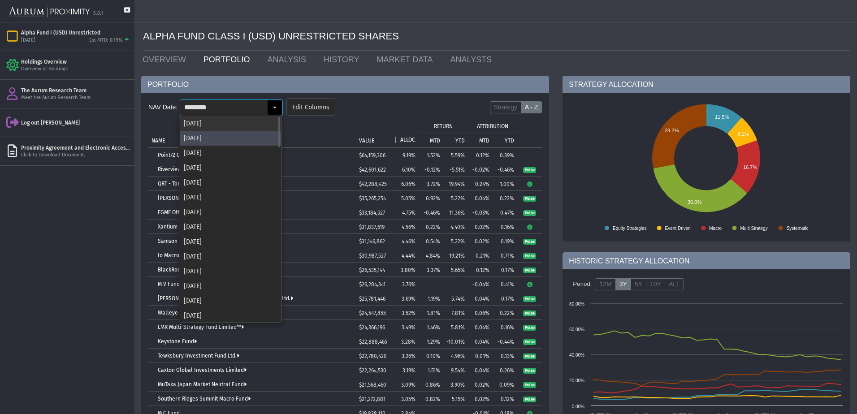
click at [200, 124] on div "[DATE]" at bounding box center [230, 123] width 101 height 15
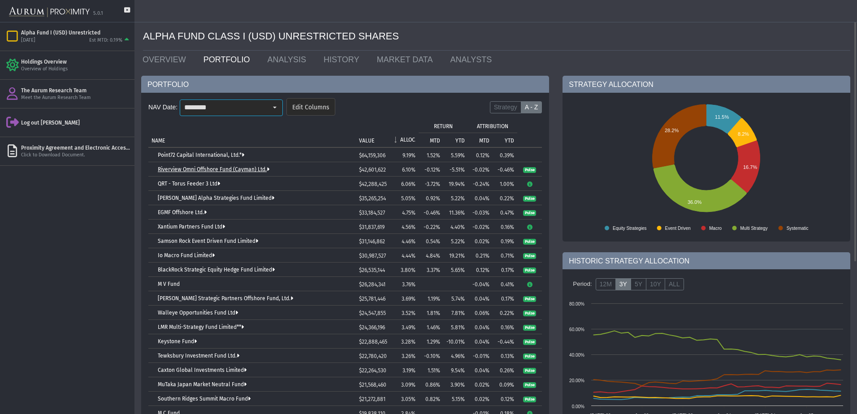
type input "********"
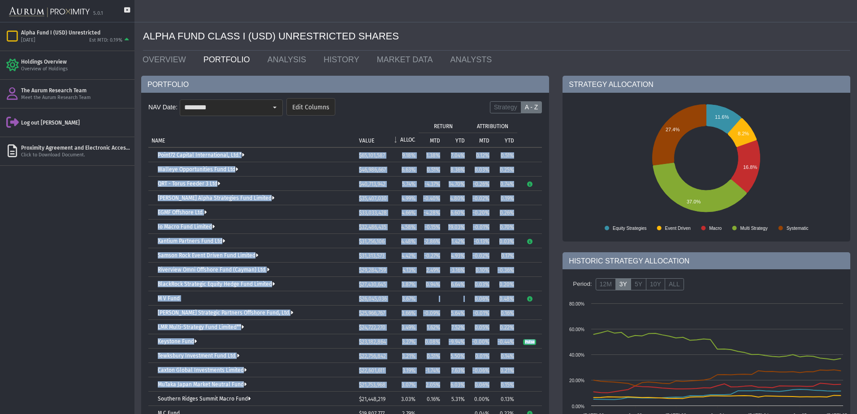
drag, startPoint x: 157, startPoint y: 153, endPoint x: 524, endPoint y: 386, distance: 434.2
click at [524, 386] on tbody "Point72 Capital International, Ltd.* $65,101,587 9.18% 1.38% 7.04% 0.12% 0.51% …" at bounding box center [345, 377] width 394 height 459
click at [96, 222] on div "Pull down to refresh... Release to refresh... Refreshing... Alpha Fund I (USD) …" at bounding box center [67, 218] width 135 height 392
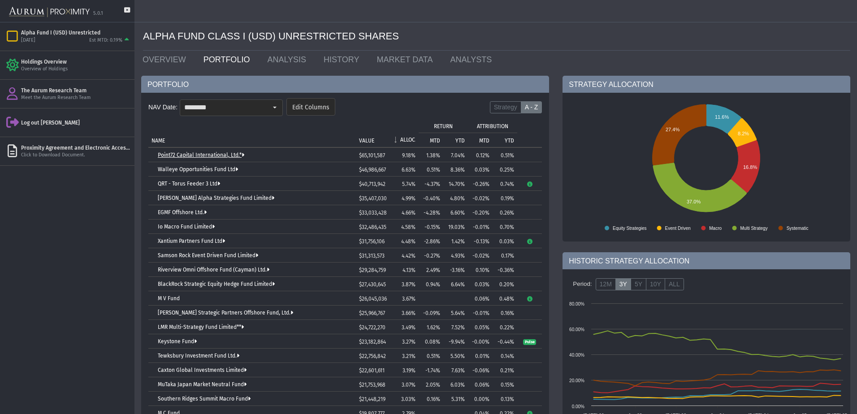
click at [222, 157] on link "Point72 Capital International, Ltd.*" at bounding box center [201, 155] width 87 height 6
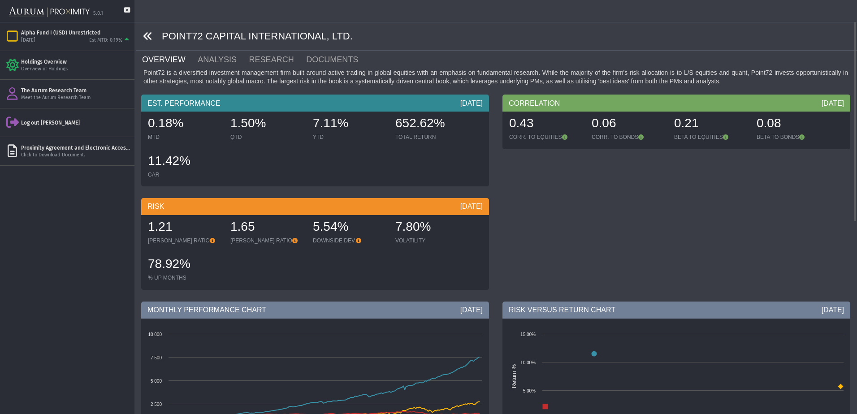
click at [145, 37] on icon at bounding box center [148, 36] width 10 height 10
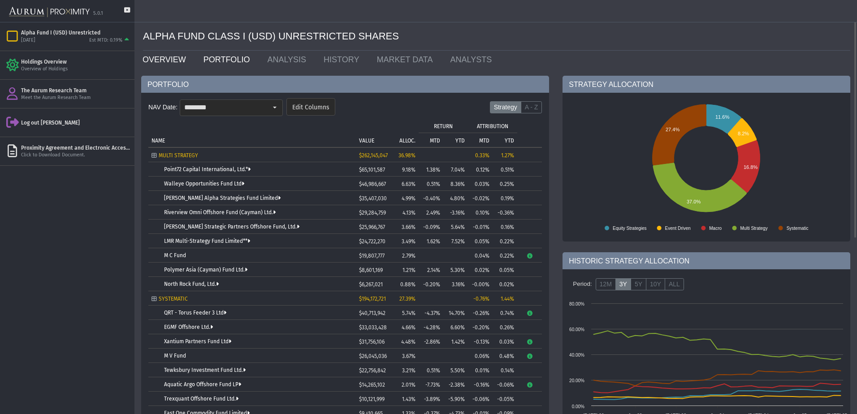
click at [164, 56] on link "OVERVIEW" at bounding box center [166, 60] width 61 height 18
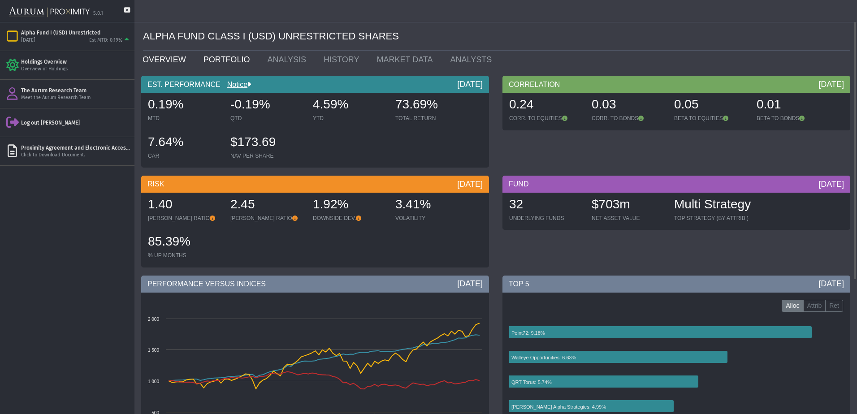
click at [242, 64] on link "PORTFOLIO" at bounding box center [229, 60] width 64 height 18
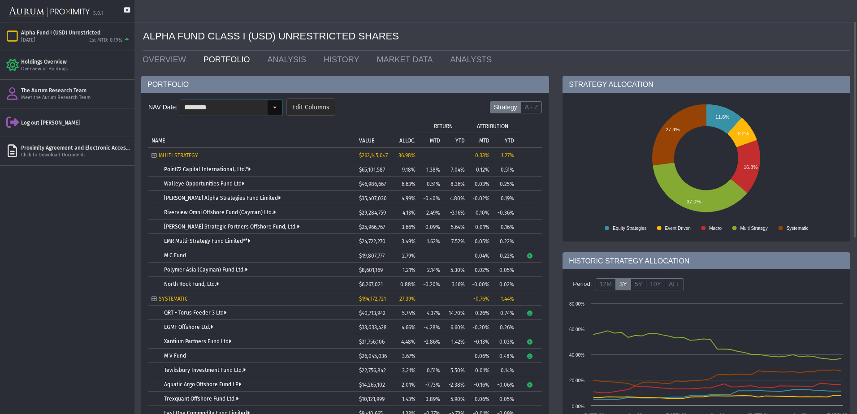
click at [270, 110] on div "Select" at bounding box center [275, 107] width 14 height 14
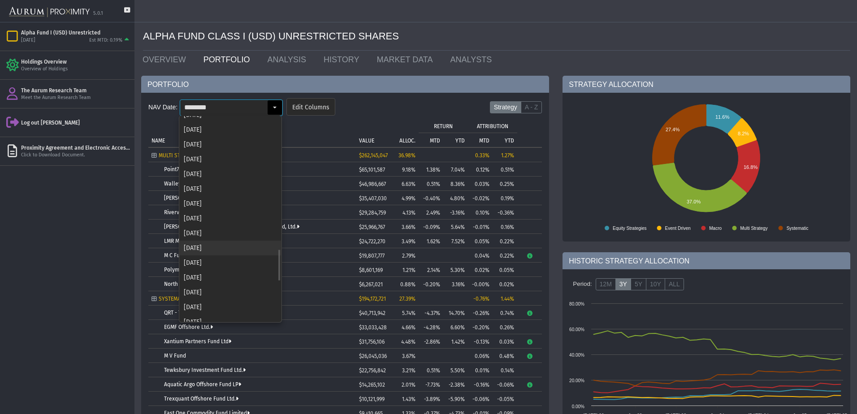
scroll to position [1111, 0]
click at [218, 314] on div "[DATE]" at bounding box center [230, 314] width 101 height 15
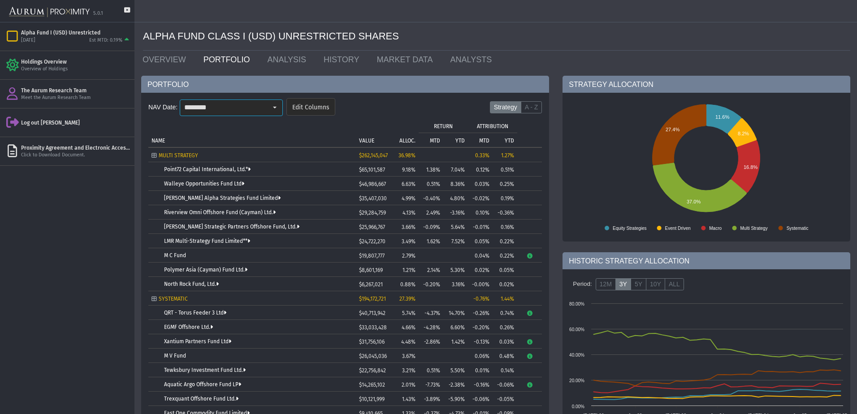
type input "********"
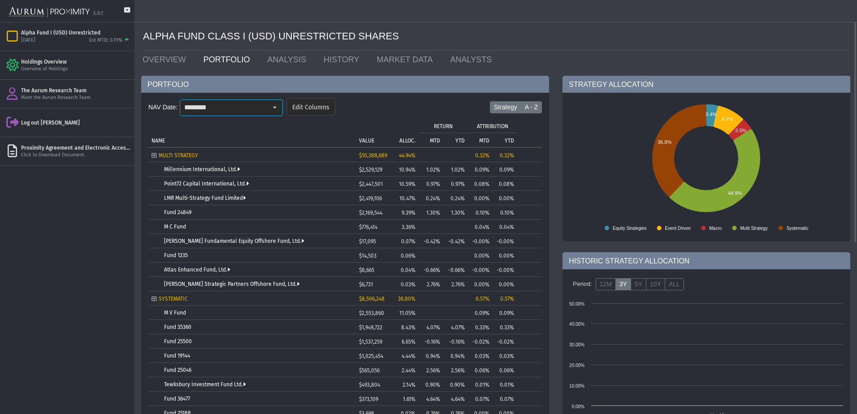
click at [538, 104] on label "A - Z" at bounding box center [532, 107] width 22 height 13
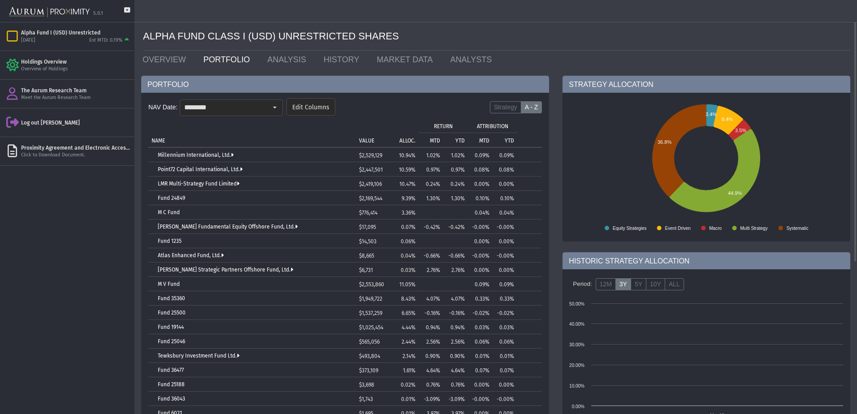
click at [409, 140] on p "ALLOC." at bounding box center [408, 141] width 16 height 6
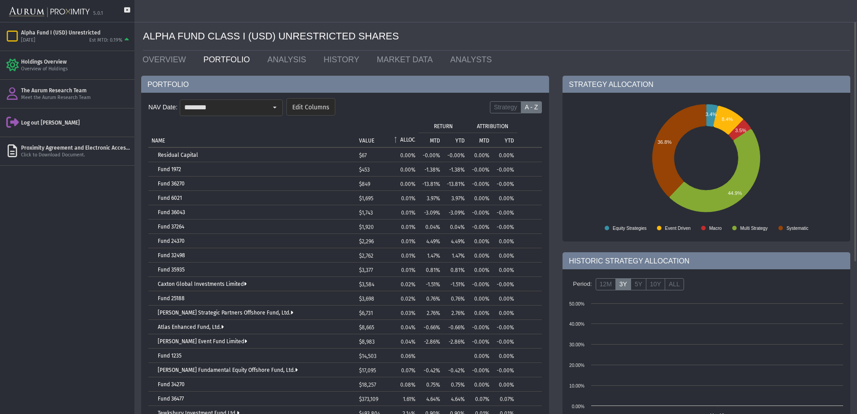
click at [409, 140] on p "ALLOC." at bounding box center [407, 140] width 15 height 6
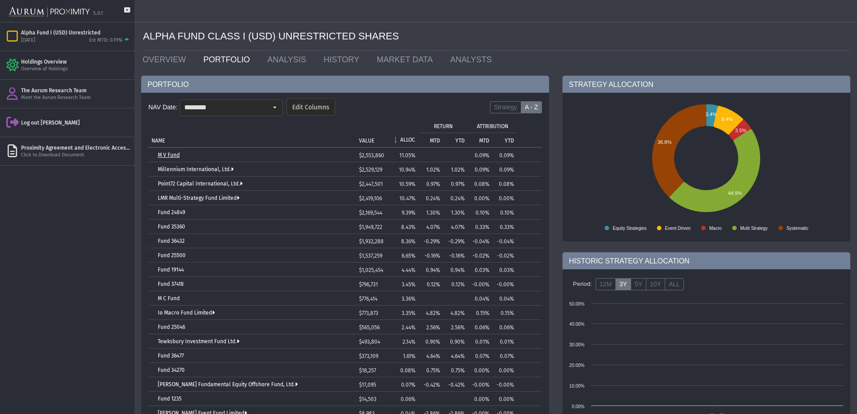
click at [173, 154] on link "M V Fund" at bounding box center [169, 155] width 22 height 6
click at [177, 154] on link "M V Fund" at bounding box center [169, 155] width 22 height 6
click at [174, 155] on link "M V Fund" at bounding box center [169, 155] width 22 height 6
click at [166, 154] on link "M V Fund" at bounding box center [169, 155] width 22 height 6
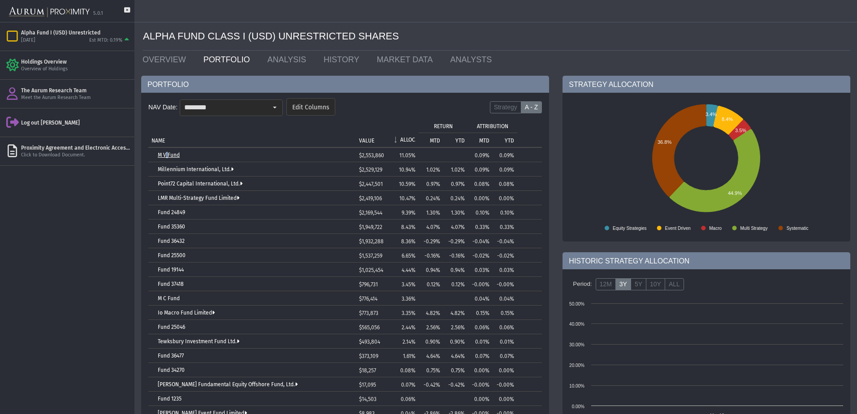
click at [166, 154] on link "M V Fund" at bounding box center [169, 155] width 22 height 6
drag, startPoint x: 166, startPoint y: 154, endPoint x: 177, endPoint y: 170, distance: 19.7
click at [177, 170] on link "Millennium International, Ltd." at bounding box center [196, 169] width 76 height 6
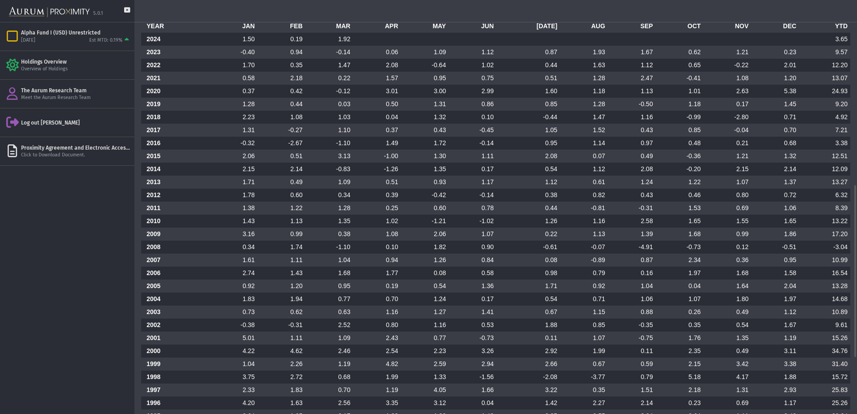
scroll to position [396, 0]
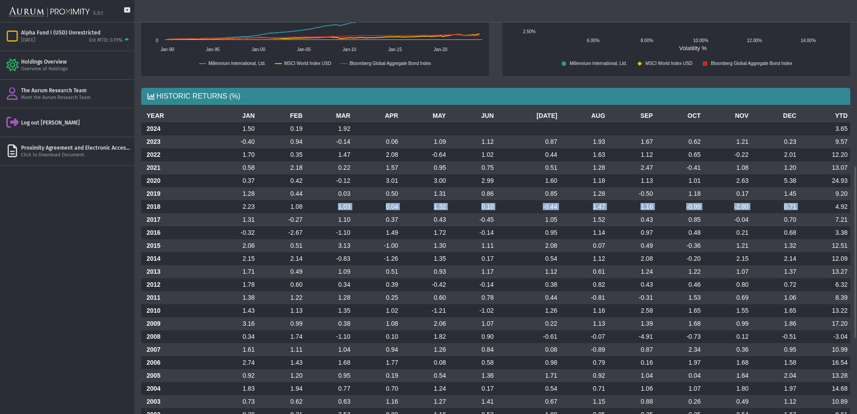
drag, startPoint x: 338, startPoint y: 204, endPoint x: 806, endPoint y: 204, distance: 468.6
click at [806, 204] on tr "2018 2.23 1.08 1.03 0.04 1.32 0.10 -0.44 1.47 1.16 -0.99 -2.80 0.71 4.92" at bounding box center [495, 206] width 709 height 13
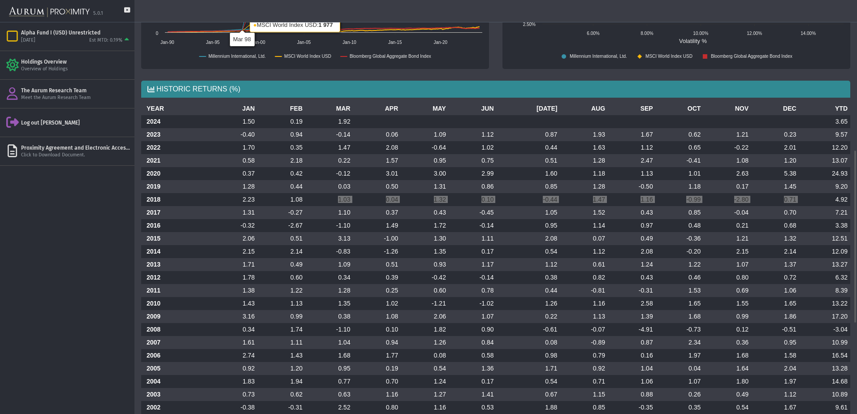
scroll to position [314, 0]
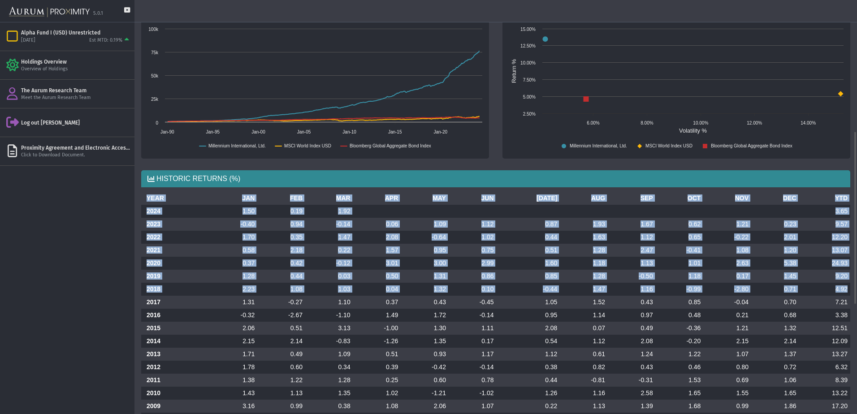
drag, startPoint x: 146, startPoint y: 195, endPoint x: 847, endPoint y: 294, distance: 708.4
drag, startPoint x: 374, startPoint y: 235, endPoint x: 348, endPoint y: 243, distance: 26.9
click at [374, 235] on td "2.08" at bounding box center [377, 237] width 48 height 13
drag, startPoint x: 148, startPoint y: 197, endPoint x: 848, endPoint y: 291, distance: 706.3
